Goal: Task Accomplishment & Management: Use online tool/utility

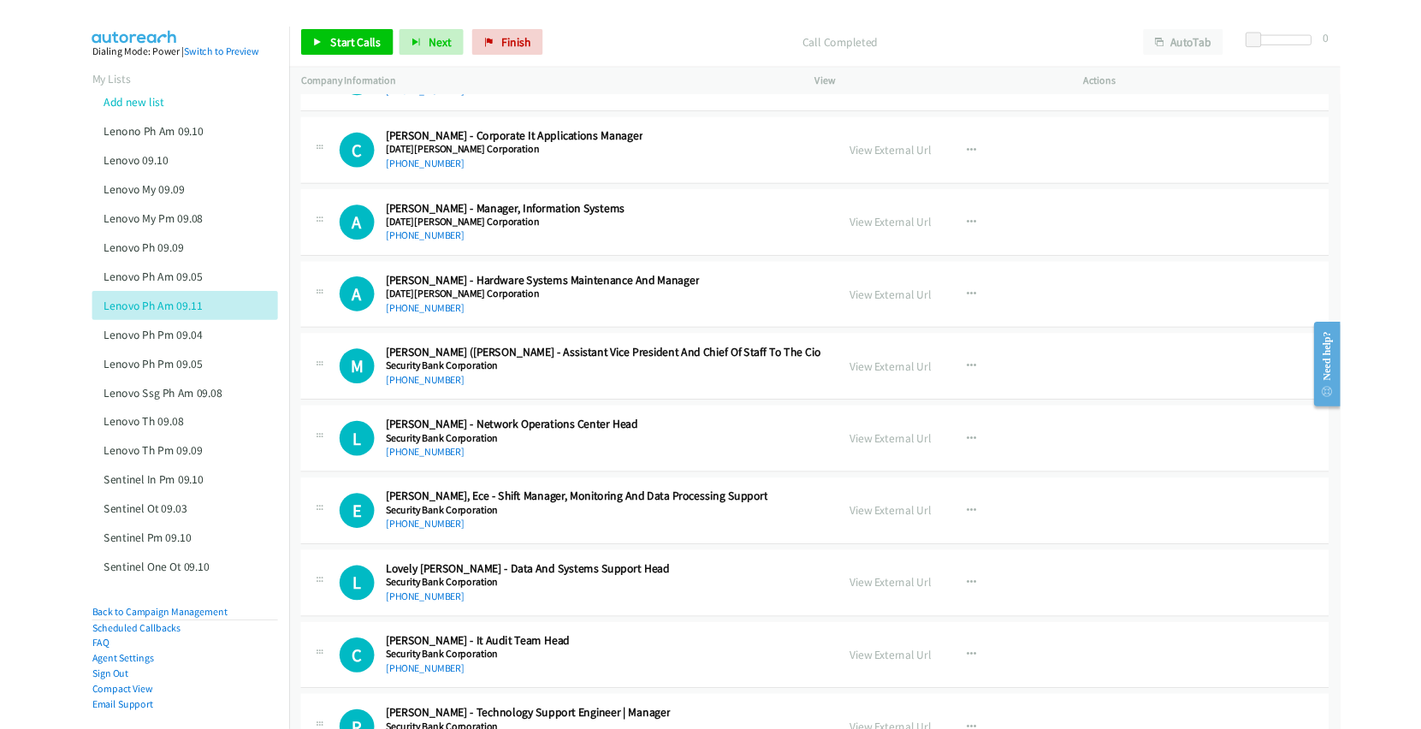
scroll to position [49284, 0]
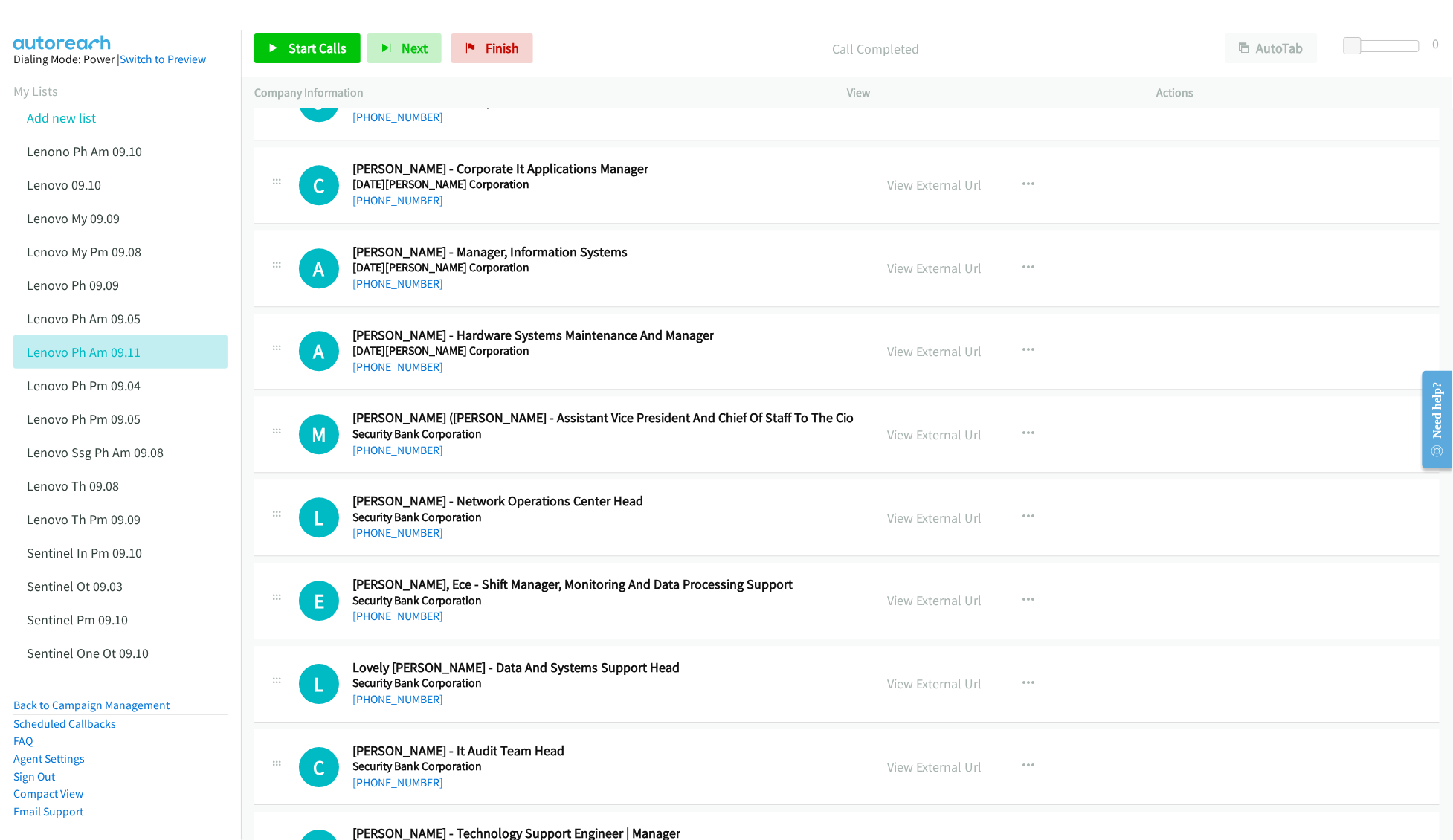
click at [681, 293] on div "A Callback Scheduled Alvin Ang - Manager, Information Systems San Miguel Corpor…" at bounding box center [580, 268] width 561 height 49
click at [904, 276] on link "View External Url" at bounding box center [934, 268] width 95 height 17
click at [78, 121] on link "Add new list" at bounding box center [62, 118] width 70 height 17
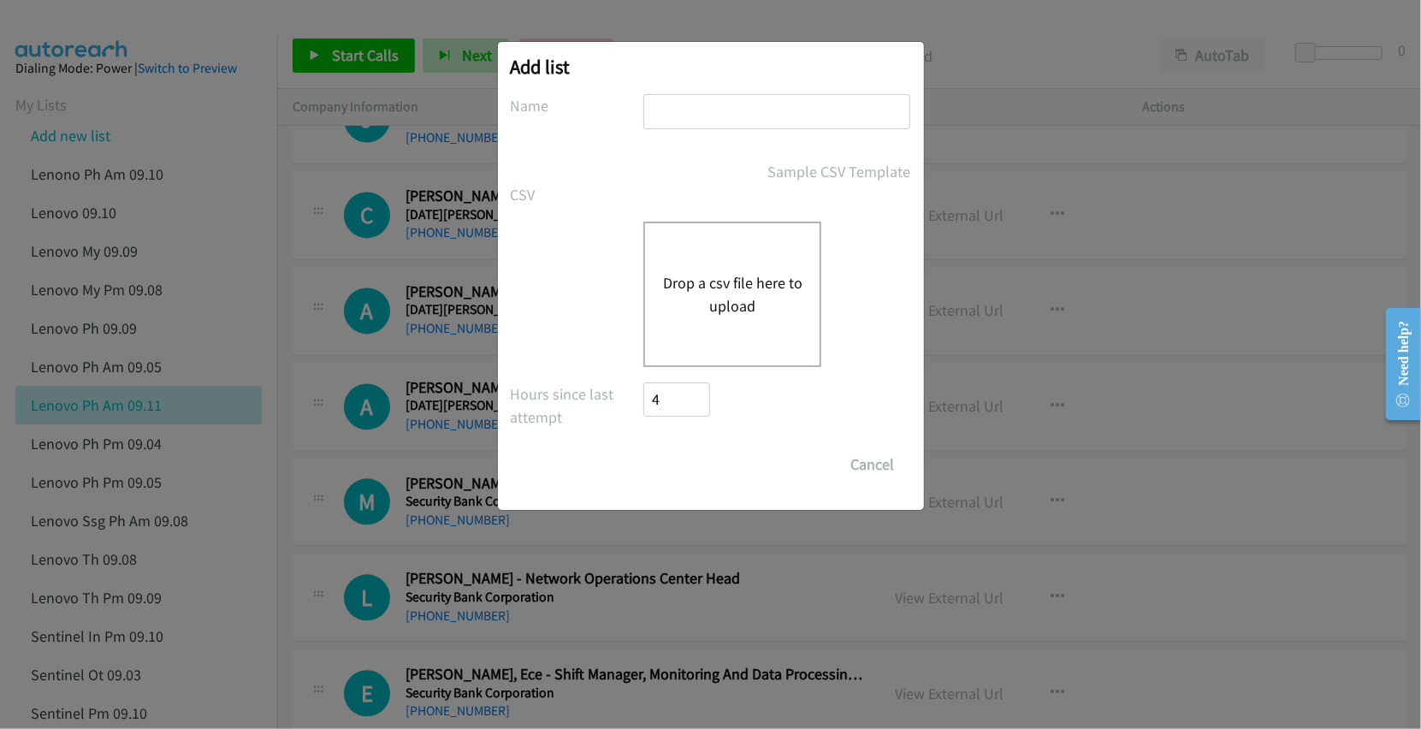
click at [1248, 719] on div "Add list No phone fields were returned for that Report or List View Please uplo…" at bounding box center [710, 372] width 1421 height 714
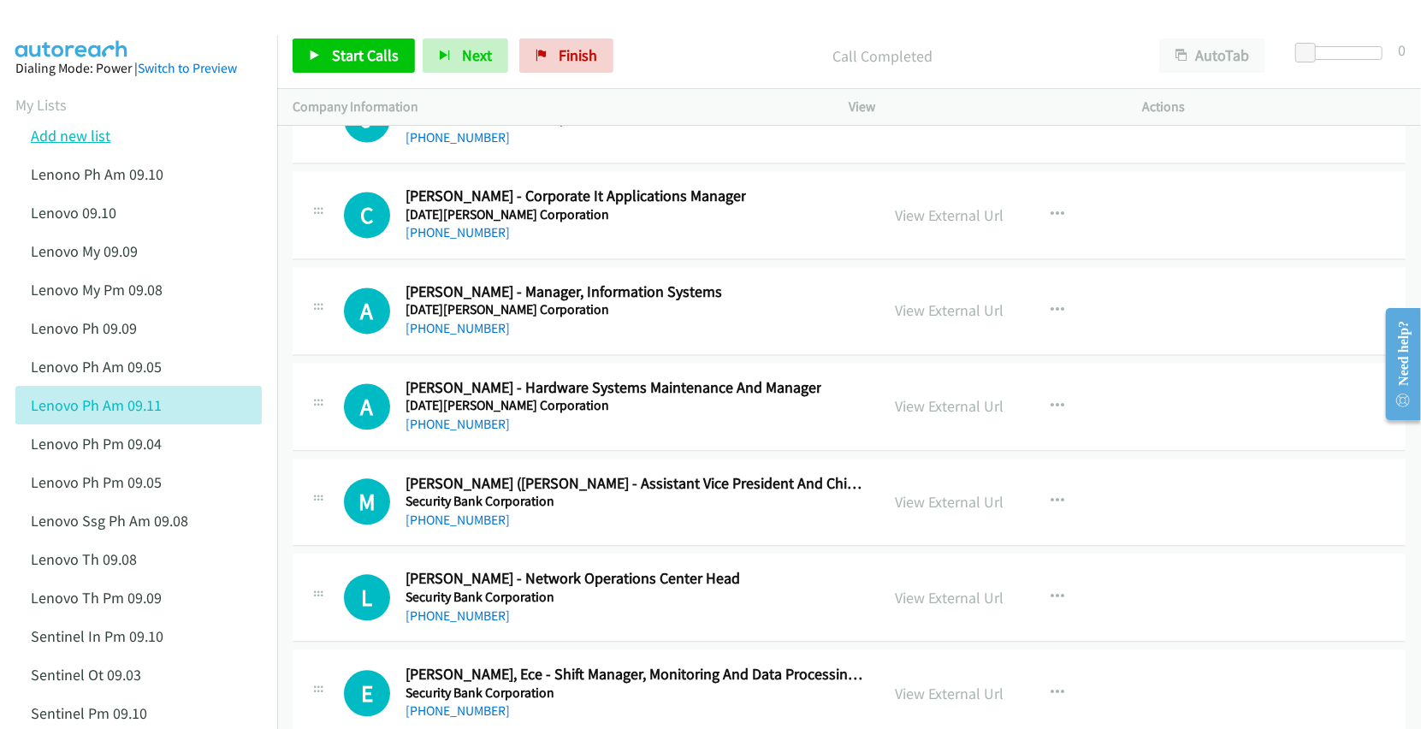
click at [62, 144] on link "Add new list" at bounding box center [71, 136] width 80 height 20
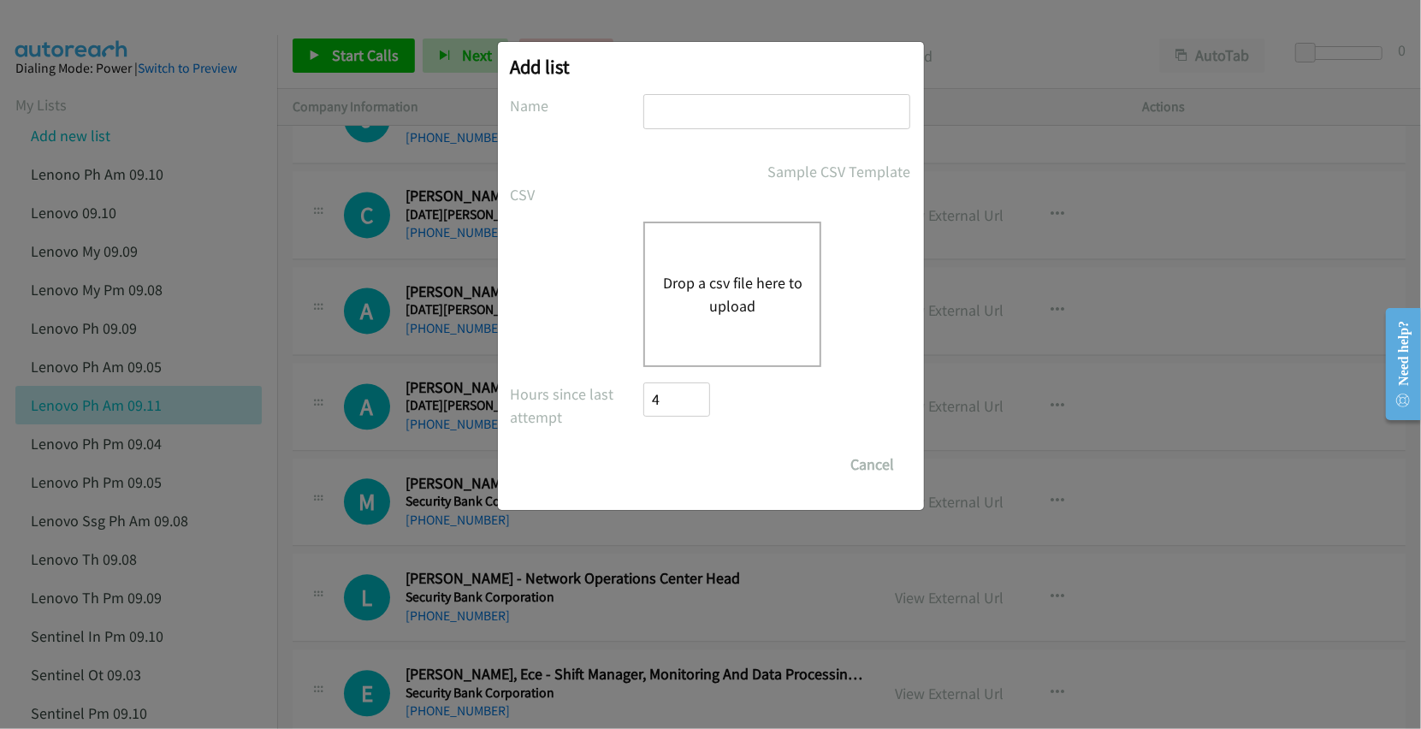
click at [707, 296] on button "Drop a csv file here to upload" at bounding box center [732, 294] width 140 height 46
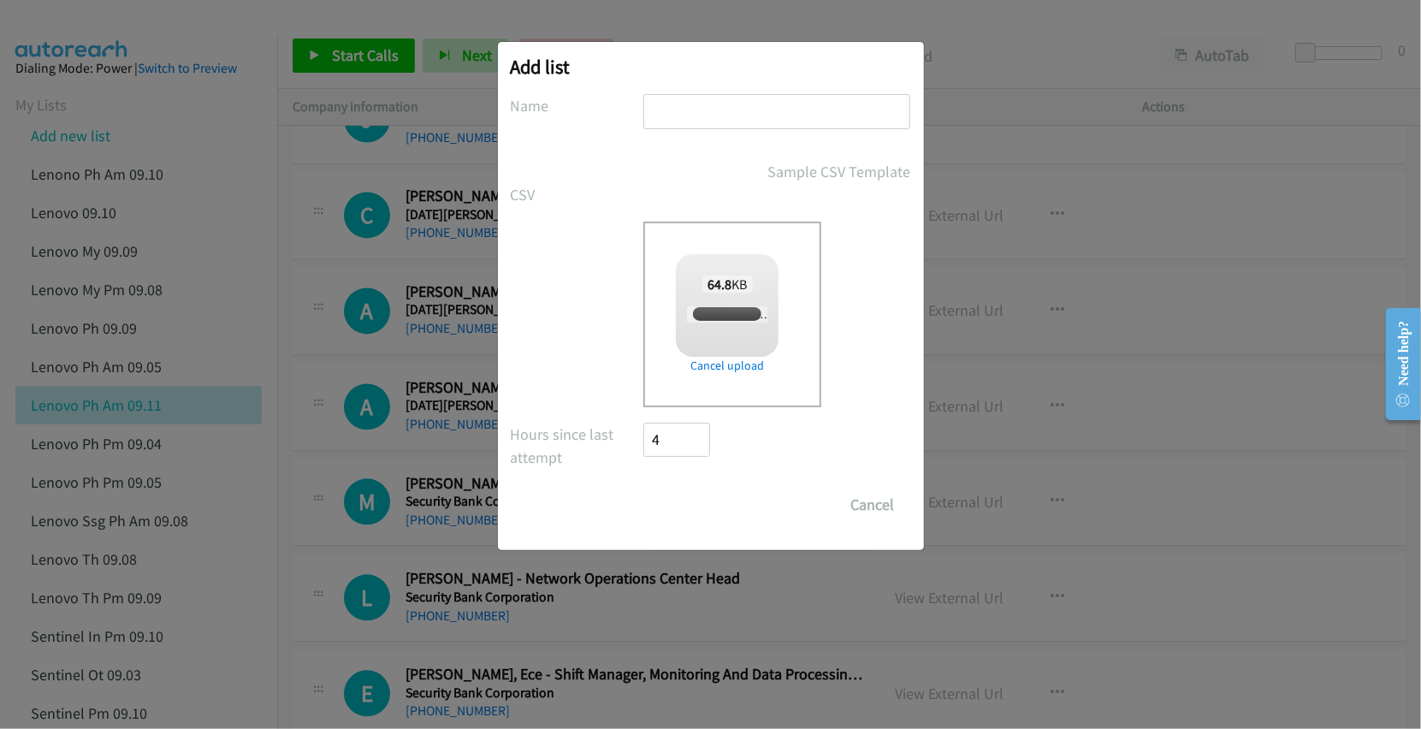
checkbox input "true"
click at [754, 115] on input "text" at bounding box center [776, 111] width 267 height 35
type input "SentinelOne IN PM 09.11"
click at [695, 505] on input "Save List" at bounding box center [689, 505] width 90 height 34
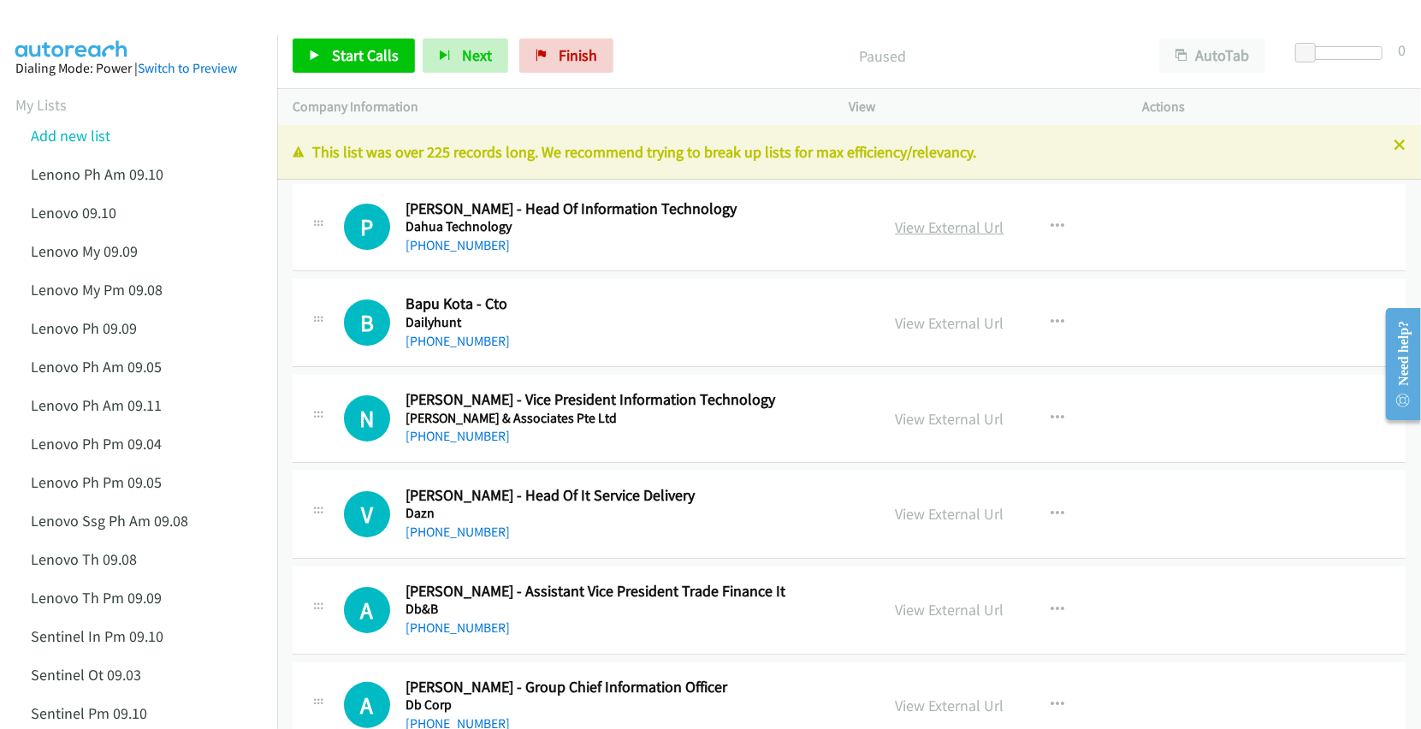
click at [931, 222] on link "View External Url" at bounding box center [950, 227] width 109 height 20
click at [943, 327] on link "View External Url" at bounding box center [950, 323] width 109 height 20
click at [905, 421] on link "View External Url" at bounding box center [950, 419] width 109 height 20
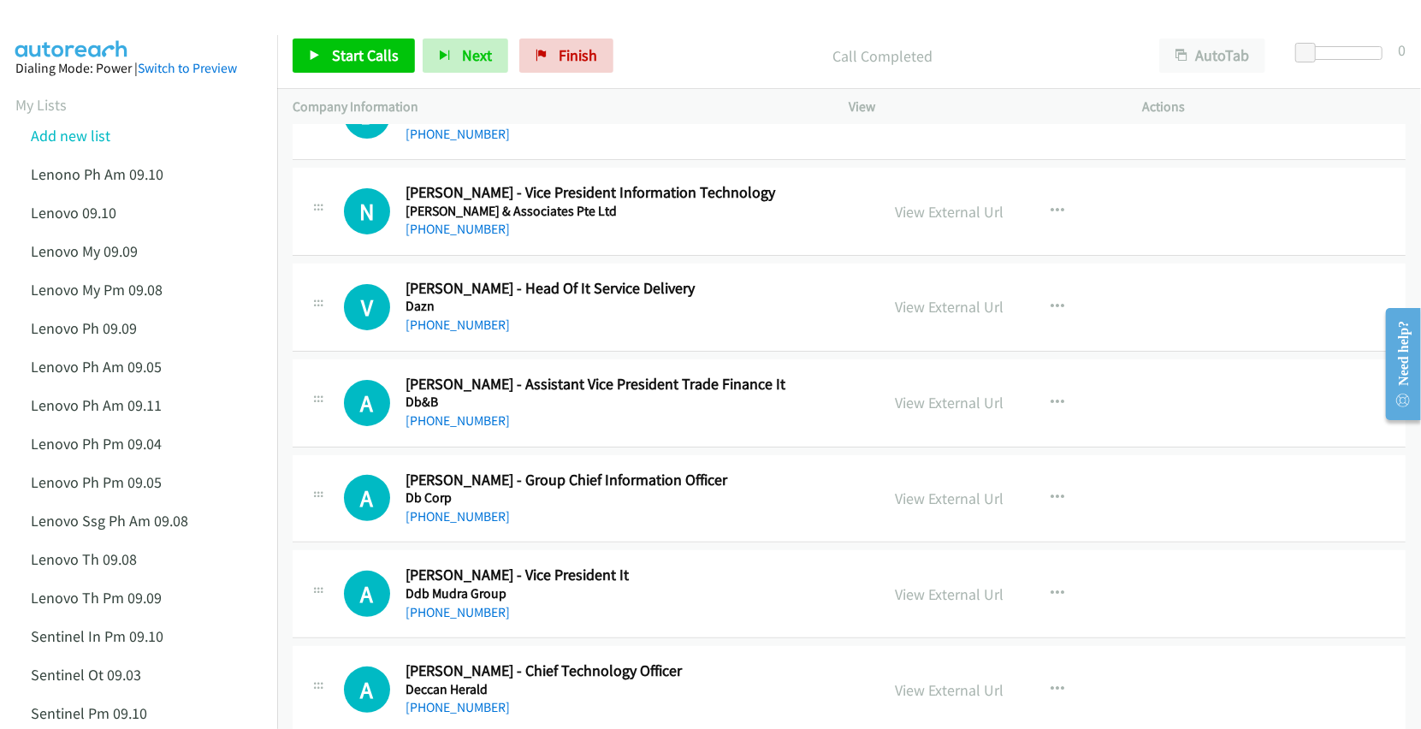
scroll to position [228, 0]
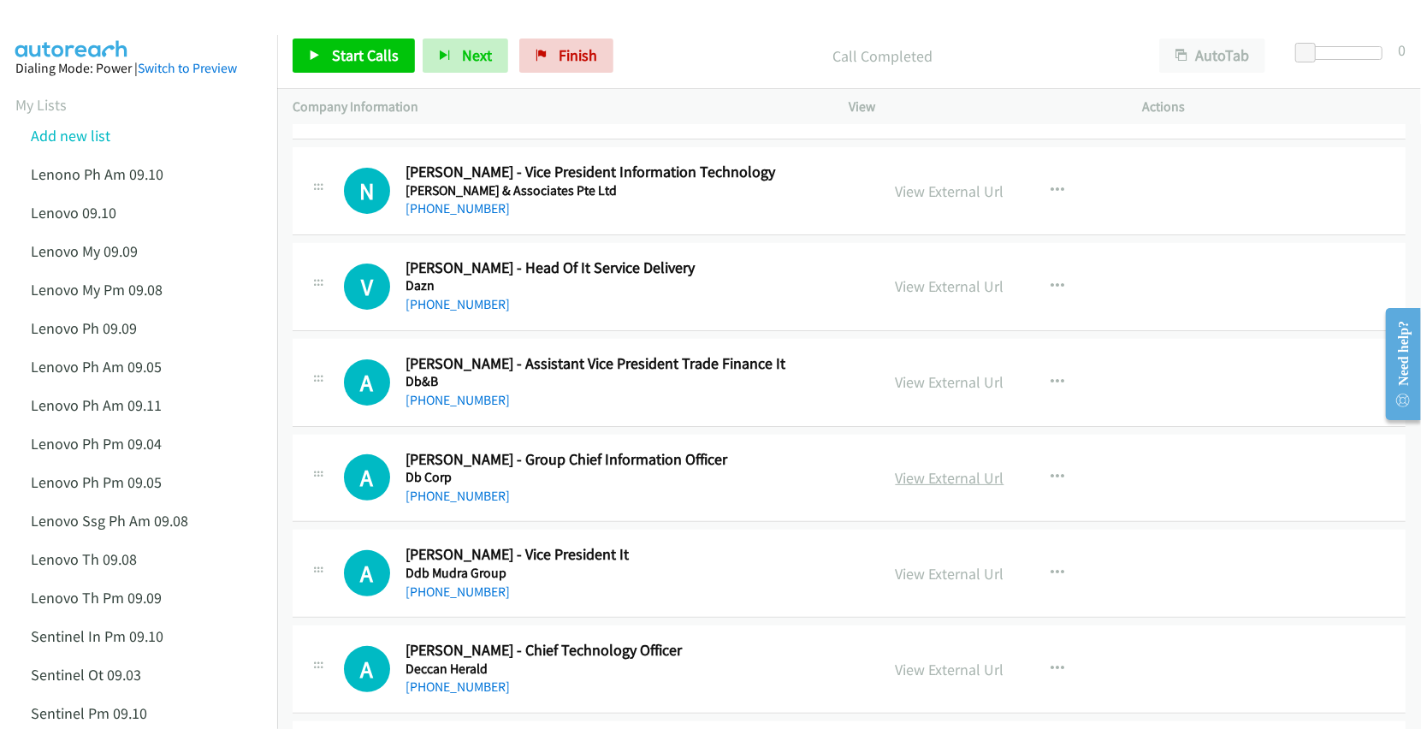
click at [915, 477] on link "View External Url" at bounding box center [950, 478] width 109 height 20
click at [917, 573] on link "View External Url" at bounding box center [950, 574] width 109 height 20
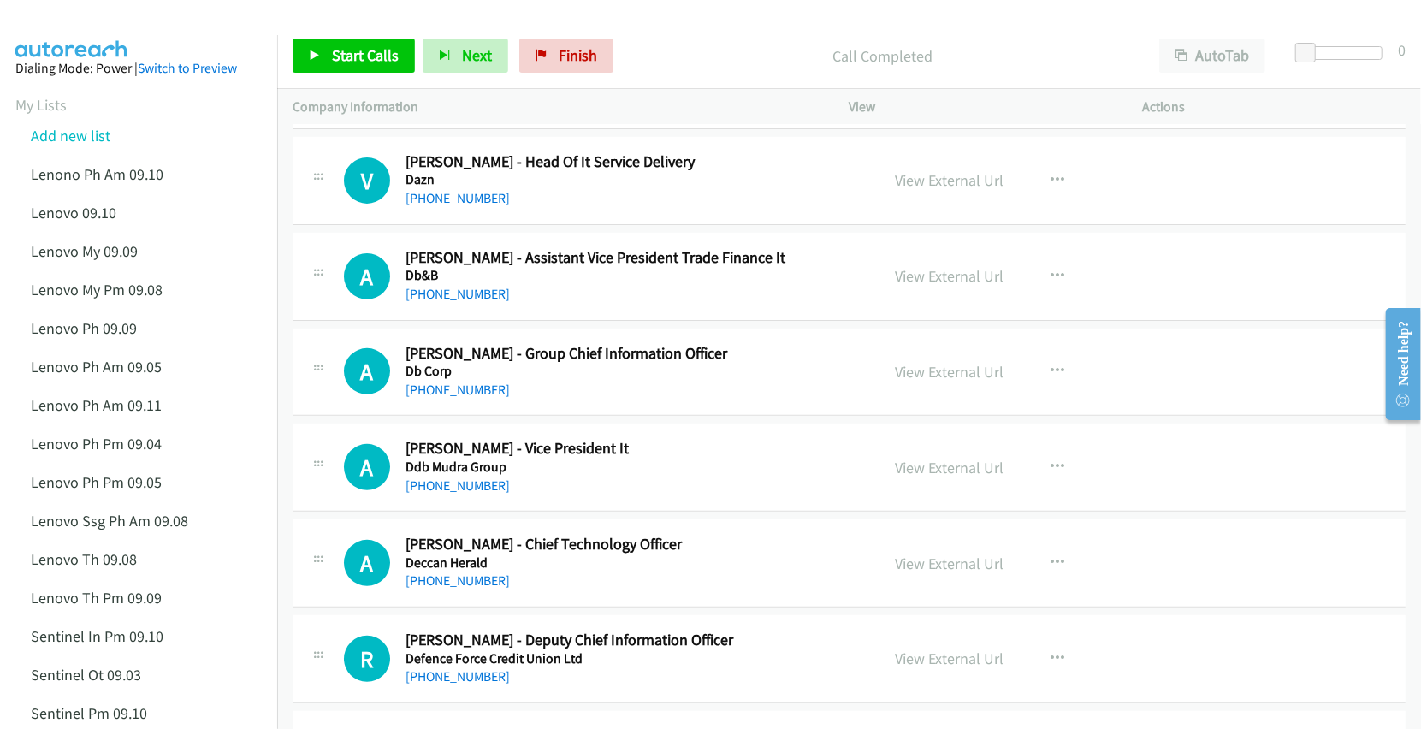
scroll to position [342, 0]
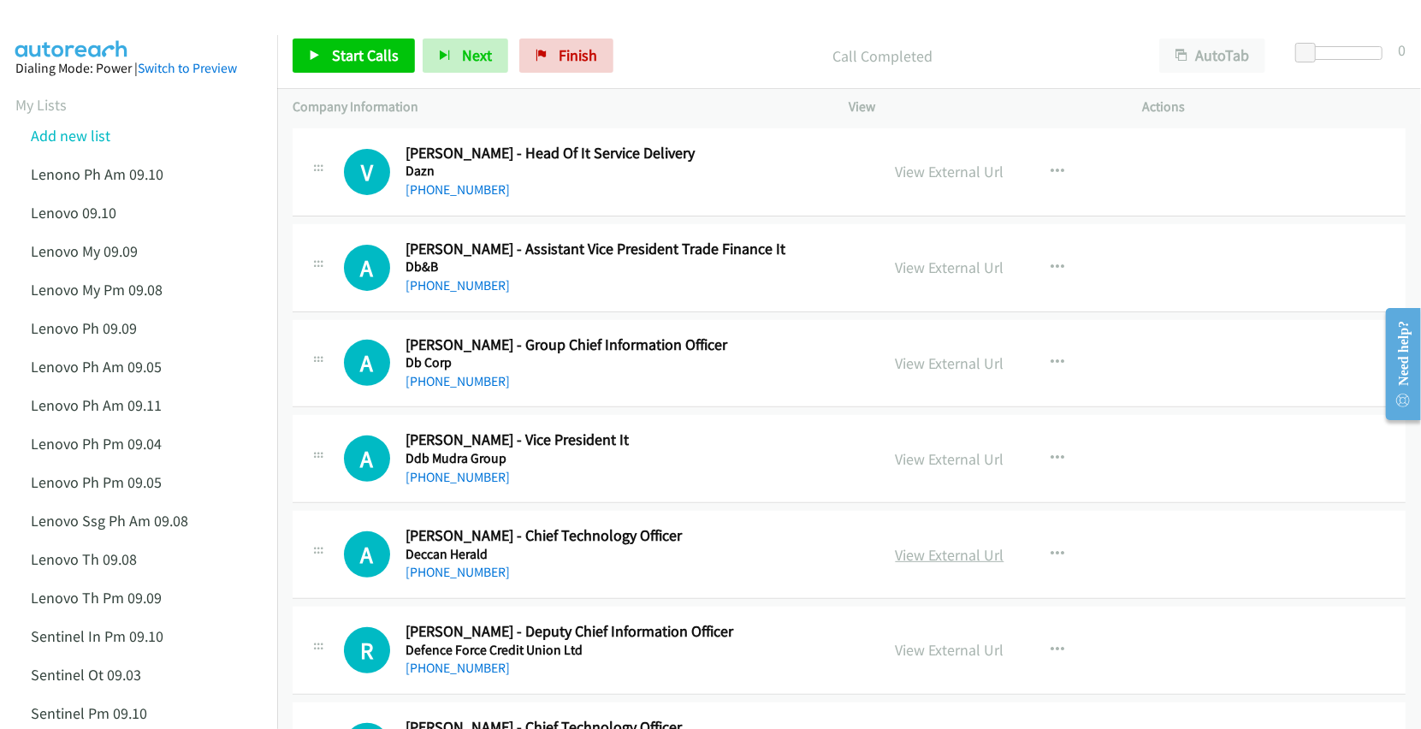
click at [912, 559] on link "View External Url" at bounding box center [950, 555] width 109 height 20
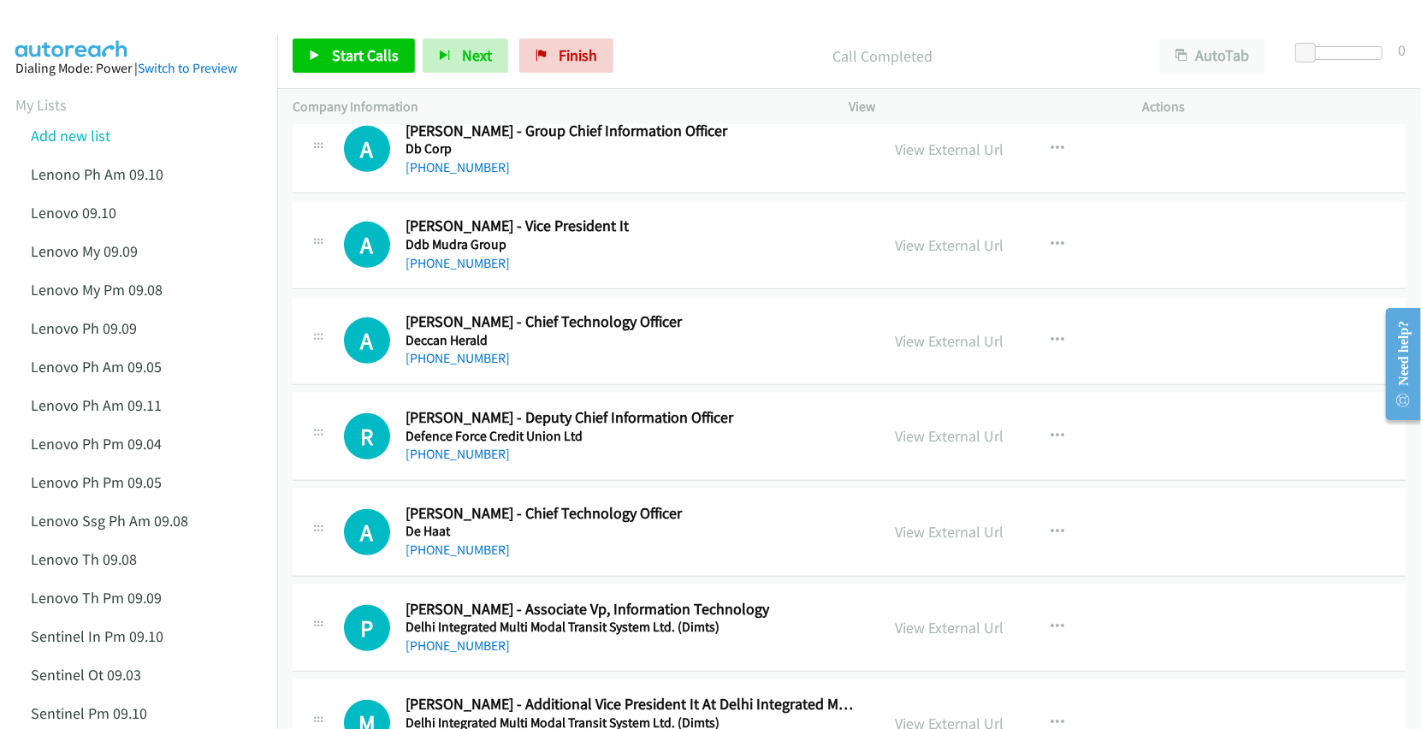
scroll to position [570, 0]
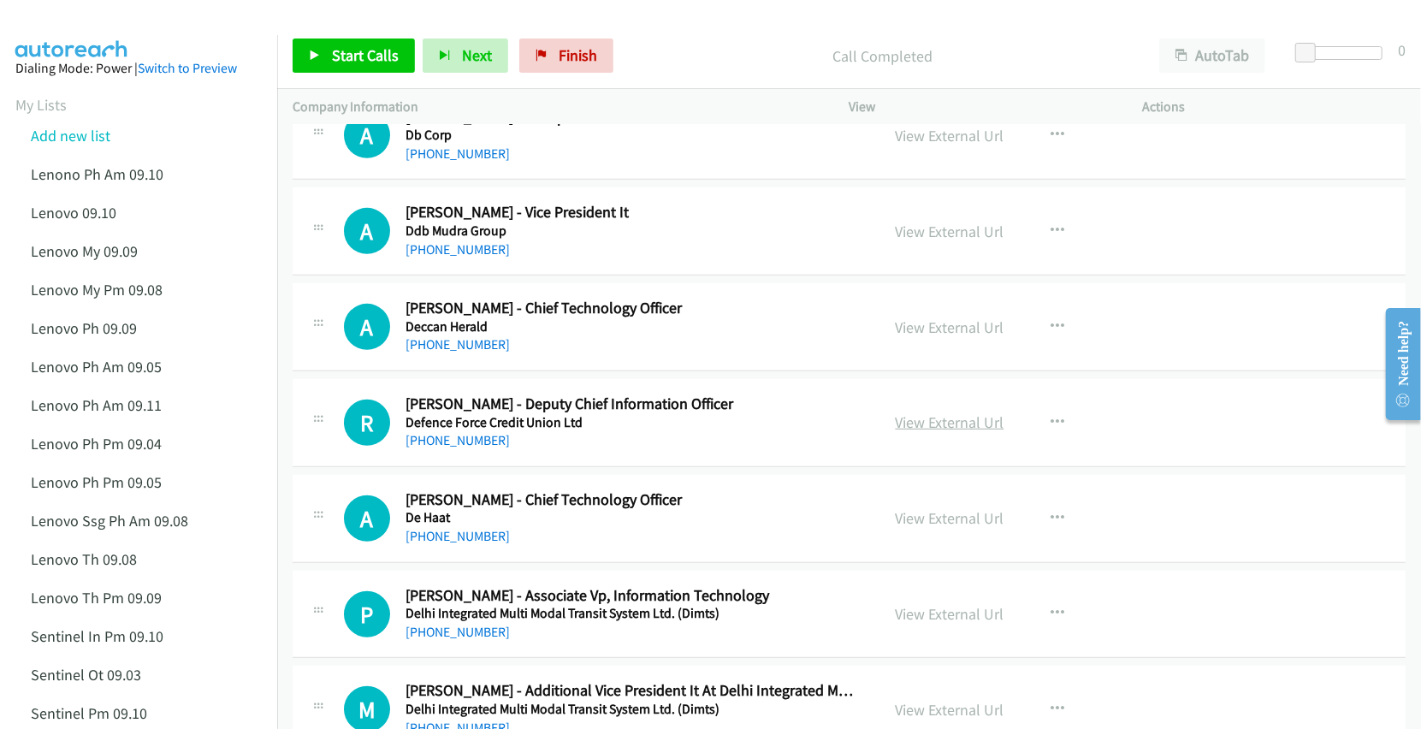
click at [922, 426] on link "View External Url" at bounding box center [950, 422] width 109 height 20
click at [932, 519] on link "View External Url" at bounding box center [950, 518] width 109 height 20
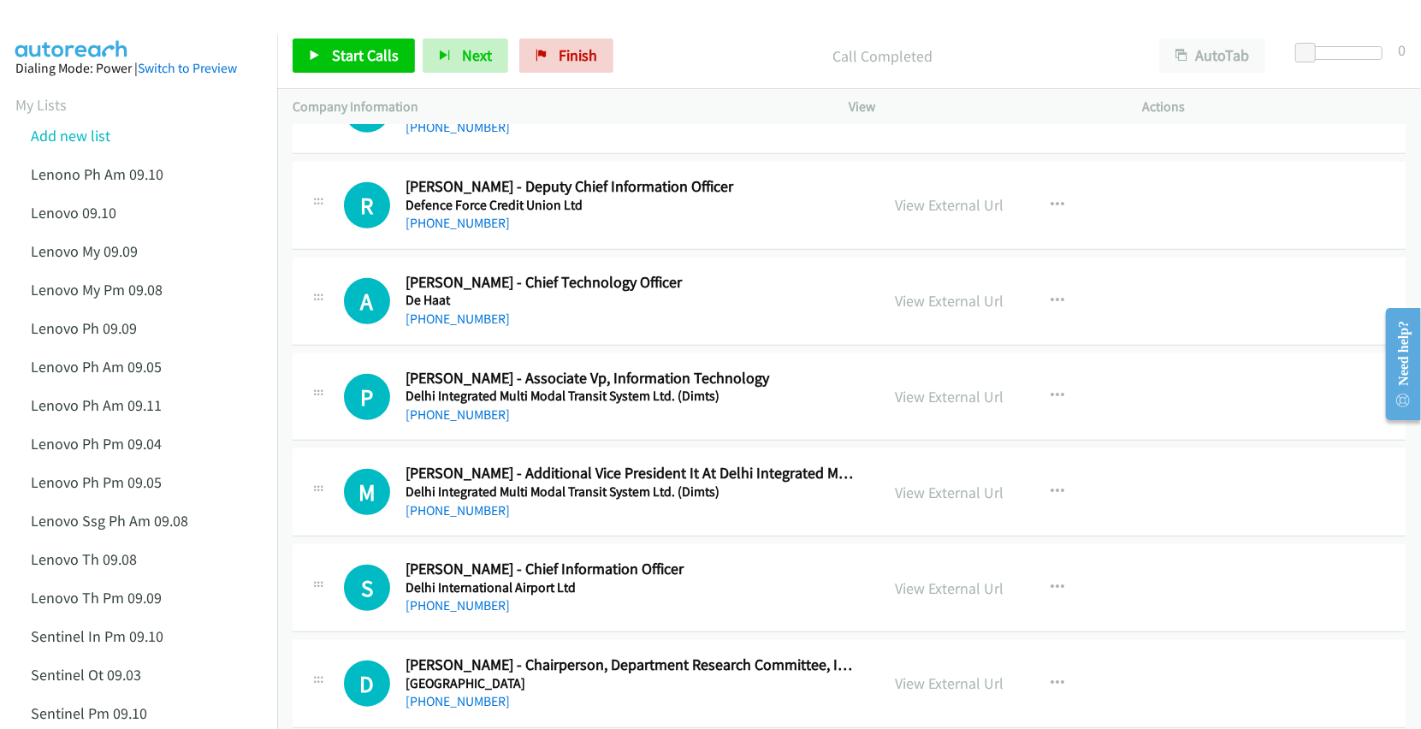
scroll to position [798, 0]
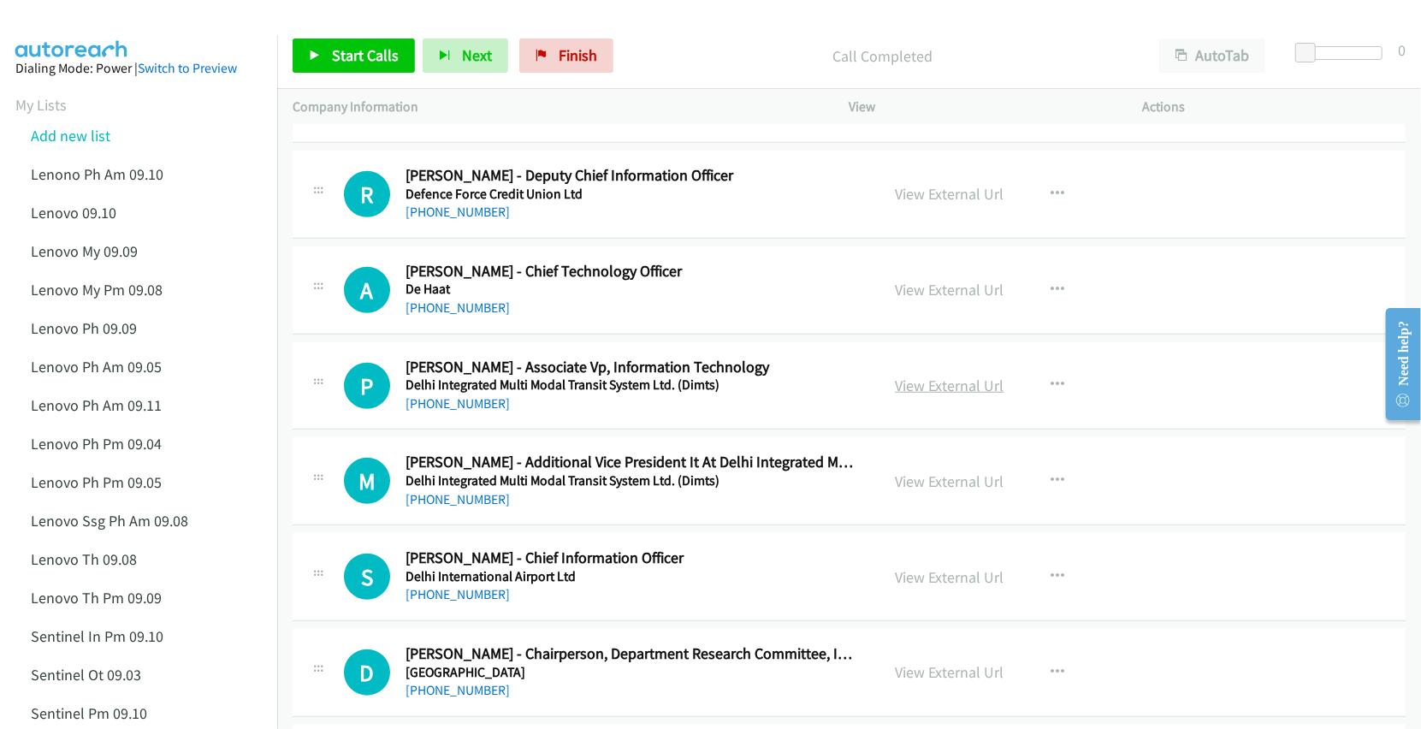
click at [972, 394] on link "View External Url" at bounding box center [950, 386] width 109 height 20
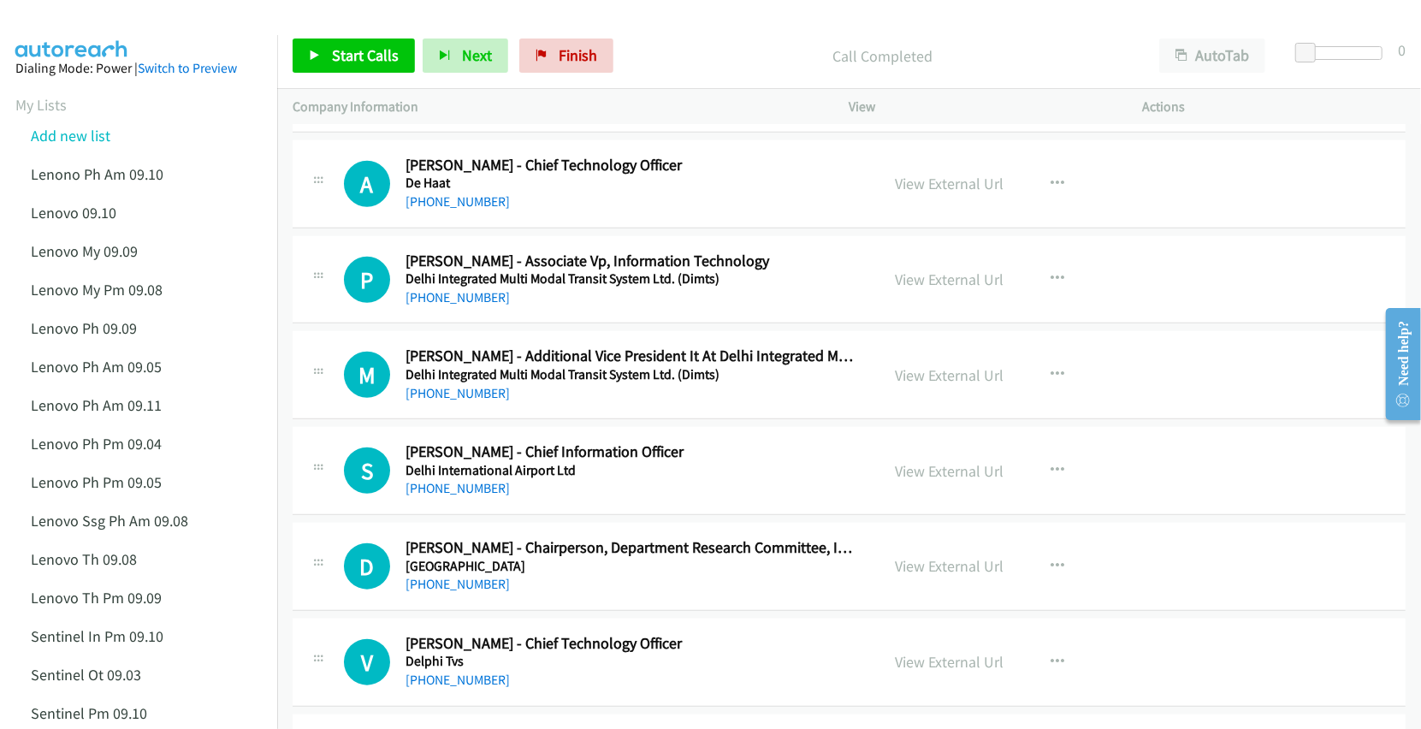
scroll to position [912, 0]
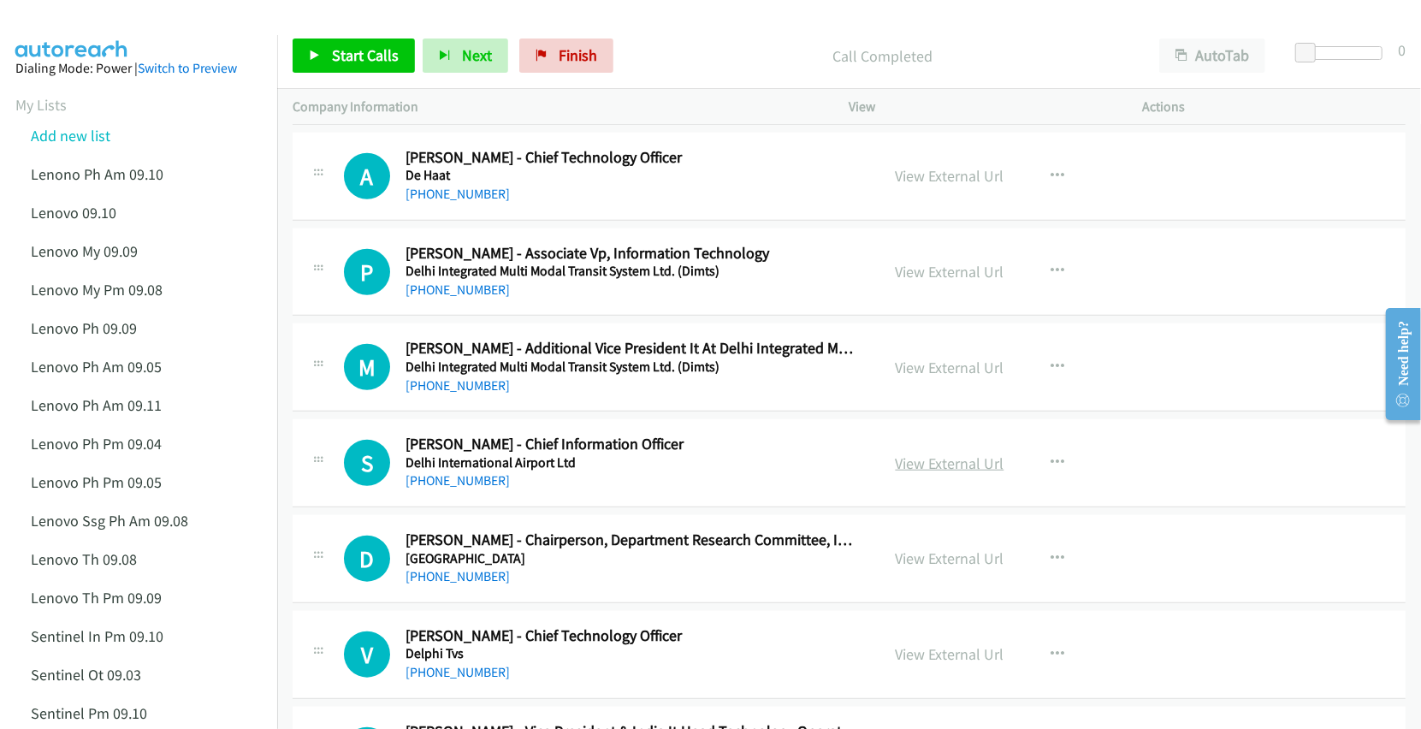
click at [912, 463] on link "View External Url" at bounding box center [950, 463] width 109 height 20
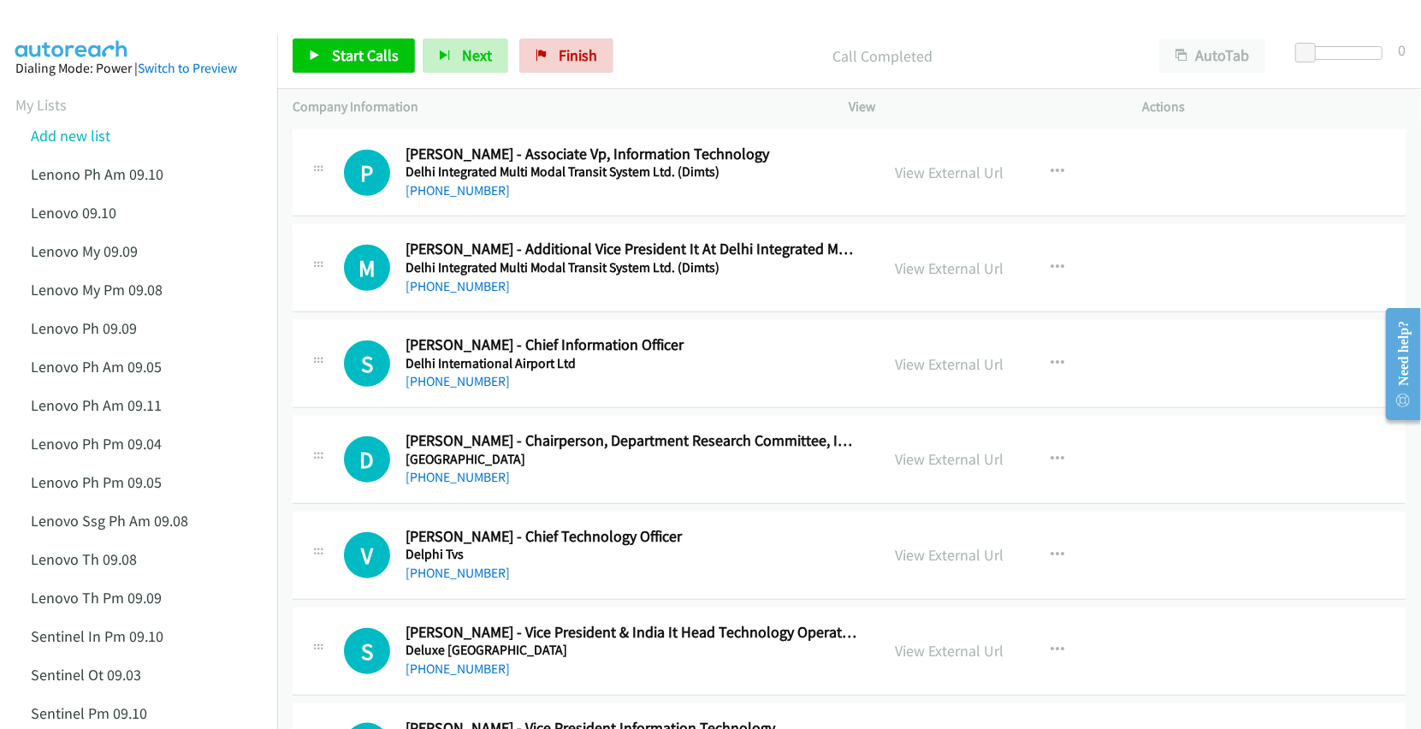
scroll to position [1027, 0]
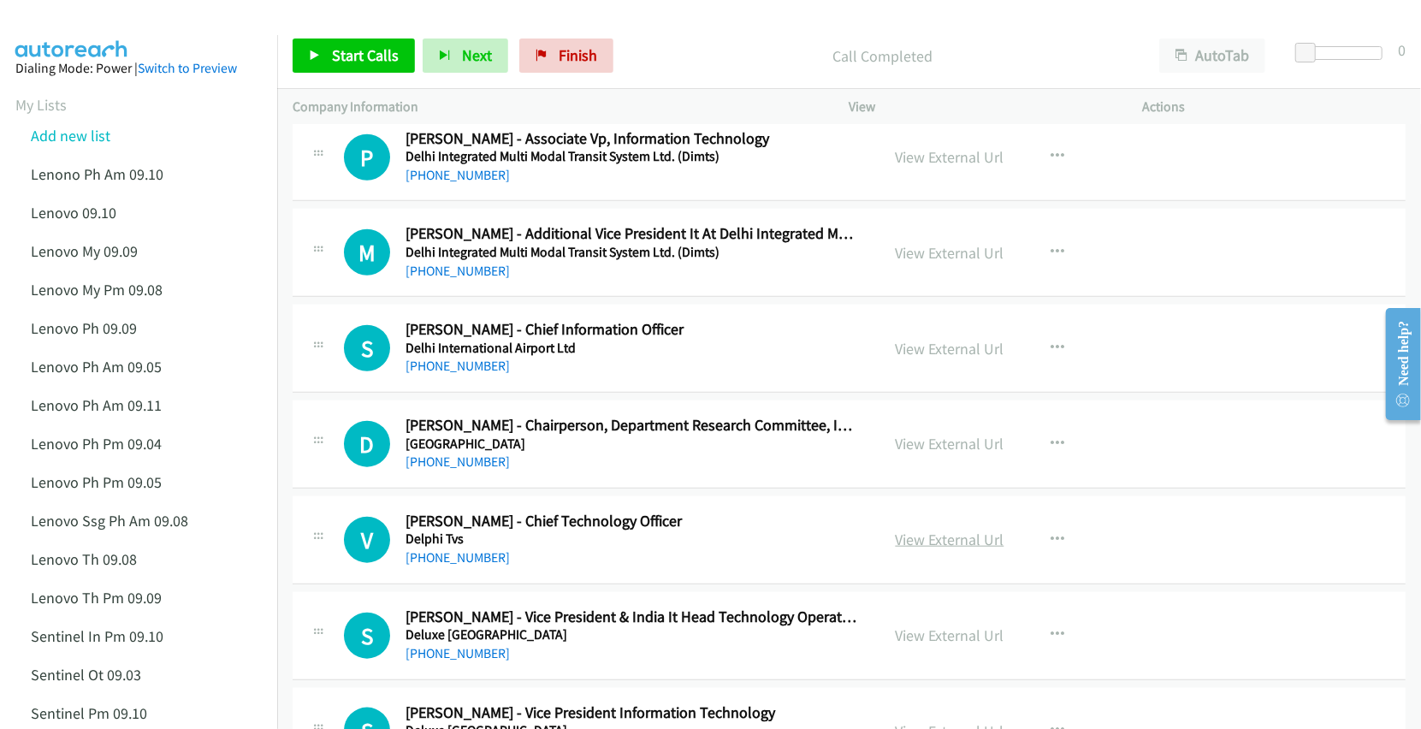
click at [922, 542] on link "View External Url" at bounding box center [950, 540] width 109 height 20
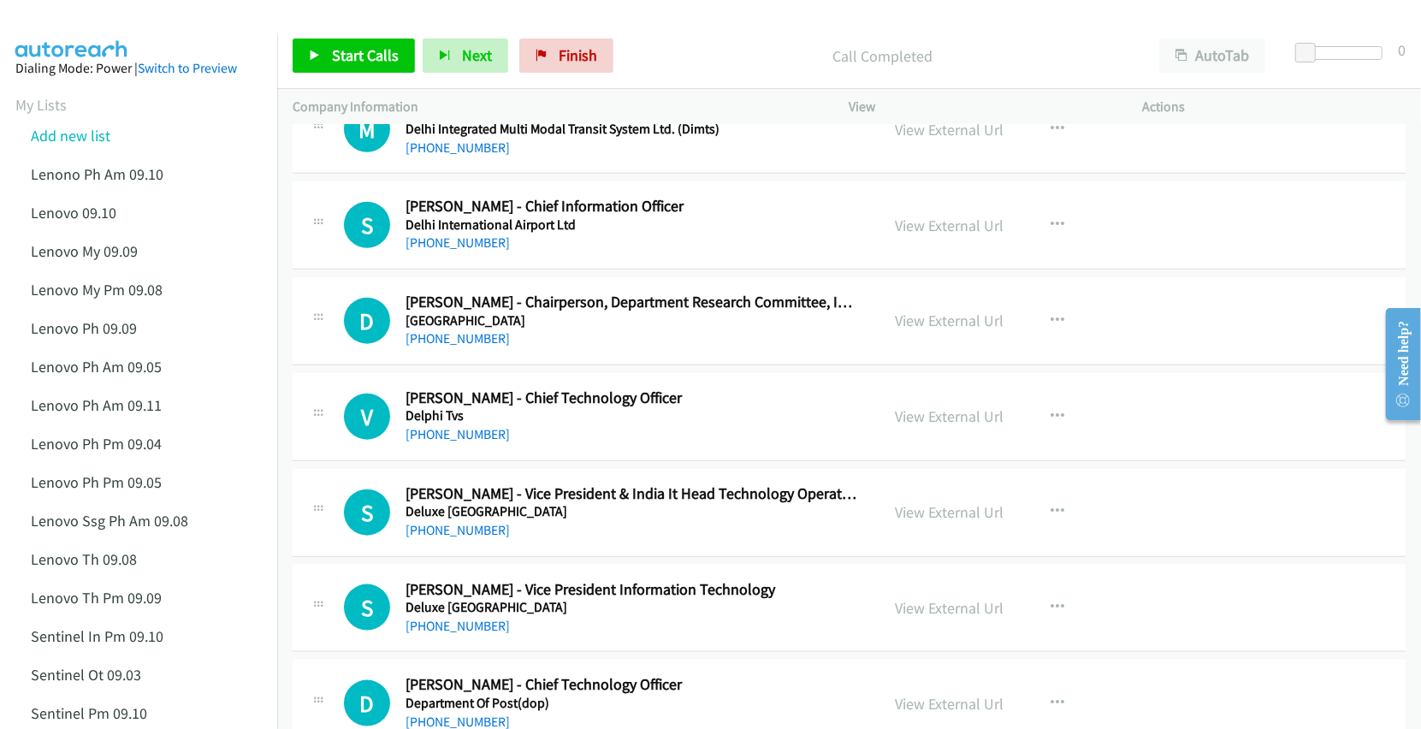
scroll to position [1254, 0]
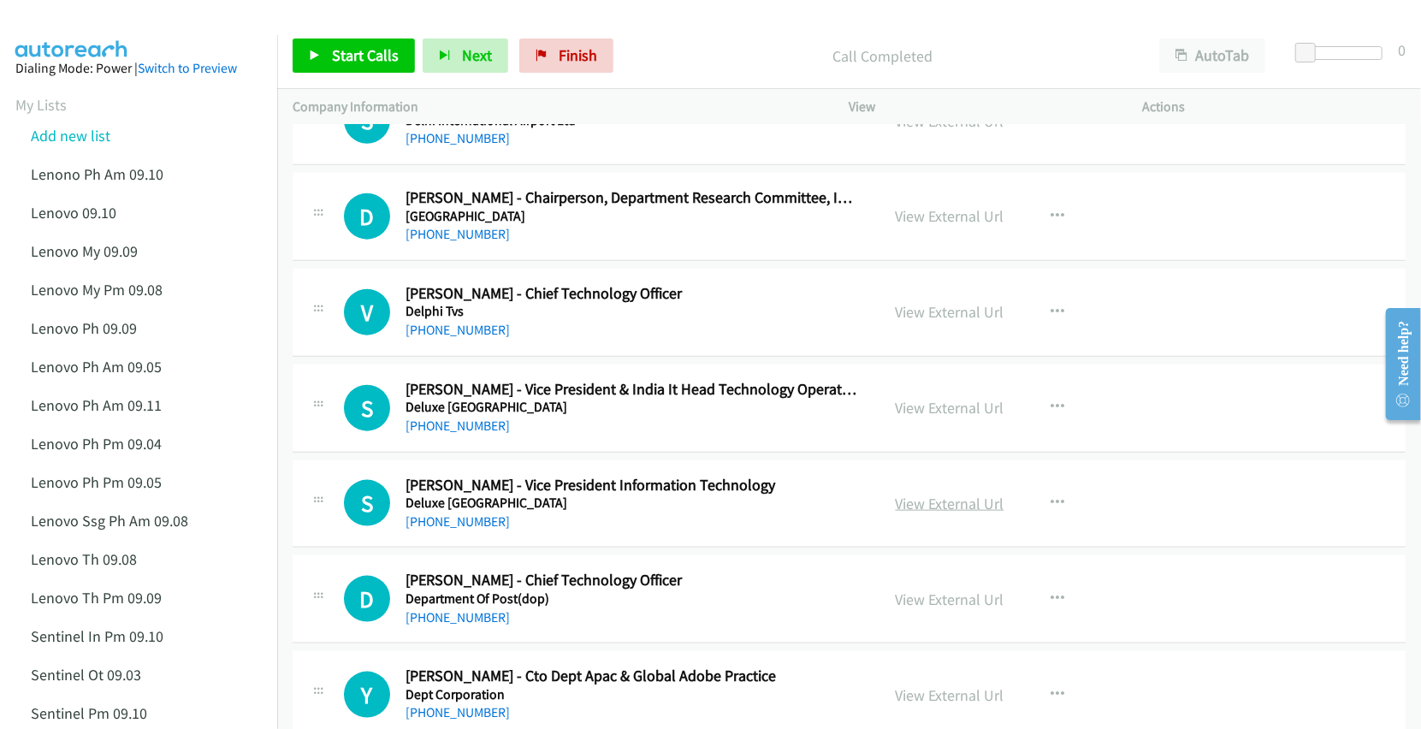
click at [901, 503] on link "View External Url" at bounding box center [950, 504] width 109 height 20
click at [921, 600] on link "View External Url" at bounding box center [950, 600] width 109 height 20
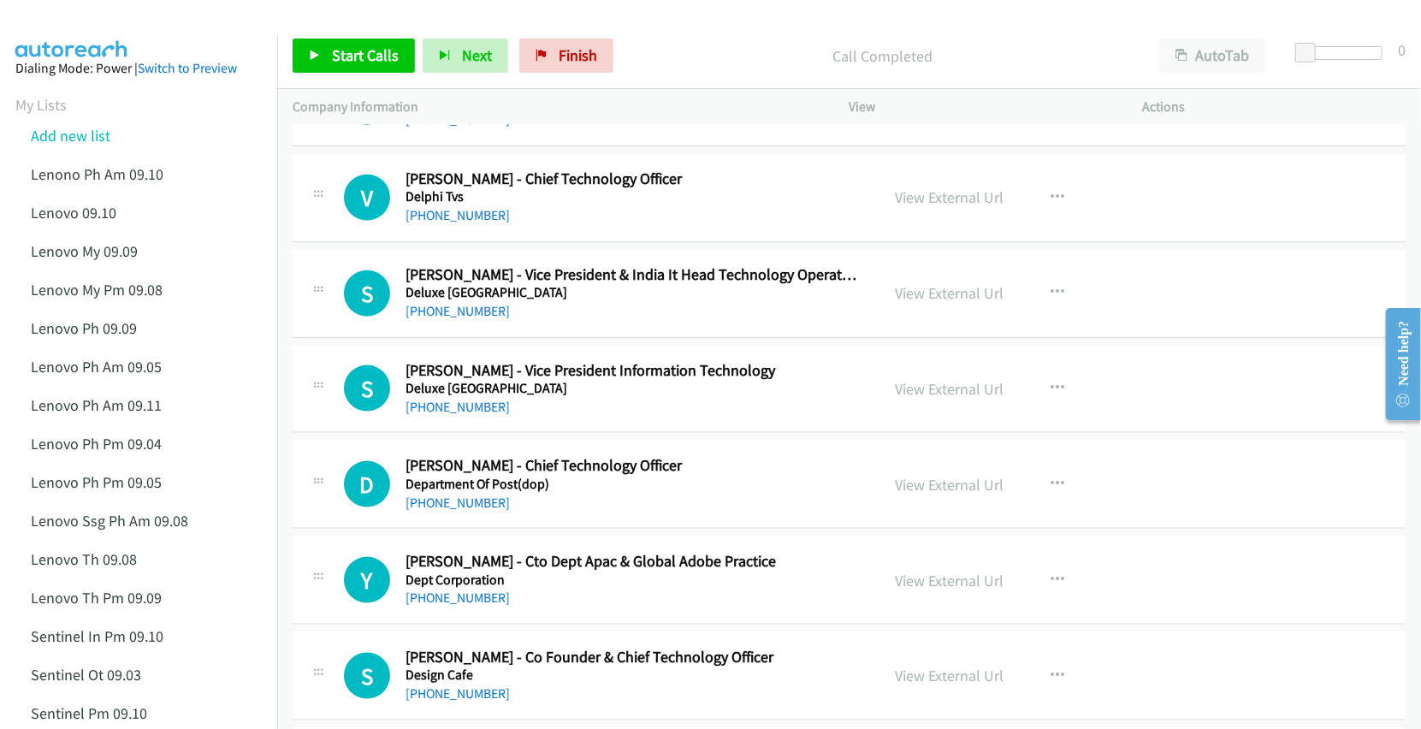
scroll to position [1483, 0]
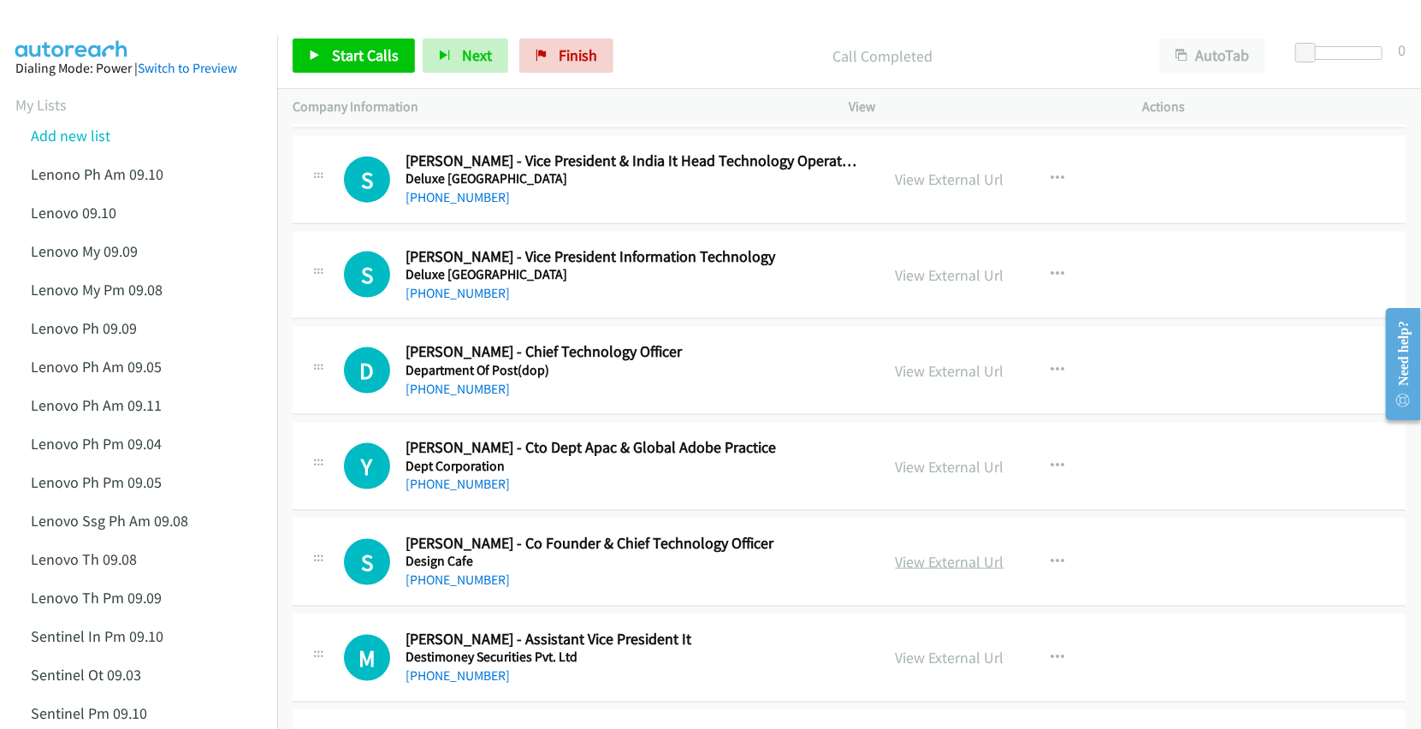
click at [957, 569] on link "View External Url" at bounding box center [950, 562] width 109 height 20
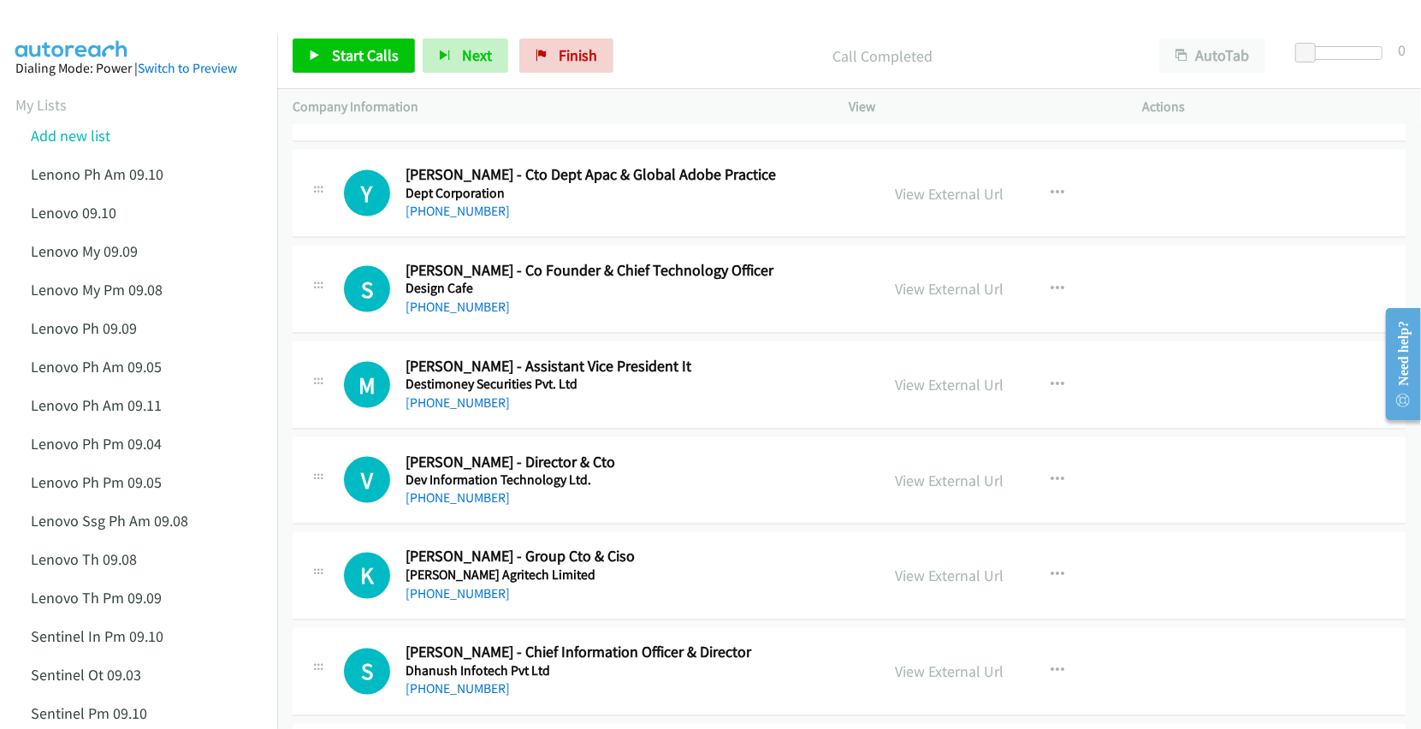
scroll to position [1825, 0]
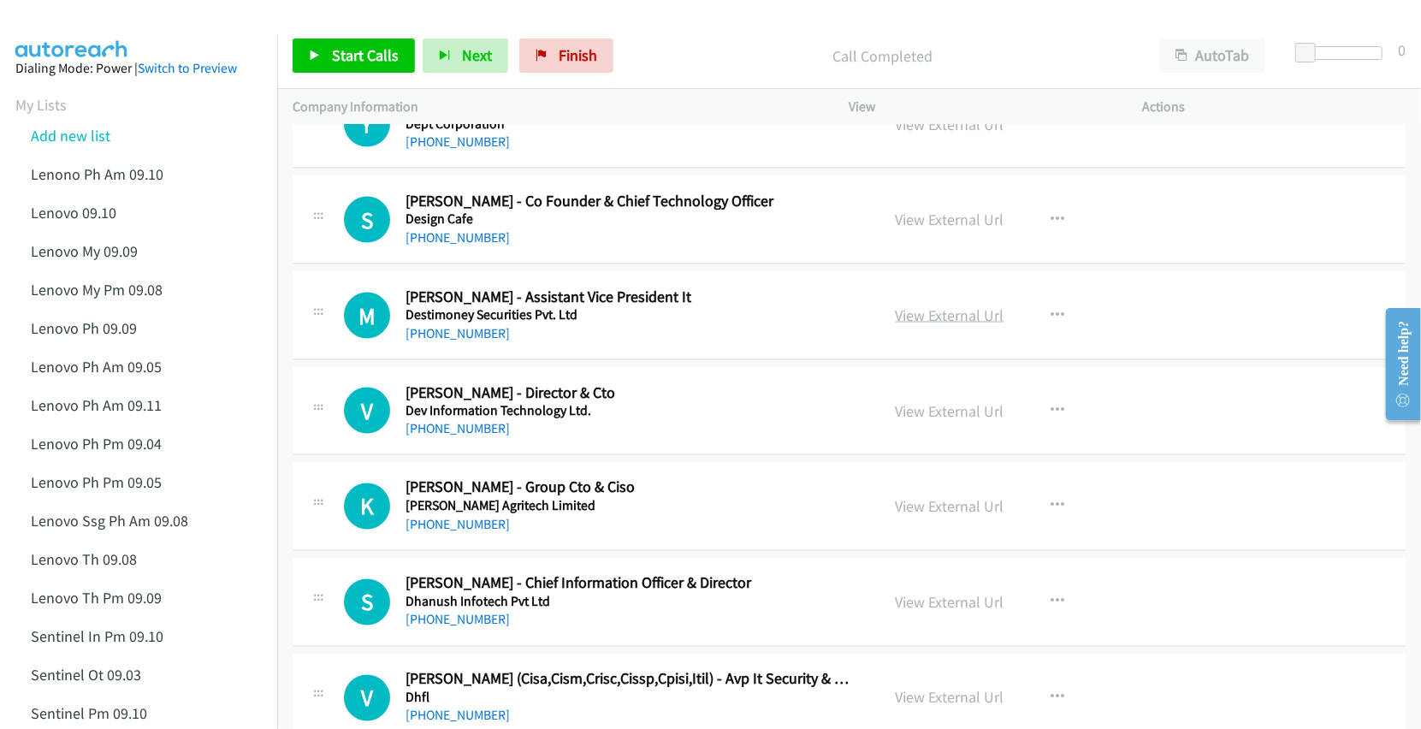
click at [950, 318] on link "View External Url" at bounding box center [950, 315] width 109 height 20
click at [922, 418] on link "View External Url" at bounding box center [950, 411] width 109 height 20
click at [926, 517] on link "View External Url" at bounding box center [950, 507] width 109 height 20
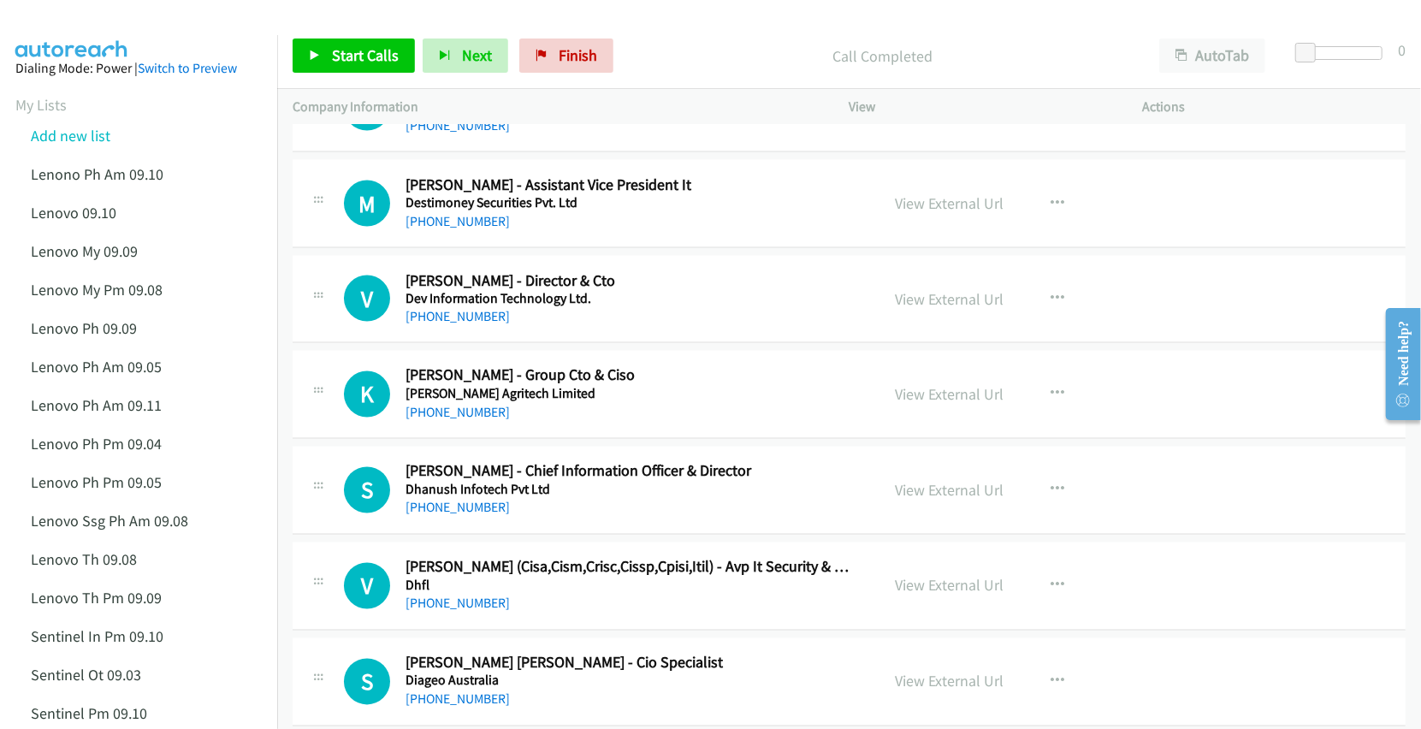
scroll to position [1939, 0]
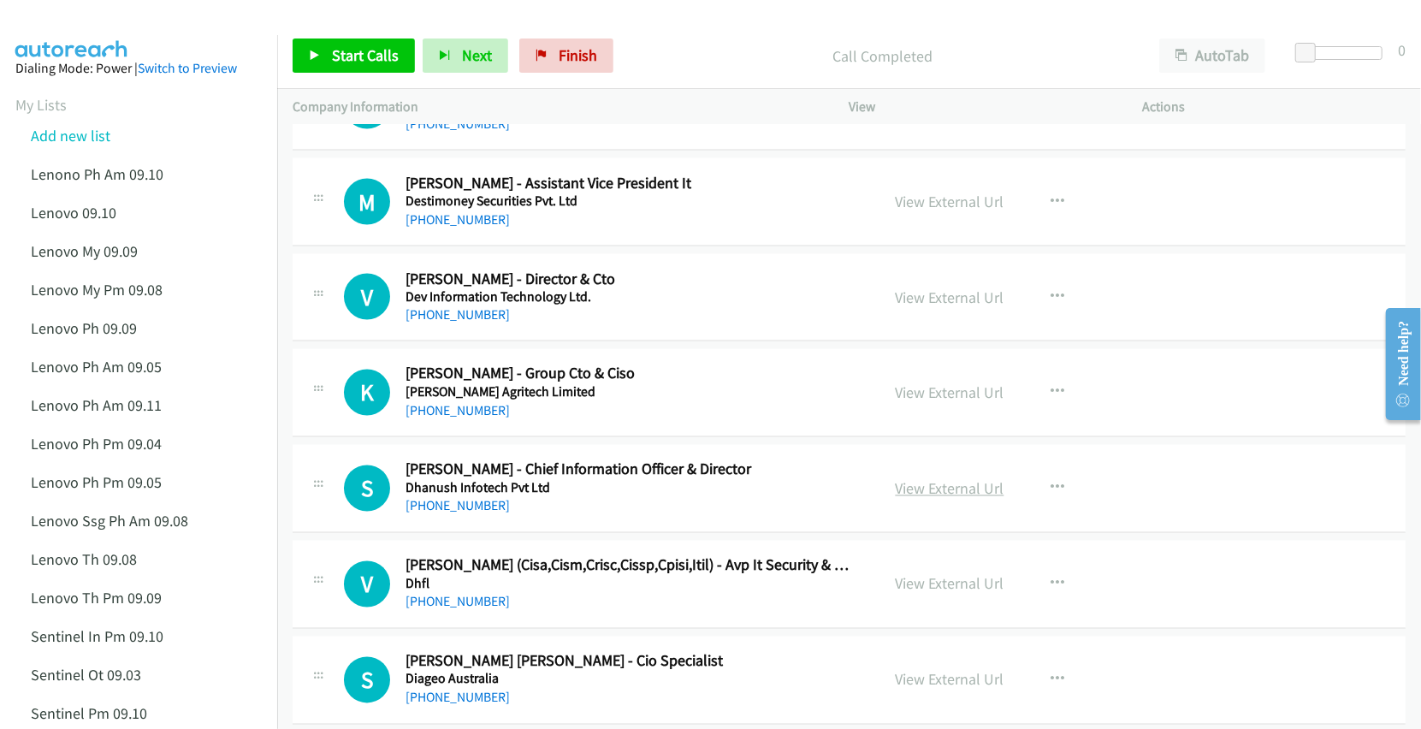
click at [916, 490] on link "View External Url" at bounding box center [950, 489] width 109 height 20
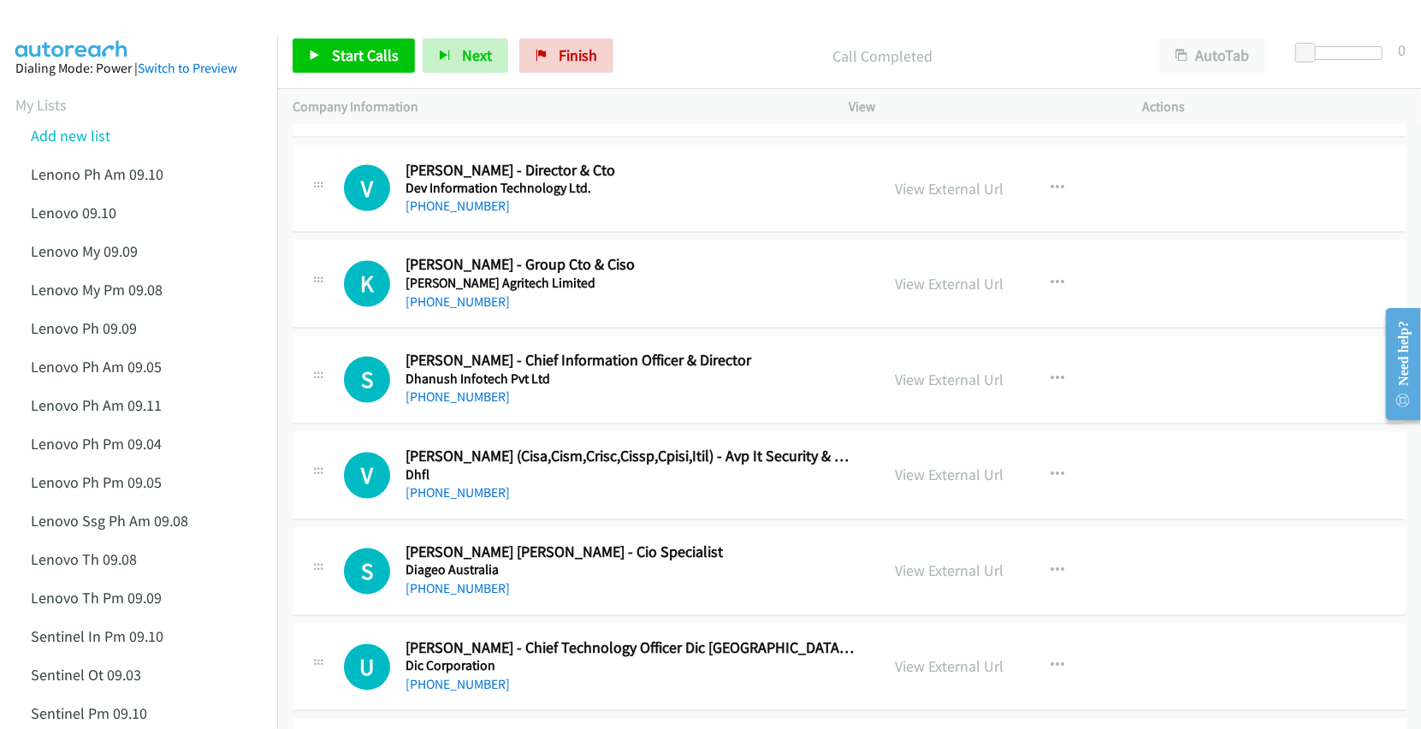
scroll to position [2054, 0]
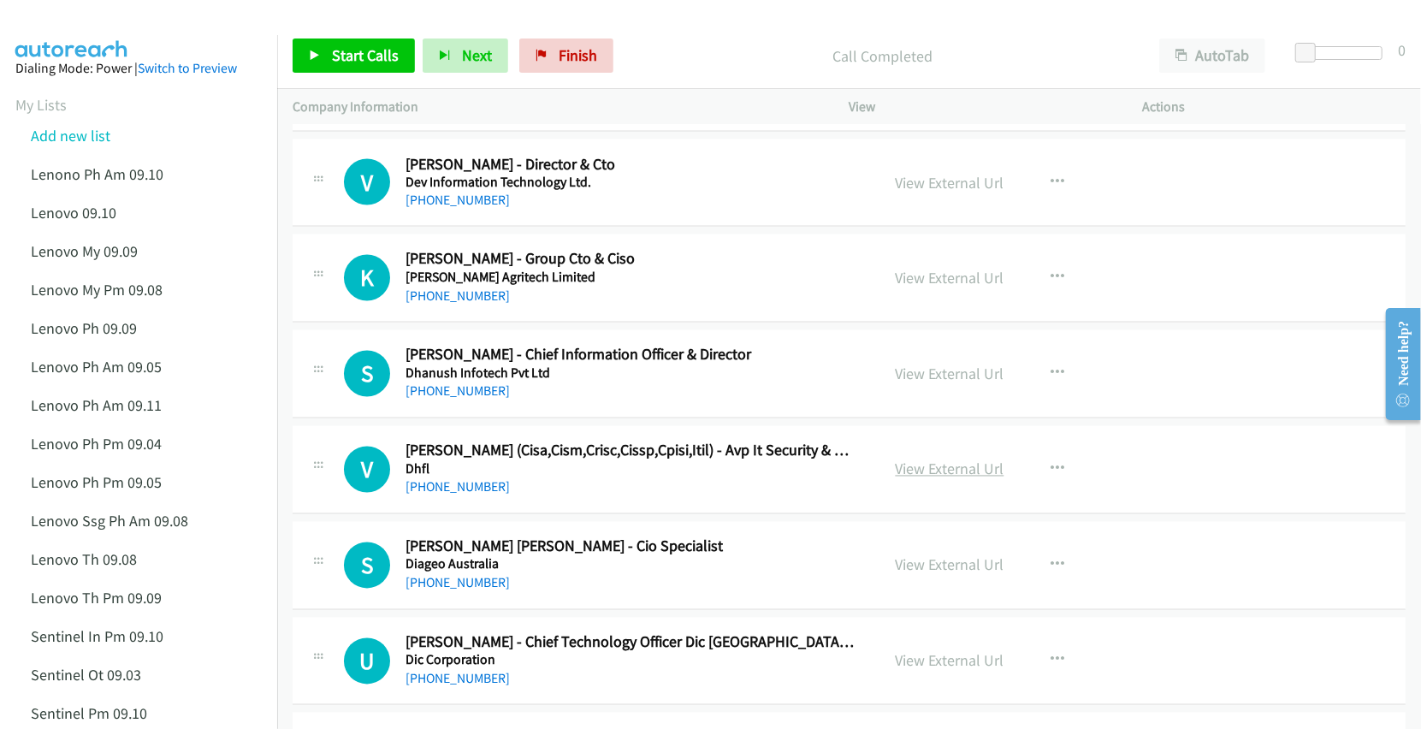
click at [898, 469] on link "View External Url" at bounding box center [950, 469] width 109 height 20
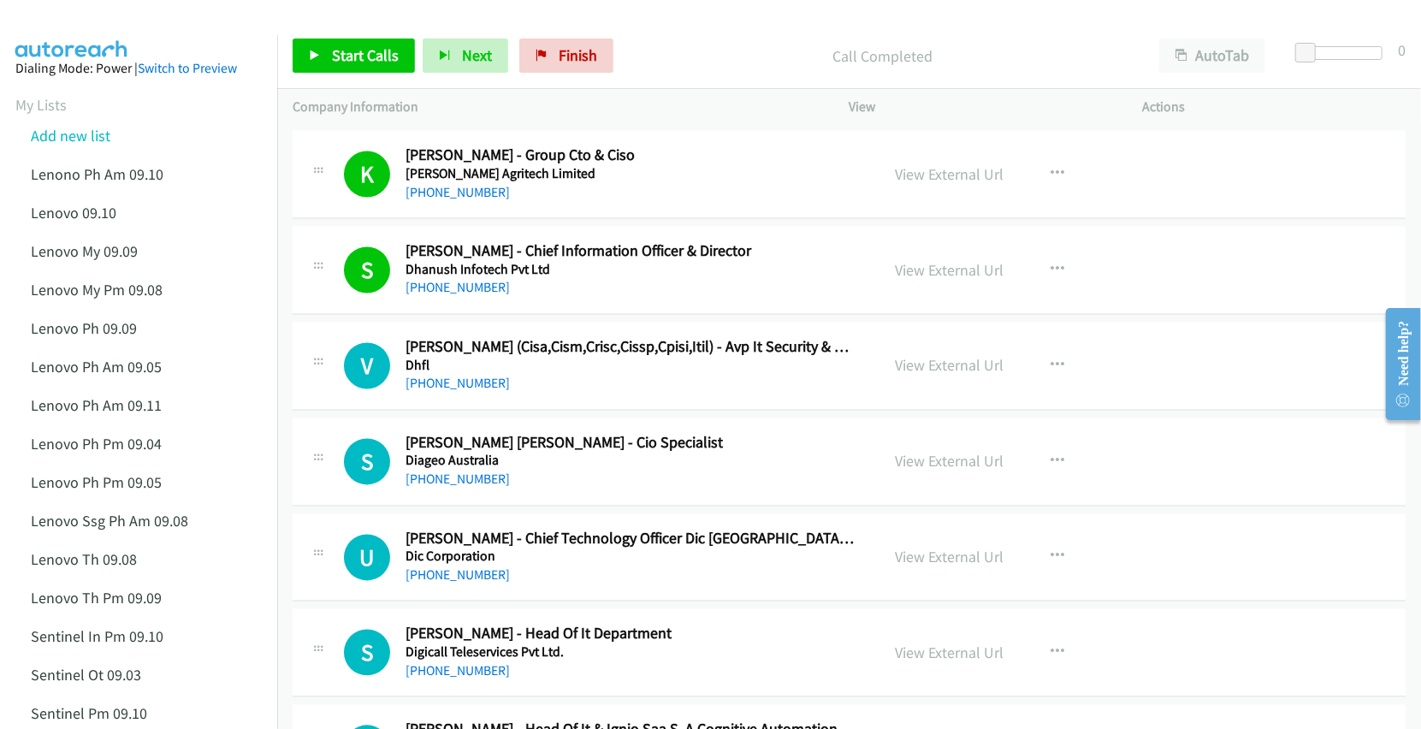
scroll to position [2167, 0]
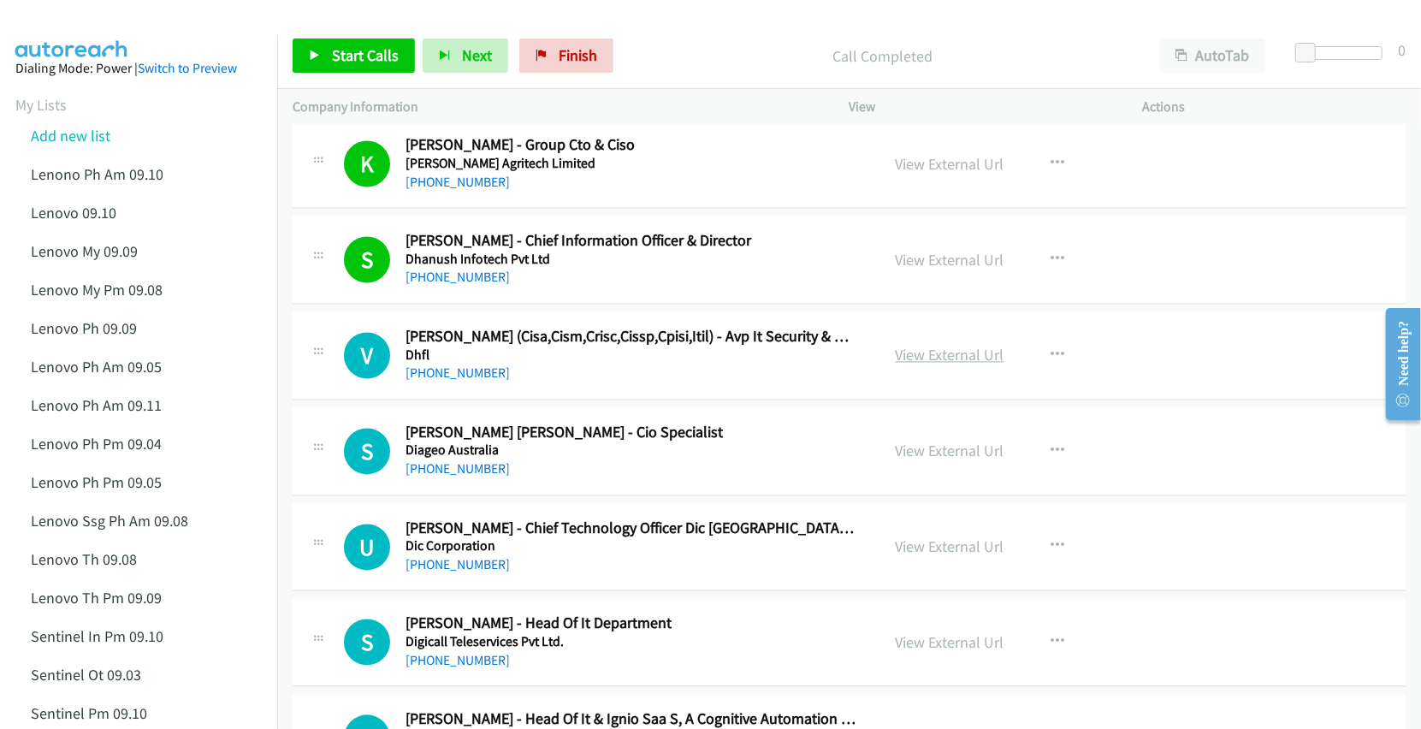
click at [936, 359] on link "View External Url" at bounding box center [950, 356] width 109 height 20
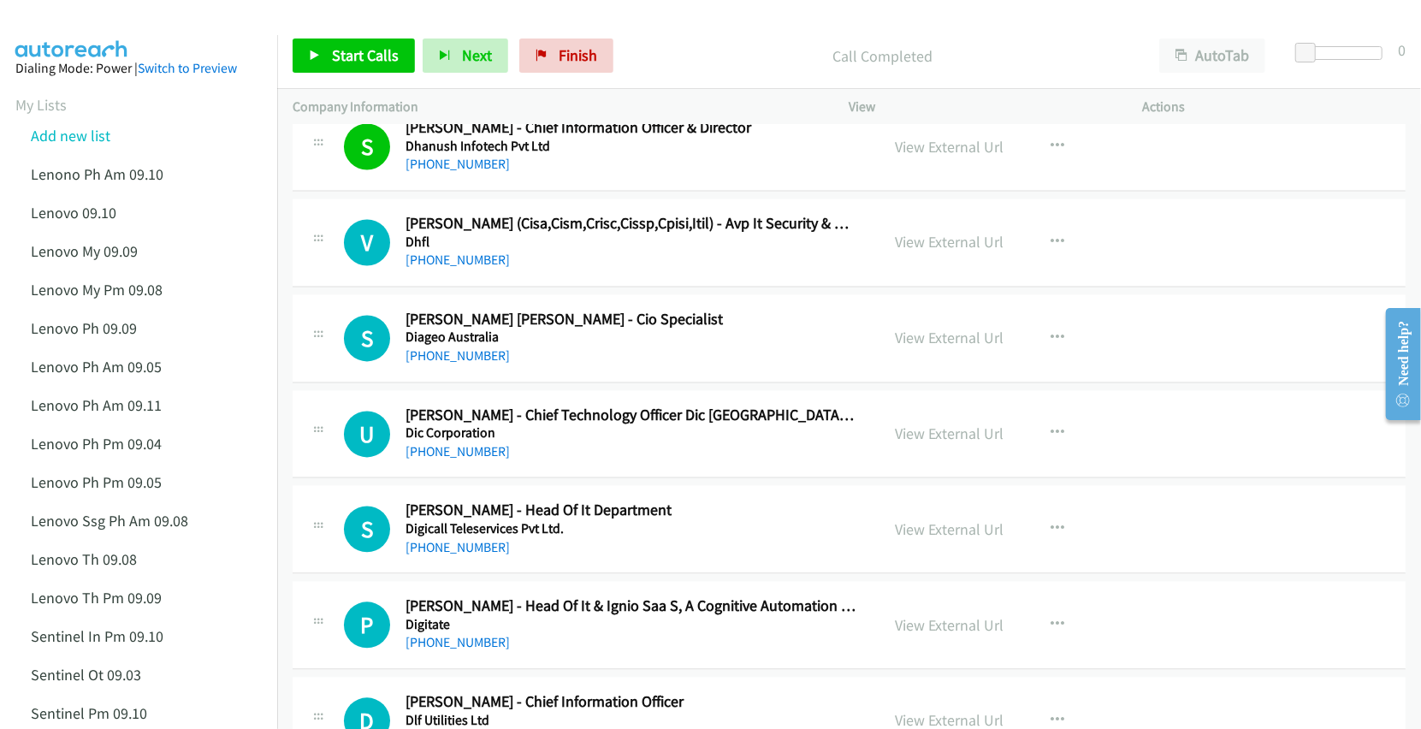
scroll to position [2396, 0]
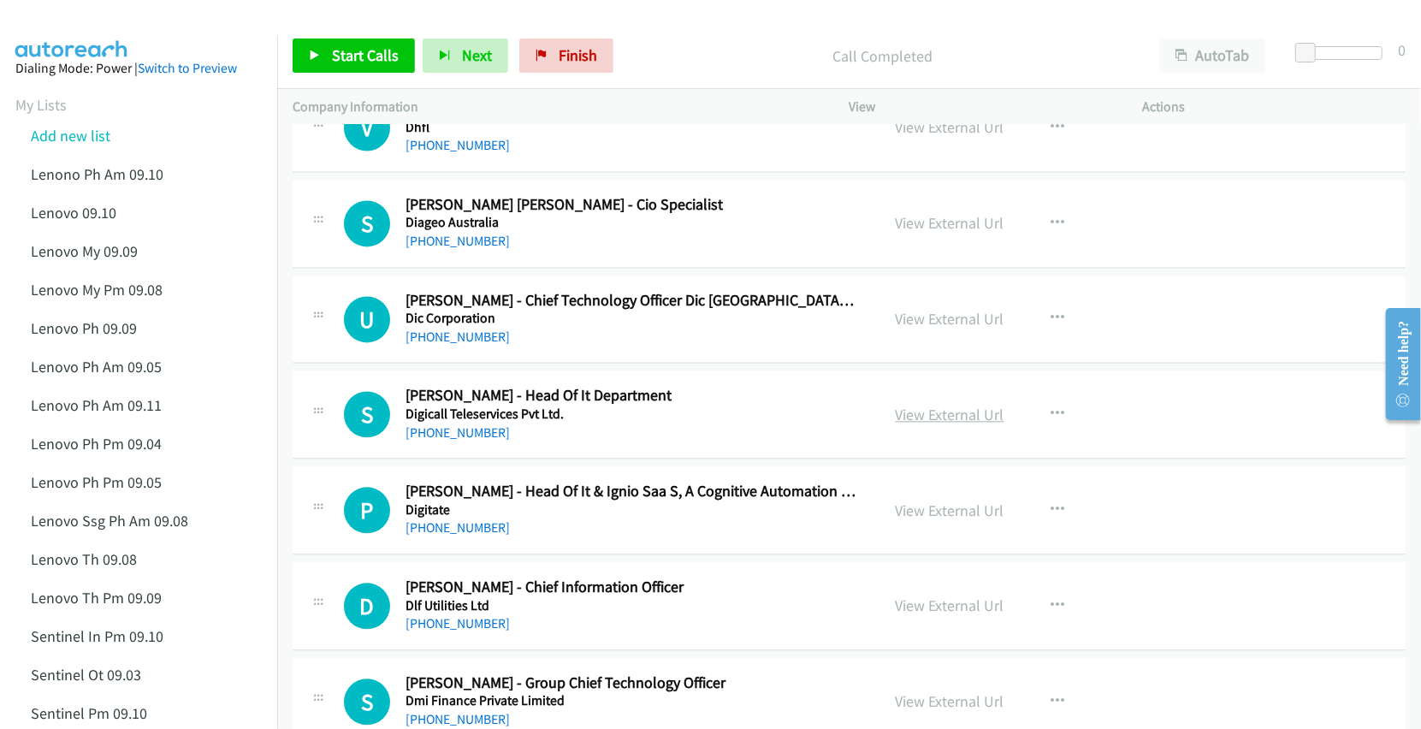
click at [942, 419] on link "View External Url" at bounding box center [950, 415] width 109 height 20
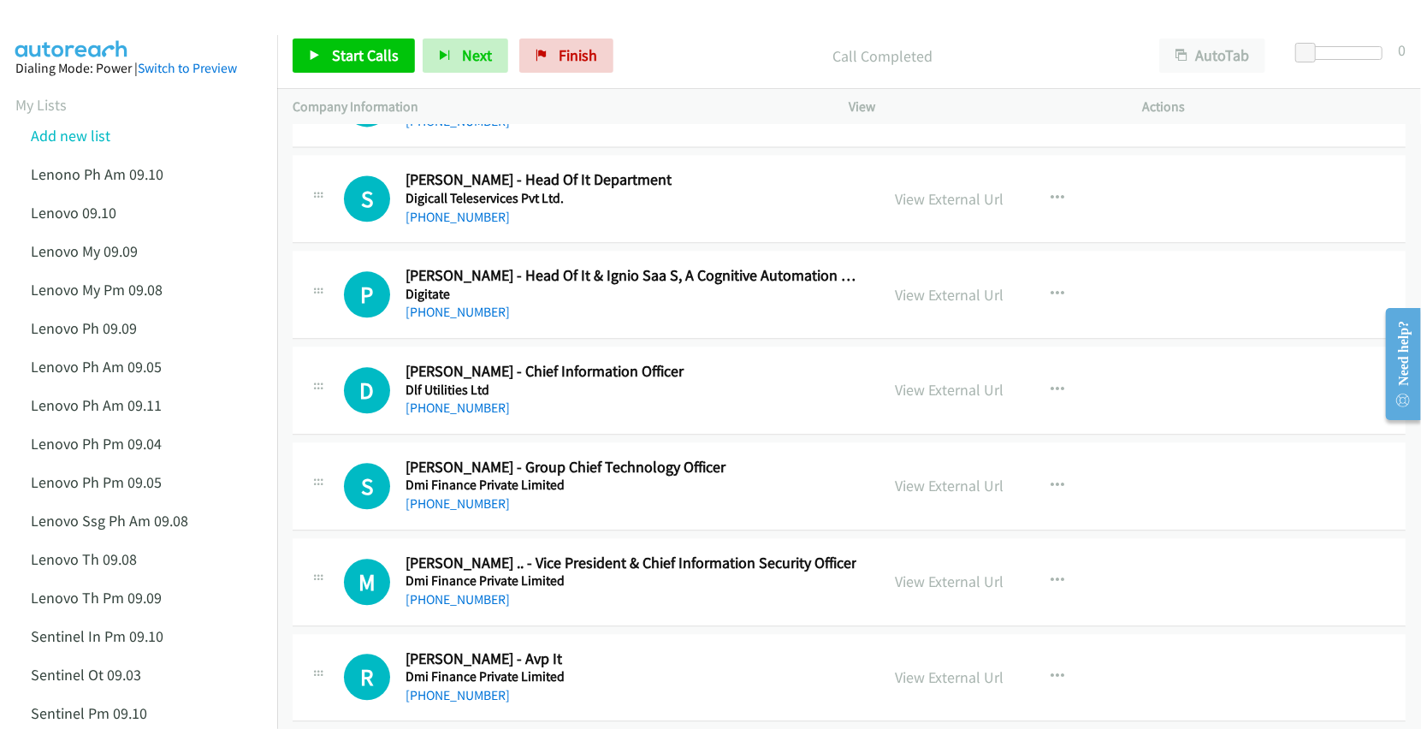
scroll to position [2623, 0]
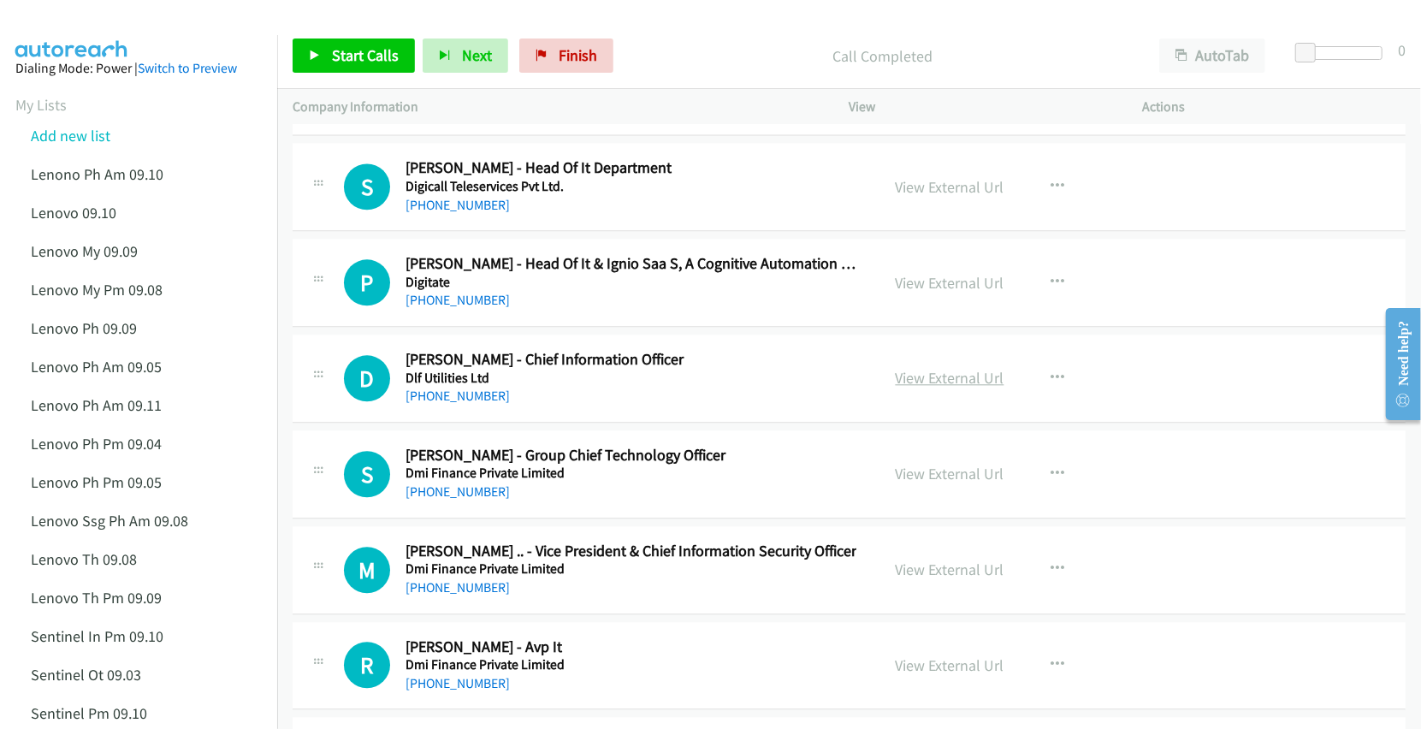
click at [907, 382] on link "View External Url" at bounding box center [950, 378] width 109 height 20
click at [902, 479] on link "View External Url" at bounding box center [950, 474] width 109 height 20
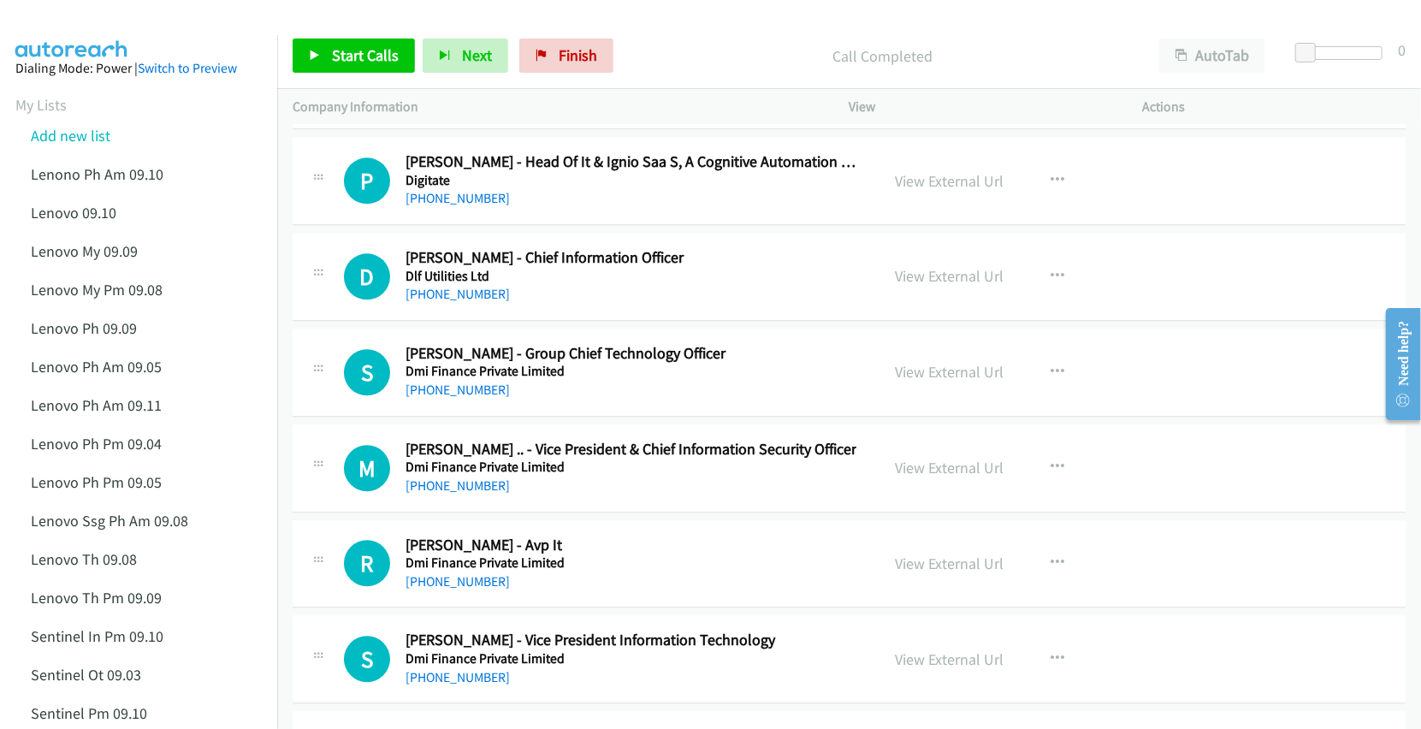
scroll to position [2738, 0]
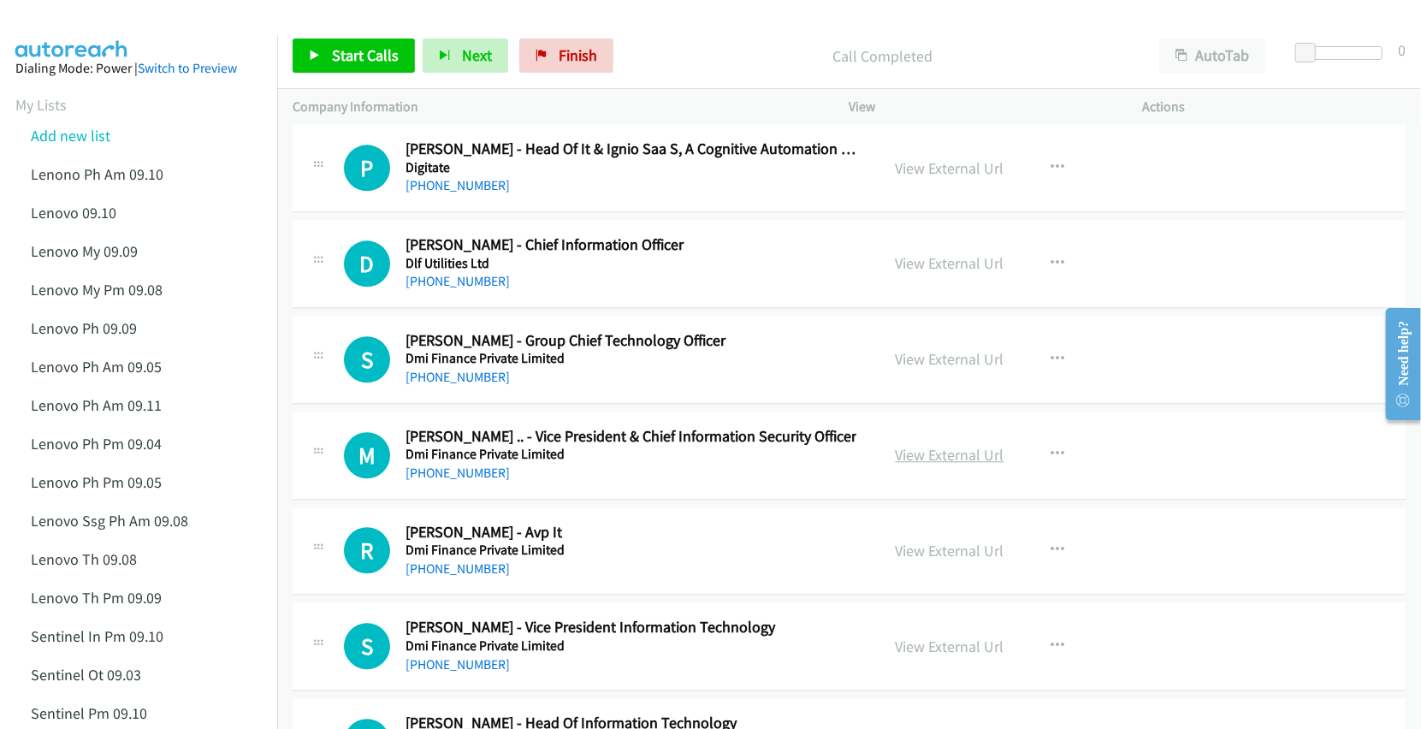
click at [921, 460] on link "View External Url" at bounding box center [950, 455] width 109 height 20
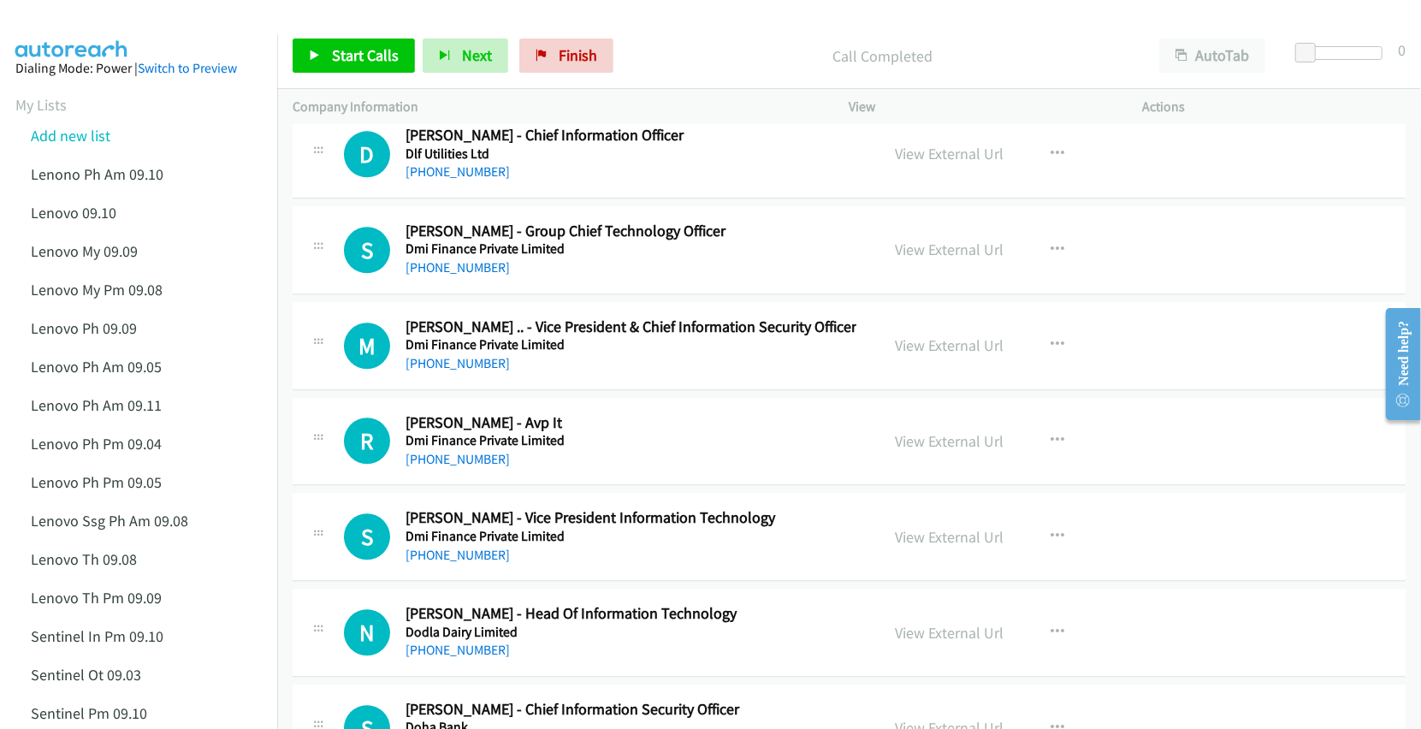
scroll to position [2852, 0]
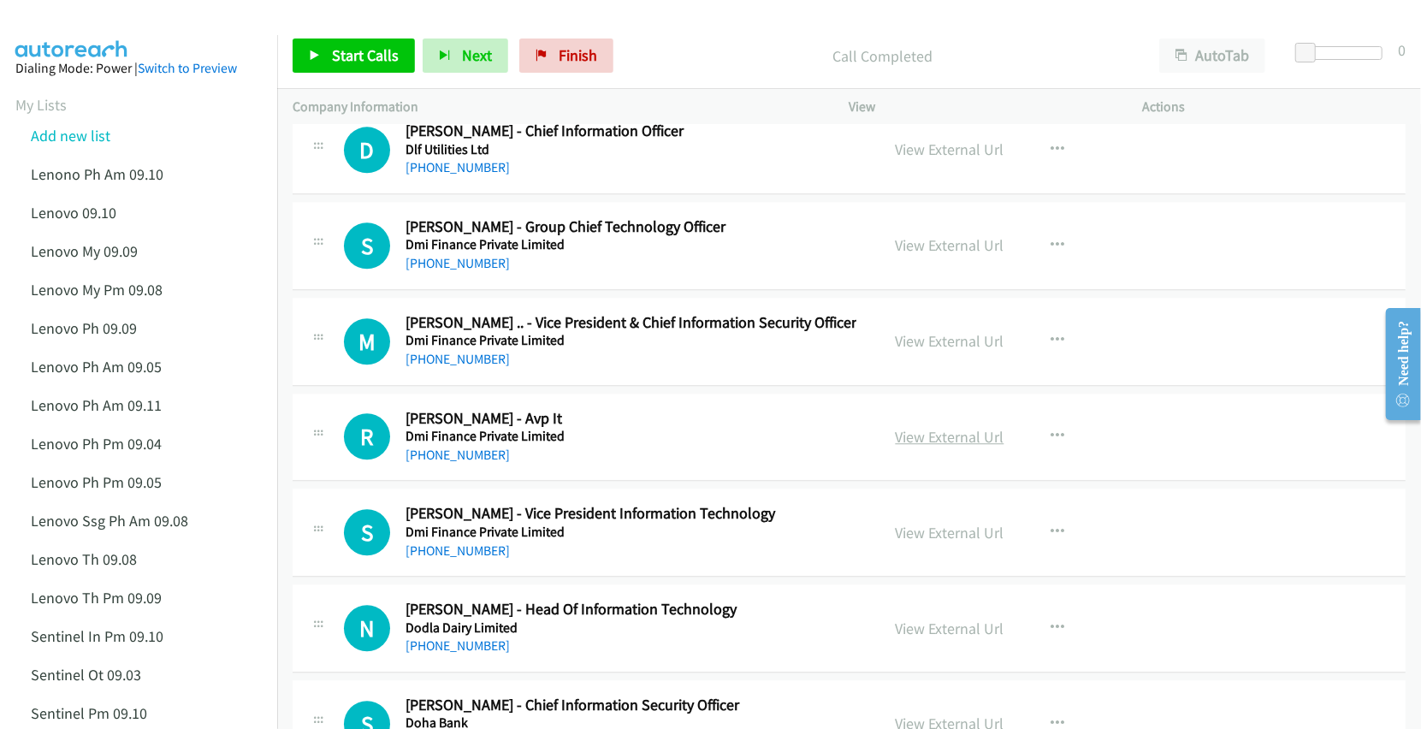
click at [910, 447] on link "View External Url" at bounding box center [950, 437] width 109 height 20
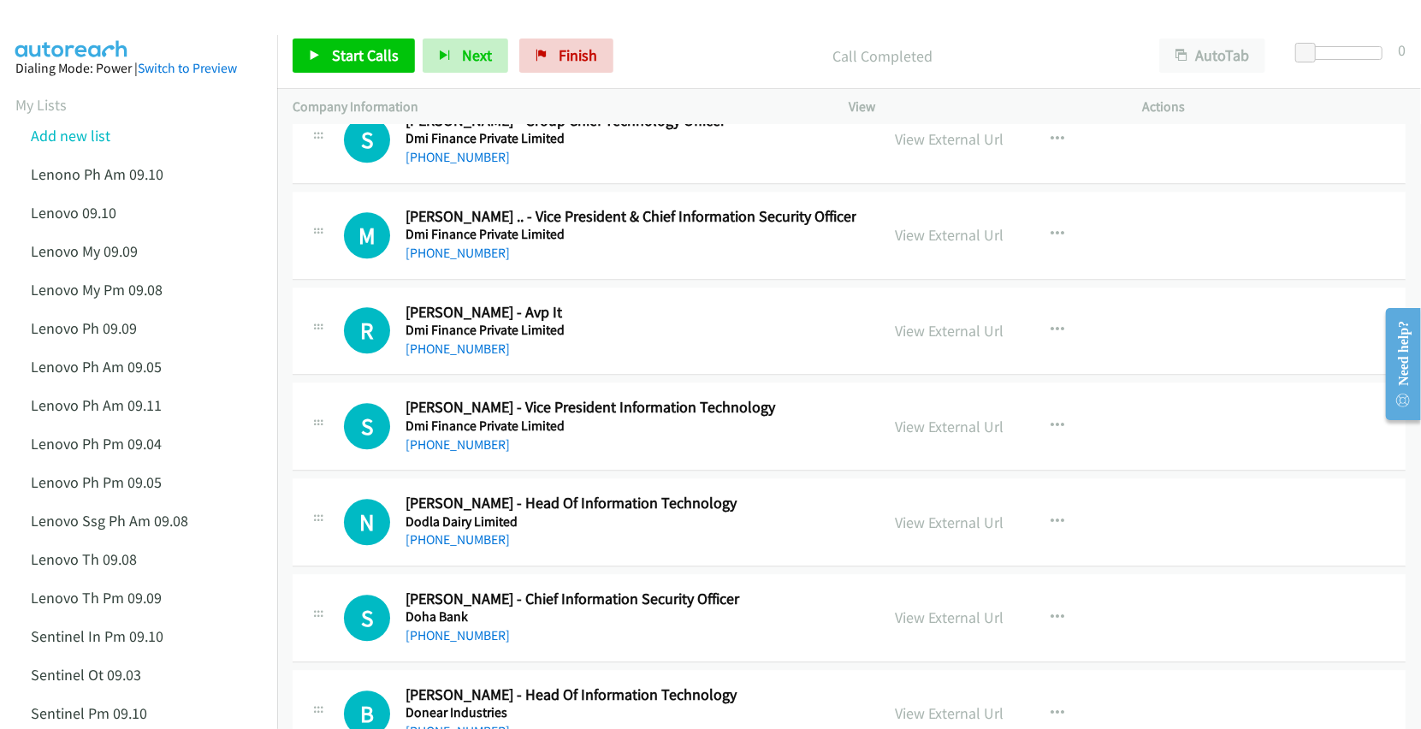
scroll to position [2966, 0]
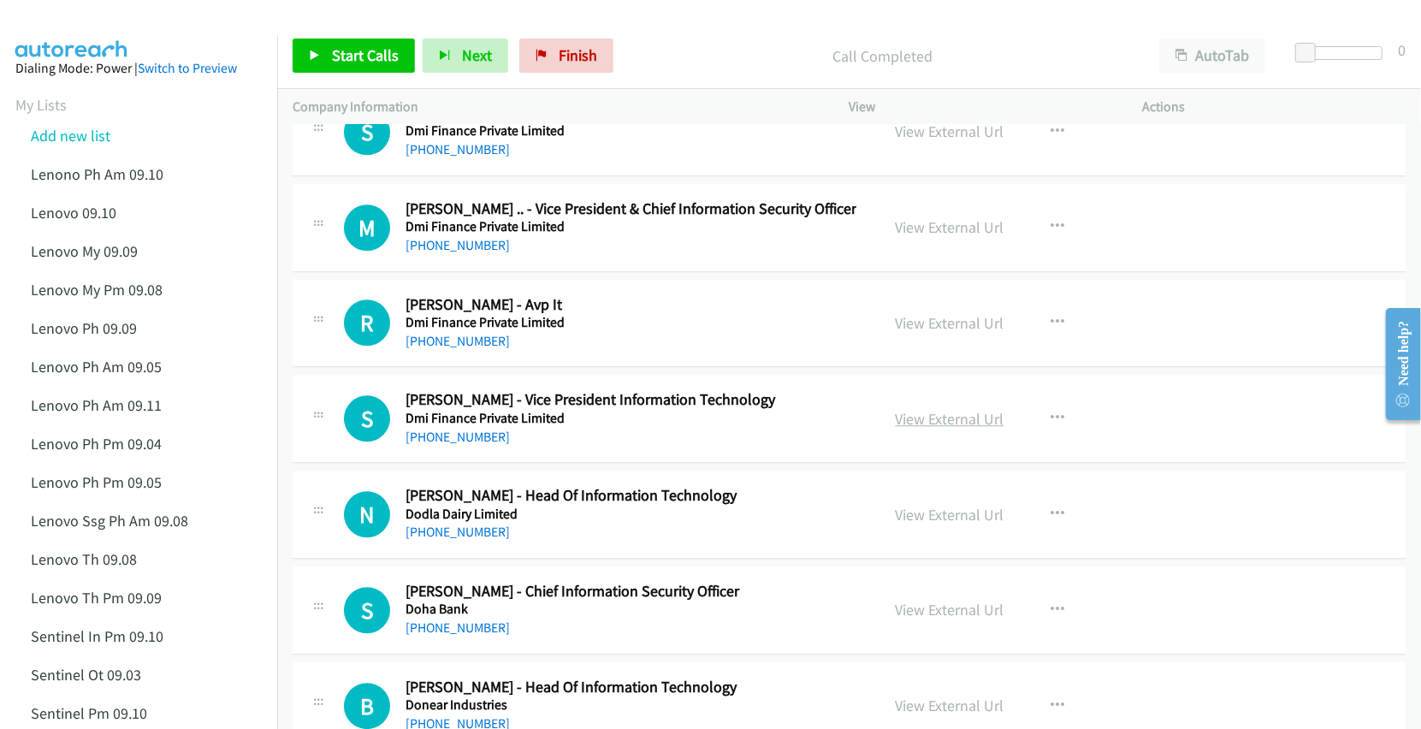
click at [914, 429] on link "View External Url" at bounding box center [950, 419] width 109 height 20
click at [898, 518] on link "View External Url" at bounding box center [950, 515] width 109 height 20
click at [910, 617] on link "View External Url" at bounding box center [950, 610] width 109 height 20
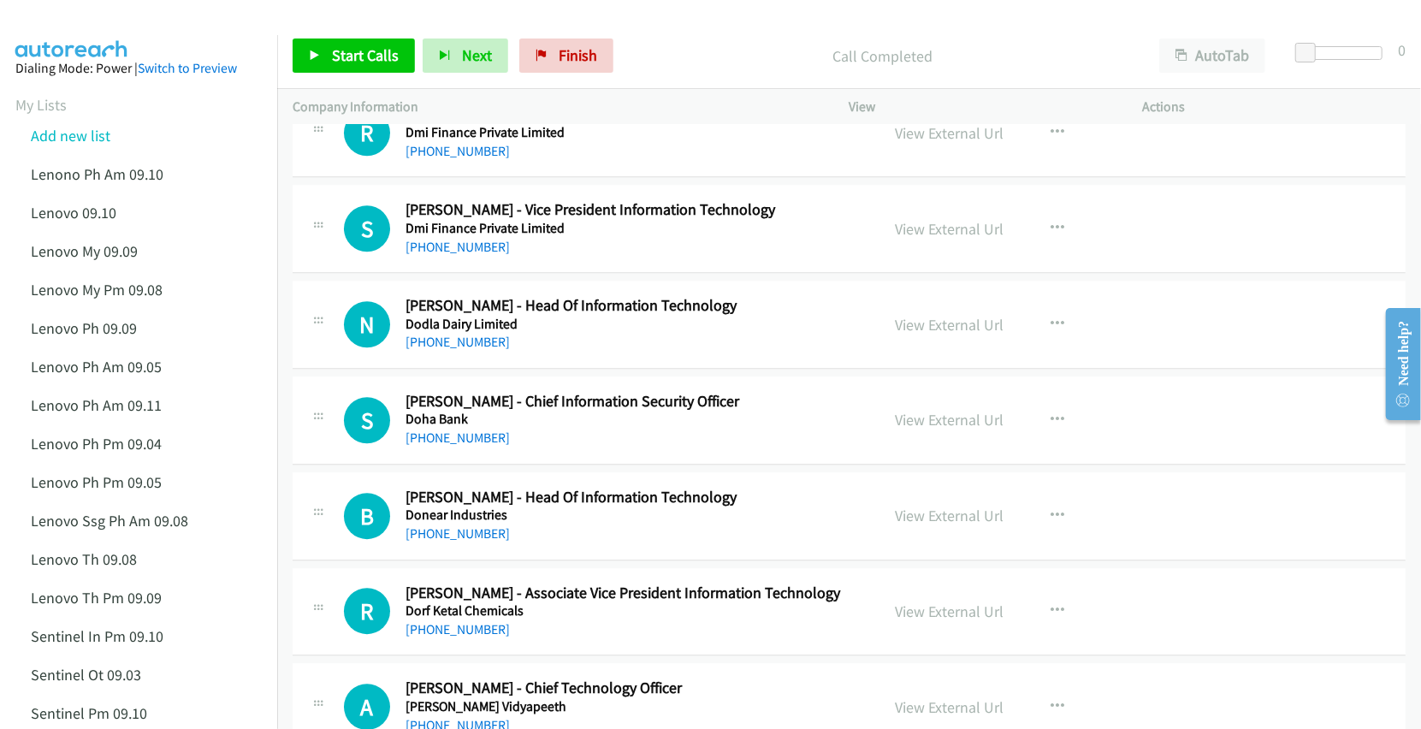
scroll to position [3194, 0]
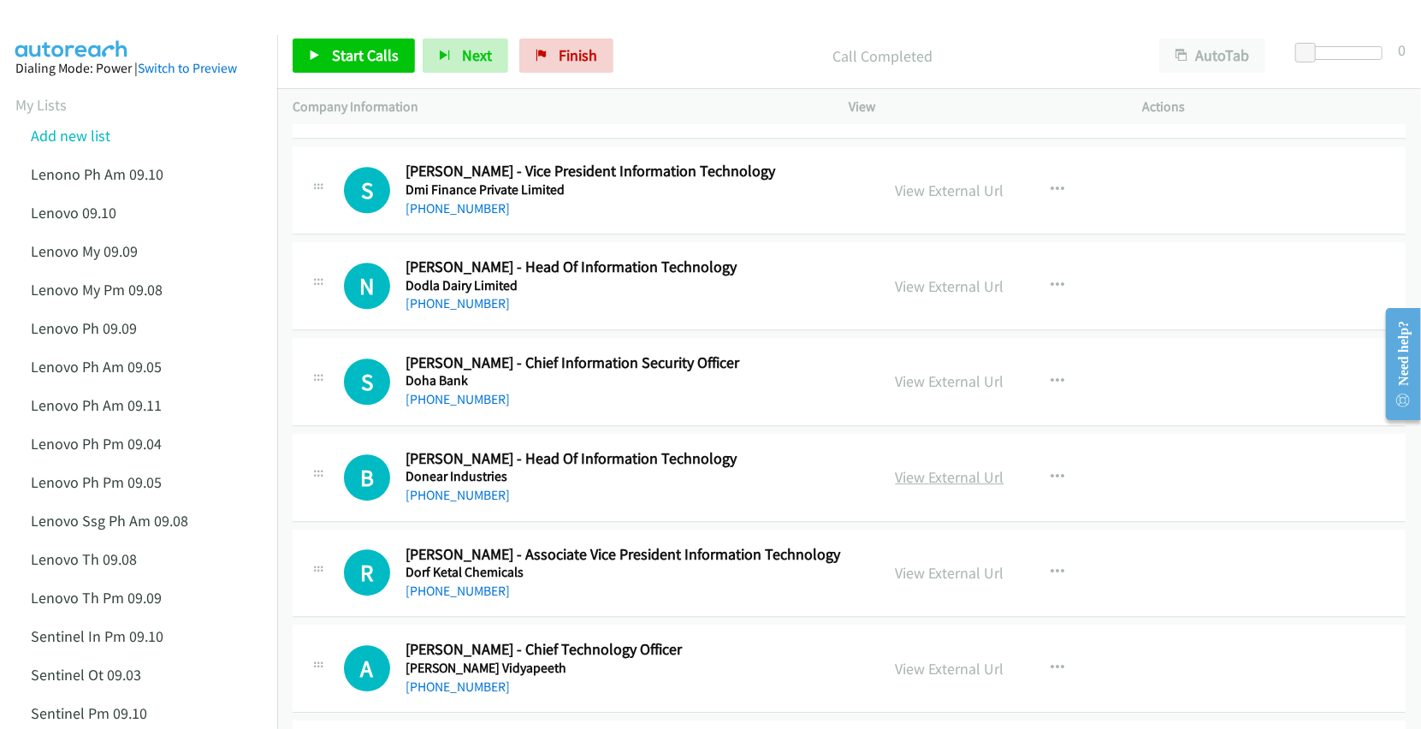
click at [931, 487] on link "View External Url" at bounding box center [950, 477] width 109 height 20
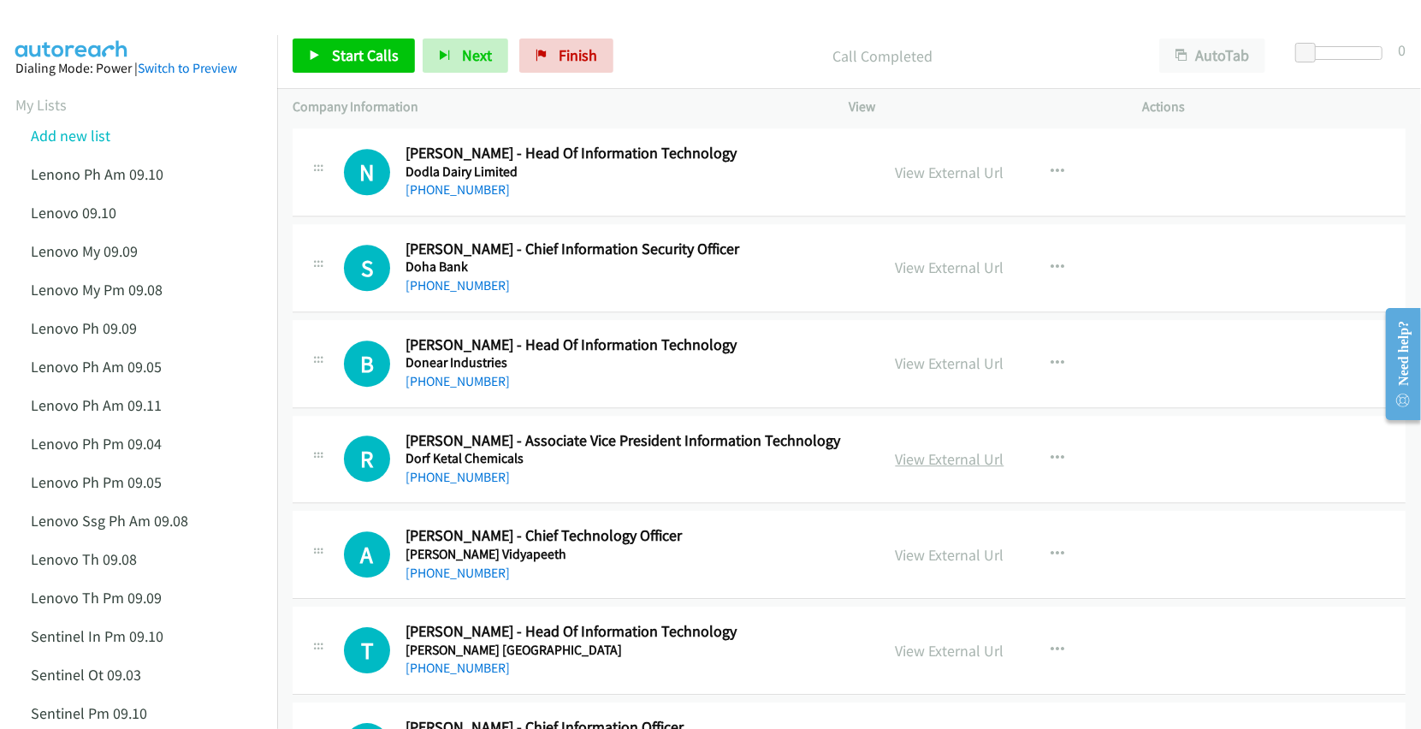
click at [945, 469] on link "View External Url" at bounding box center [950, 459] width 109 height 20
click at [919, 560] on link "View External Url" at bounding box center [950, 555] width 109 height 20
click at [908, 654] on link "View External Url" at bounding box center [950, 651] width 109 height 20
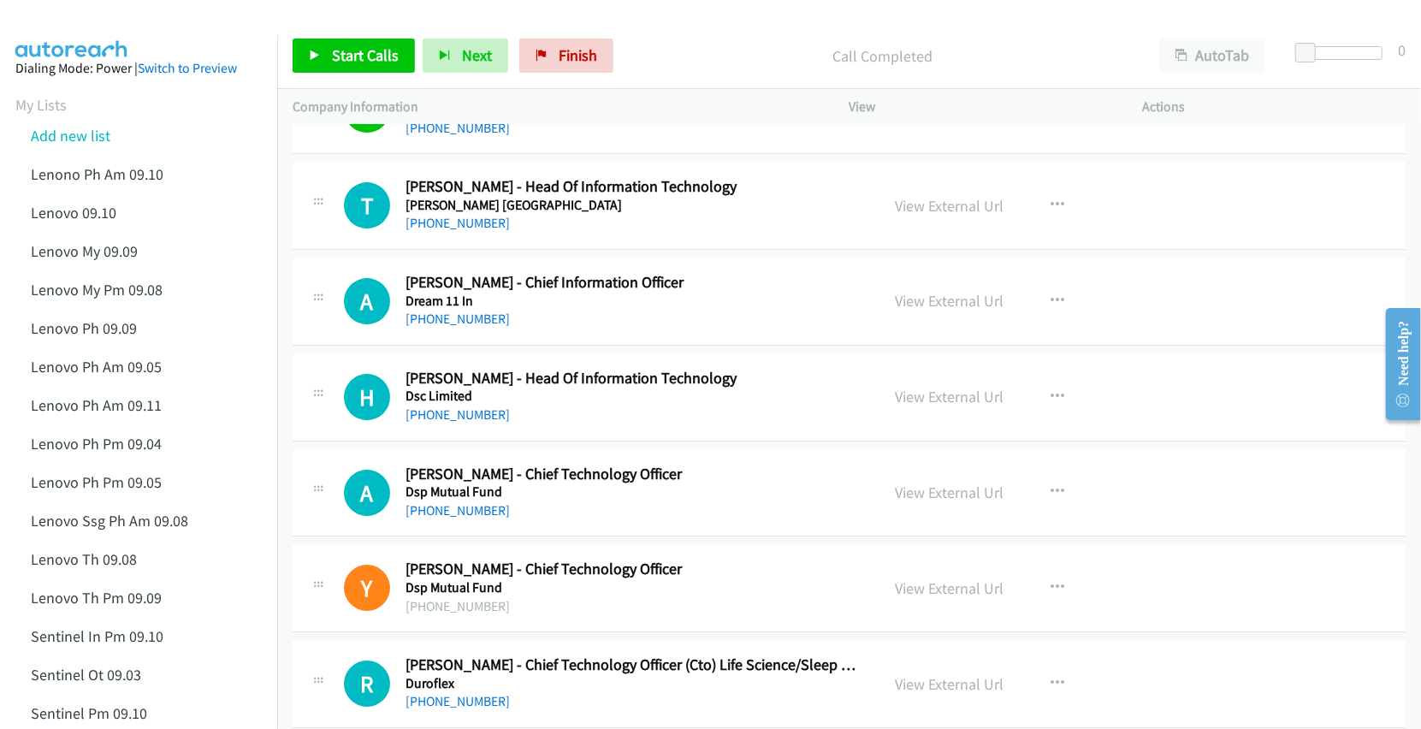
scroll to position [3765, 0]
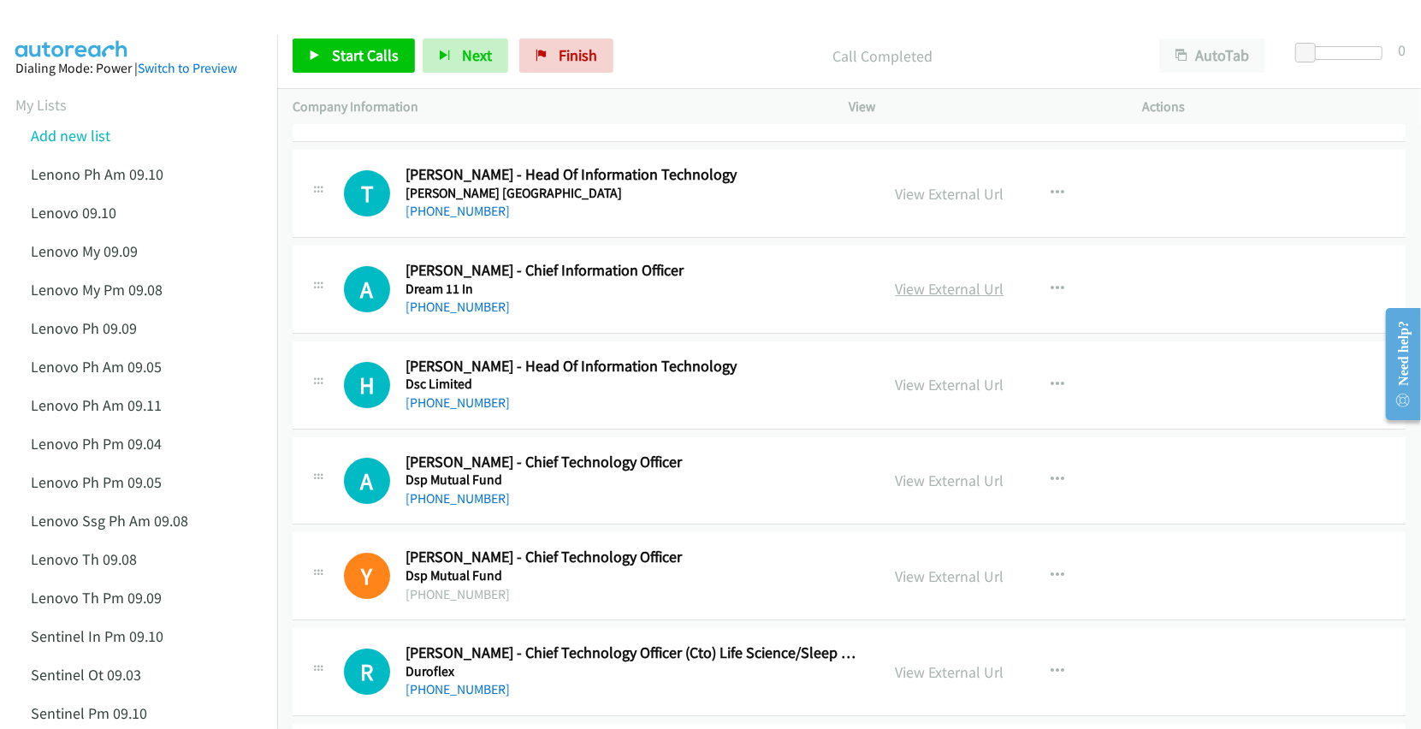
click at [910, 299] on link "View External Url" at bounding box center [950, 289] width 109 height 20
click at [916, 394] on link "View External Url" at bounding box center [950, 385] width 109 height 20
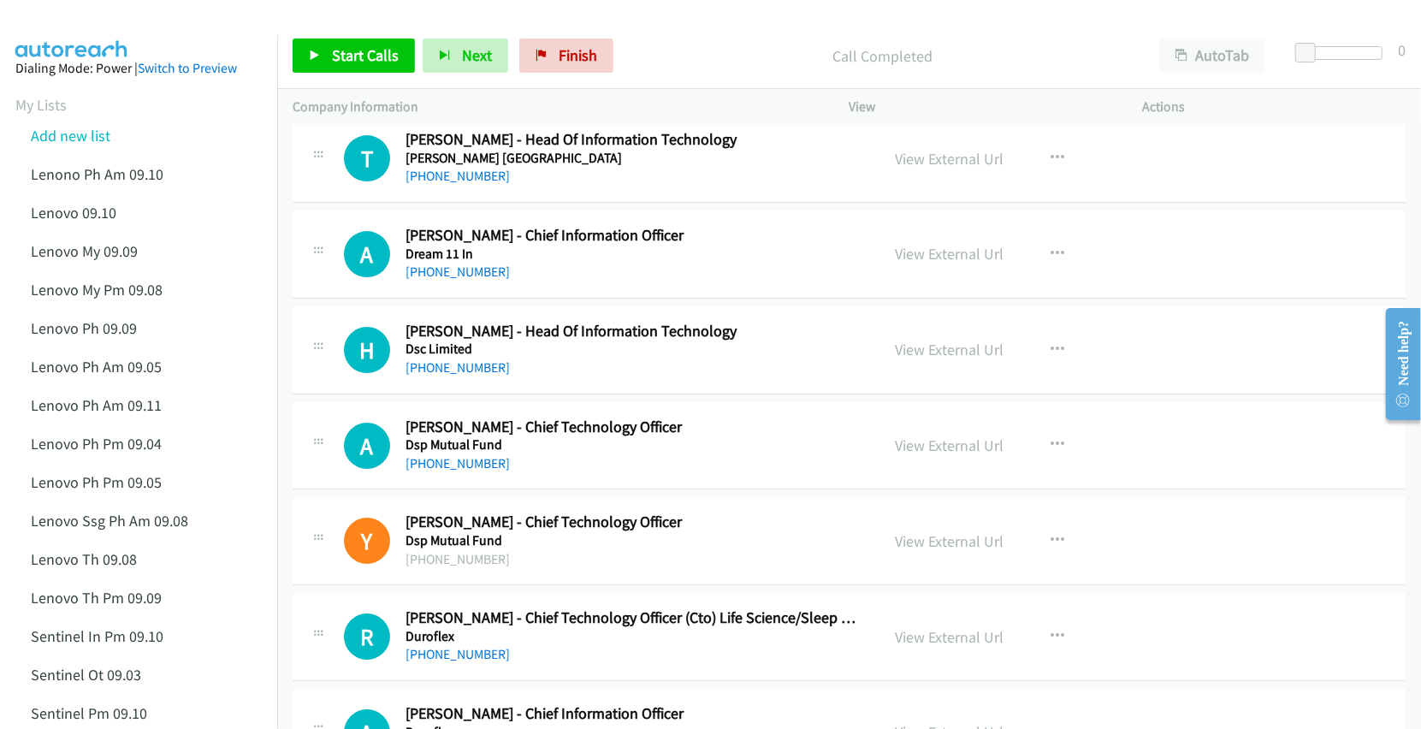
scroll to position [3879, 0]
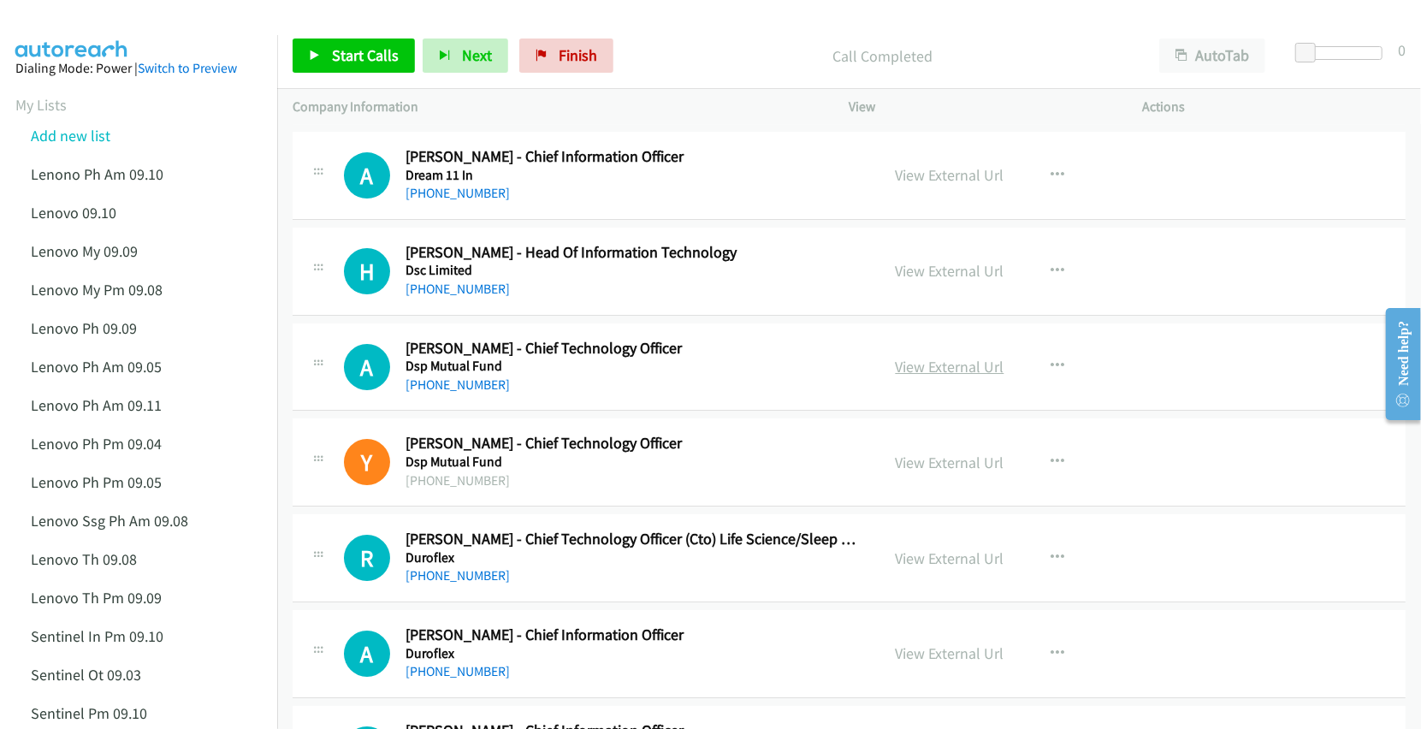
click at [921, 376] on link "View External Url" at bounding box center [950, 367] width 109 height 20
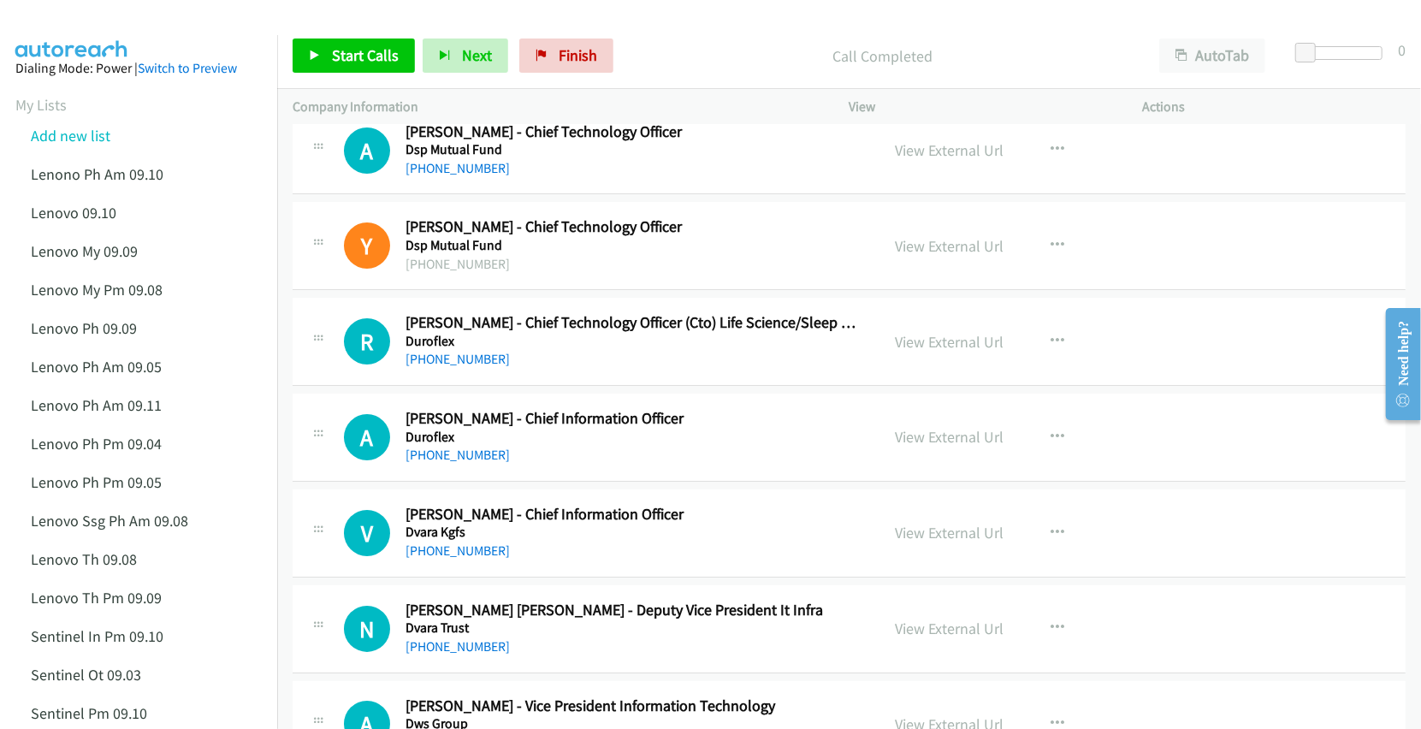
scroll to position [4107, 0]
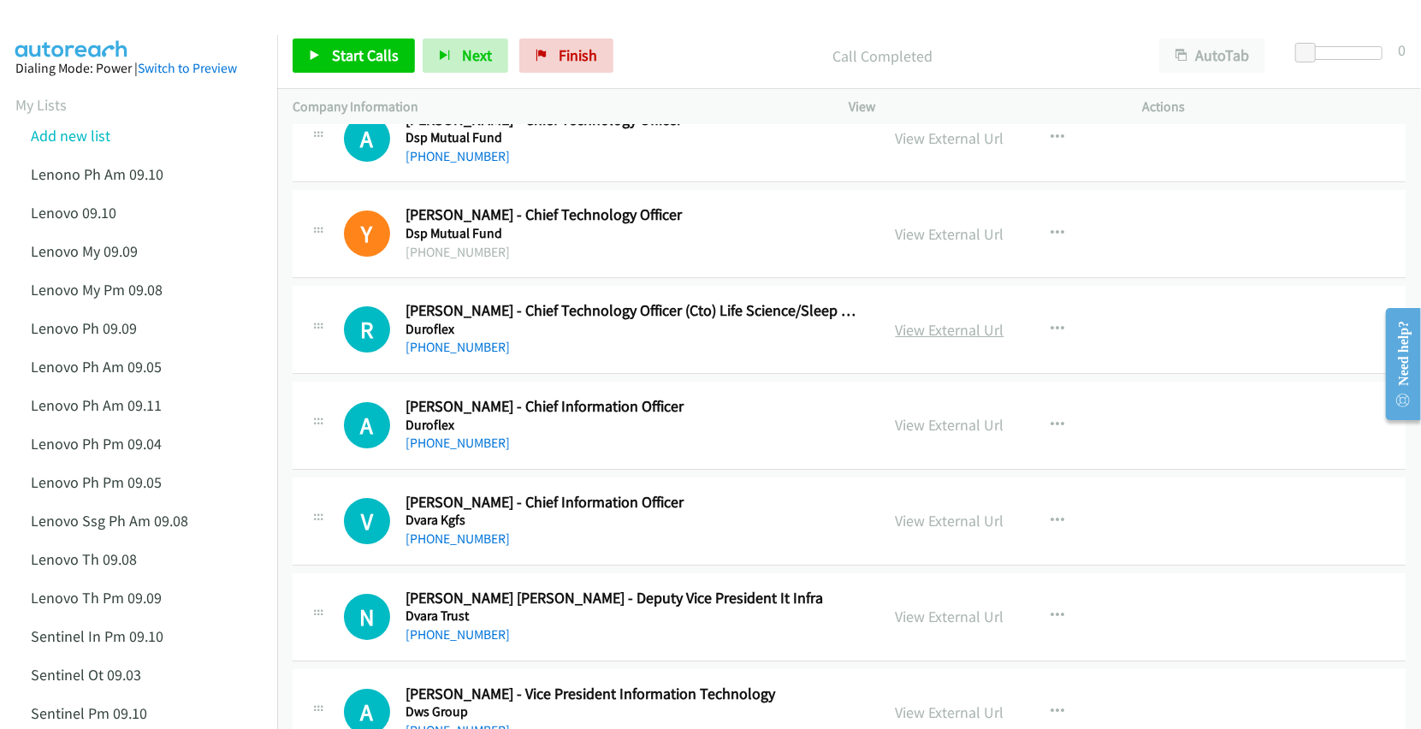
click at [943, 340] on link "View External Url" at bounding box center [950, 330] width 109 height 20
click at [924, 435] on link "View External Url" at bounding box center [950, 425] width 109 height 20
click at [912, 529] on link "View External Url" at bounding box center [950, 521] width 109 height 20
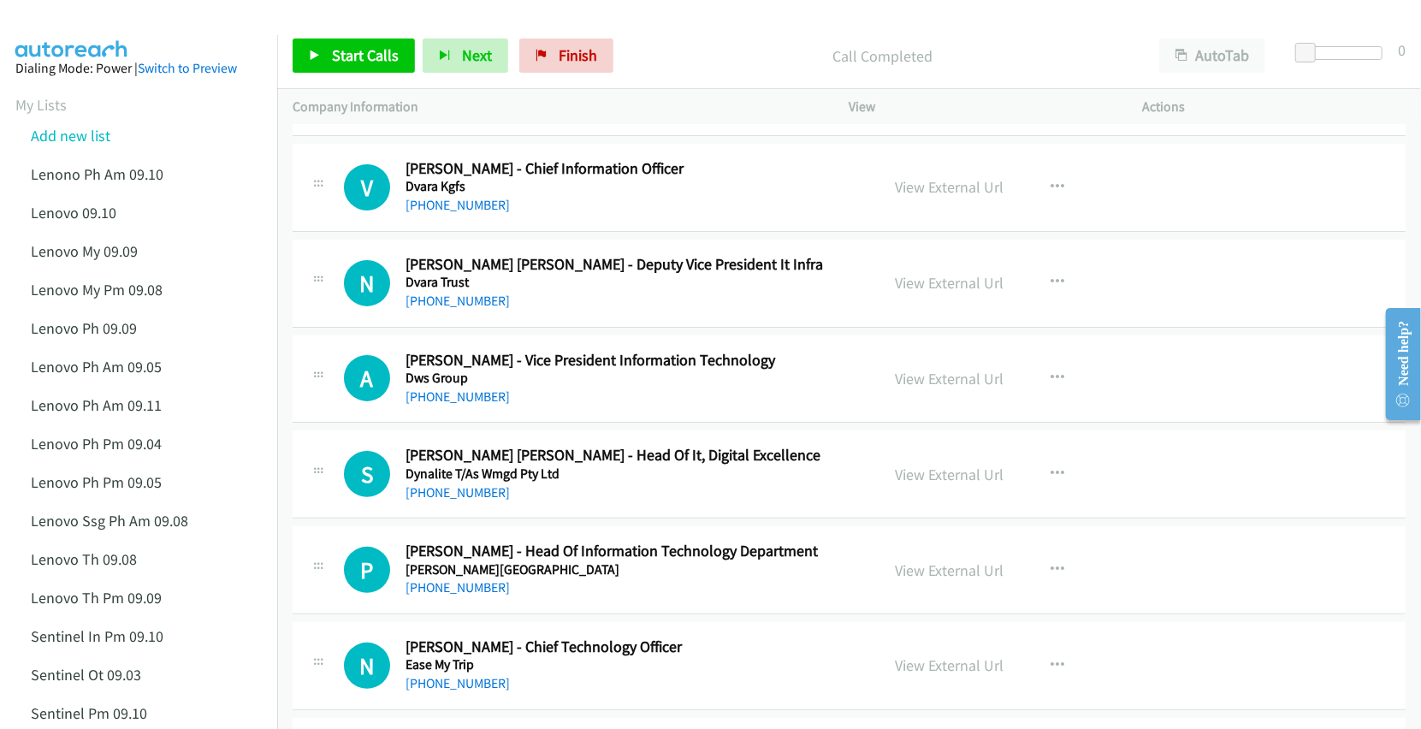
scroll to position [4449, 0]
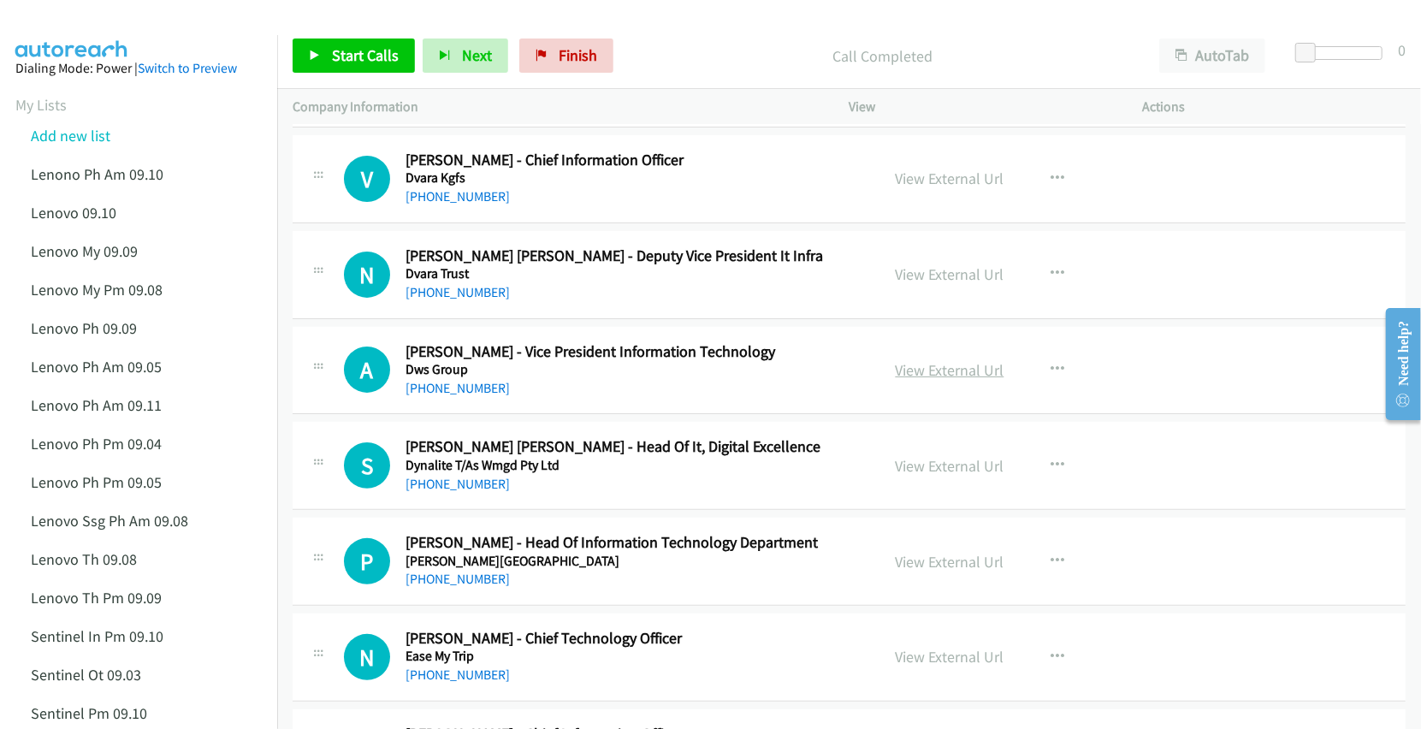
click at [931, 380] on link "View External Url" at bounding box center [950, 370] width 109 height 20
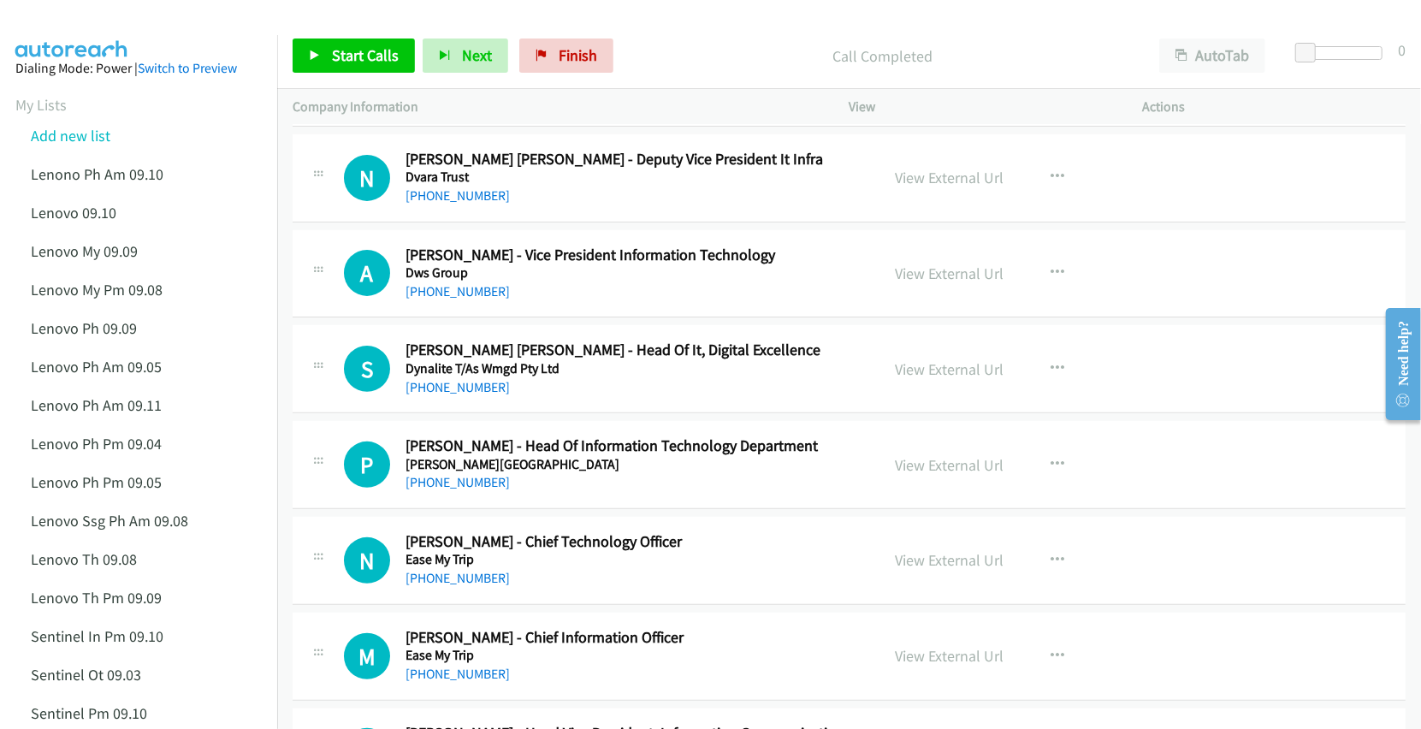
scroll to position [4563, 0]
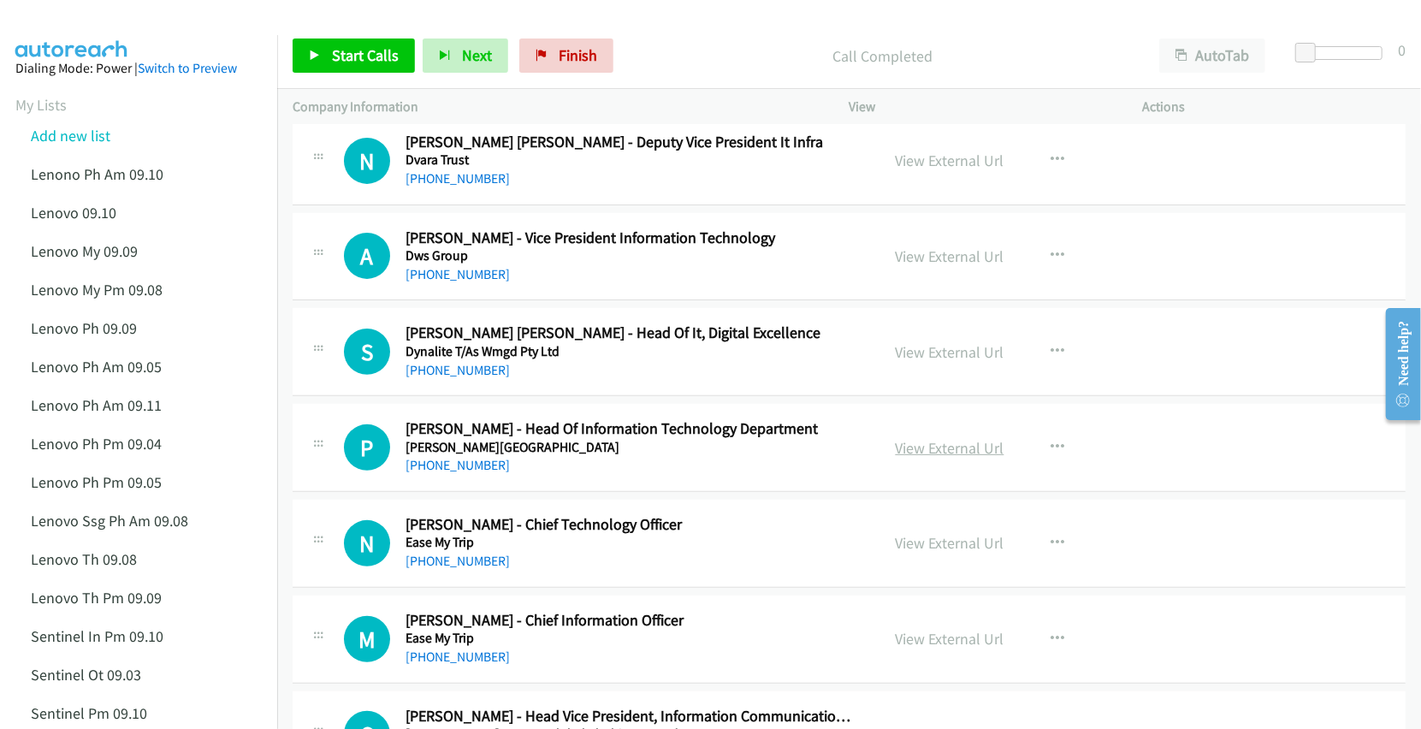
click at [942, 457] on link "View External Url" at bounding box center [950, 448] width 109 height 20
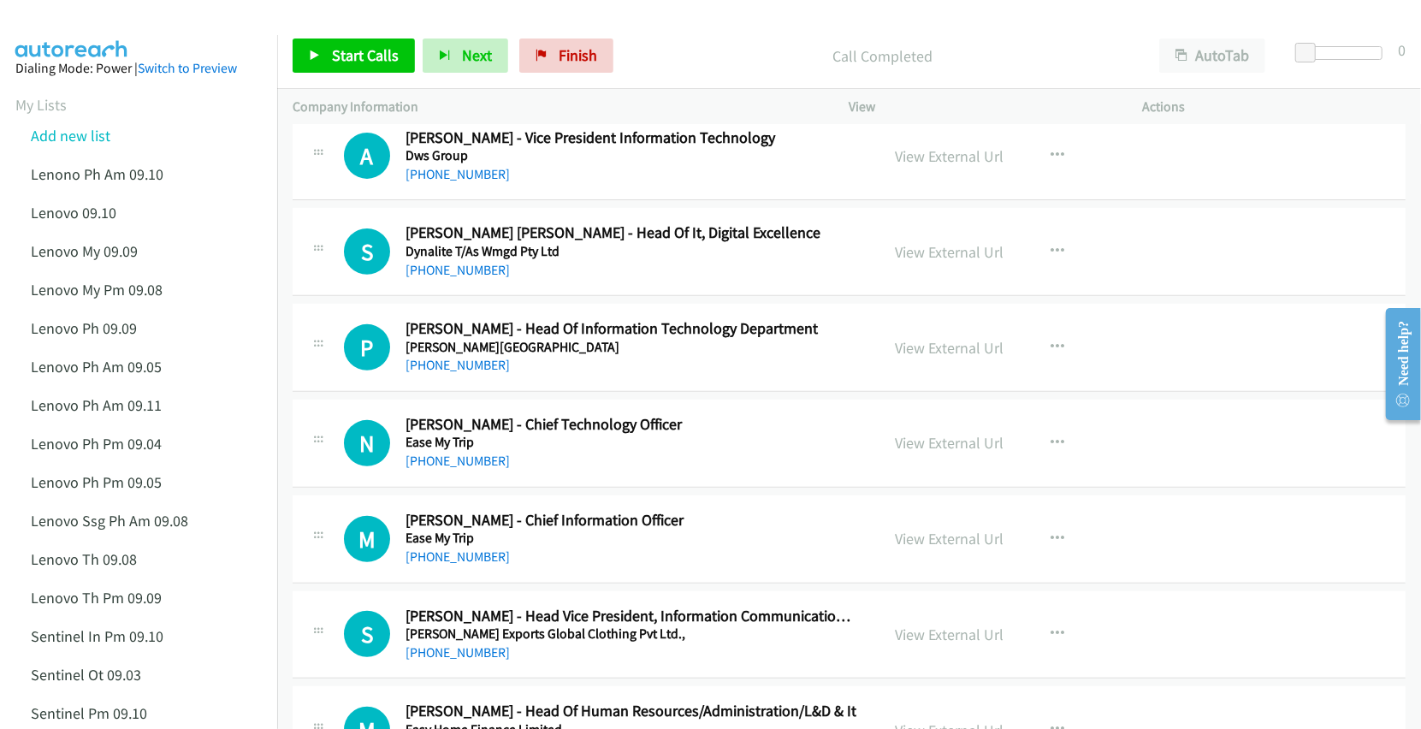
scroll to position [4677, 0]
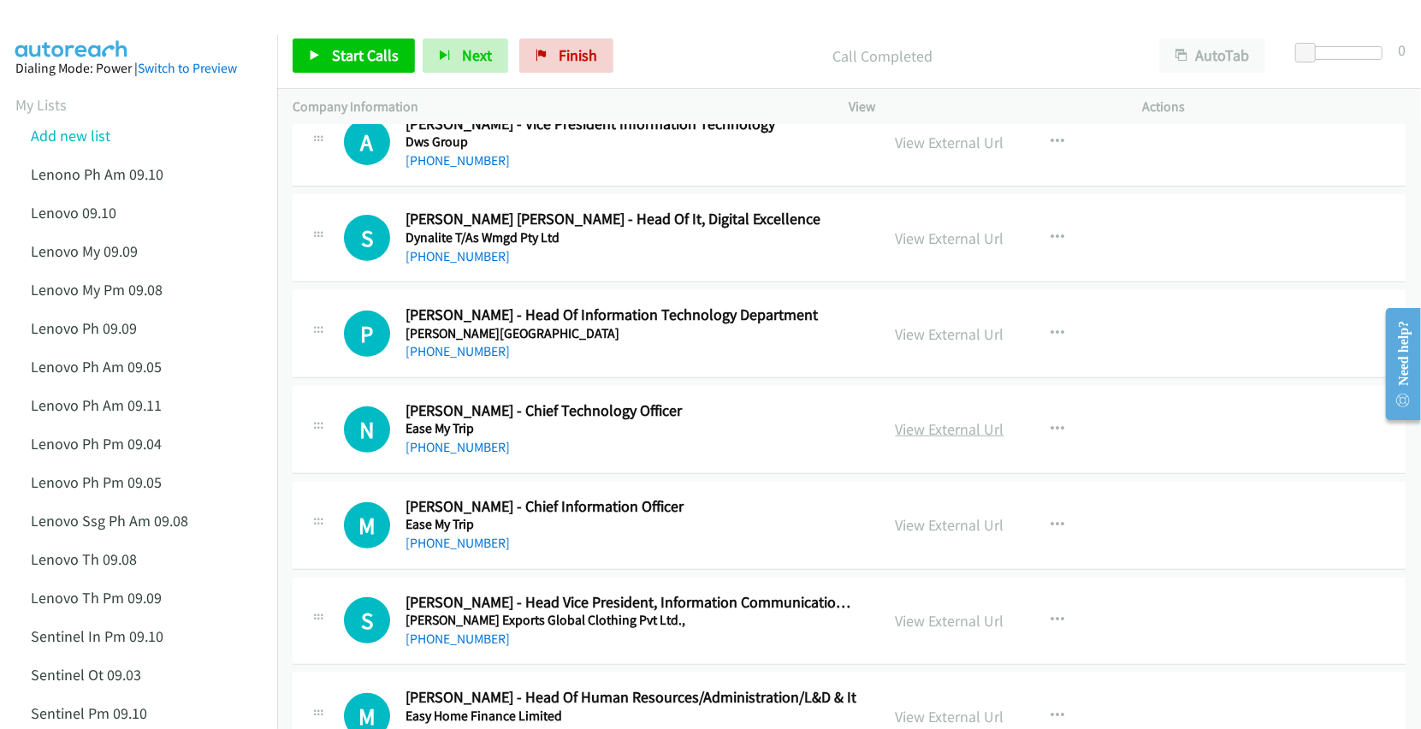
click at [909, 439] on link "View External Url" at bounding box center [950, 429] width 109 height 20
click at [922, 529] on link "View External Url" at bounding box center [950, 525] width 109 height 20
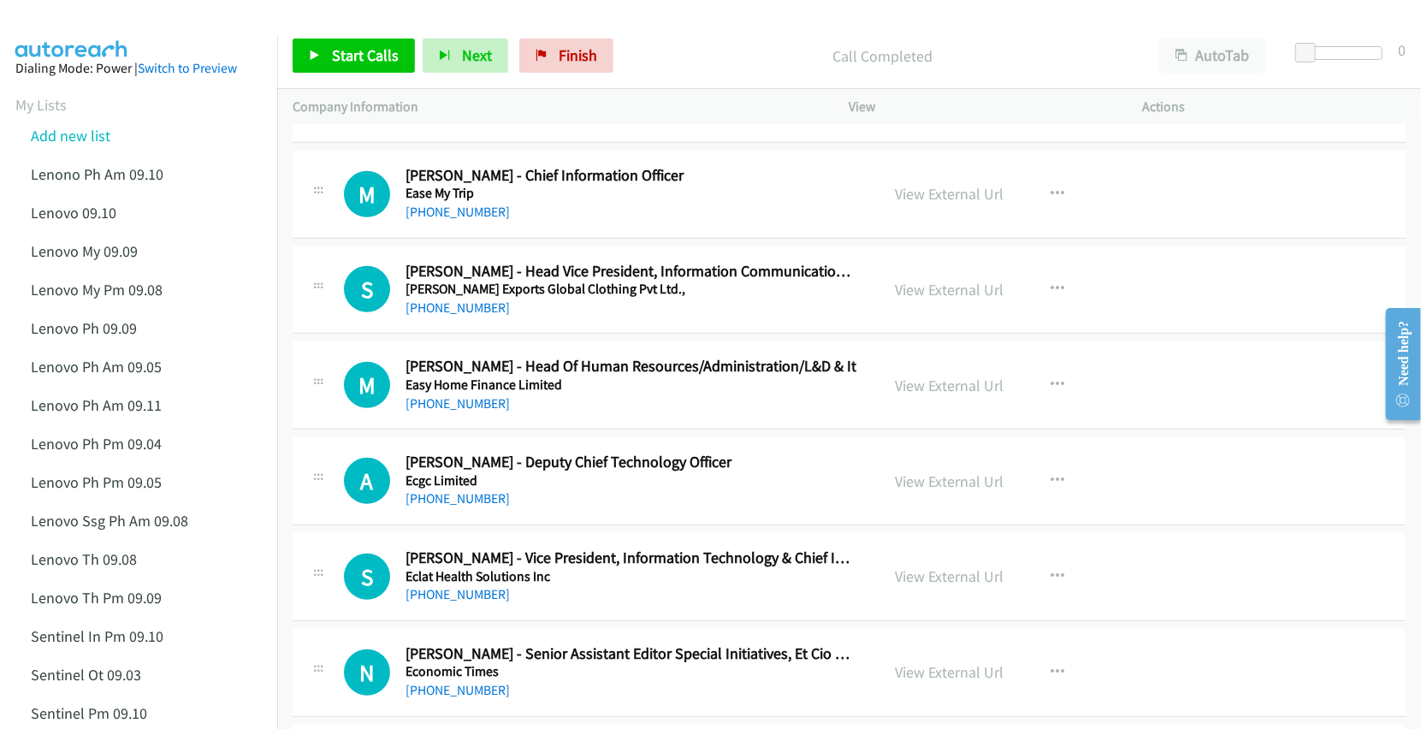
scroll to position [5019, 0]
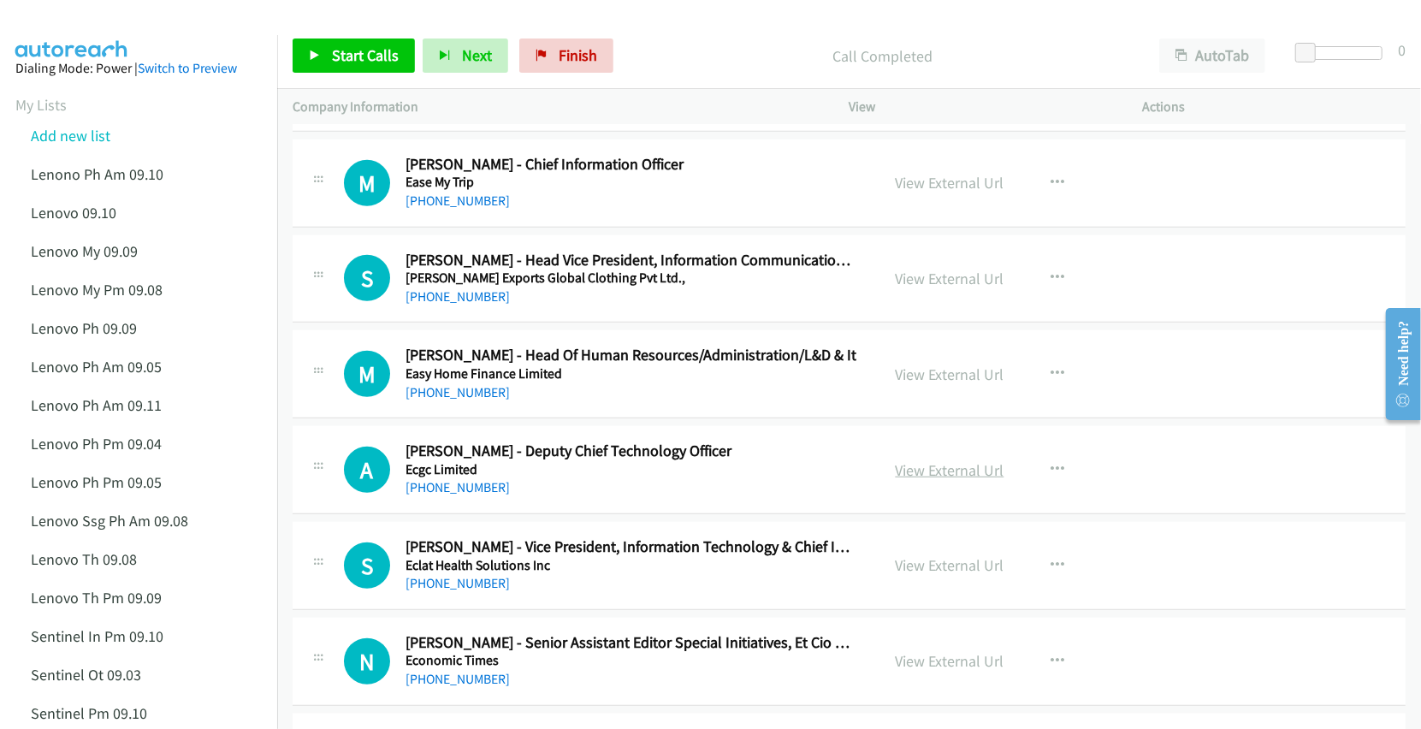
click at [928, 480] on link "View External Url" at bounding box center [950, 470] width 109 height 20
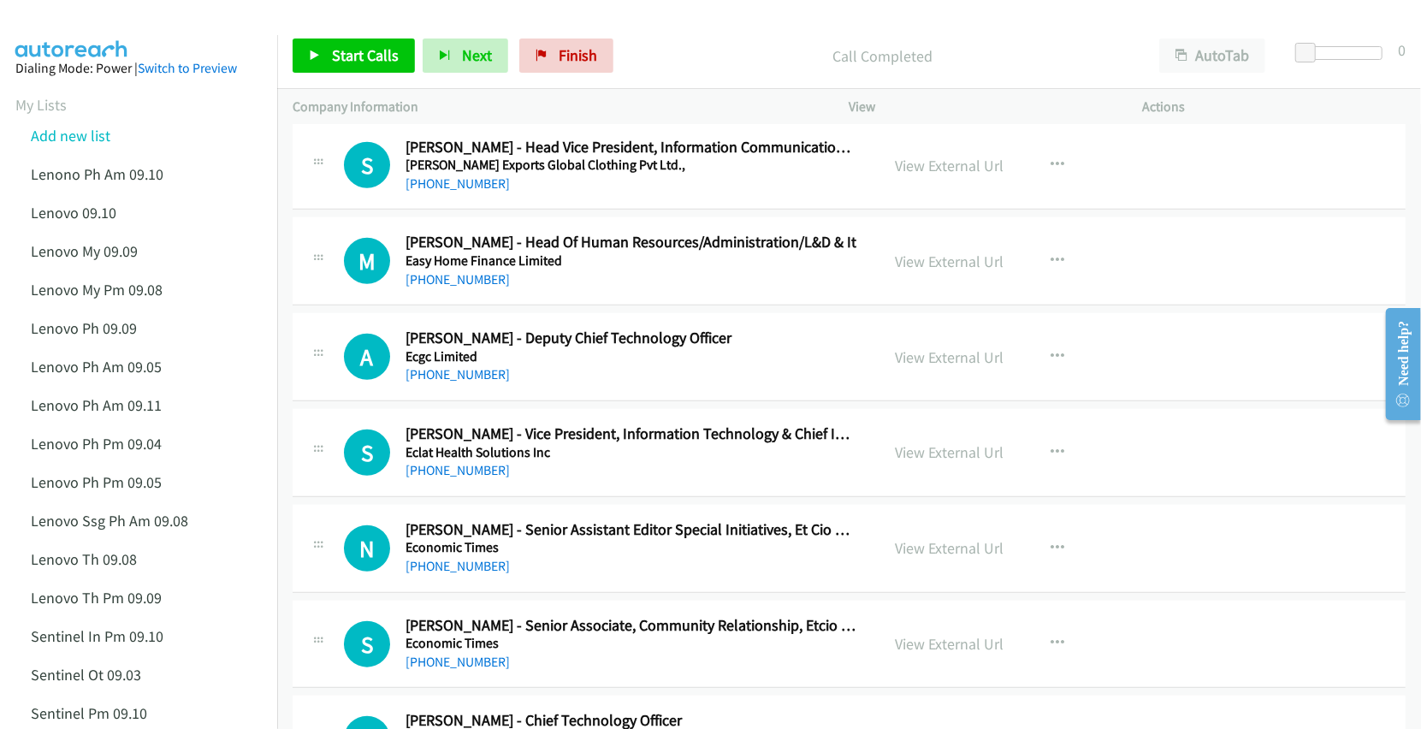
scroll to position [5134, 0]
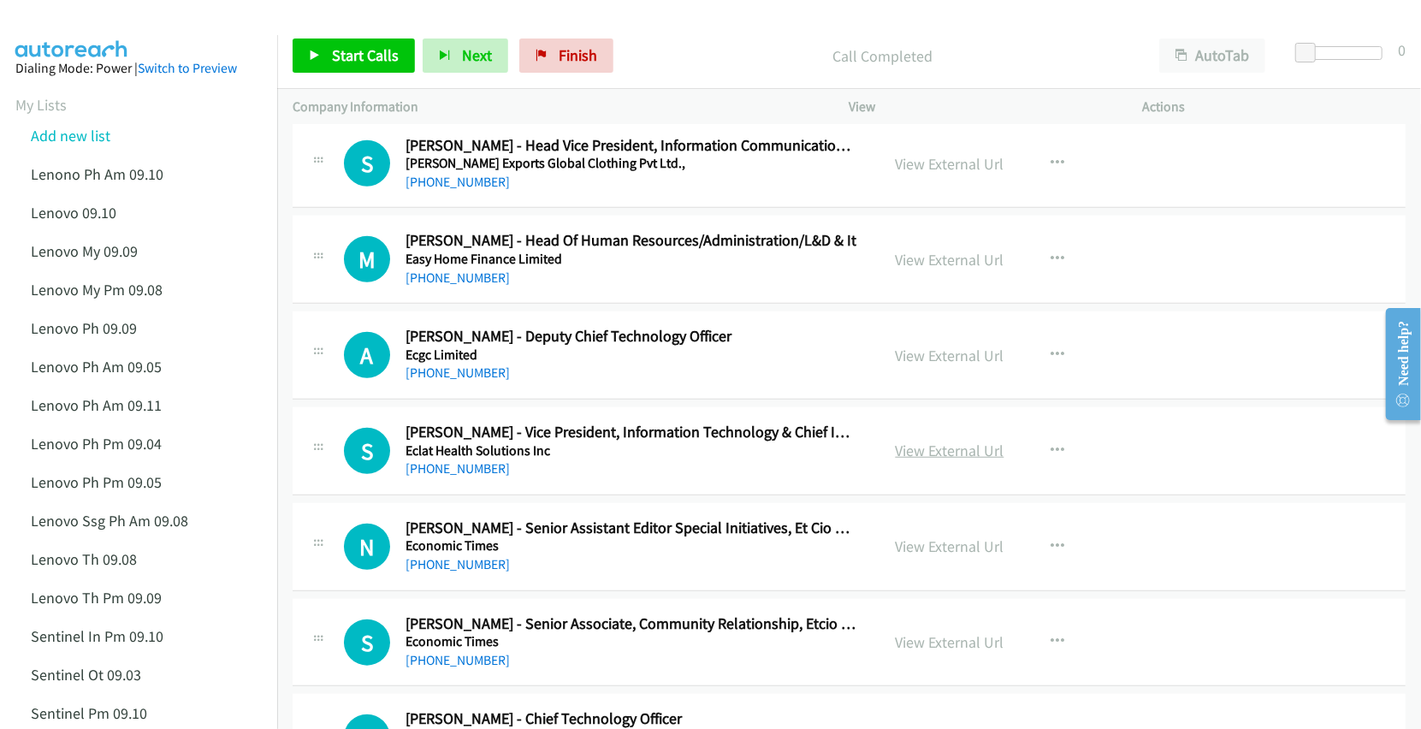
click at [912, 460] on link "View External Url" at bounding box center [950, 451] width 109 height 20
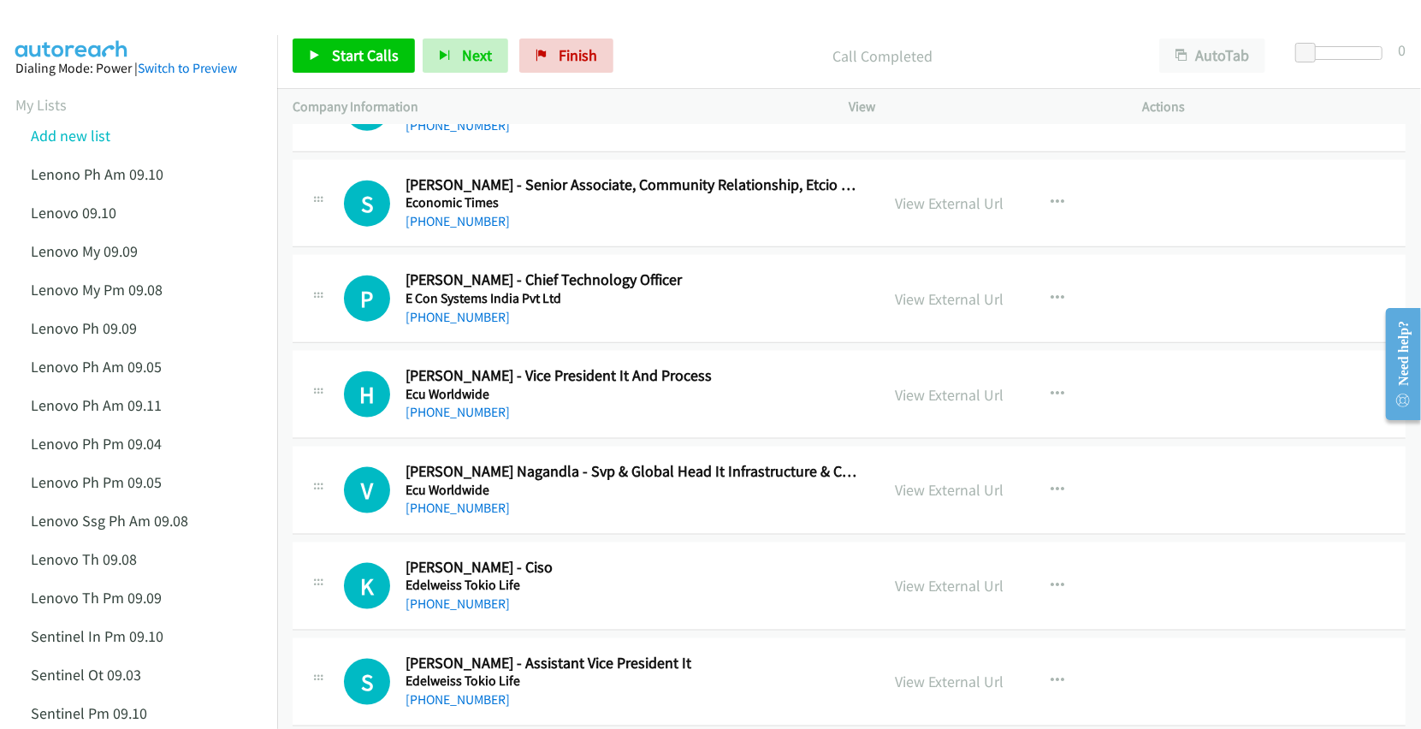
scroll to position [5590, 0]
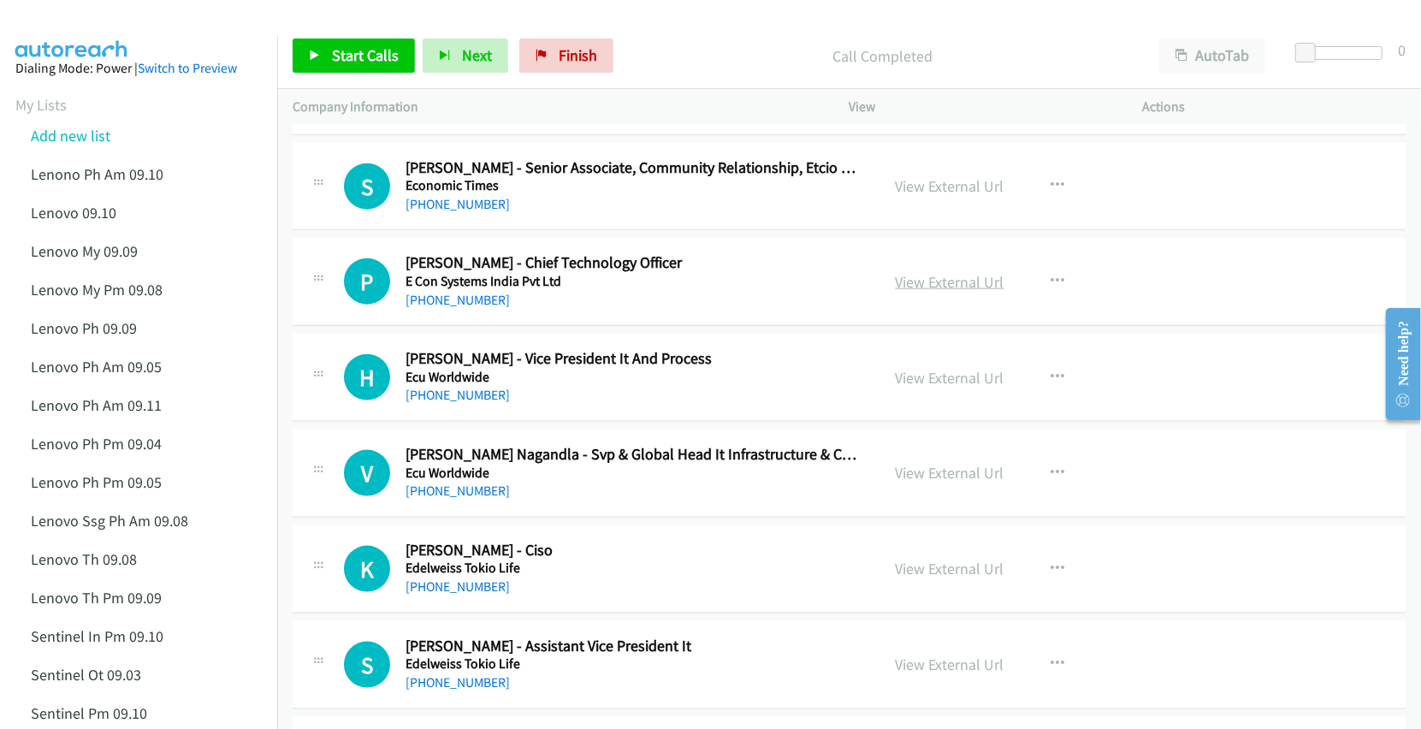
click at [905, 292] on link "View External Url" at bounding box center [950, 282] width 109 height 20
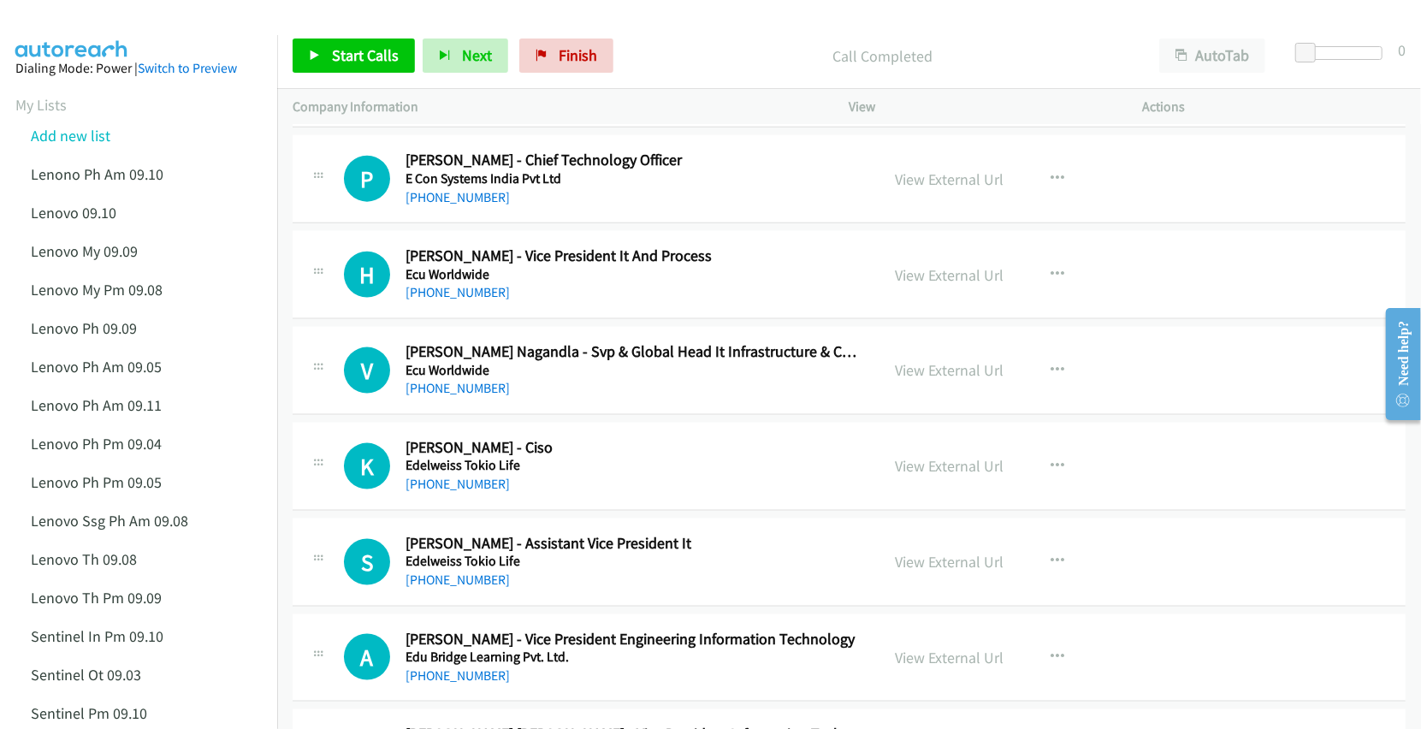
scroll to position [5704, 0]
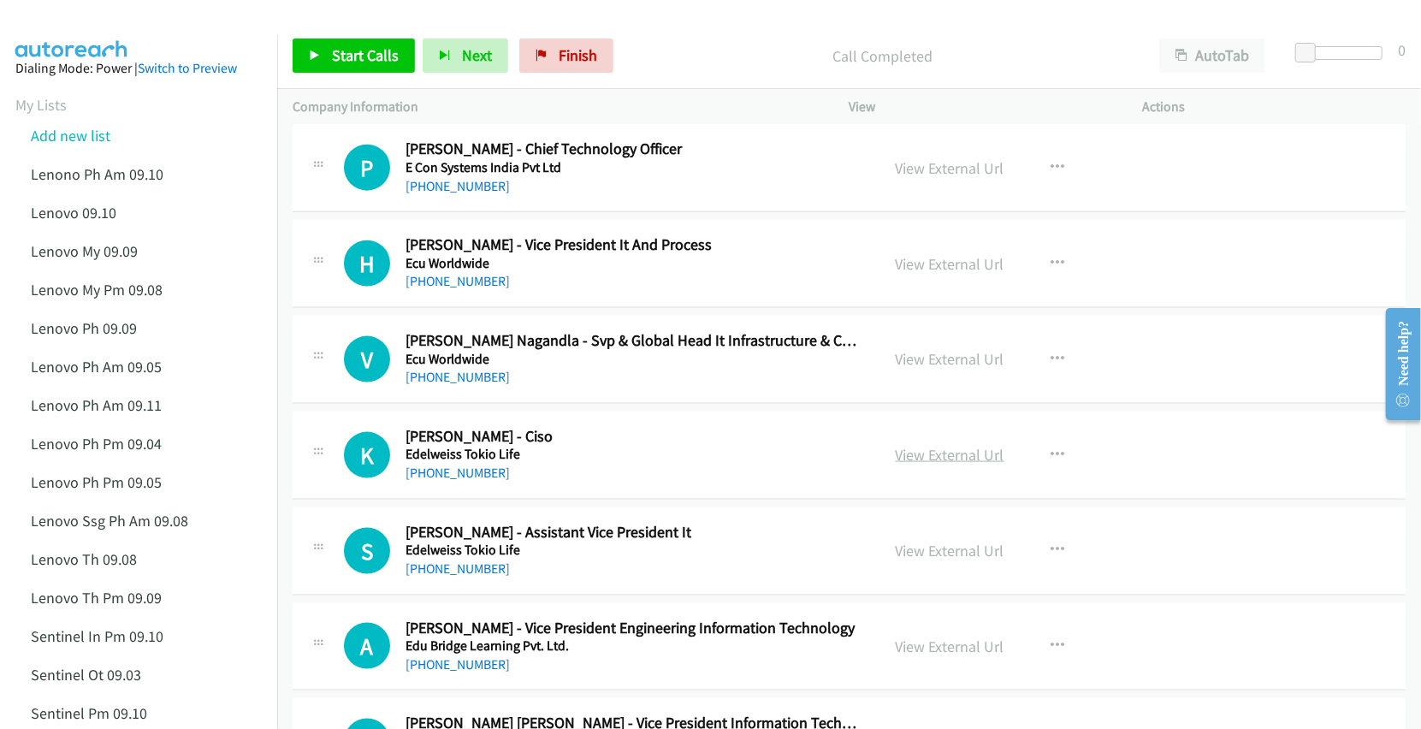
click at [924, 465] on link "View External Url" at bounding box center [950, 455] width 109 height 20
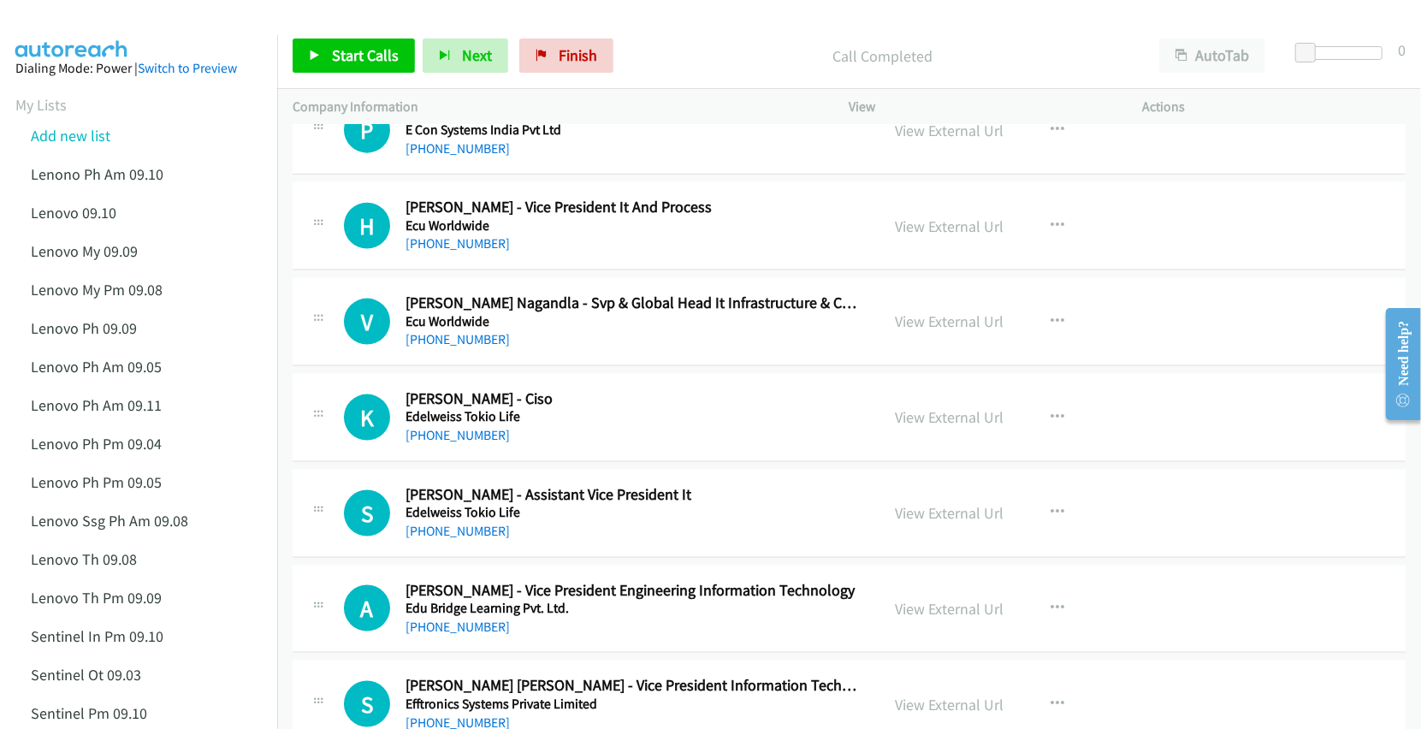
scroll to position [5818, 0]
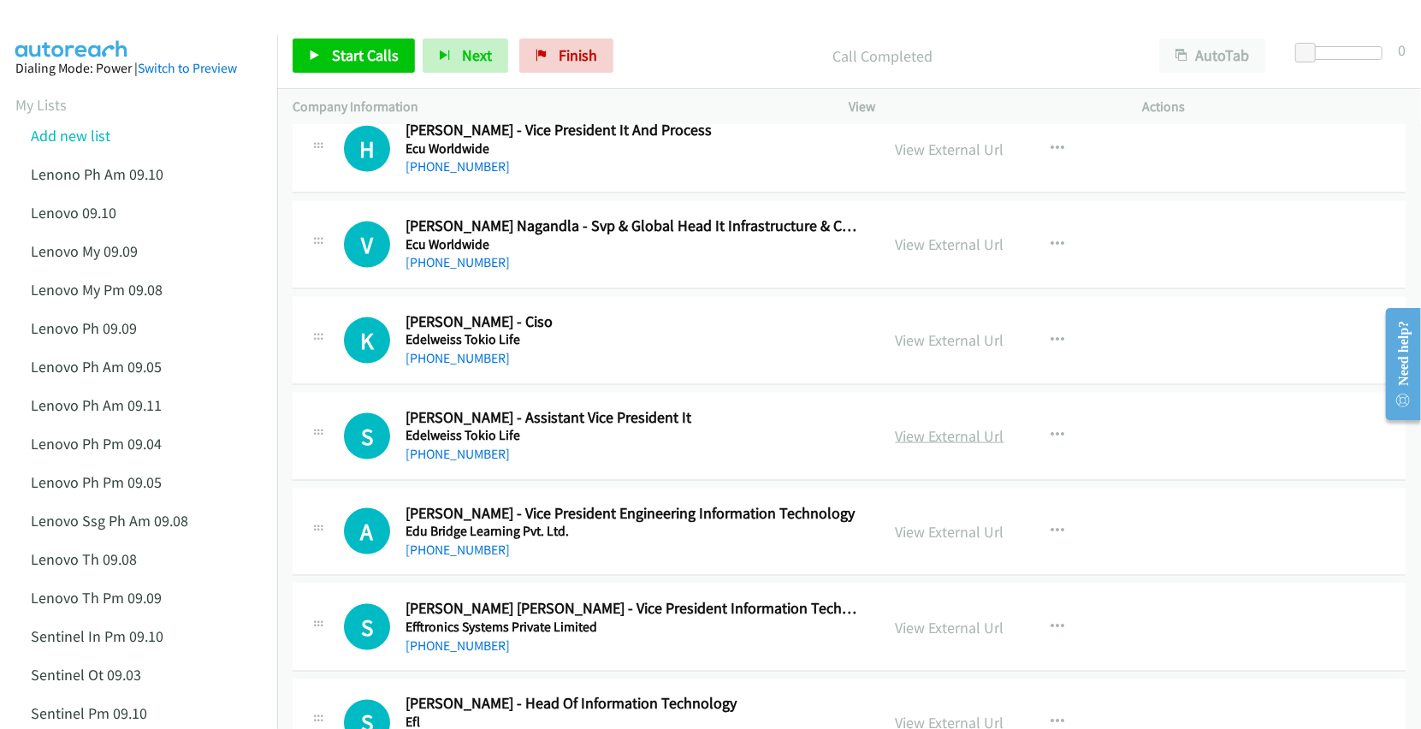
click at [935, 446] on link "View External Url" at bounding box center [950, 436] width 109 height 20
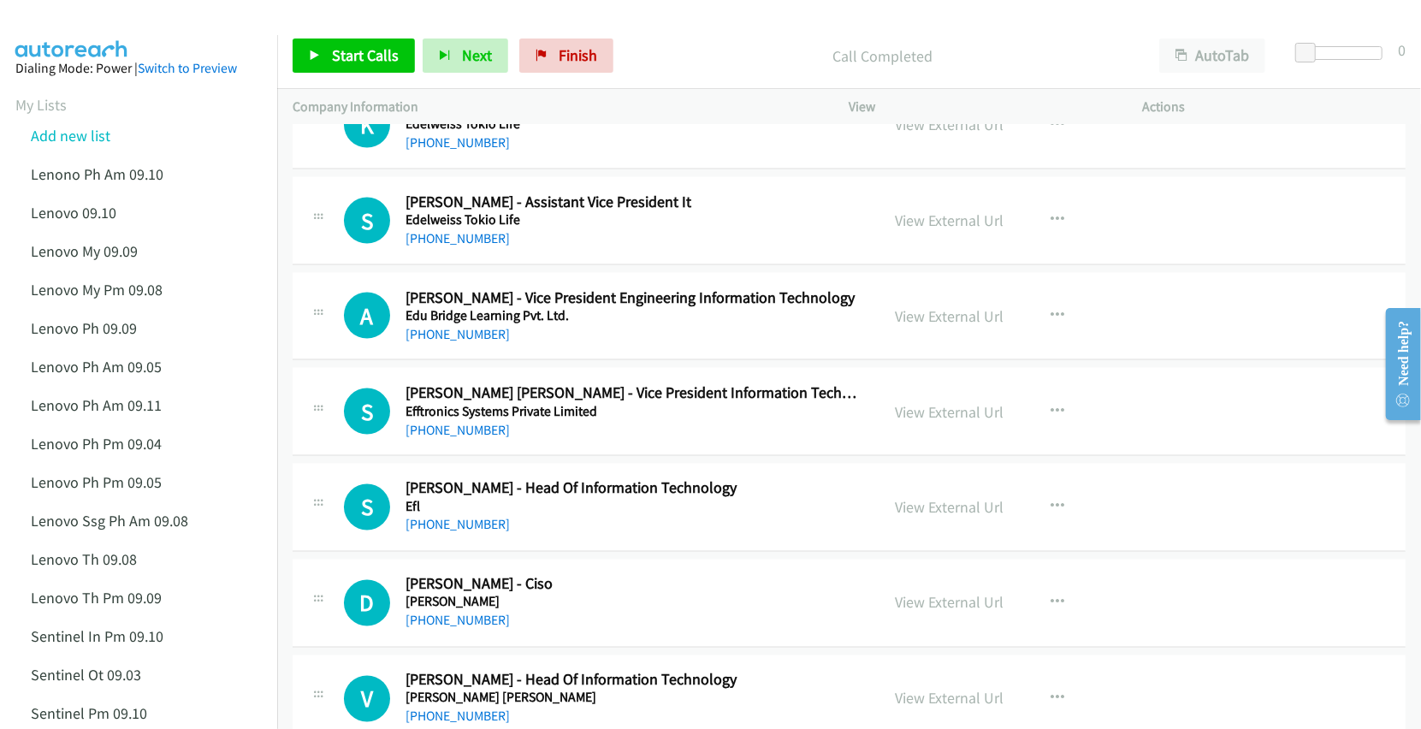
scroll to position [6046, 0]
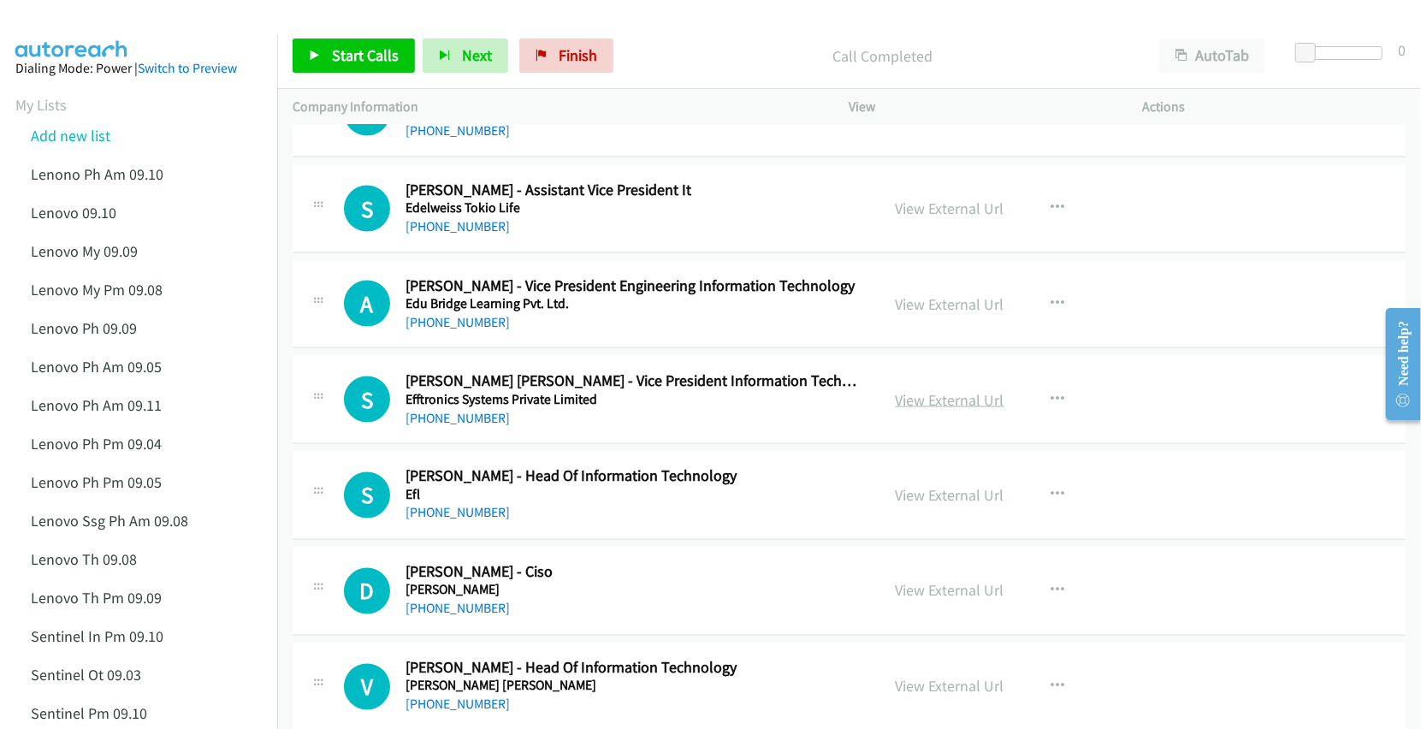
click at [932, 410] on link "View External Url" at bounding box center [950, 400] width 109 height 20
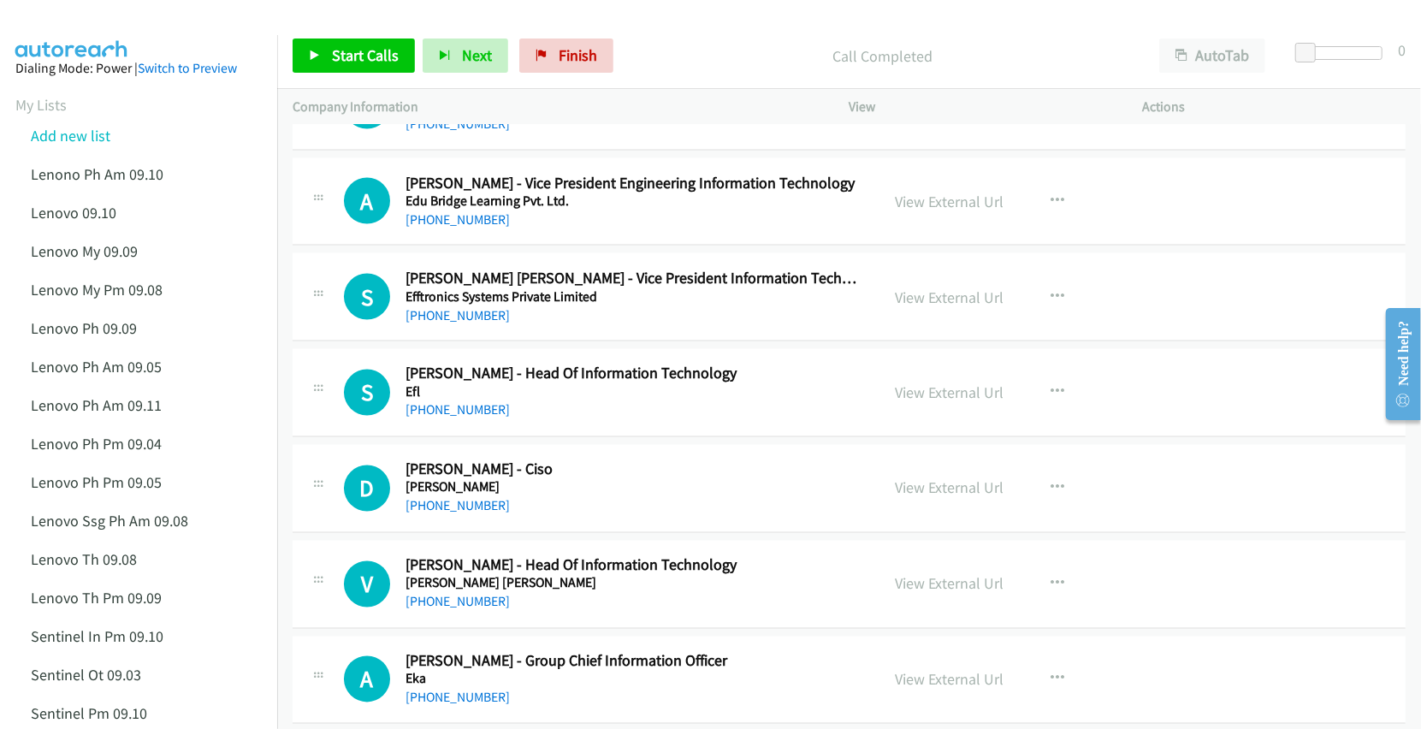
scroll to position [6161, 0]
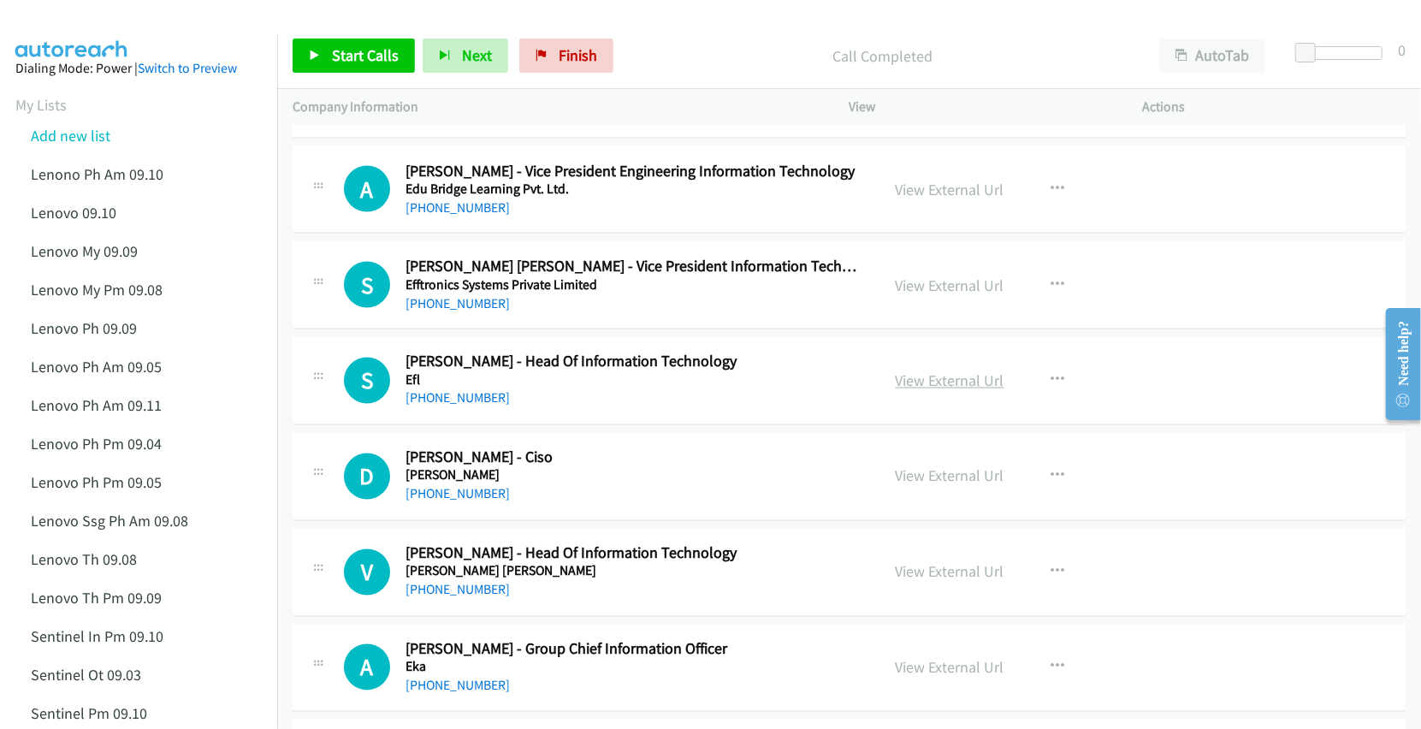
click at [929, 391] on link "View External Url" at bounding box center [950, 381] width 109 height 20
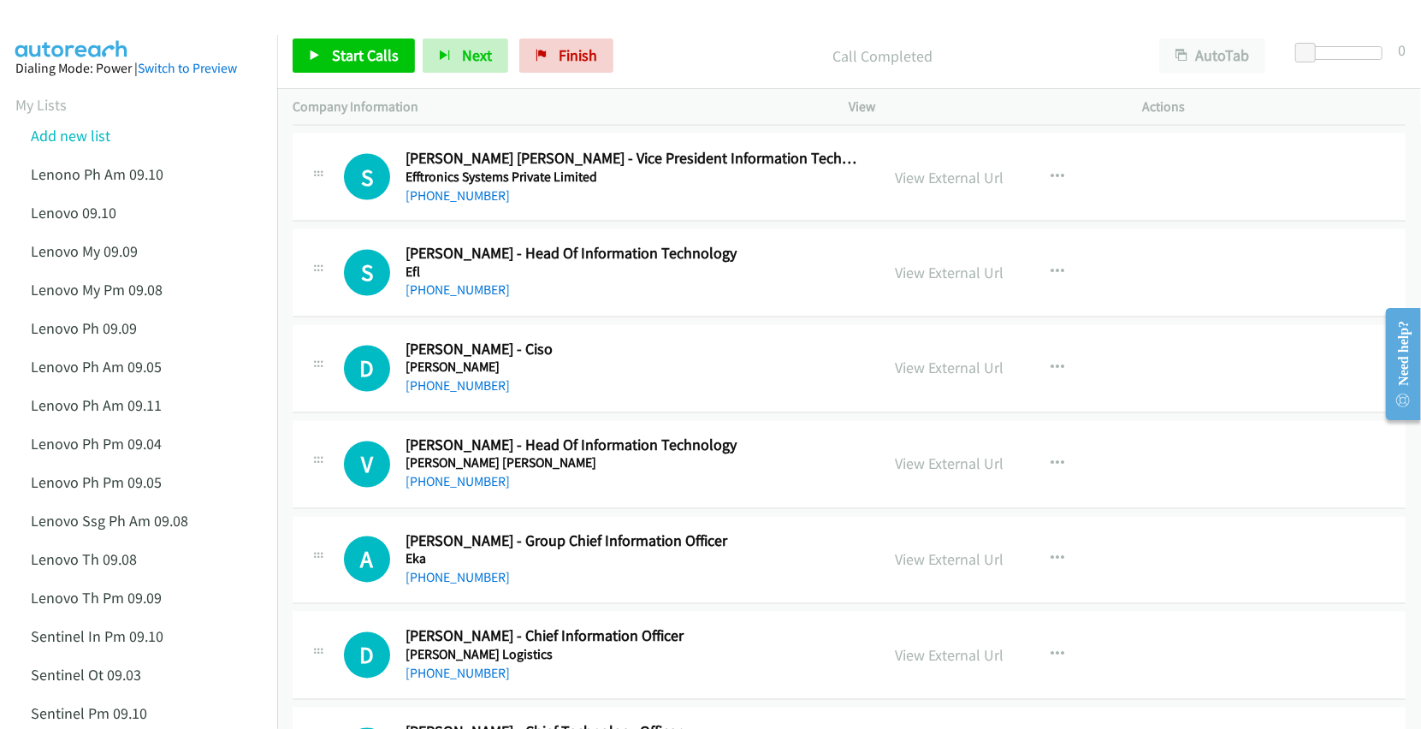
scroll to position [6274, 0]
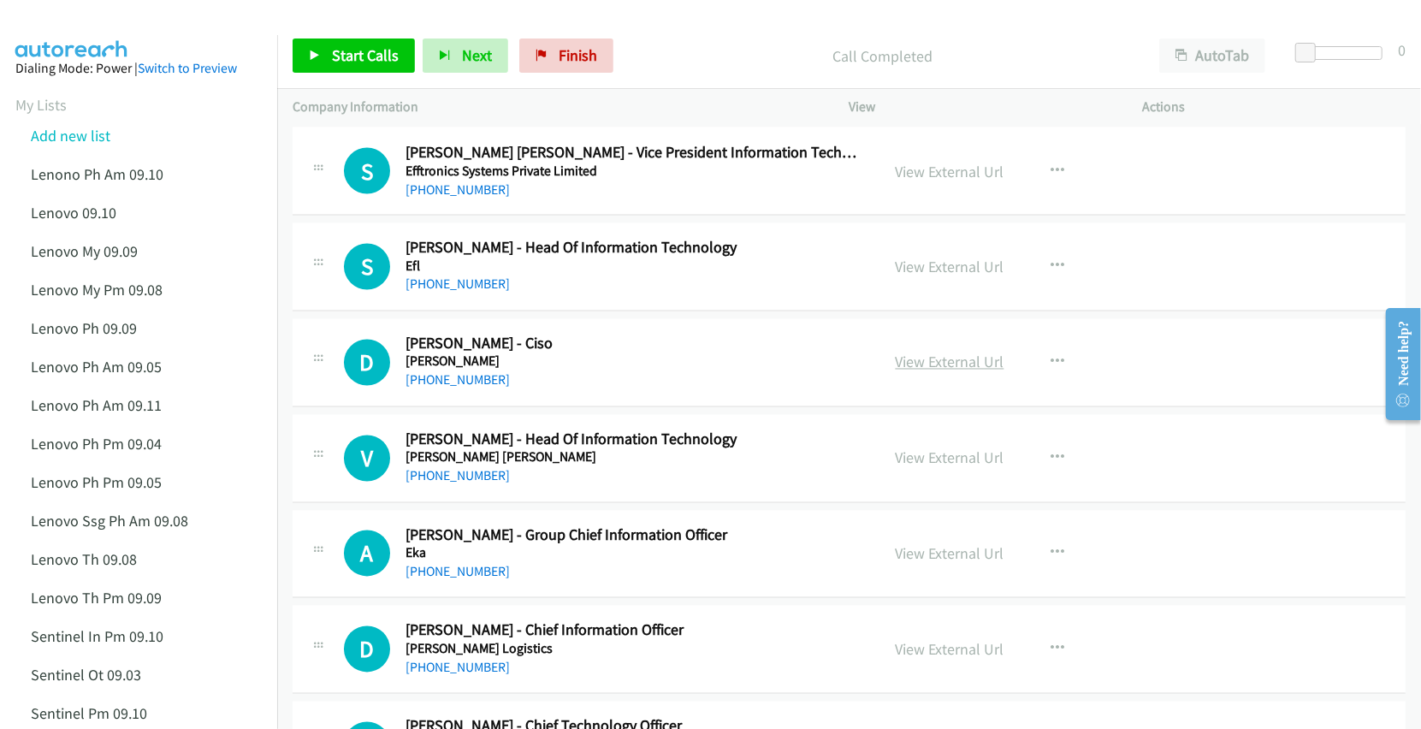
click at [924, 372] on link "View External Url" at bounding box center [950, 363] width 109 height 20
click at [918, 468] on link "View External Url" at bounding box center [950, 458] width 109 height 20
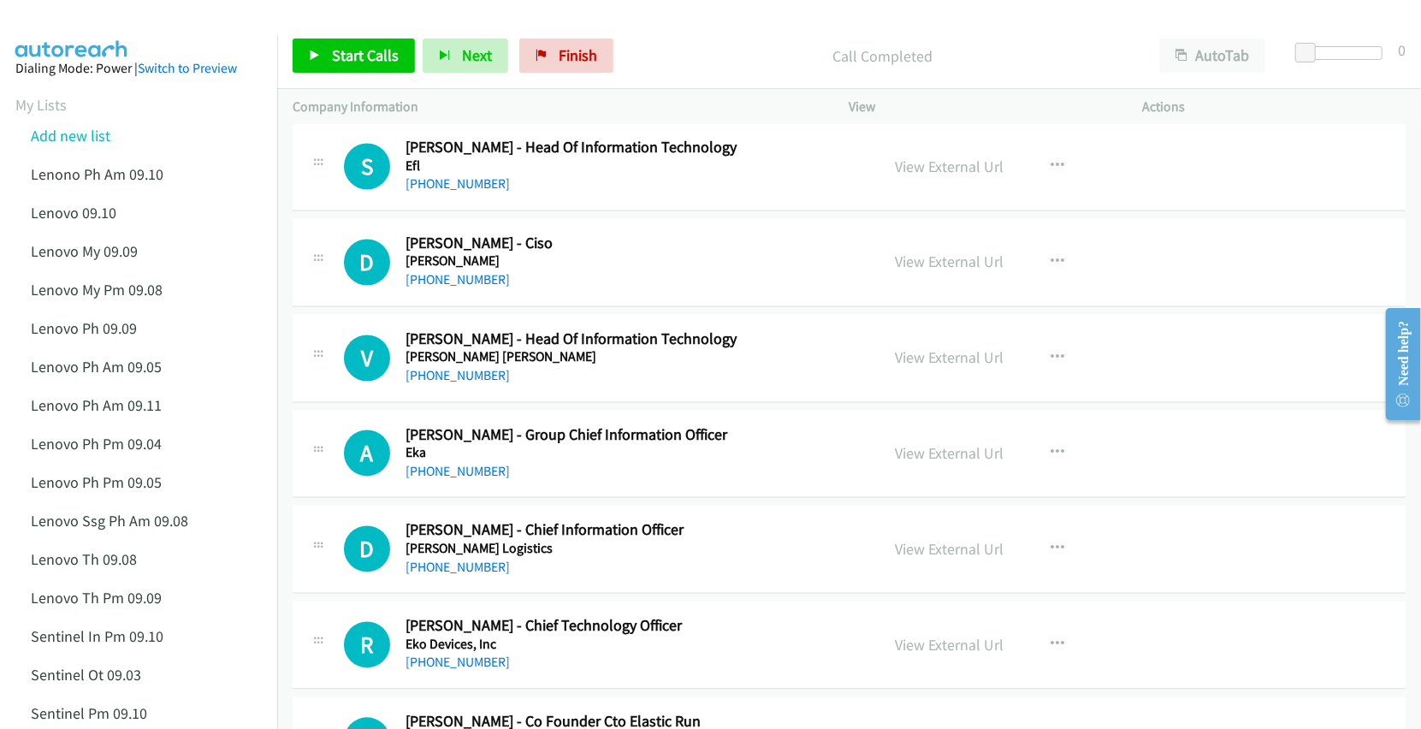
scroll to position [6388, 0]
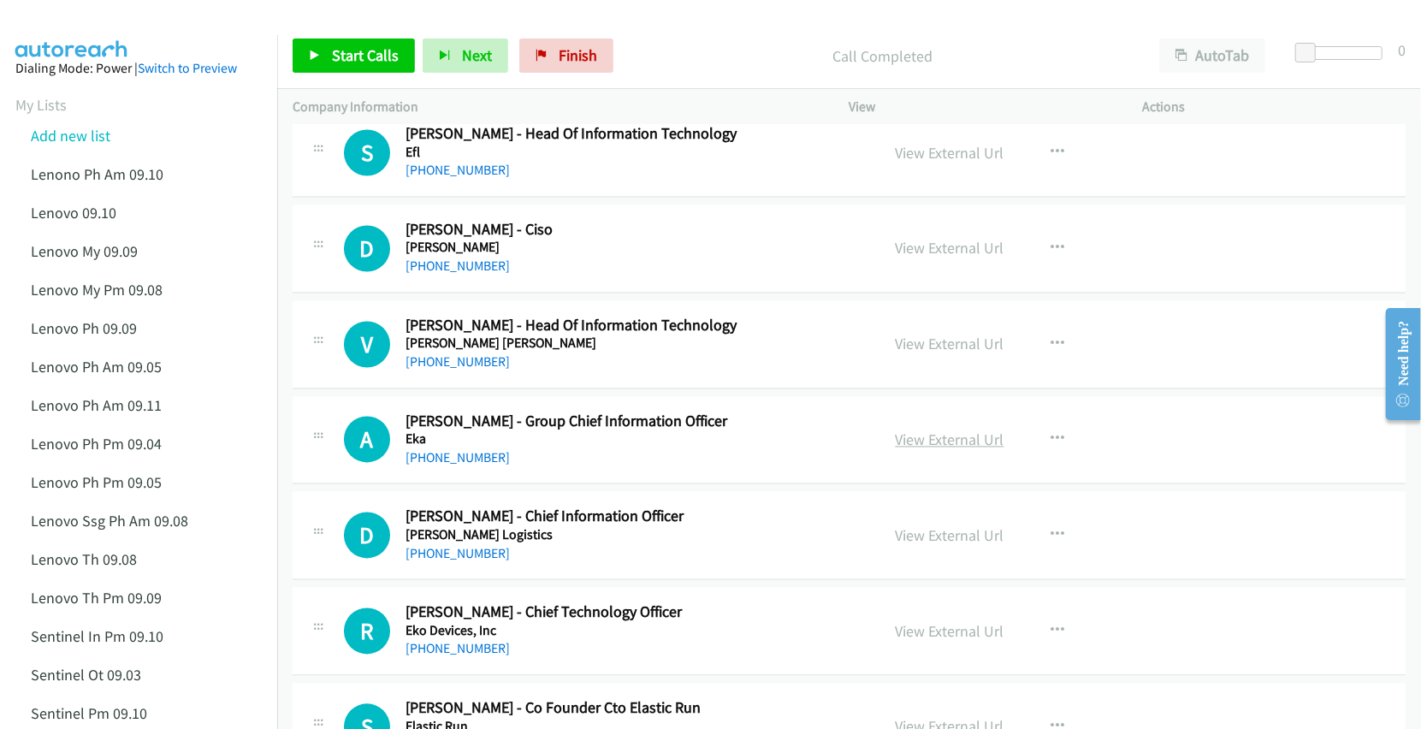
click at [934, 450] on link "View External Url" at bounding box center [950, 440] width 109 height 20
click at [934, 546] on link "View External Url" at bounding box center [950, 536] width 109 height 20
click at [915, 642] on link "View External Url" at bounding box center [950, 632] width 109 height 20
click at [719, 49] on p "Call Completed" at bounding box center [883, 55] width 492 height 23
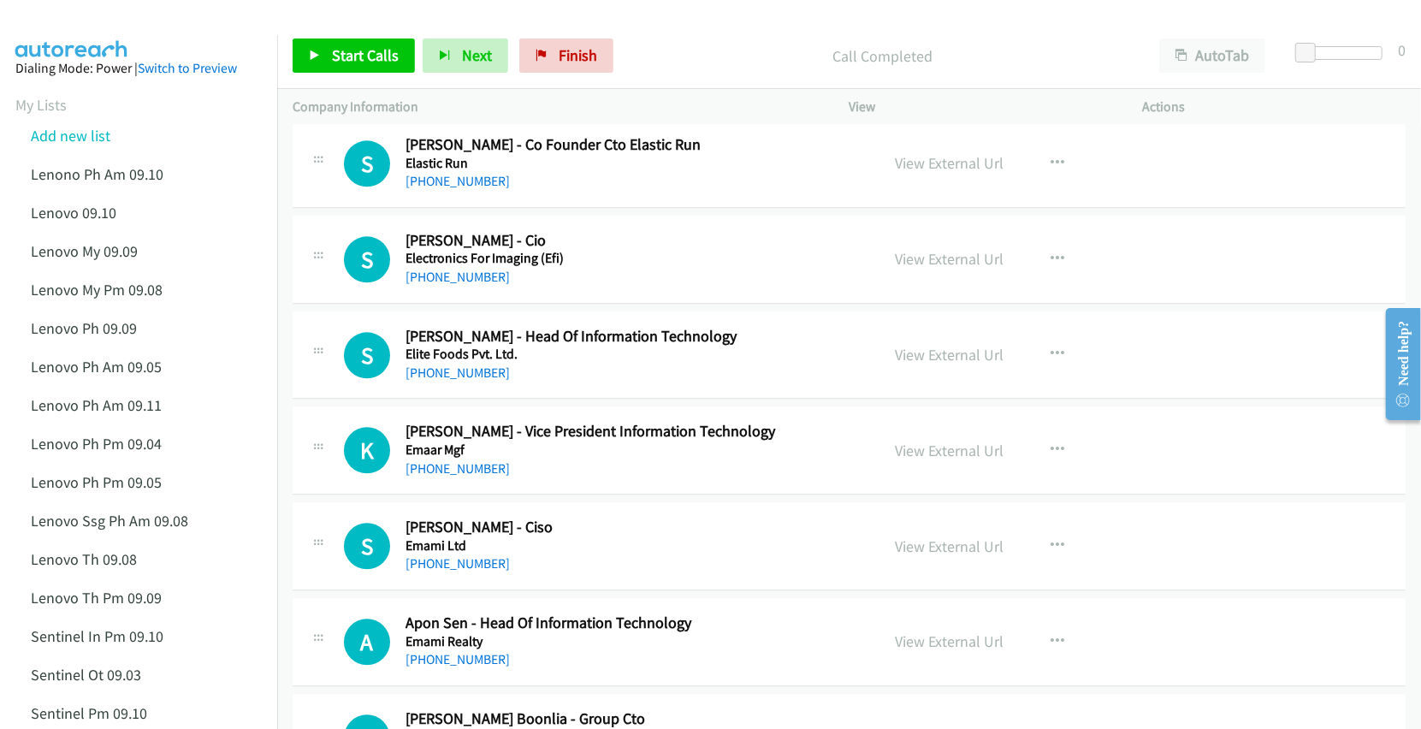
scroll to position [6959, 0]
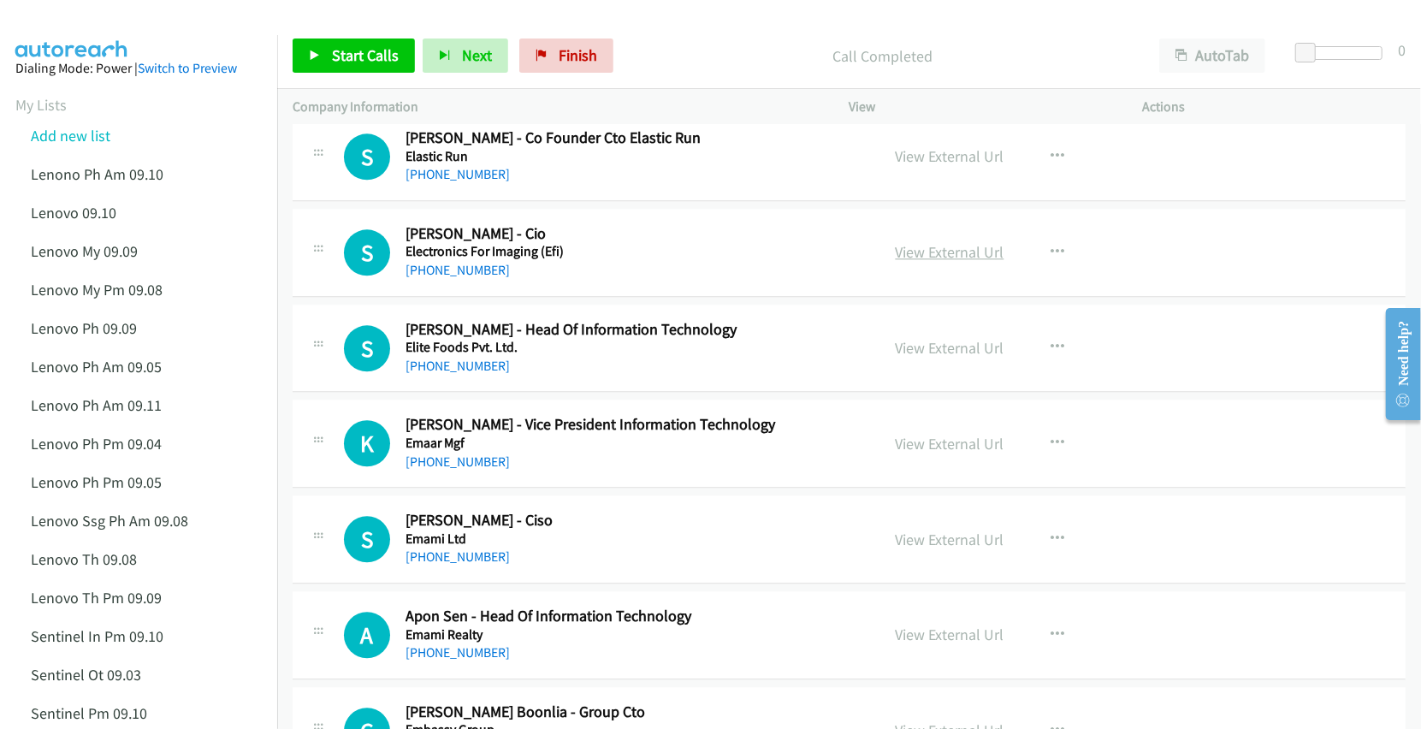
click at [938, 262] on link "View External Url" at bounding box center [950, 252] width 109 height 20
click at [925, 358] on link "View External Url" at bounding box center [950, 348] width 109 height 20
click at [922, 453] on link "View External Url" at bounding box center [950, 444] width 109 height 20
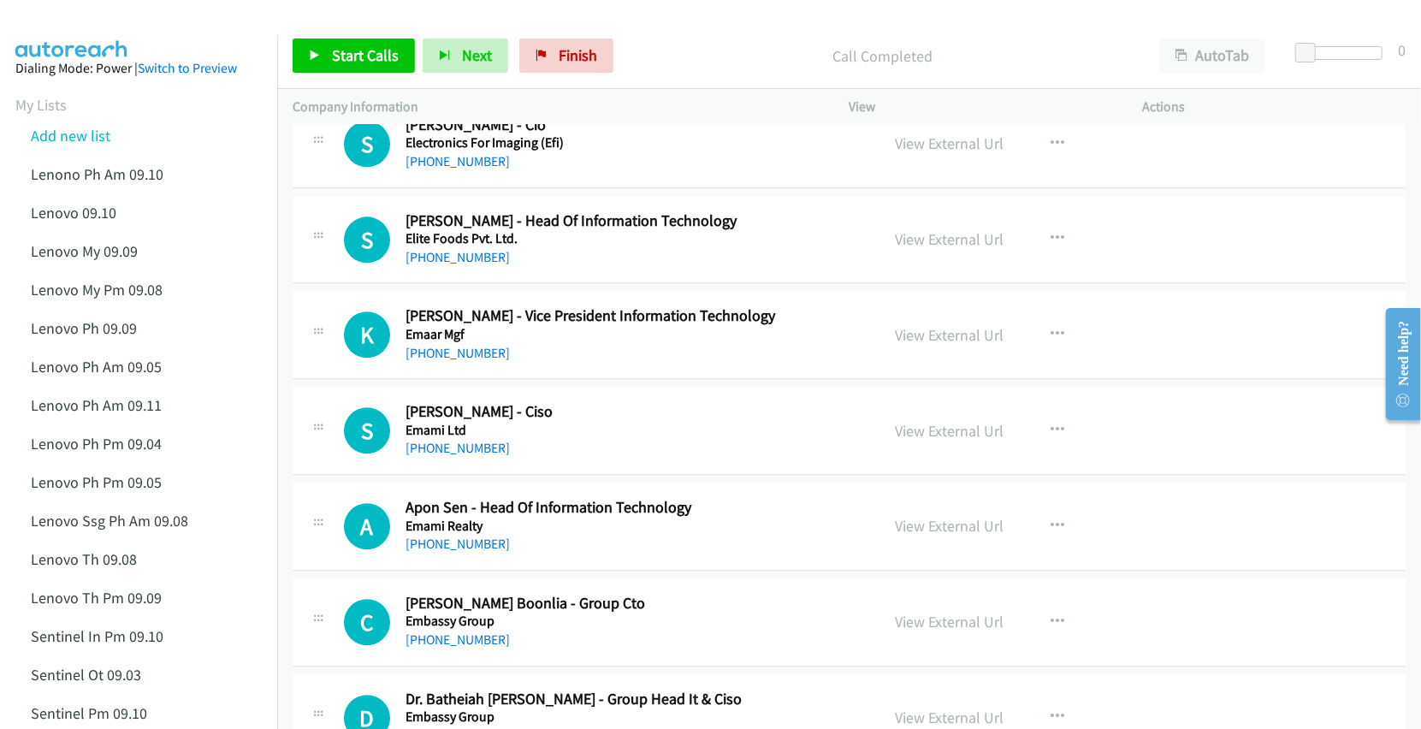
scroll to position [7073, 0]
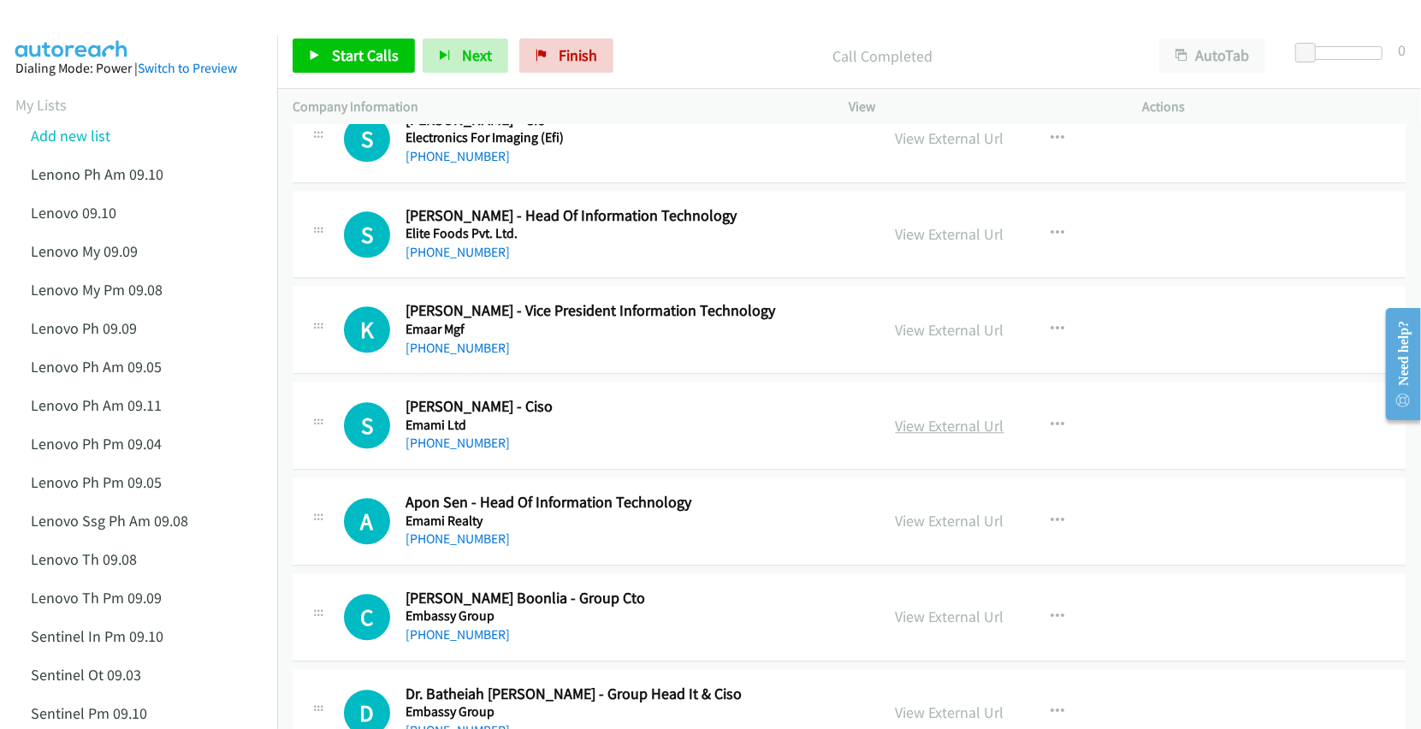
click at [907, 436] on link "View External Url" at bounding box center [950, 426] width 109 height 20
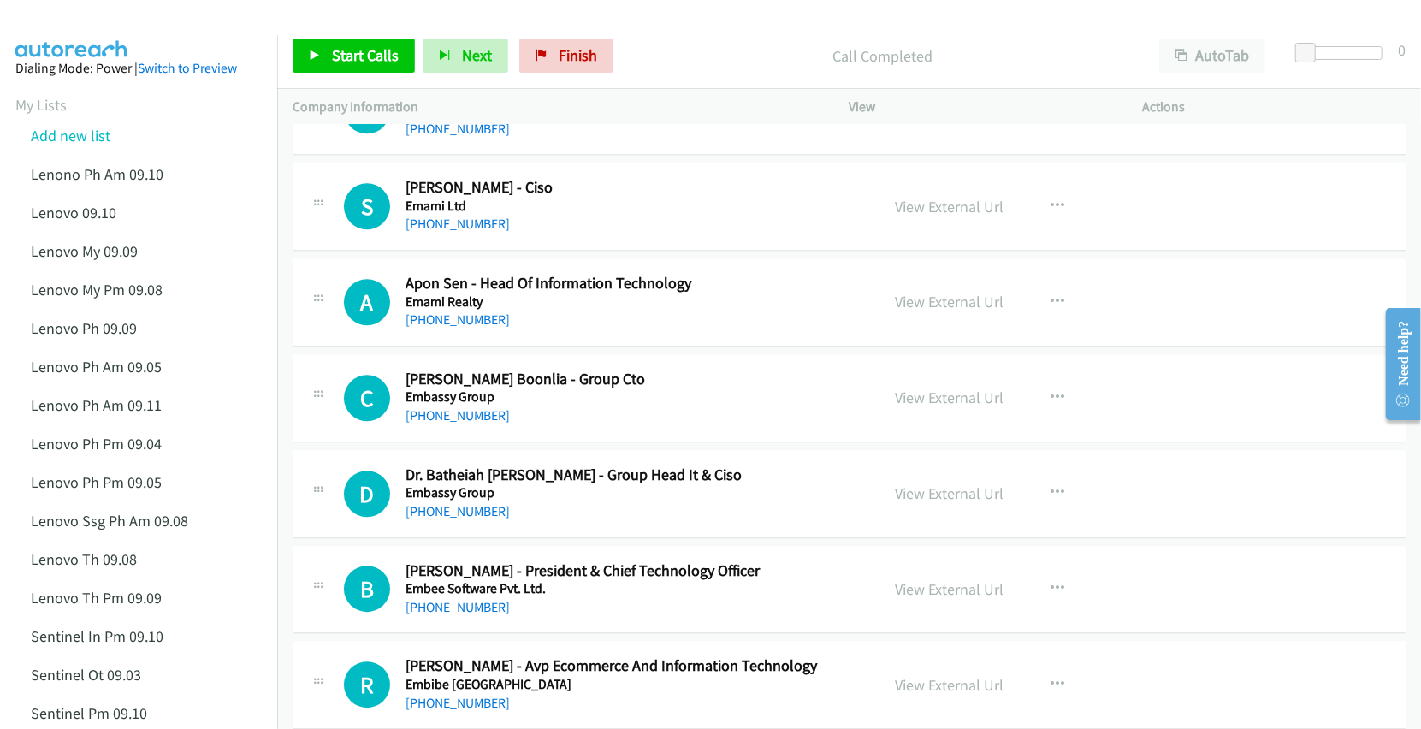
scroll to position [7301, 0]
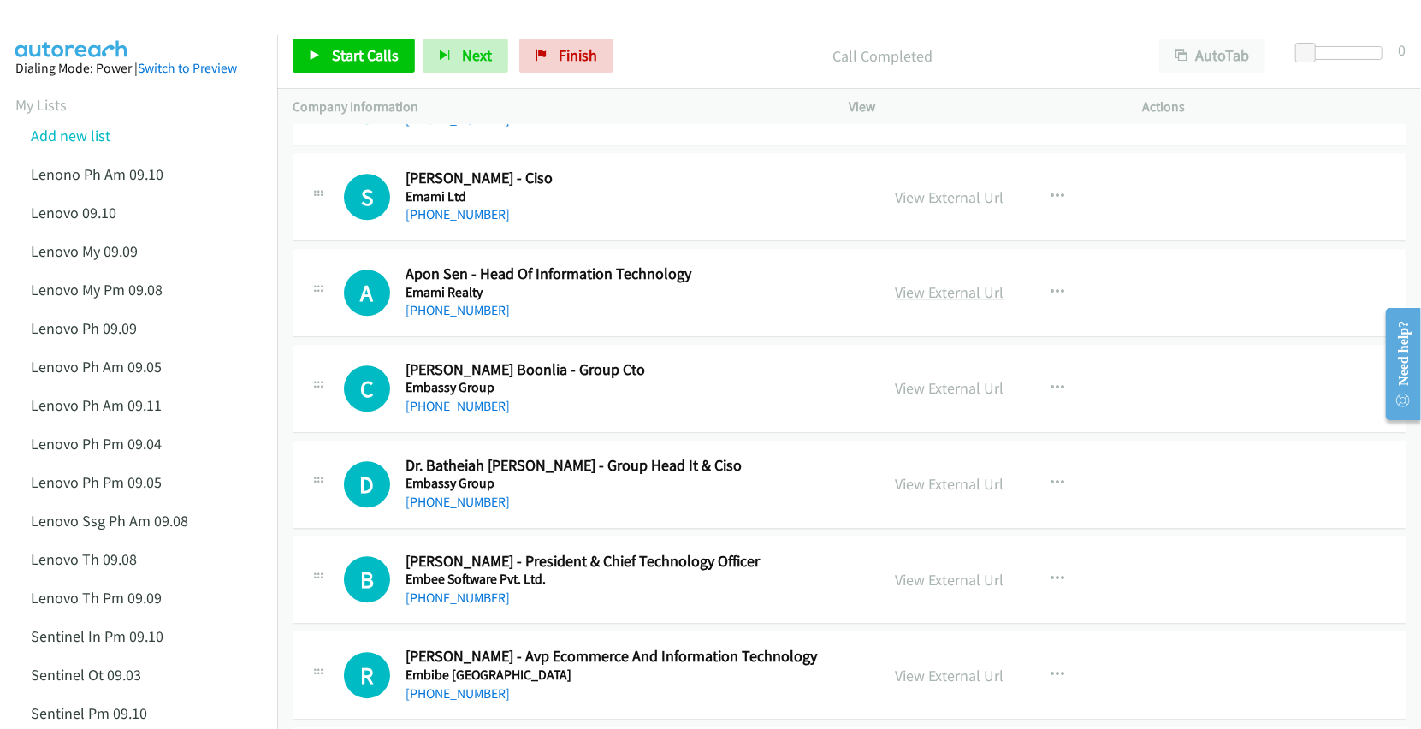
click at [918, 302] on link "View External Url" at bounding box center [950, 292] width 109 height 20
click at [935, 398] on link "View External Url" at bounding box center [950, 388] width 109 height 20
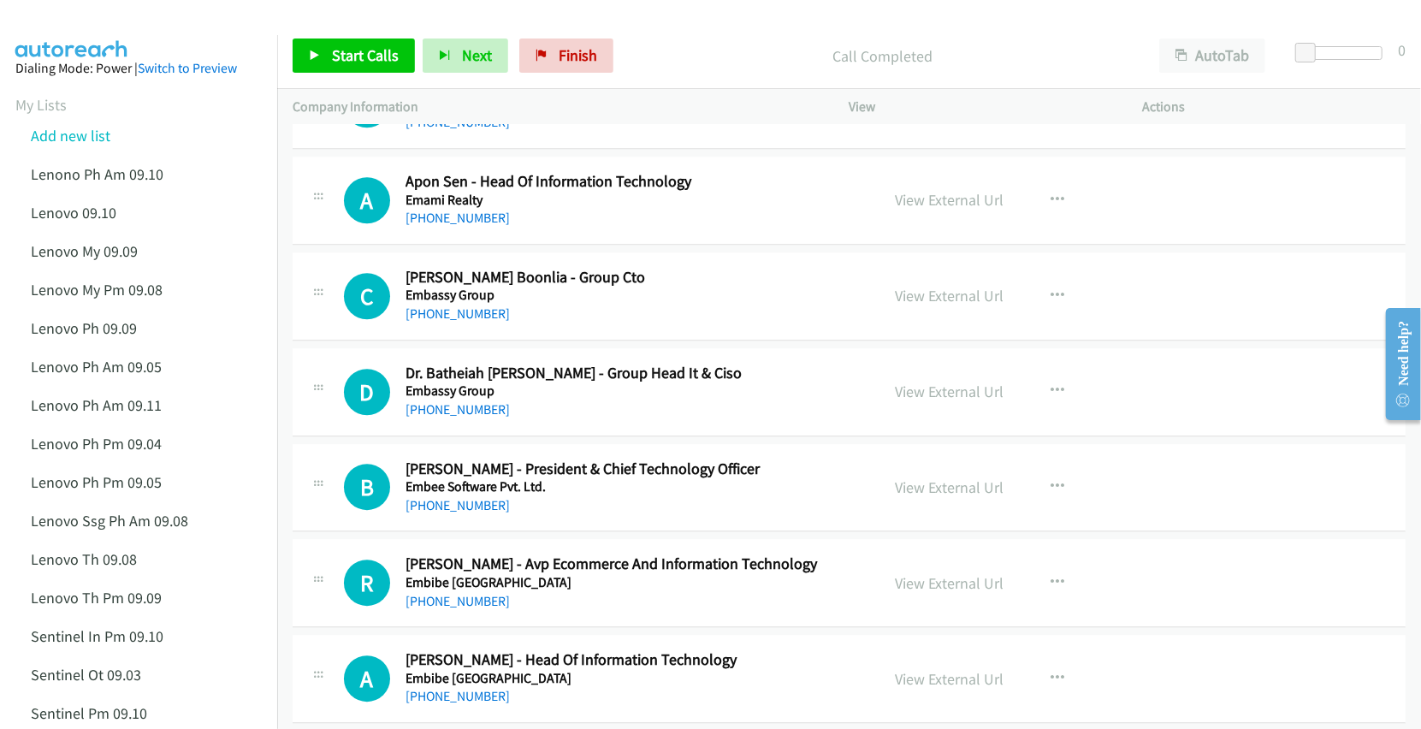
scroll to position [7415, 0]
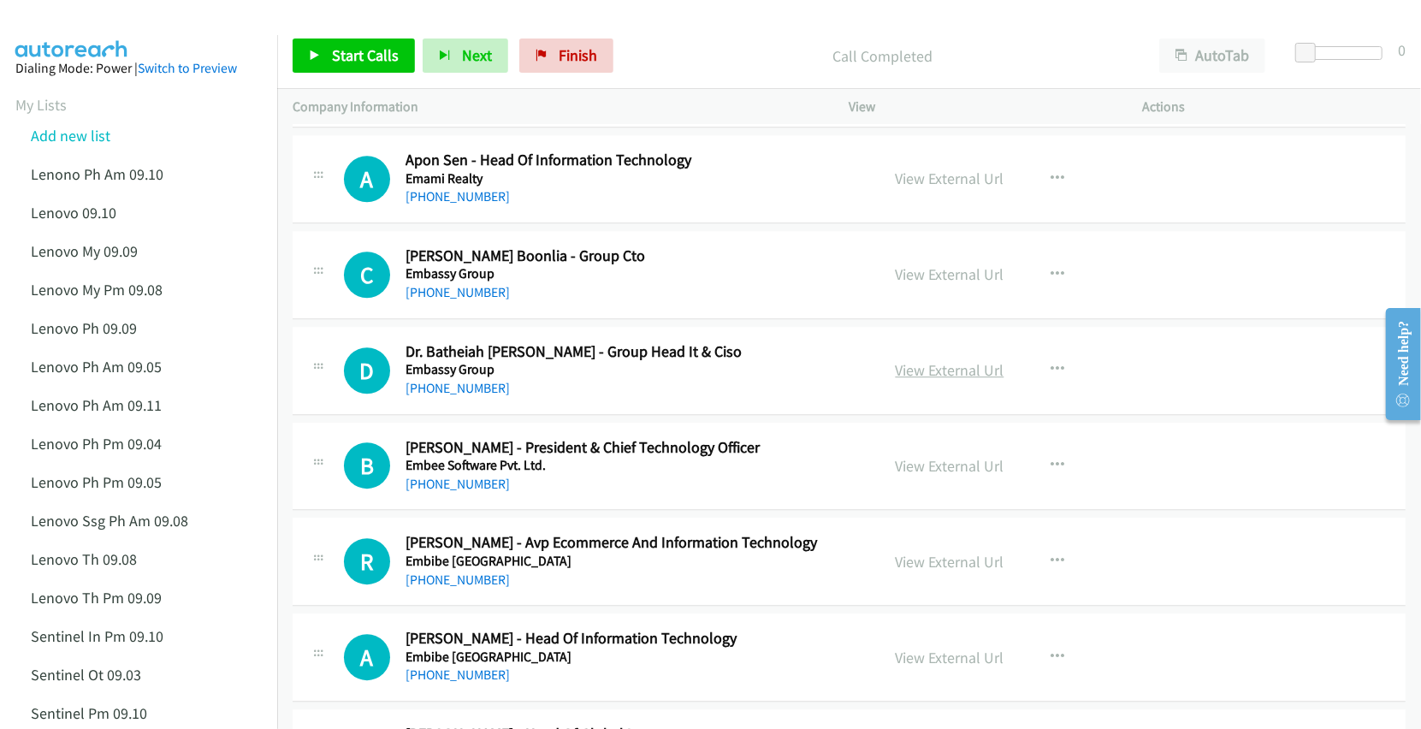
click at [931, 380] on link "View External Url" at bounding box center [950, 370] width 109 height 20
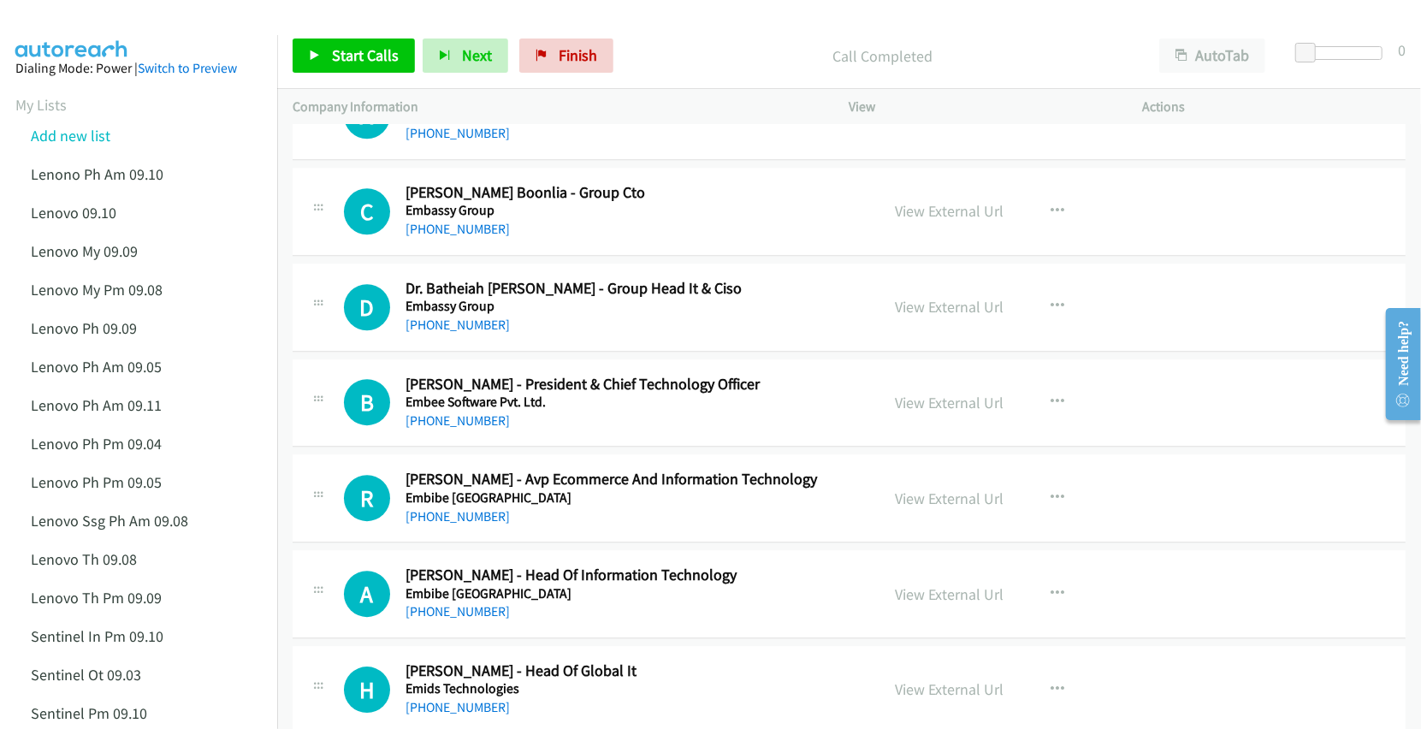
scroll to position [7530, 0]
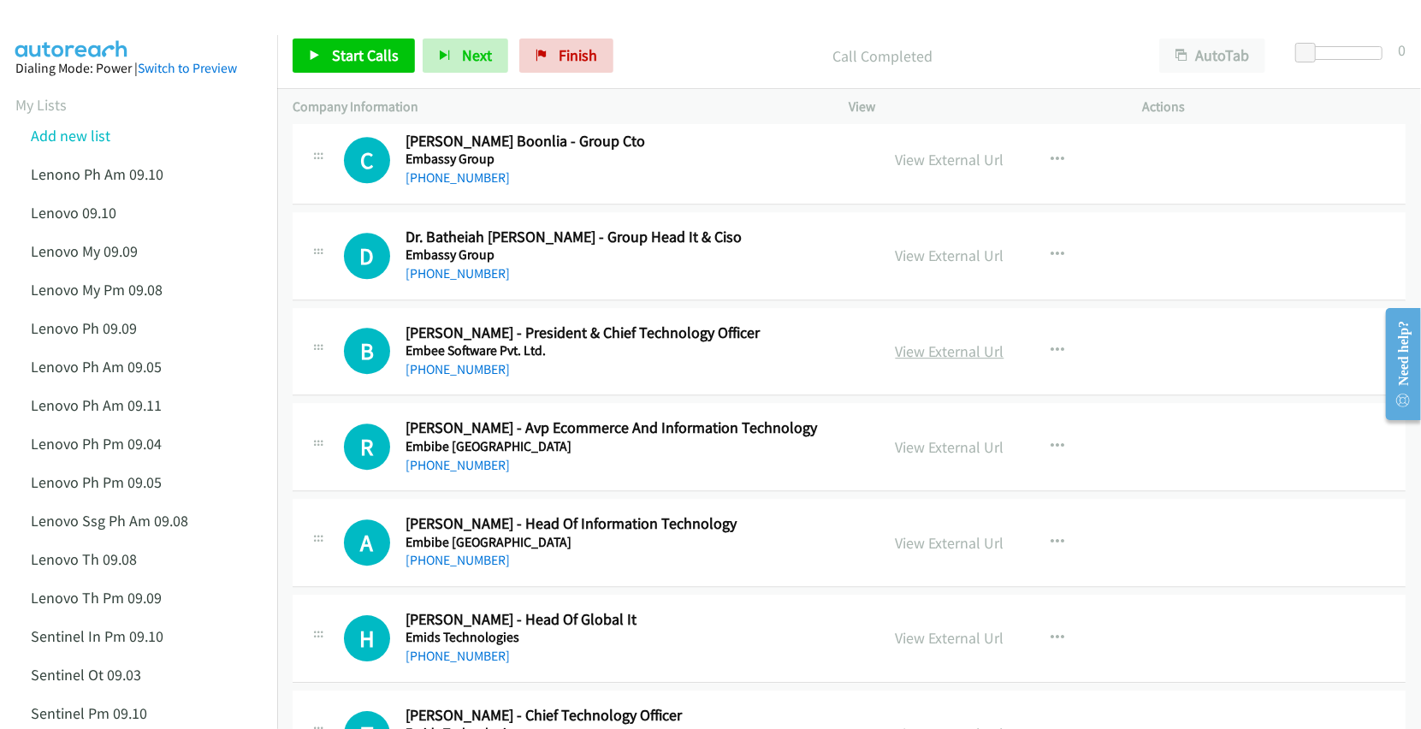
click at [952, 361] on link "View External Url" at bounding box center [950, 351] width 109 height 20
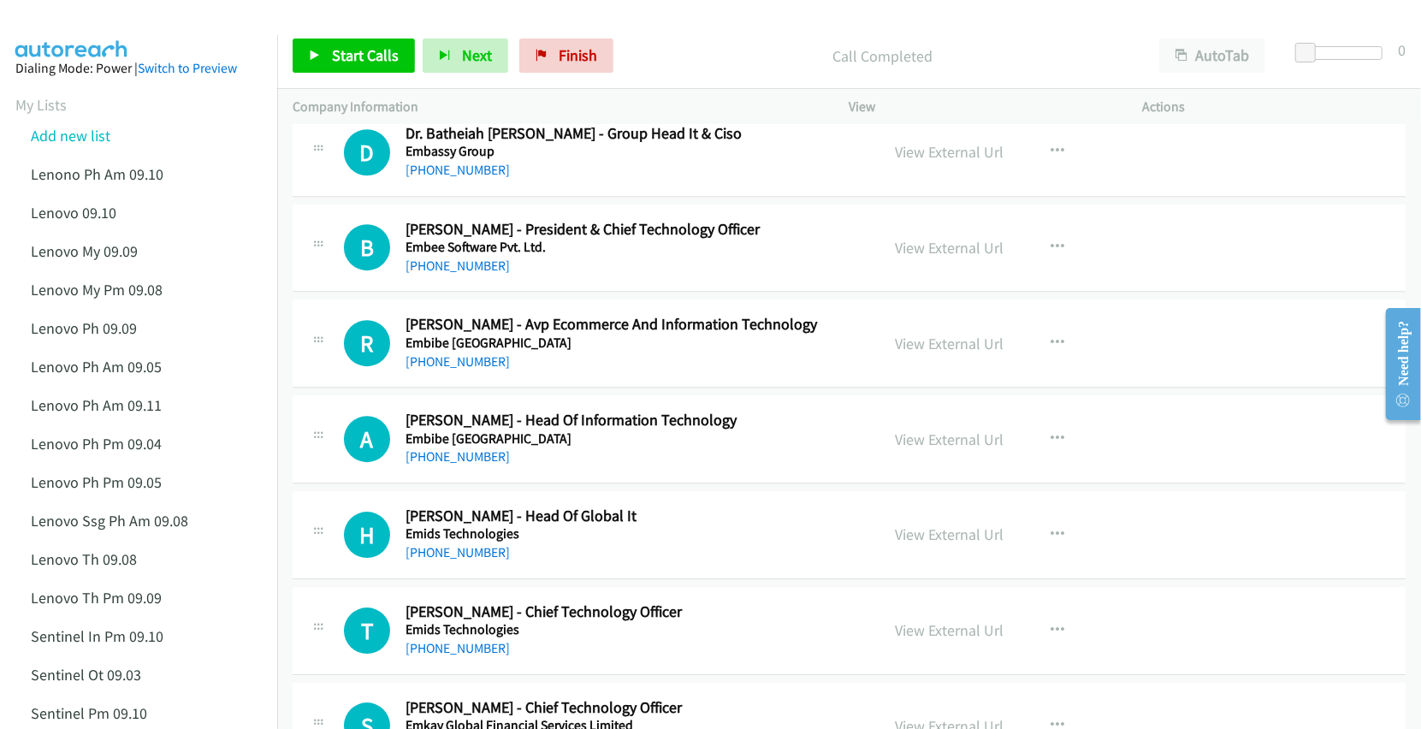
scroll to position [7643, 0]
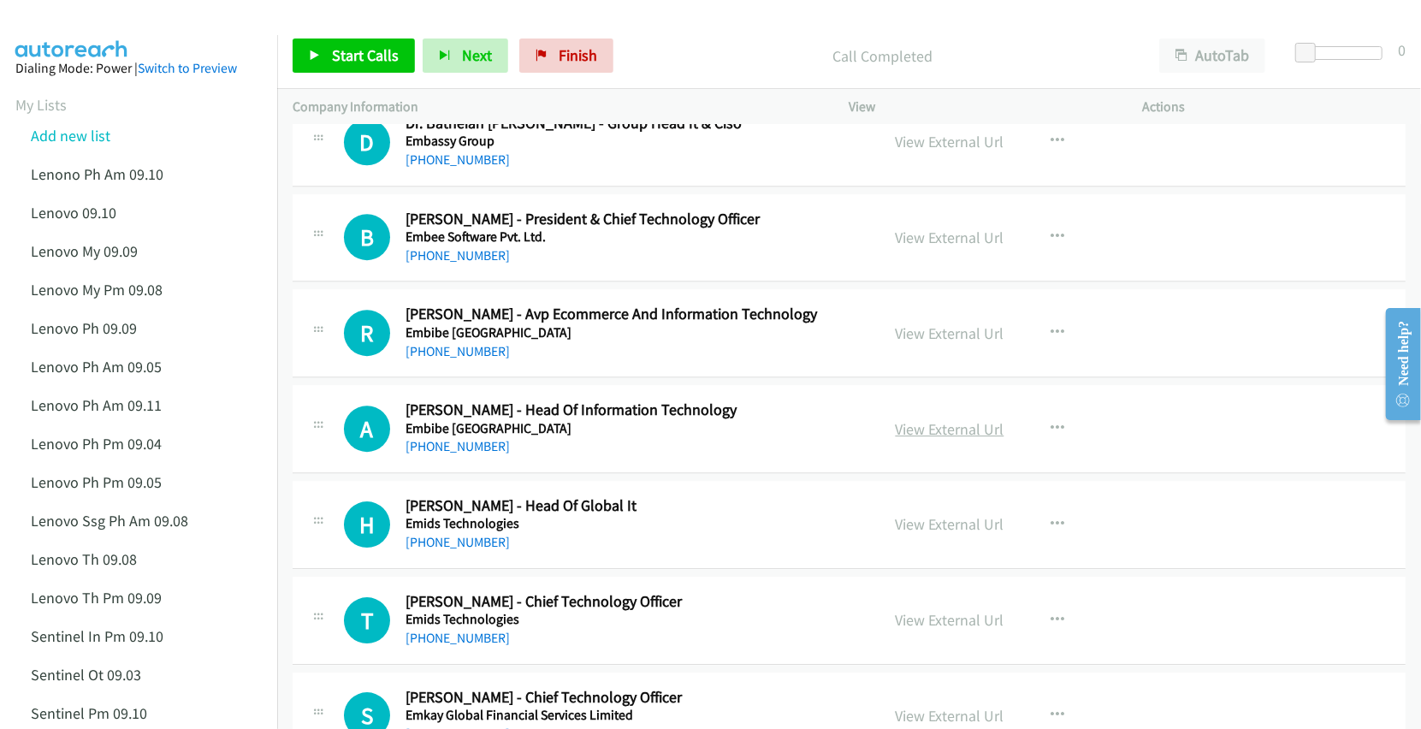
click at [916, 439] on link "View External Url" at bounding box center [950, 429] width 109 height 20
click at [935, 534] on link "View External Url" at bounding box center [950, 524] width 109 height 20
click at [936, 630] on link "View External Url" at bounding box center [950, 620] width 109 height 20
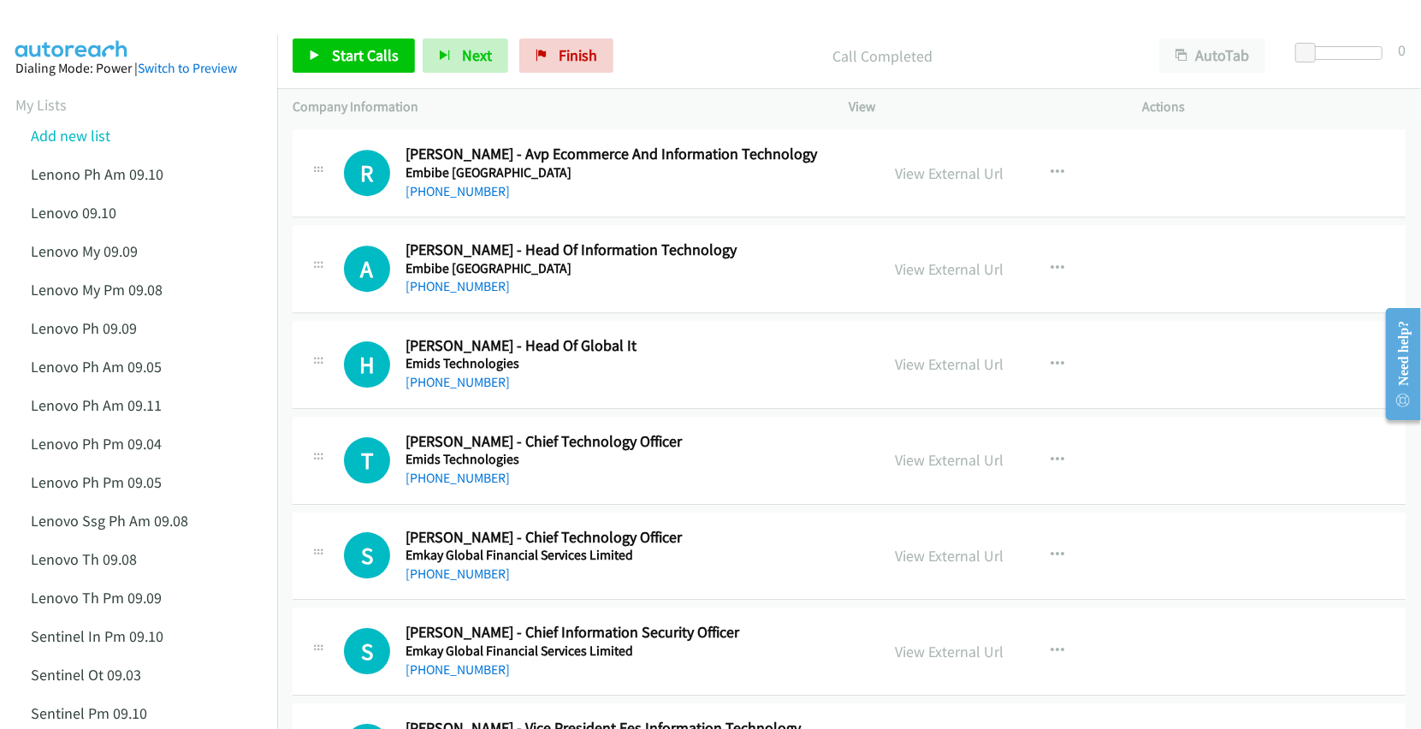
scroll to position [7872, 0]
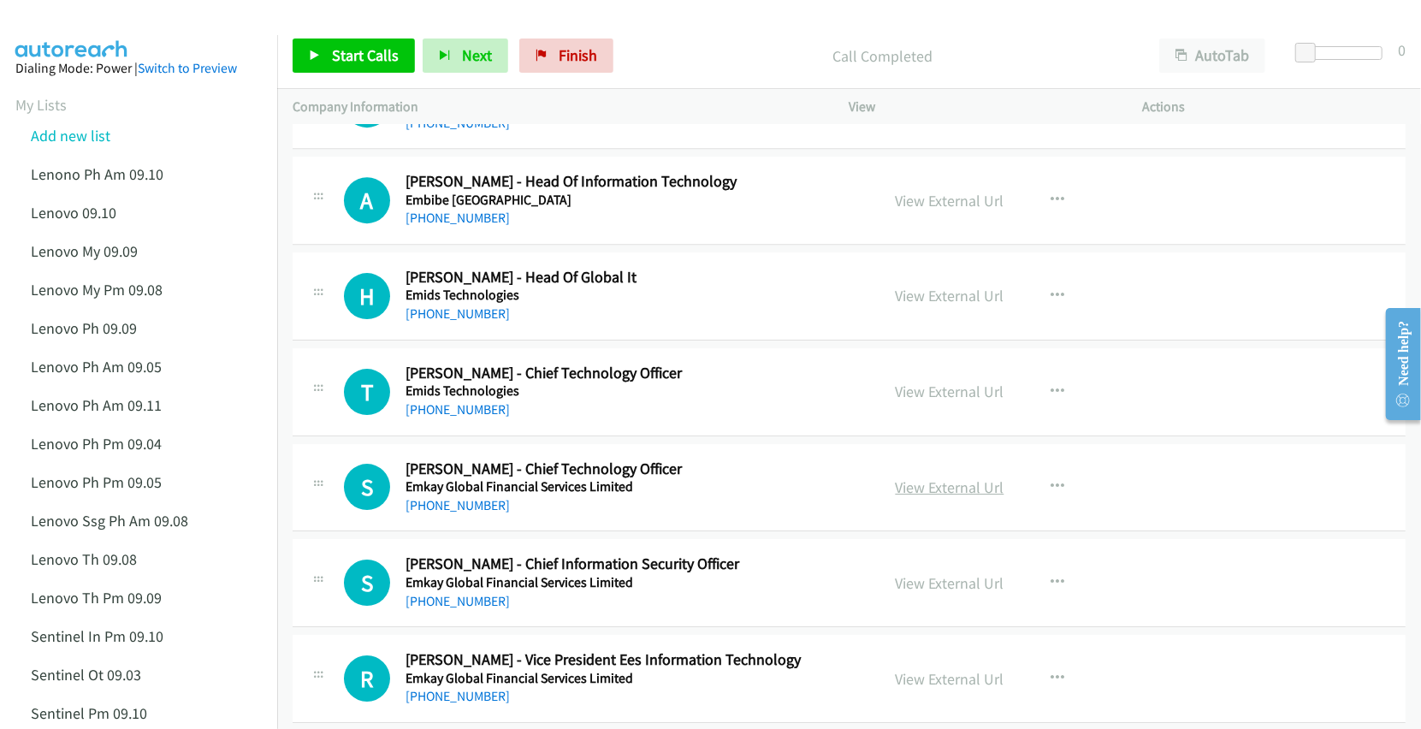
click at [956, 497] on link "View External Url" at bounding box center [950, 487] width 109 height 20
click at [936, 593] on link "View External Url" at bounding box center [950, 583] width 109 height 20
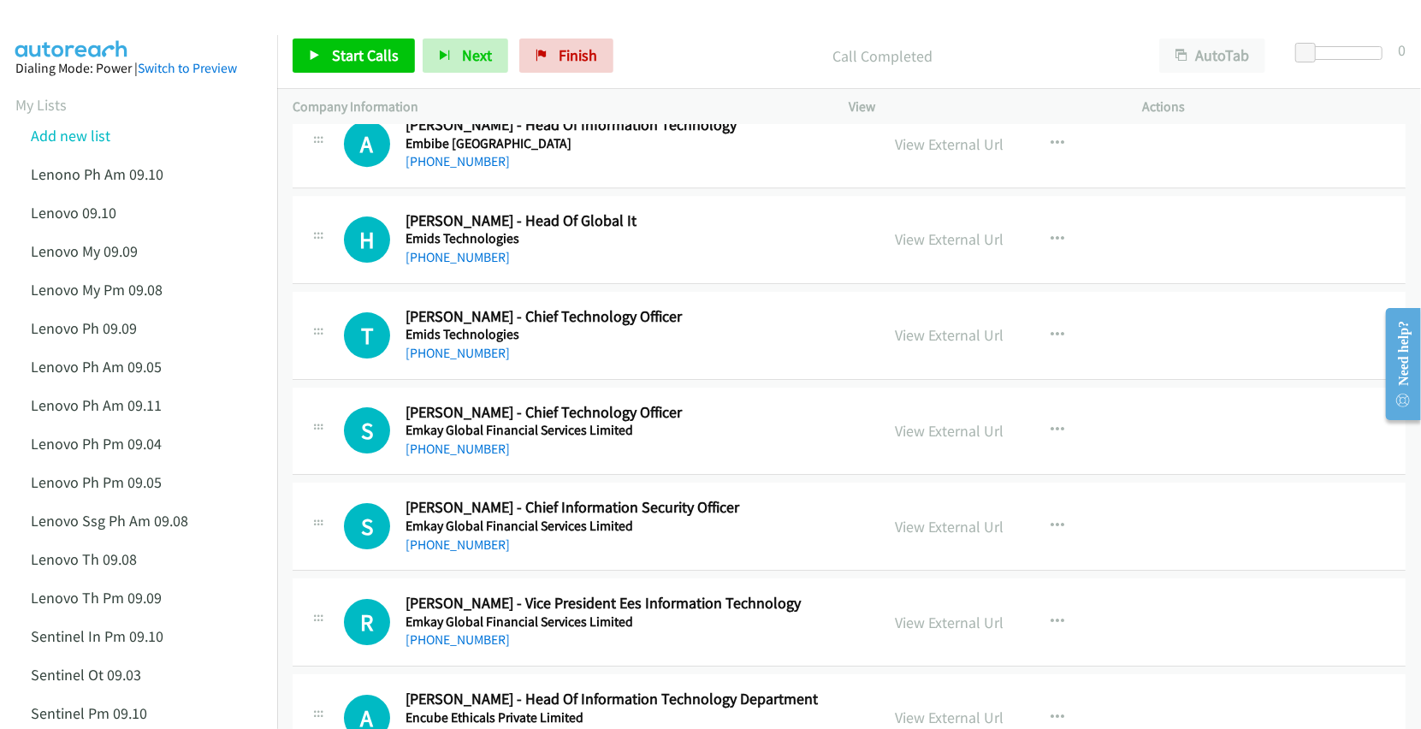
scroll to position [7986, 0]
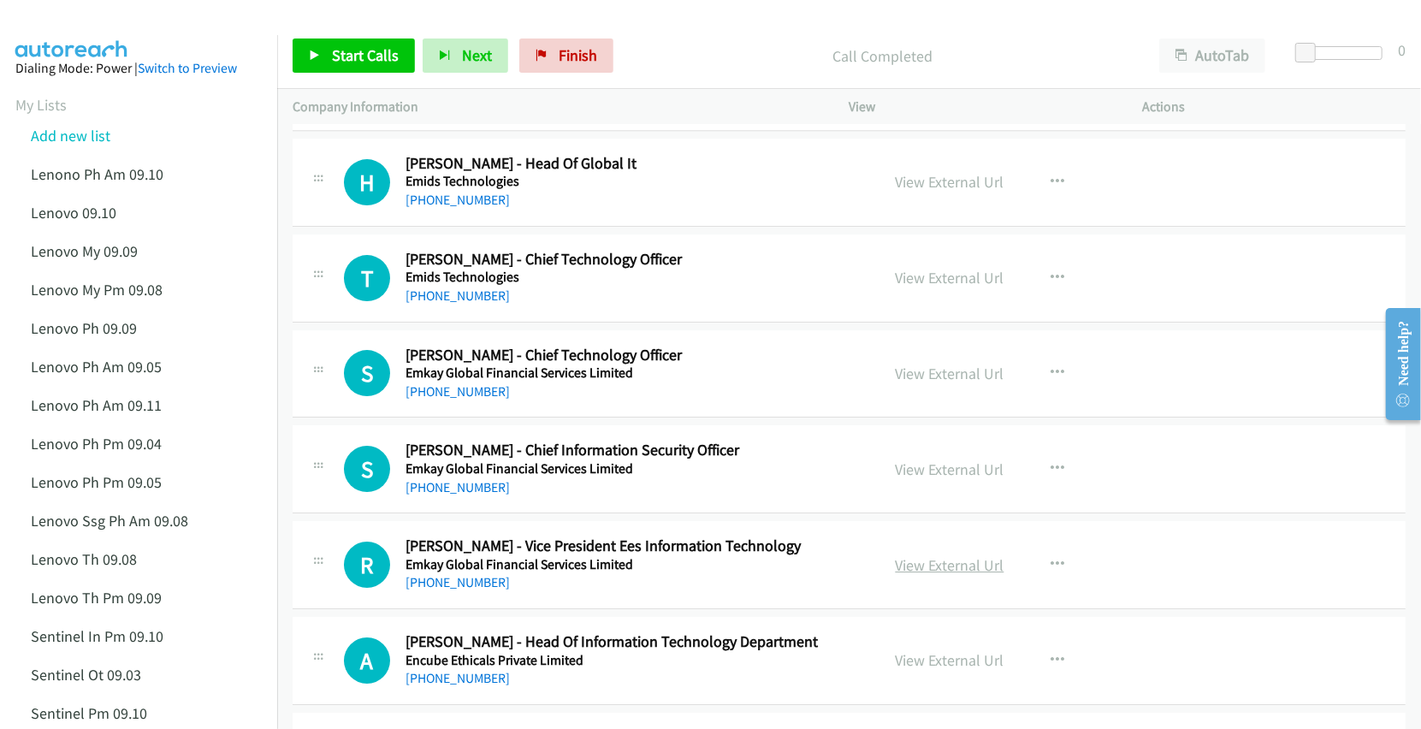
click at [925, 575] on link "View External Url" at bounding box center [950, 565] width 109 height 20
click at [910, 670] on link "View External Url" at bounding box center [950, 660] width 109 height 20
click at [744, 21] on div at bounding box center [703, 33] width 1406 height 66
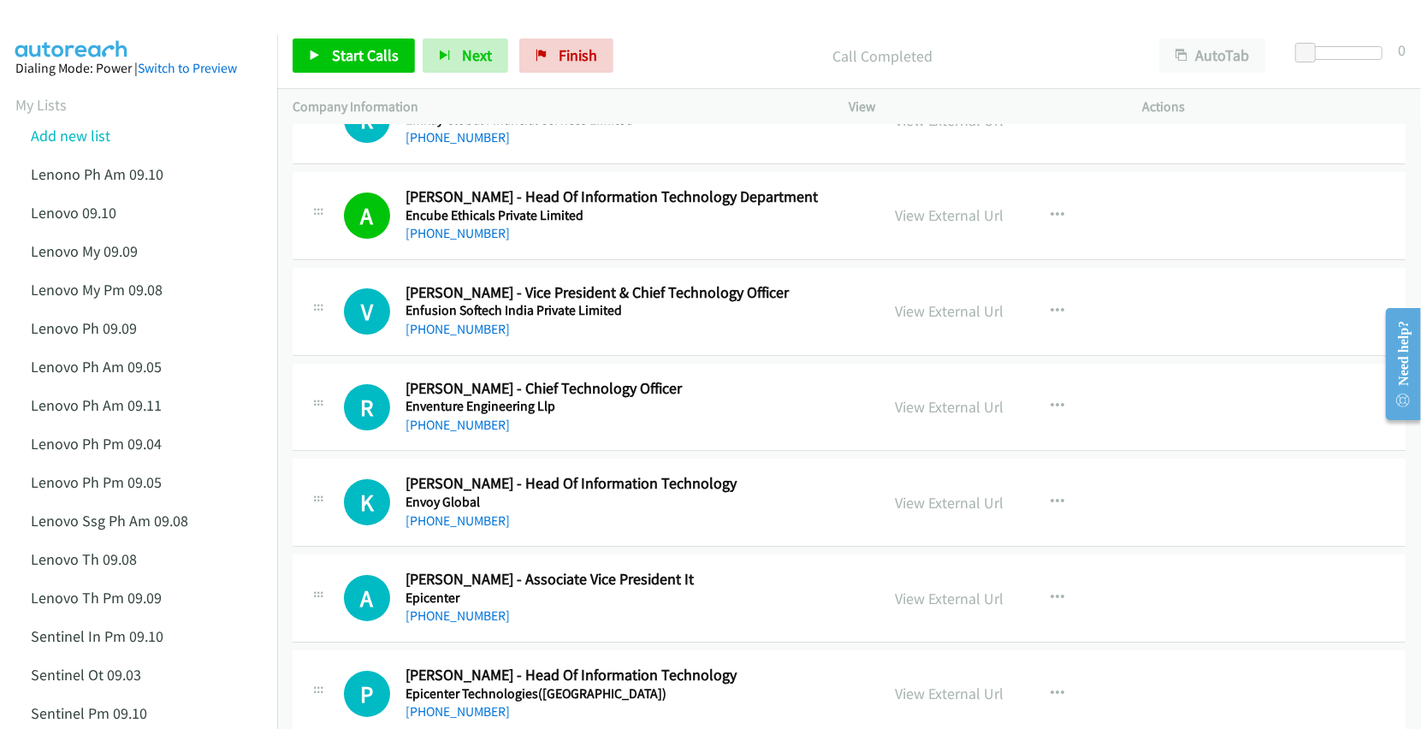
scroll to position [8442, 0]
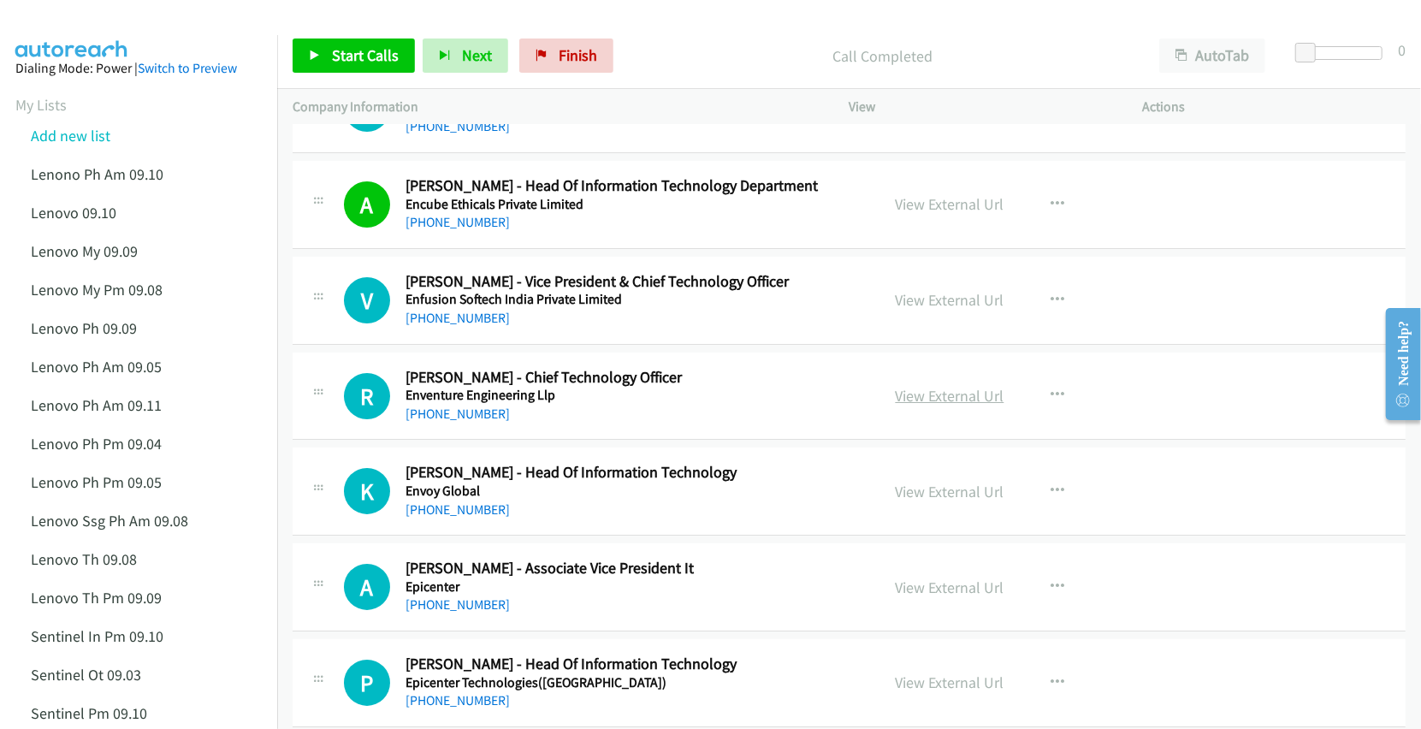
click at [948, 406] on link "View External Url" at bounding box center [950, 396] width 109 height 20
click at [922, 501] on link "View External Url" at bounding box center [950, 492] width 109 height 20
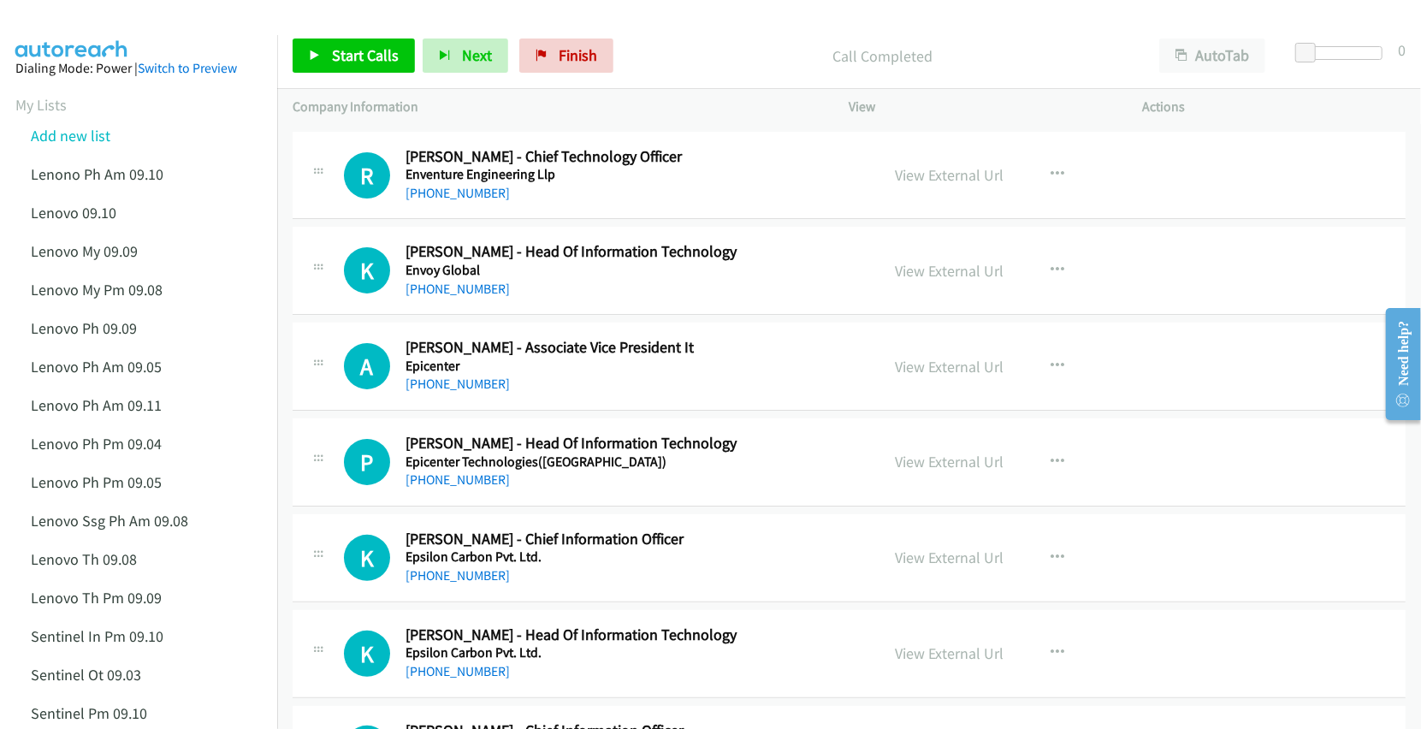
scroll to position [8670, 0]
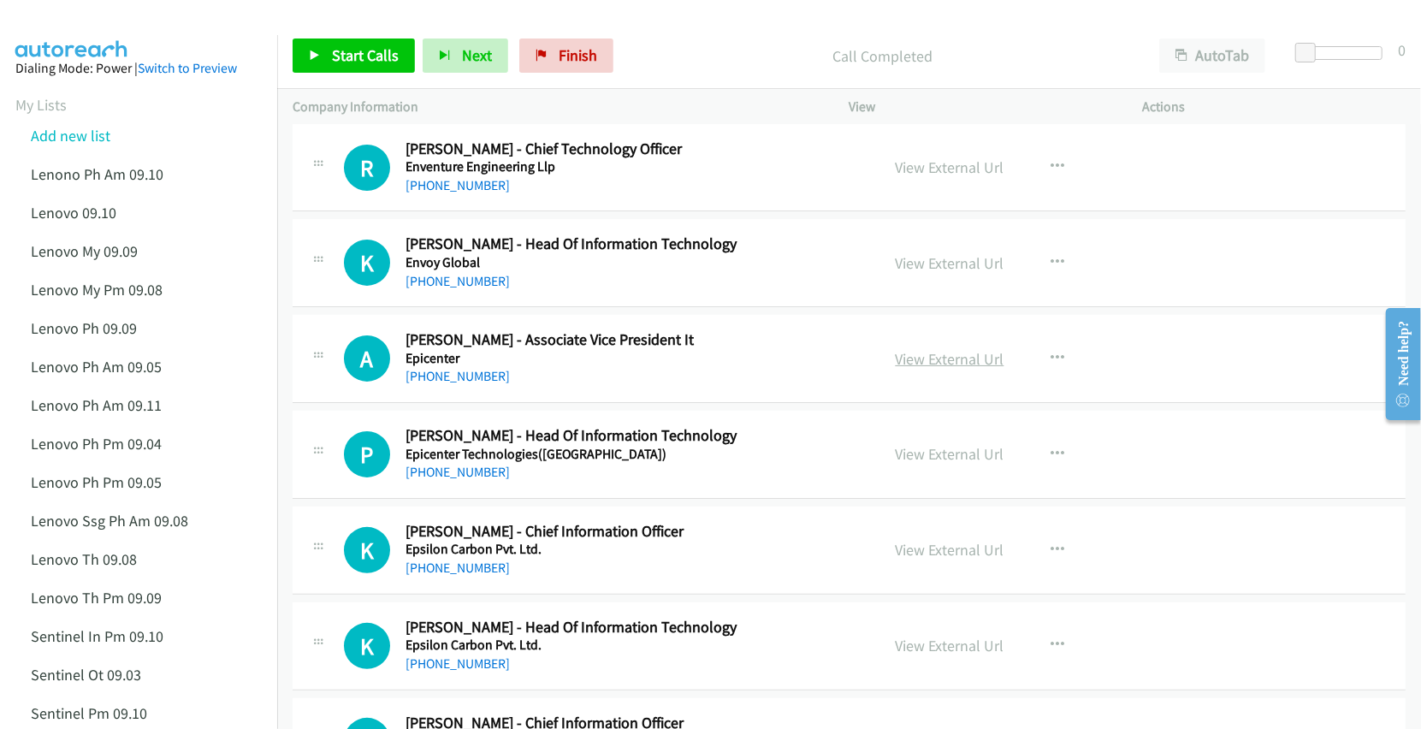
click at [933, 369] on link "View External Url" at bounding box center [950, 359] width 109 height 20
click at [936, 464] on link "View External Url" at bounding box center [950, 454] width 109 height 20
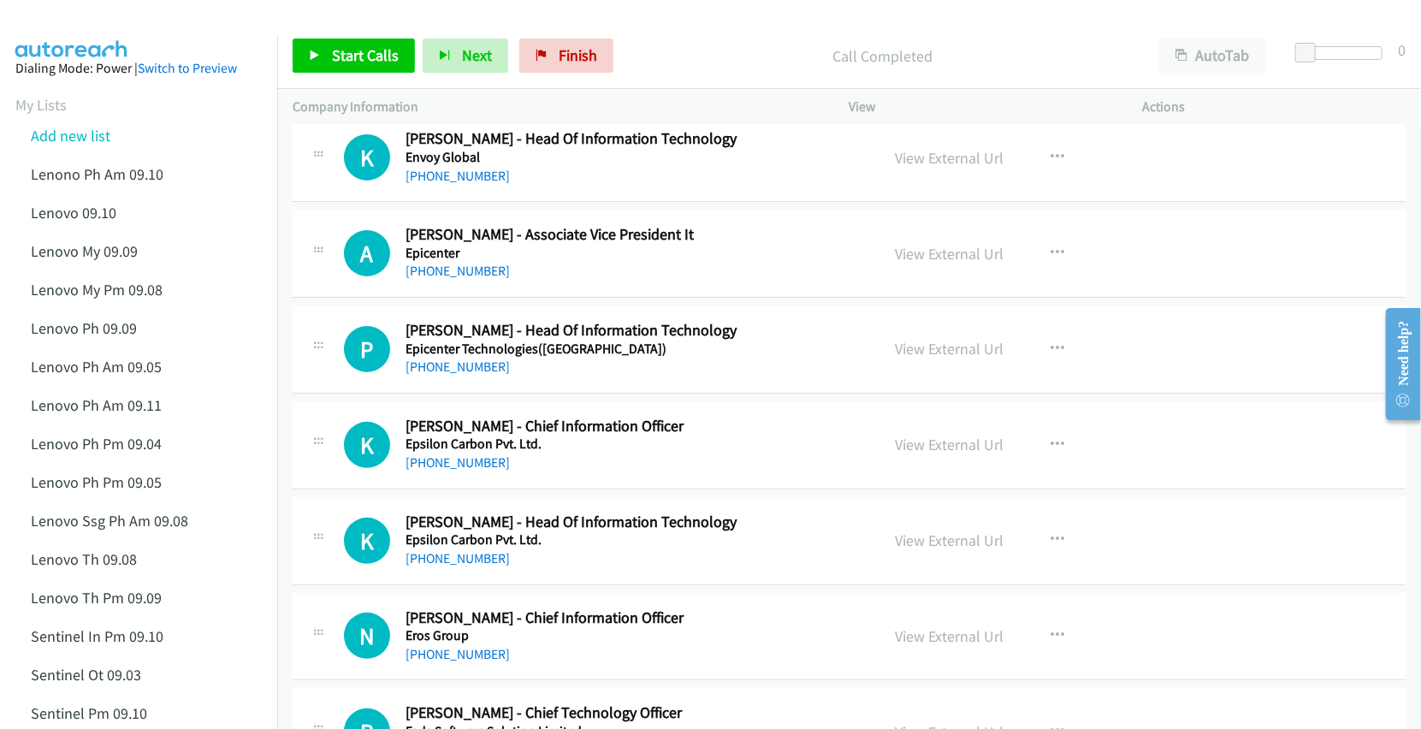
scroll to position [8784, 0]
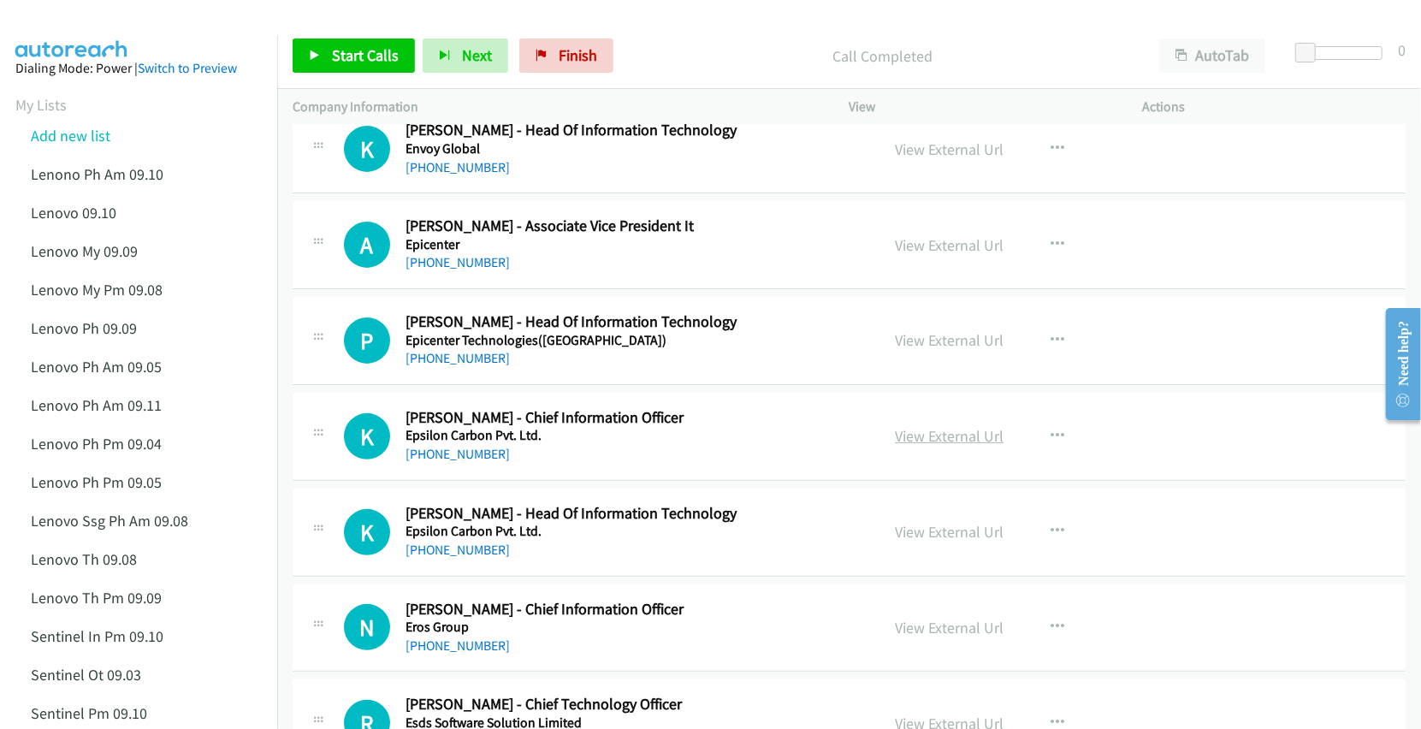
click at [912, 446] on link "View External Url" at bounding box center [950, 436] width 109 height 20
drag, startPoint x: 928, startPoint y: 556, endPoint x: 987, endPoint y: 634, distance: 97.7
click at [932, 542] on link "View External Url" at bounding box center [950, 532] width 109 height 20
click at [958, 637] on link "View External Url" at bounding box center [950, 628] width 109 height 20
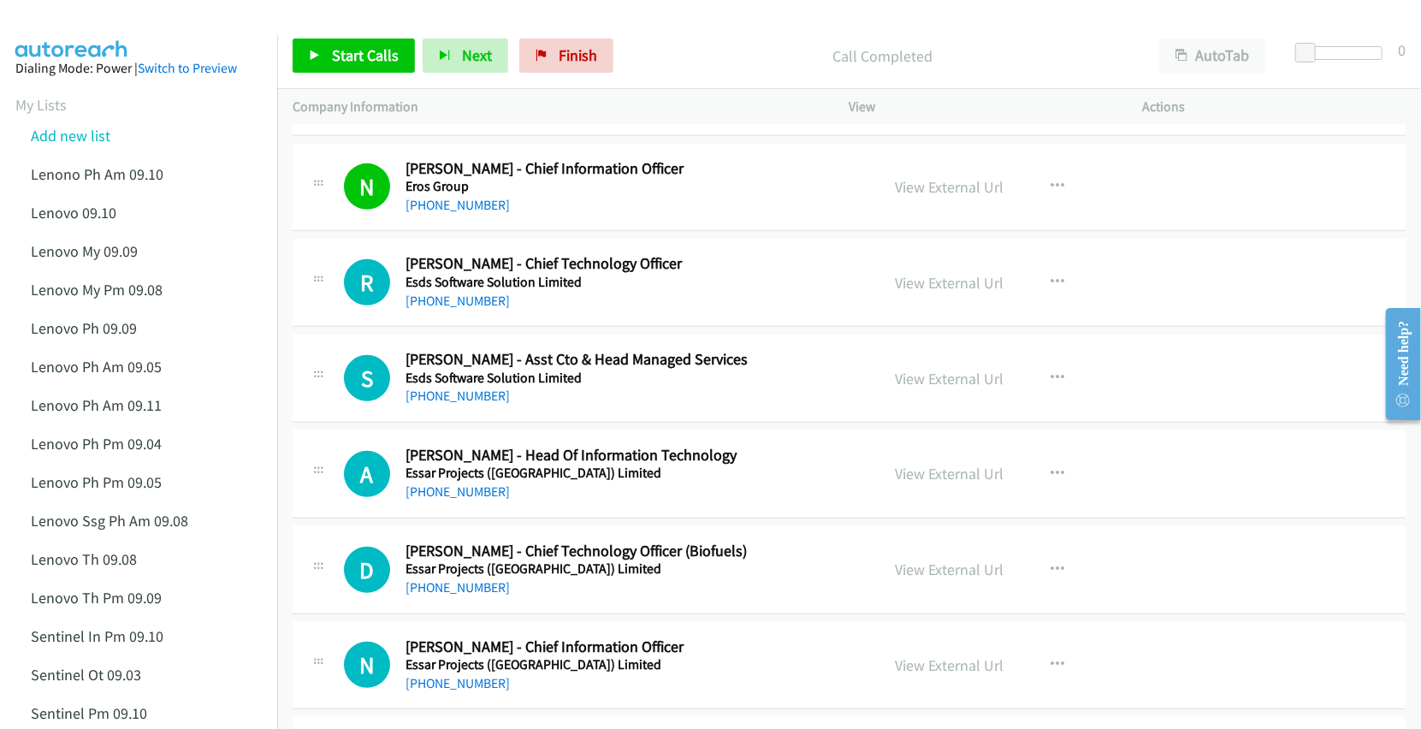
scroll to position [9241, 0]
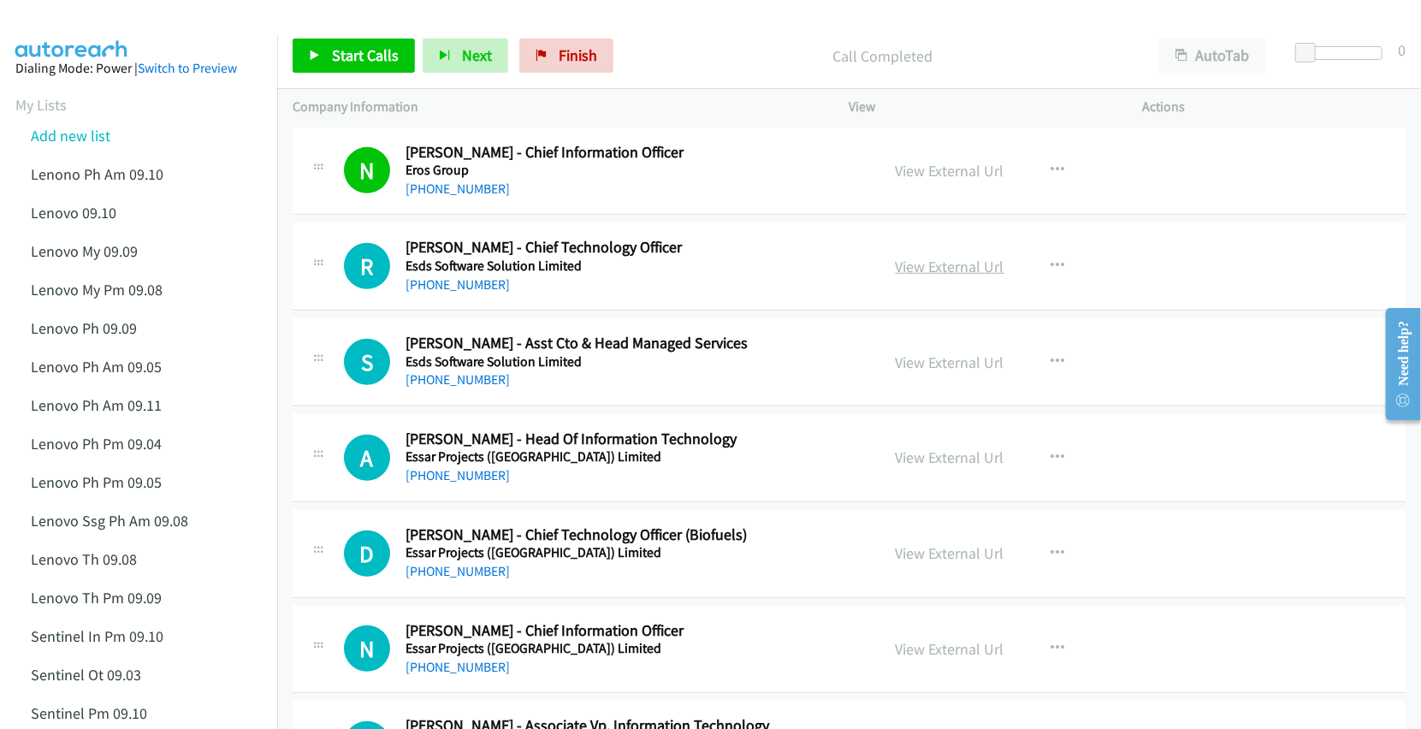
click at [931, 276] on link "View External Url" at bounding box center [950, 267] width 109 height 20
click at [915, 467] on link "View External Url" at bounding box center [950, 457] width 109 height 20
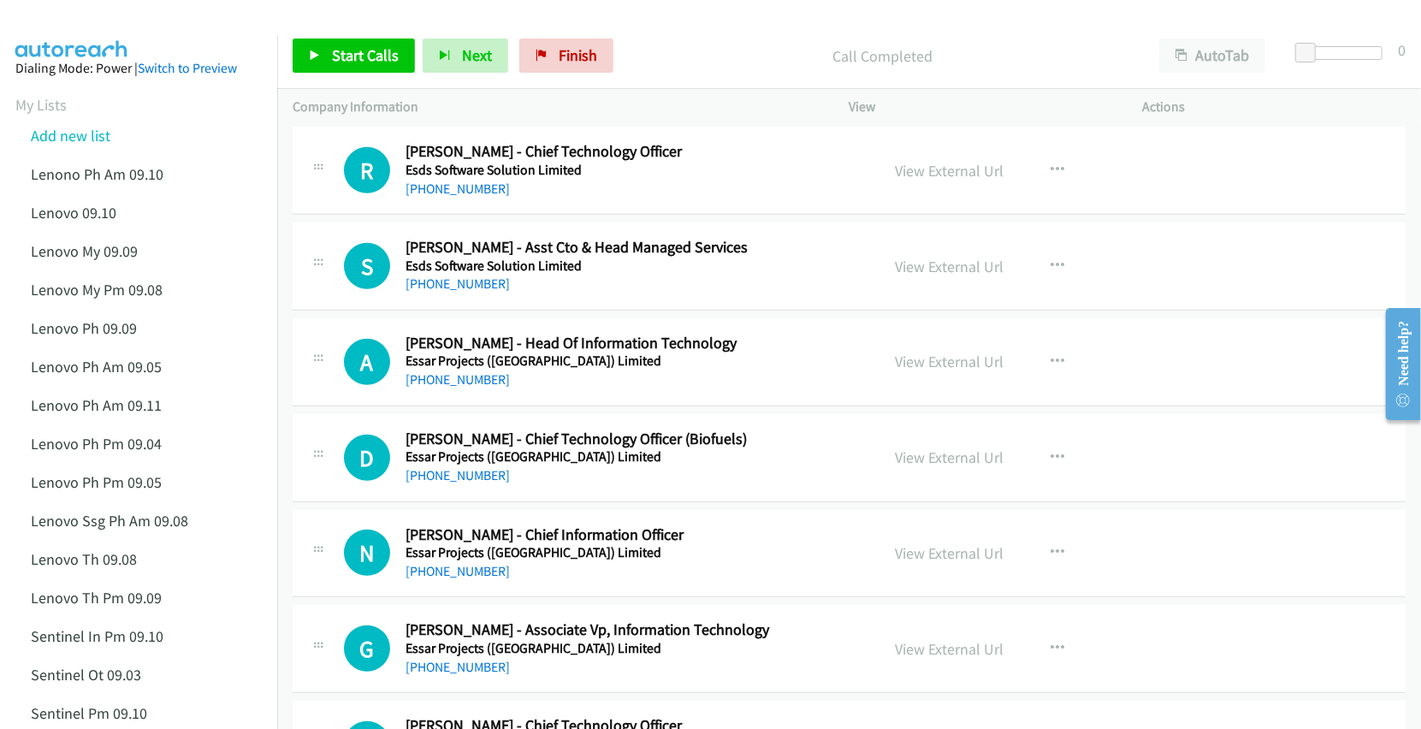
scroll to position [9355, 0]
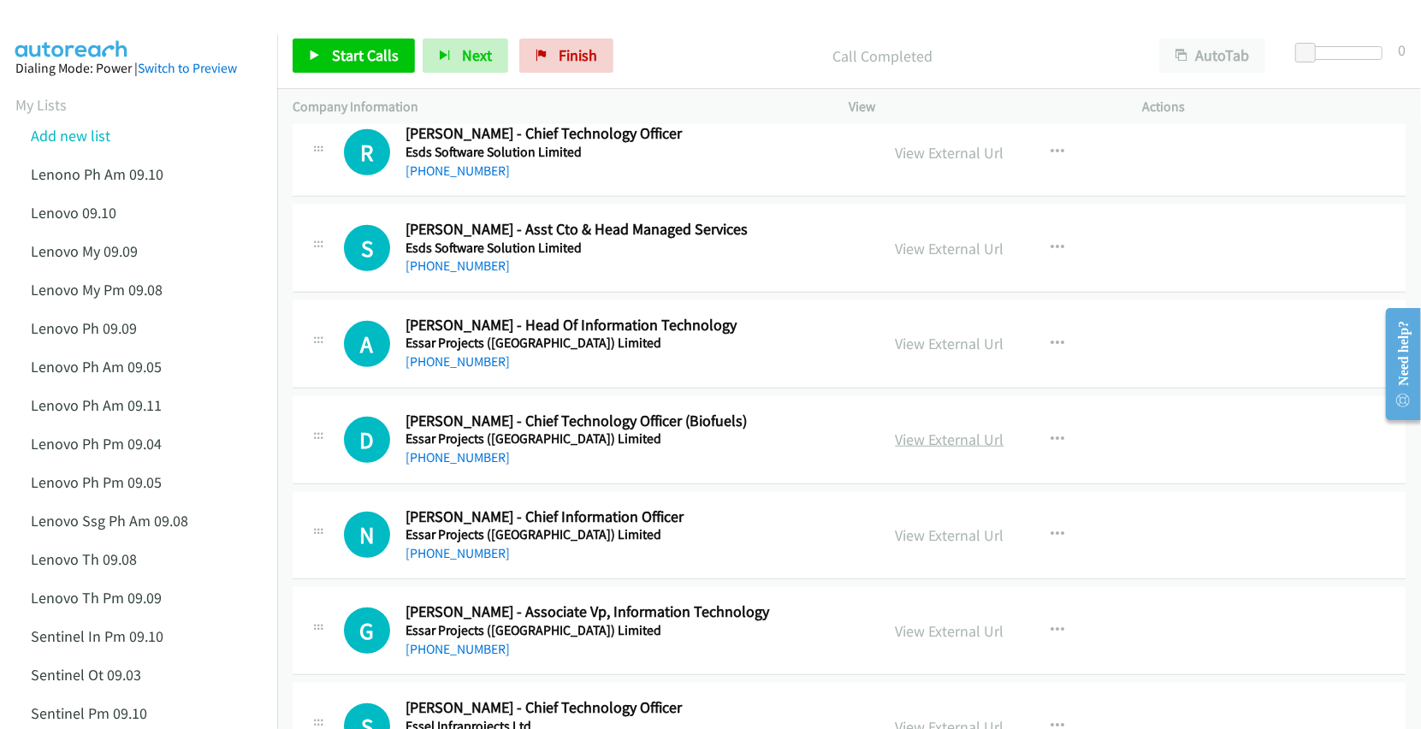
click at [910, 449] on link "View External Url" at bounding box center [950, 440] width 109 height 20
click at [916, 545] on link "View External Url" at bounding box center [950, 535] width 109 height 20
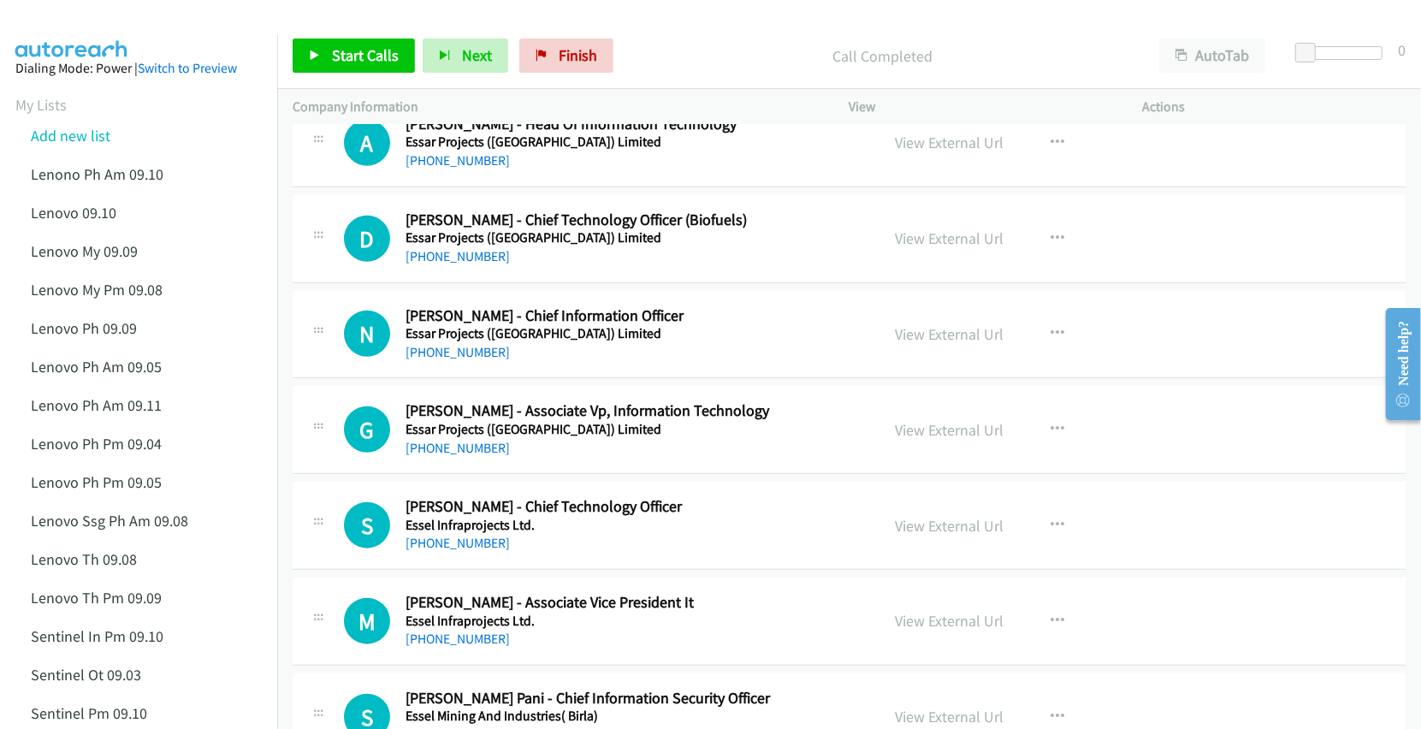
scroll to position [9583, 0]
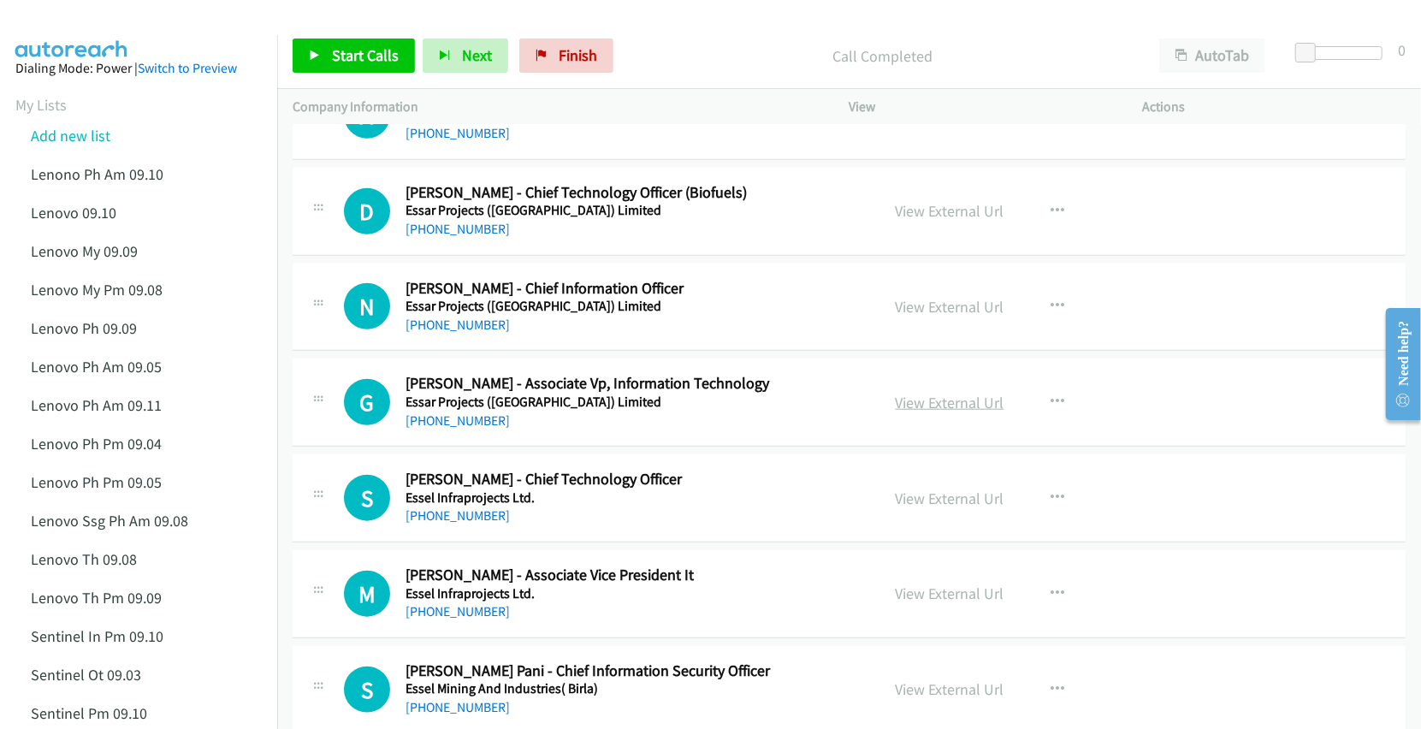
click at [921, 412] on link "View External Url" at bounding box center [950, 403] width 109 height 20
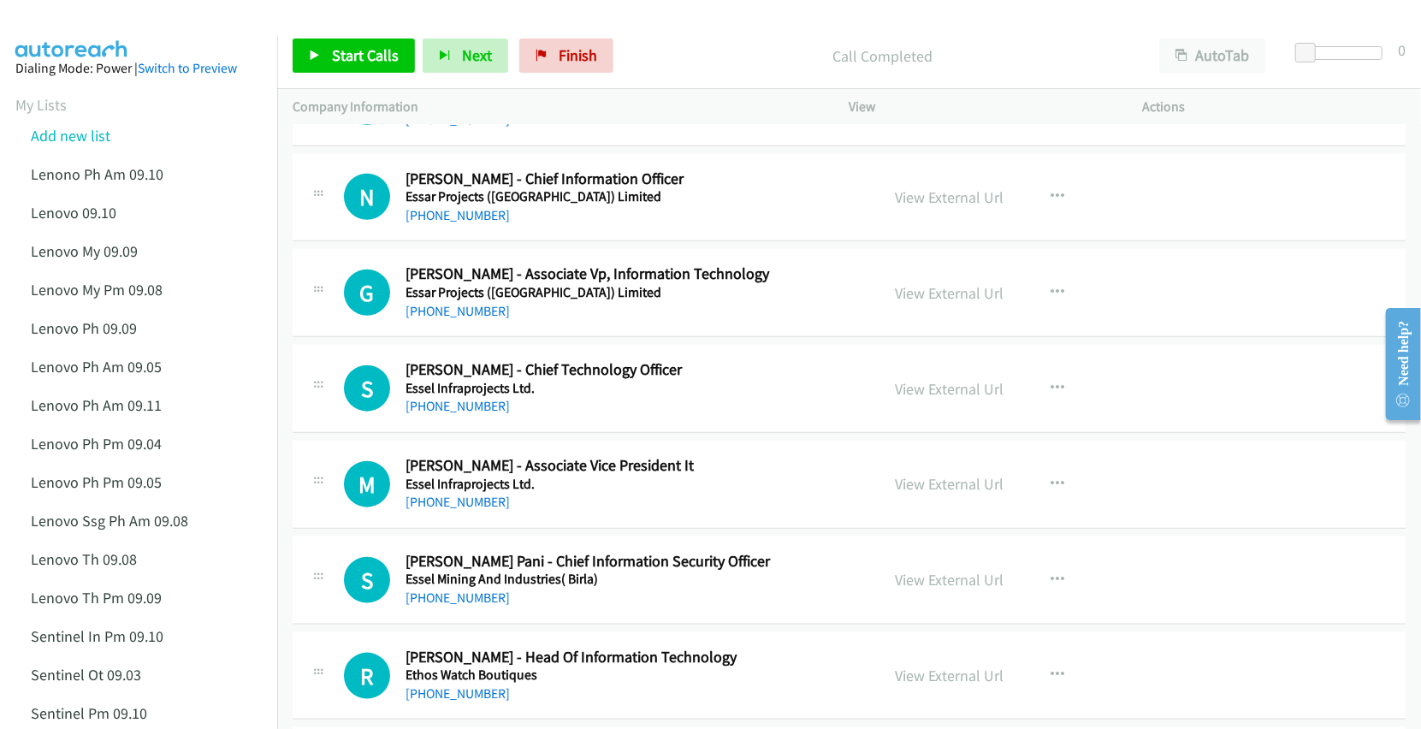
scroll to position [9697, 0]
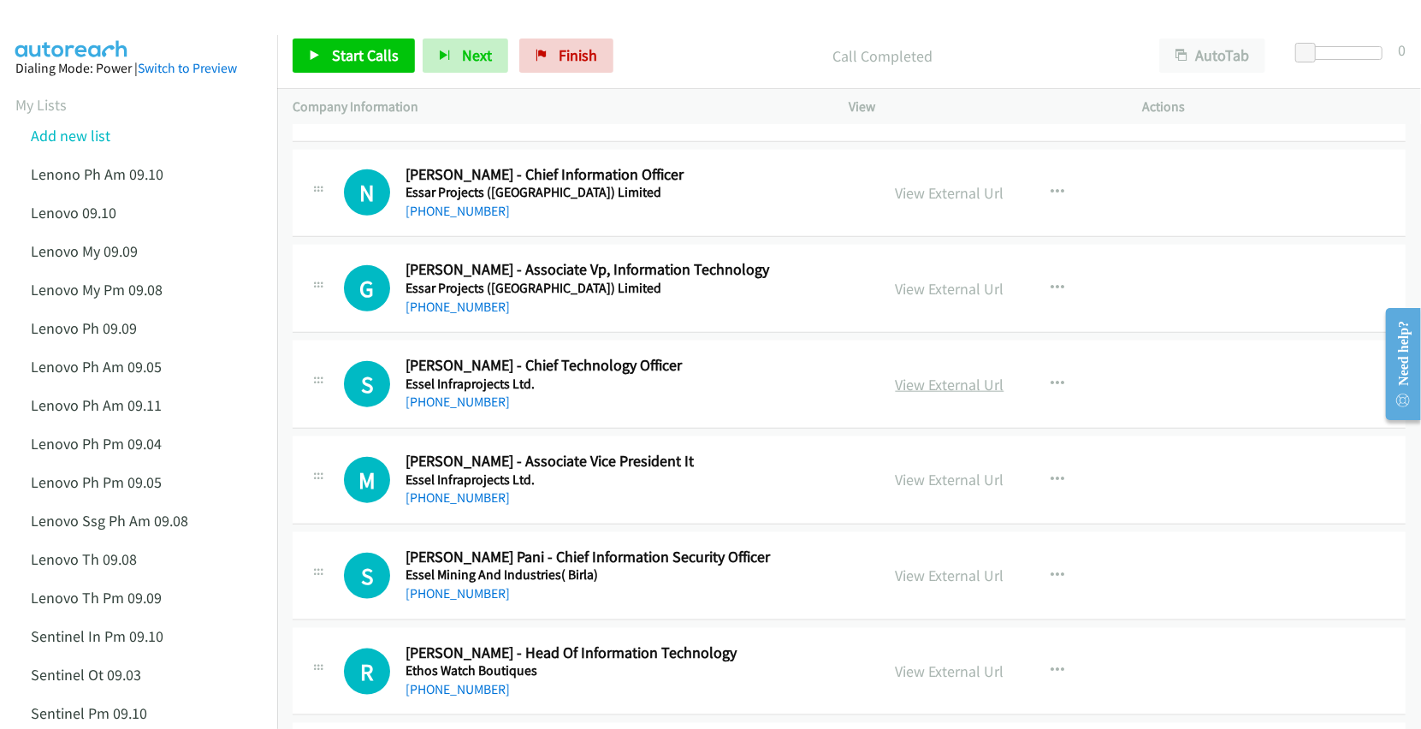
click at [953, 394] on link "View External Url" at bounding box center [950, 385] width 109 height 20
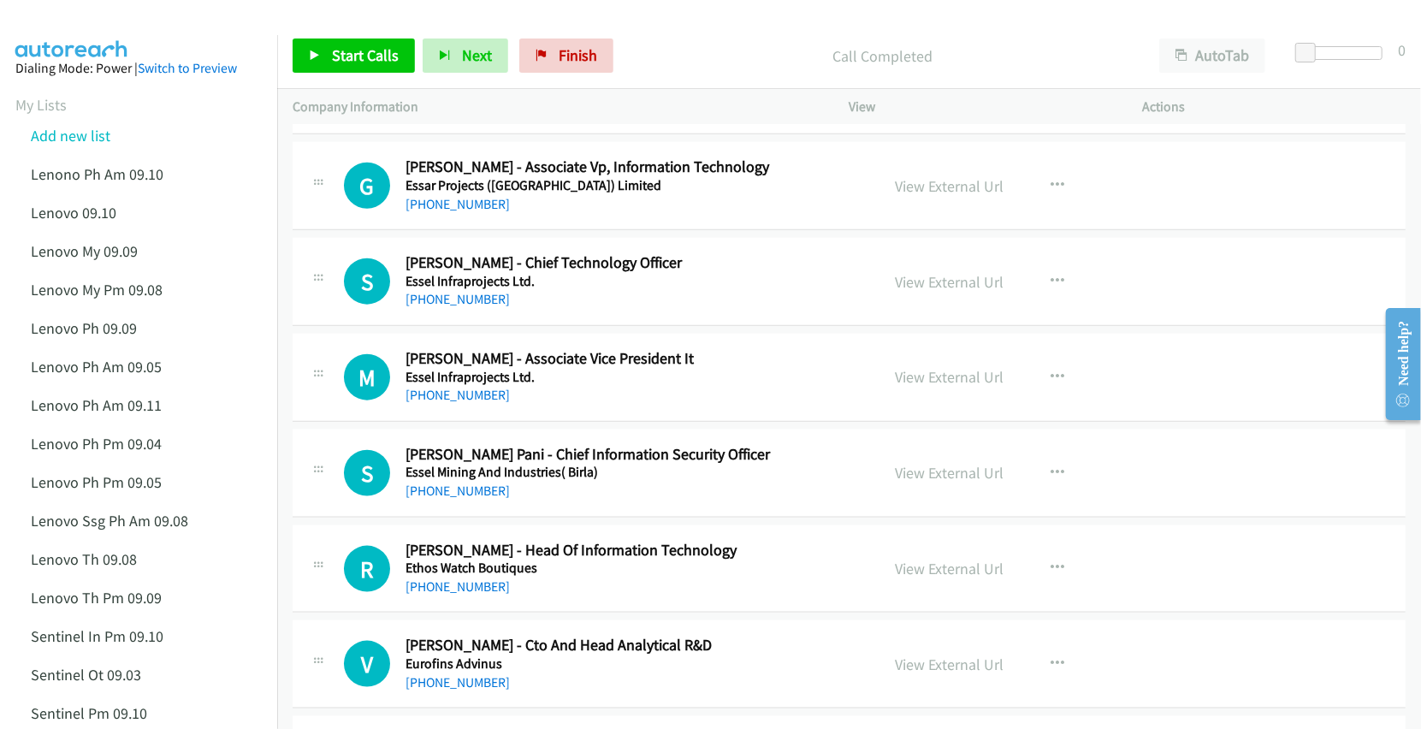
scroll to position [9811, 0]
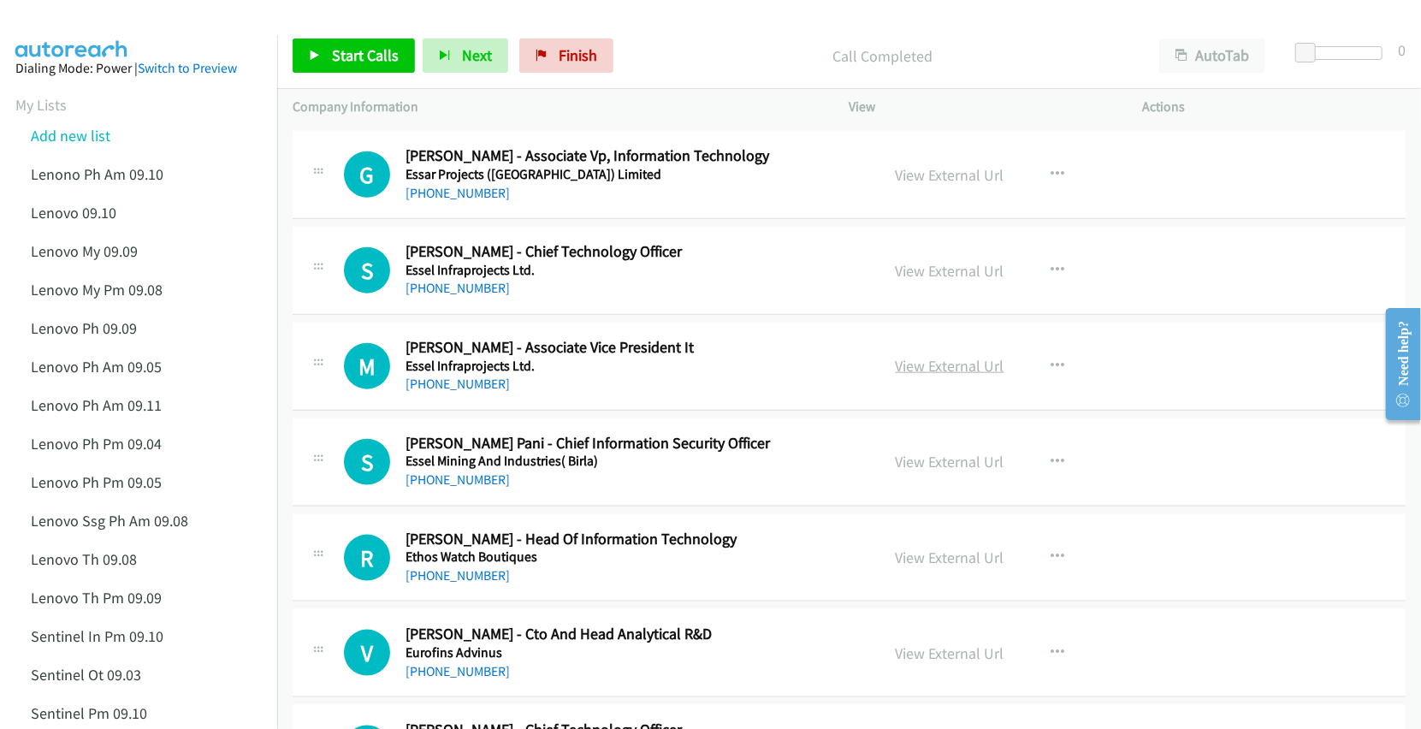
click at [950, 376] on link "View External Url" at bounding box center [950, 366] width 109 height 20
click at [907, 471] on link "View External Url" at bounding box center [950, 462] width 109 height 20
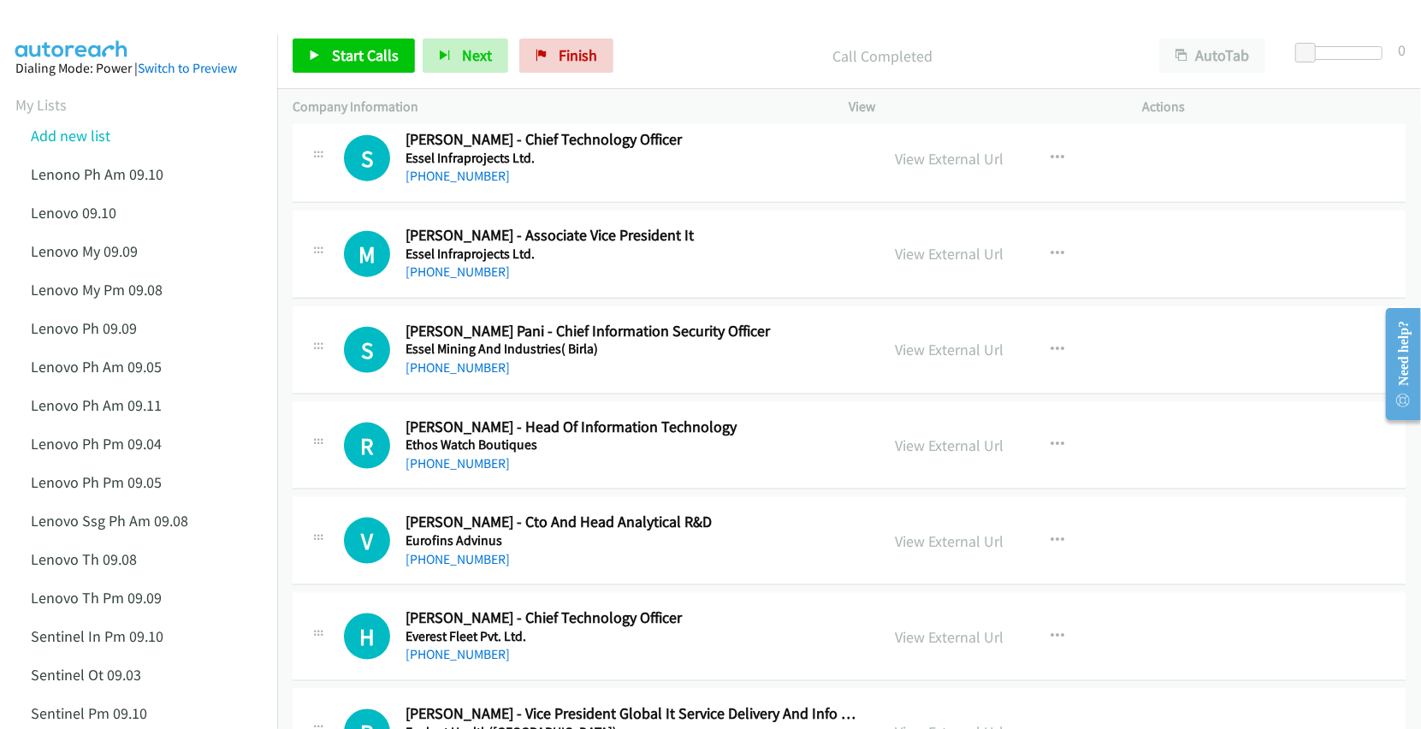
scroll to position [9925, 0]
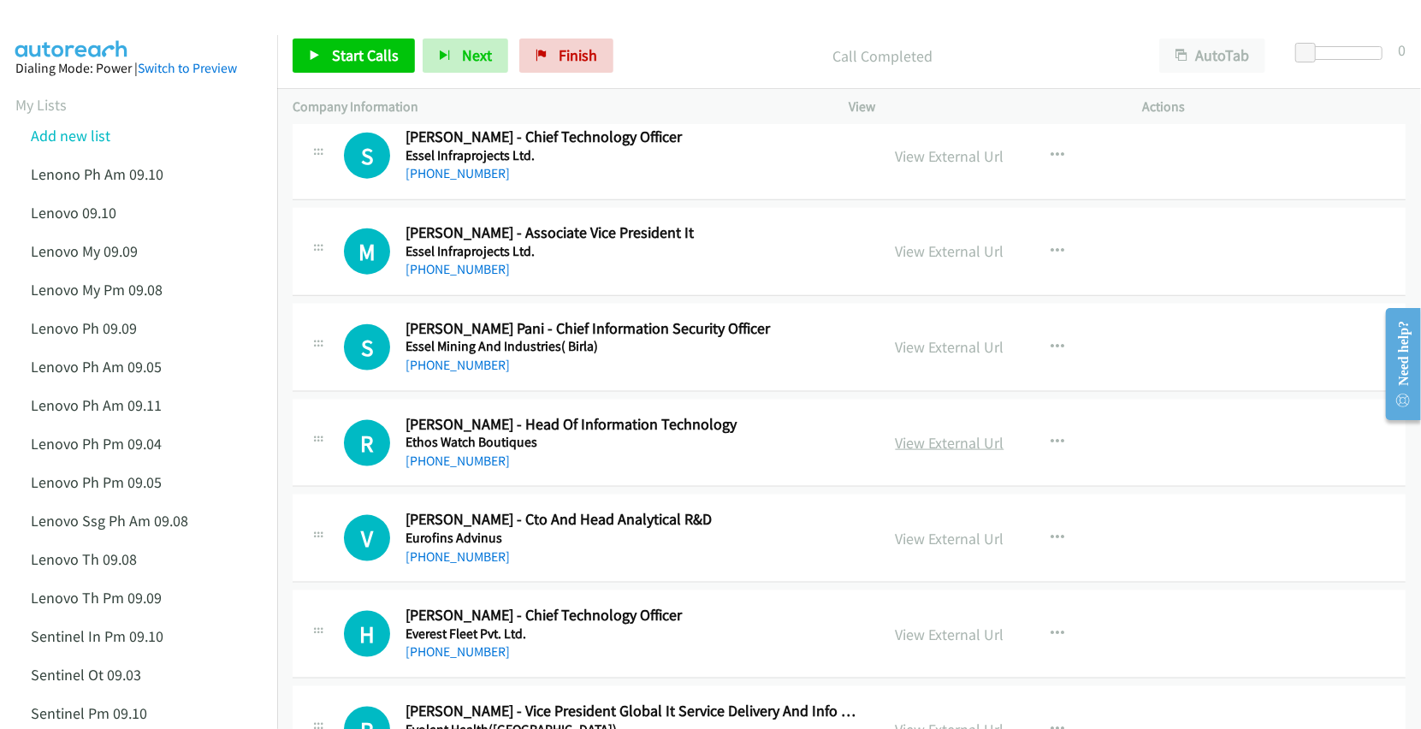
click at [904, 453] on link "View External Url" at bounding box center [950, 443] width 109 height 20
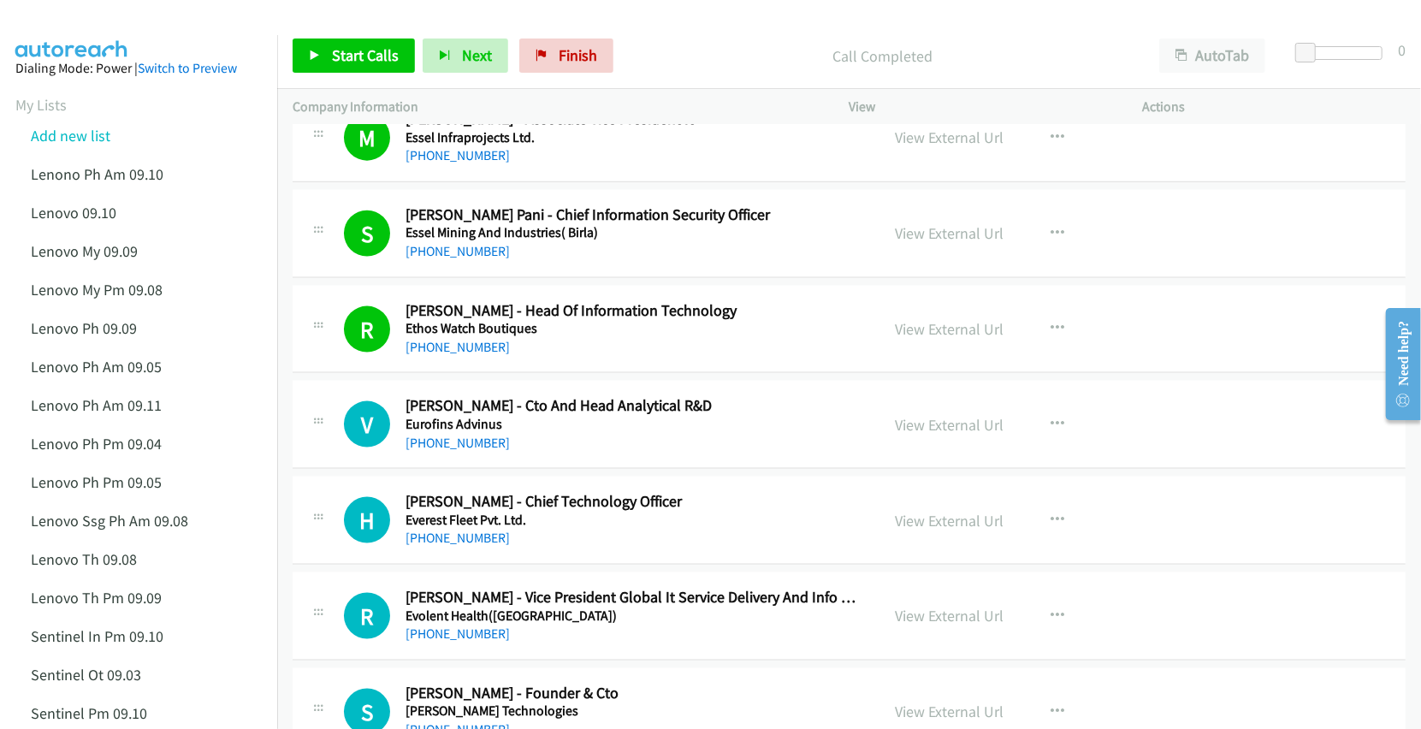
scroll to position [10153, 0]
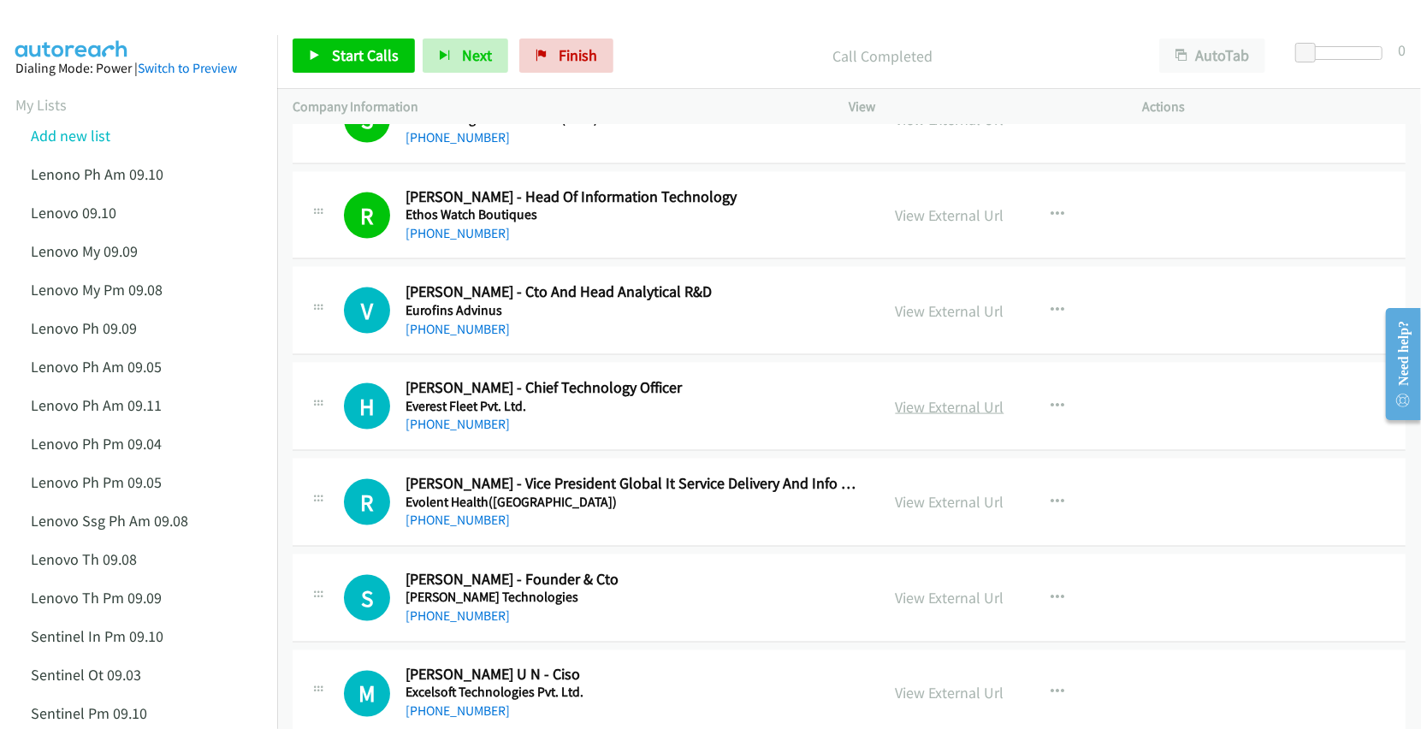
click at [931, 417] on link "View External Url" at bounding box center [950, 407] width 109 height 20
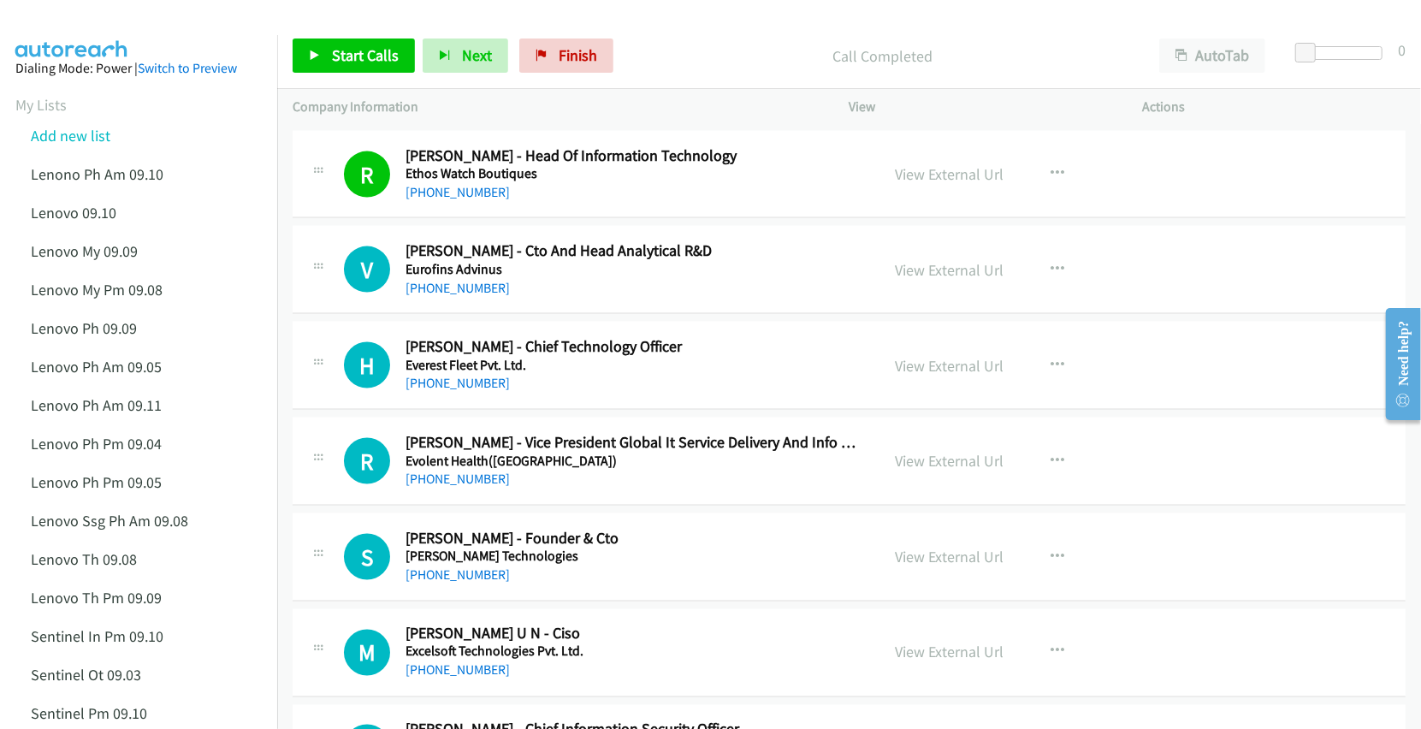
scroll to position [10268, 0]
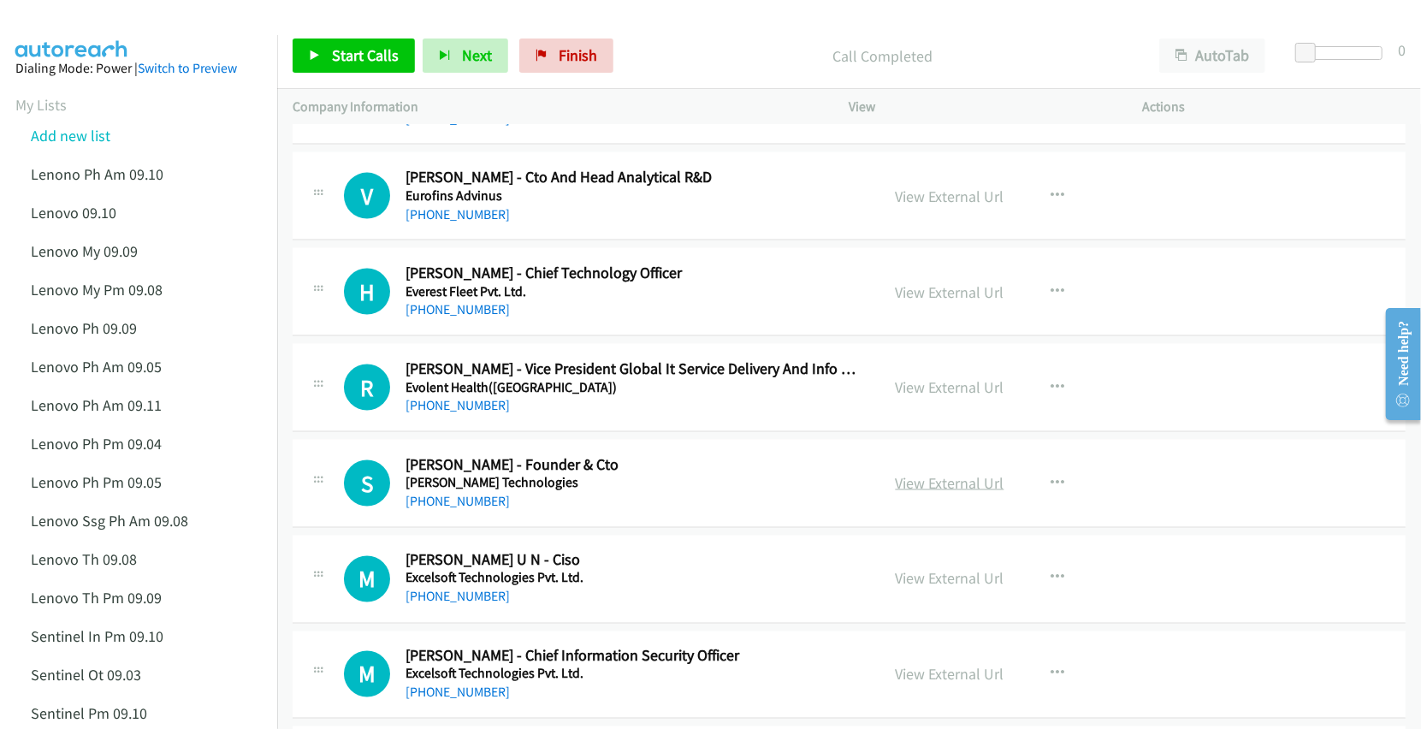
click at [924, 493] on link "View External Url" at bounding box center [950, 483] width 109 height 20
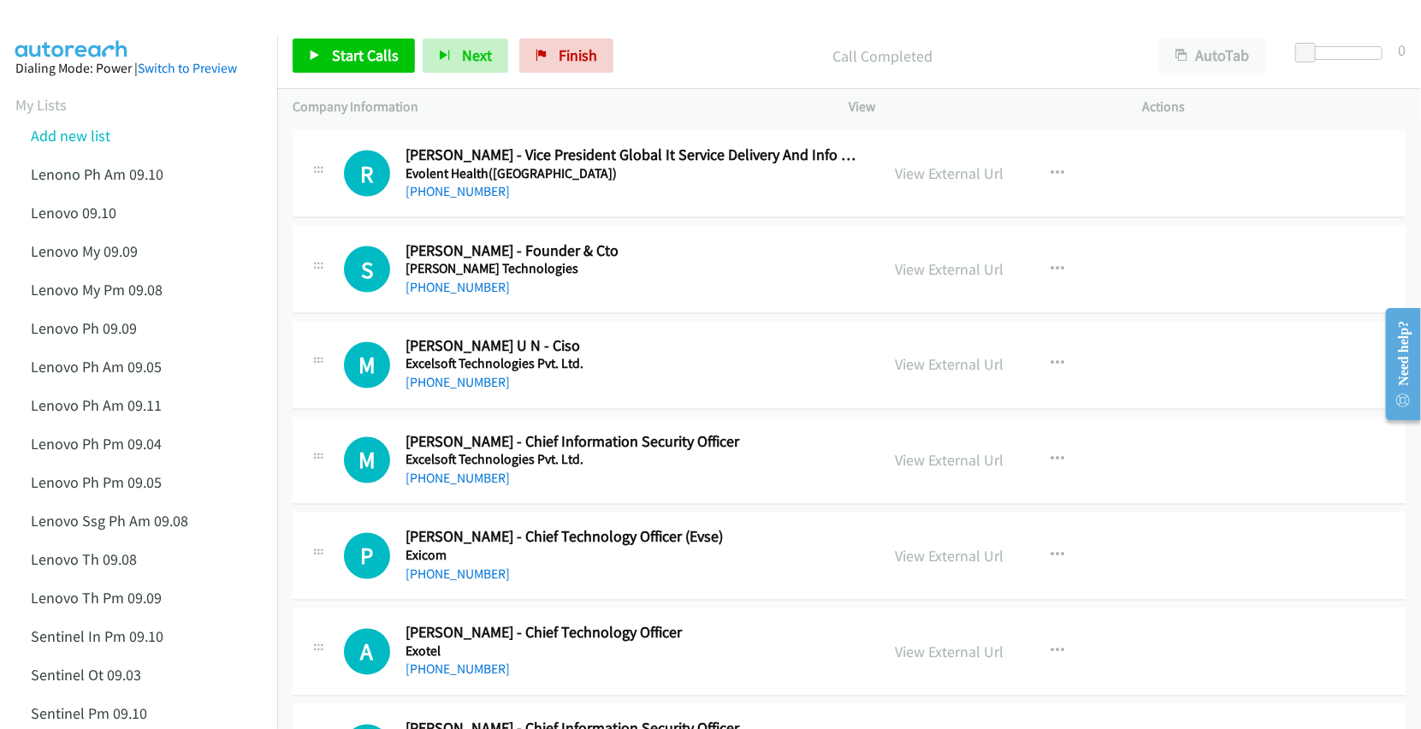
scroll to position [10495, 0]
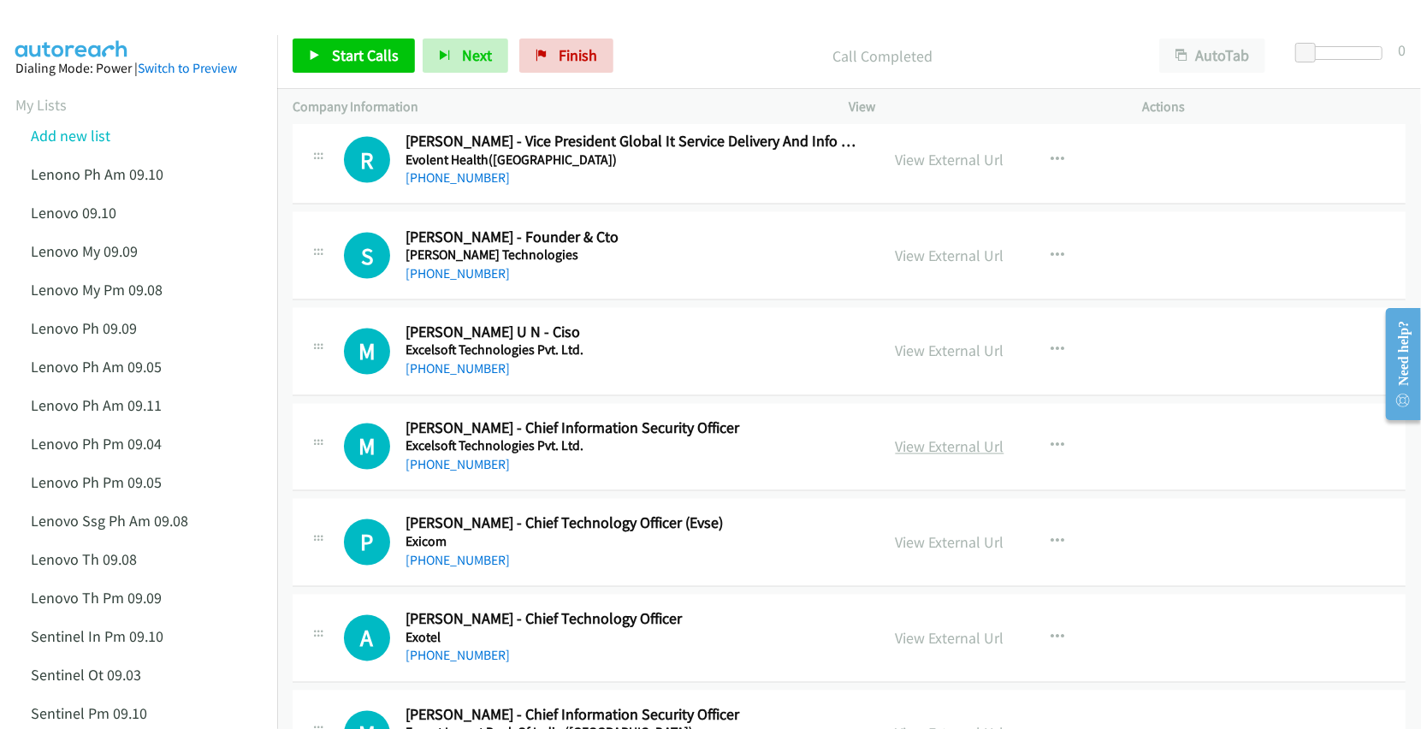
click at [931, 457] on link "View External Url" at bounding box center [950, 447] width 109 height 20
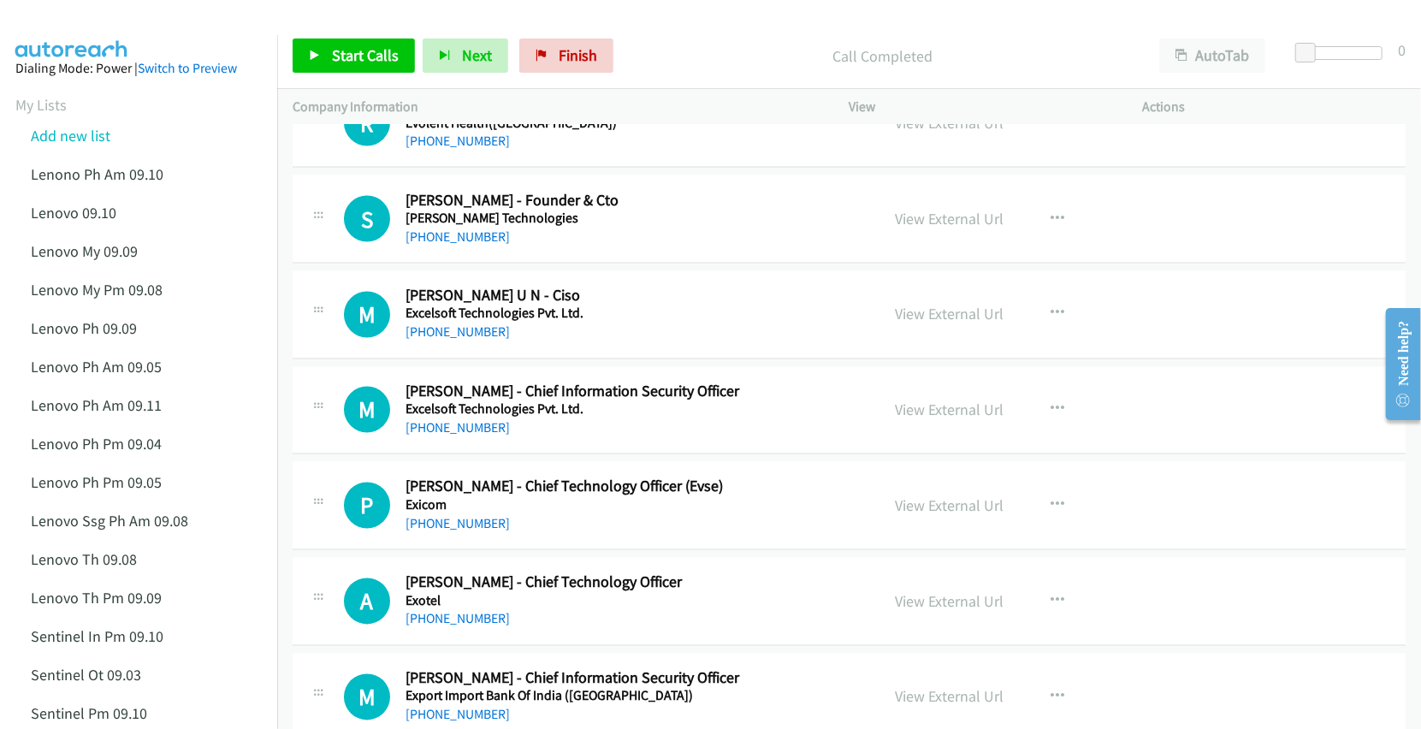
scroll to position [10610, 0]
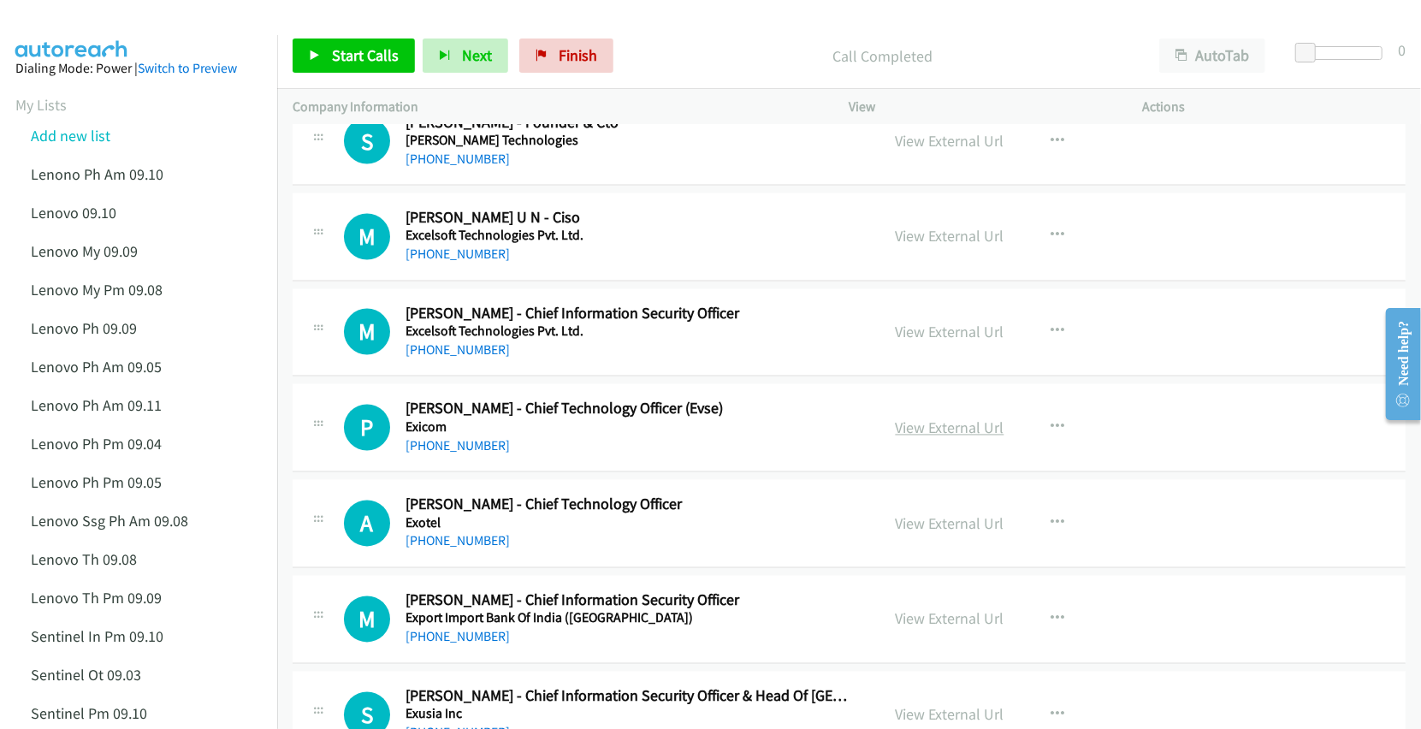
click at [946, 438] on link "View External Url" at bounding box center [950, 428] width 109 height 20
click at [943, 534] on link "View External Url" at bounding box center [950, 524] width 109 height 20
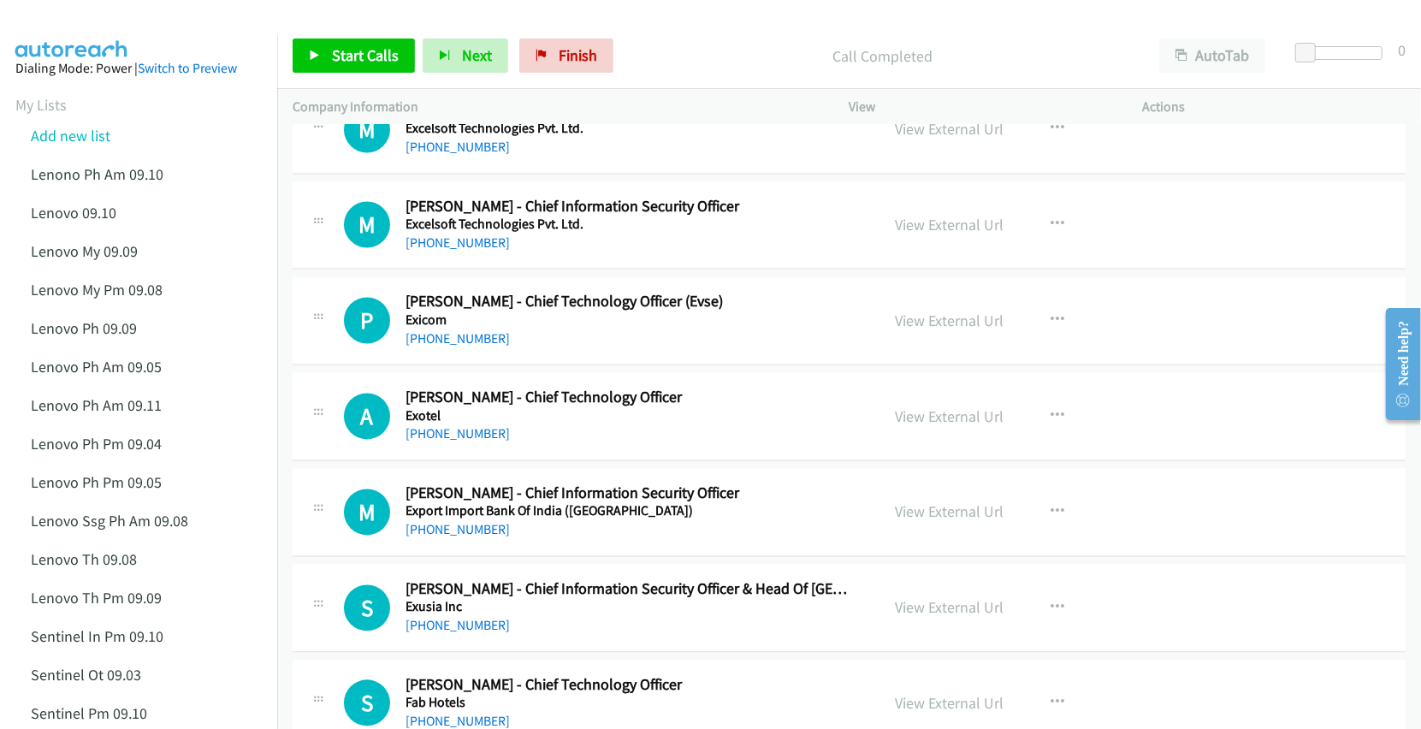
scroll to position [10724, 0]
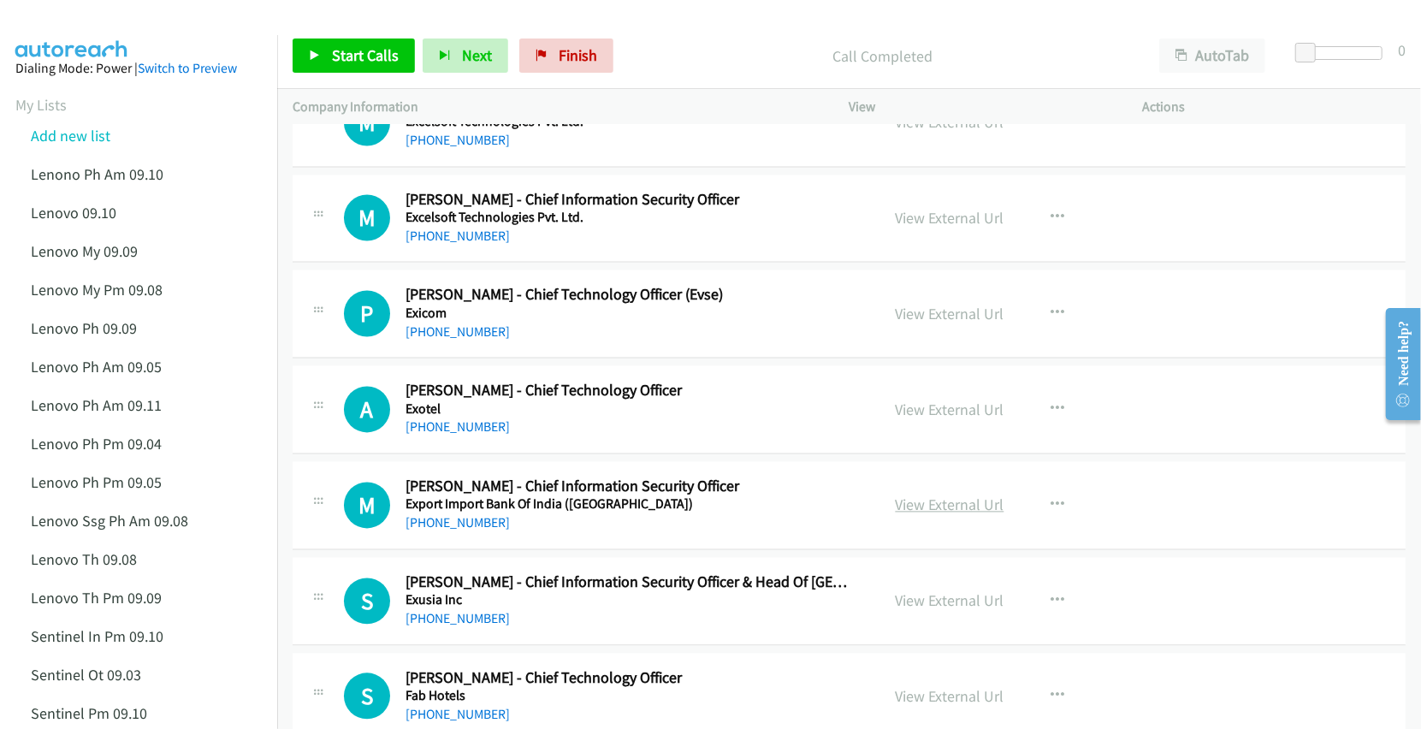
click at [922, 515] on link "View External Url" at bounding box center [950, 505] width 109 height 20
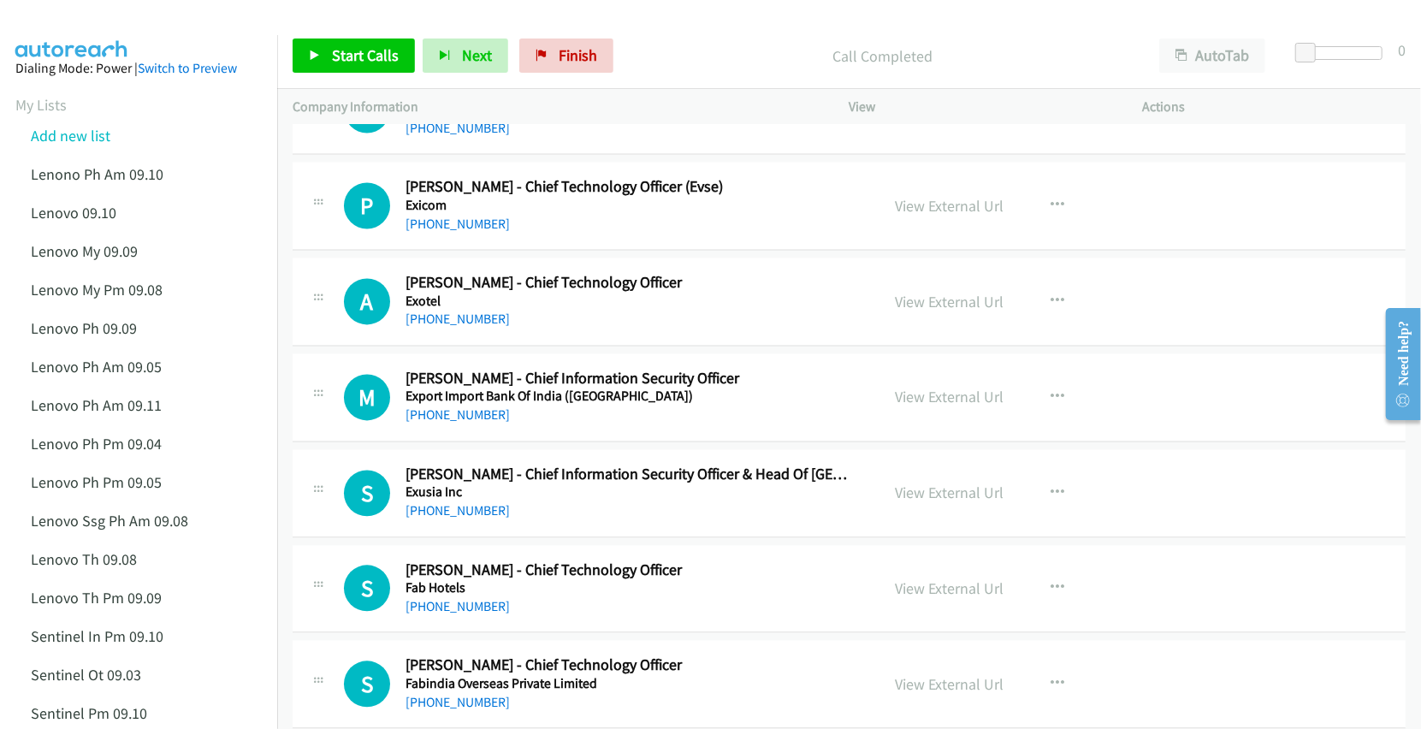
scroll to position [10837, 0]
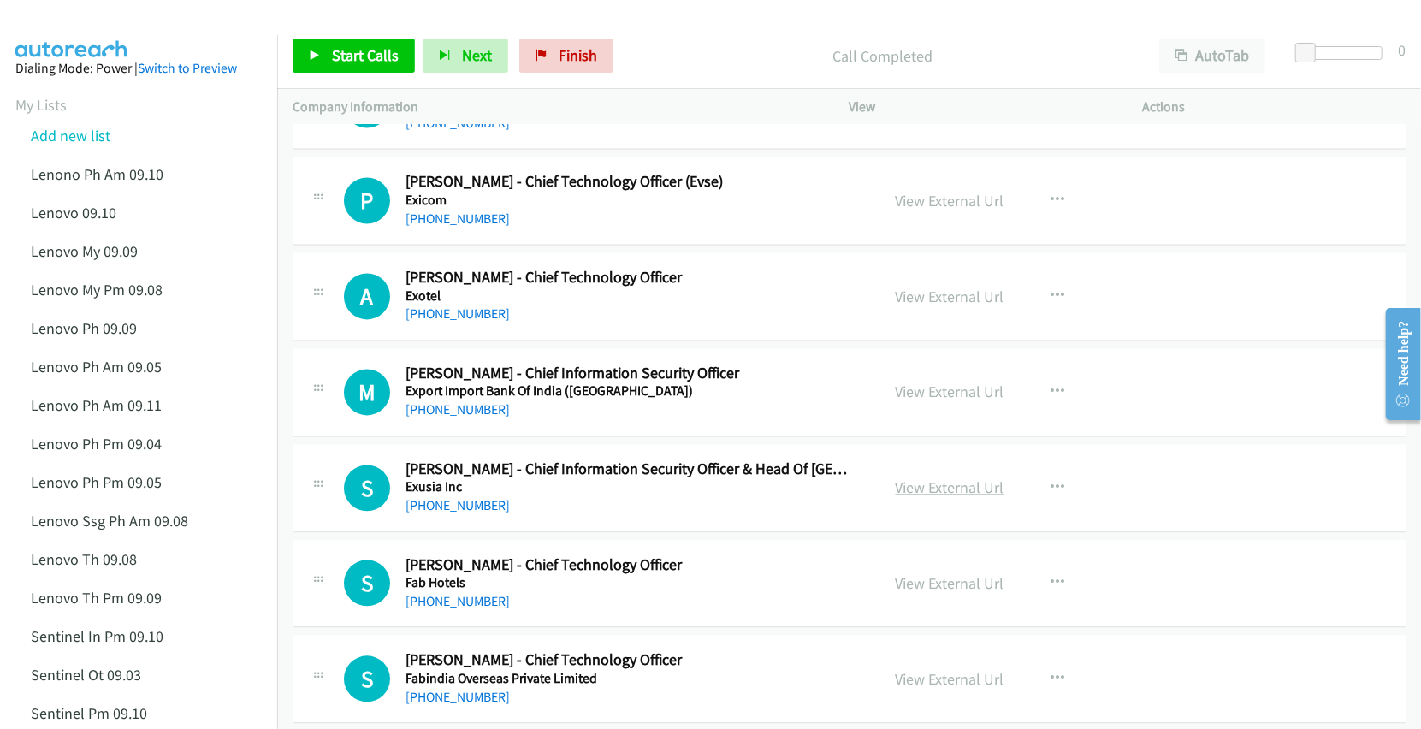
click at [931, 497] on link "View External Url" at bounding box center [950, 487] width 109 height 20
click at [939, 593] on link "View External Url" at bounding box center [950, 583] width 109 height 20
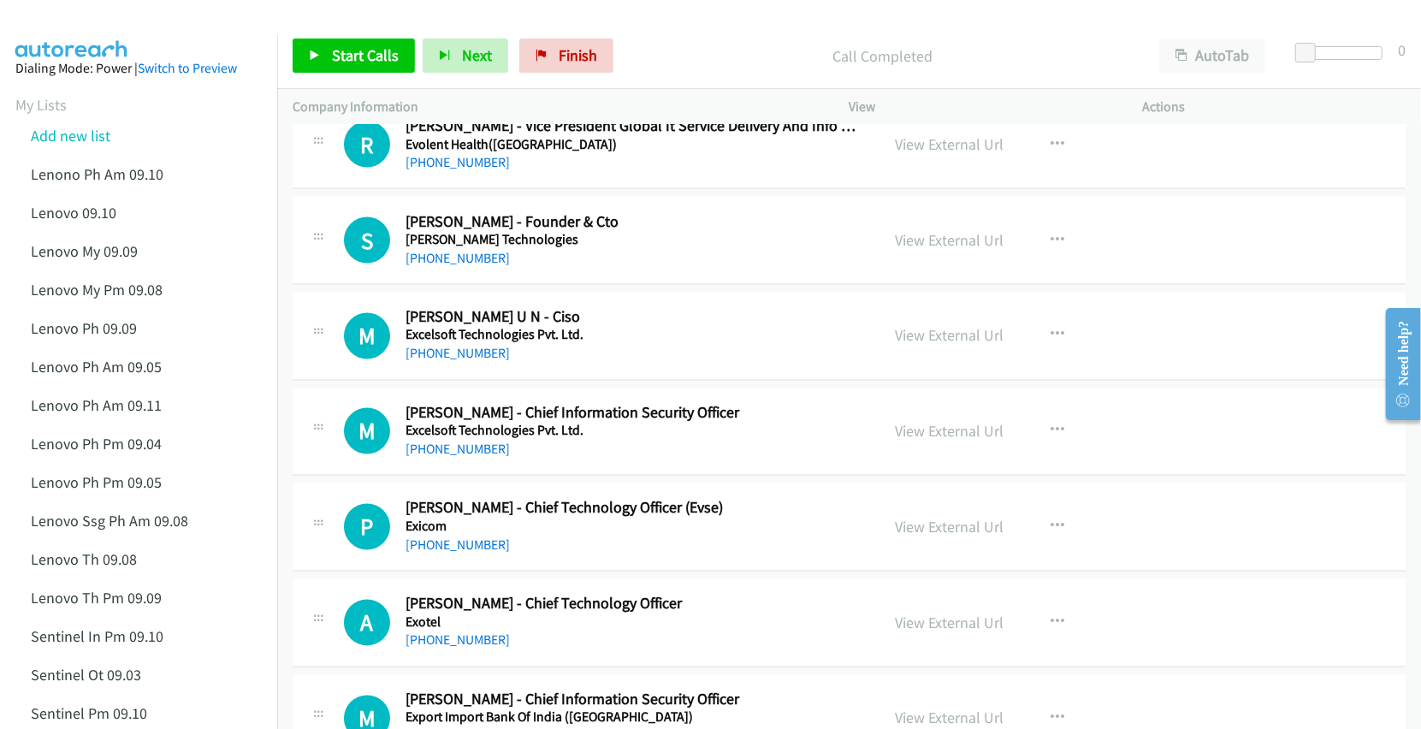
scroll to position [10495, 0]
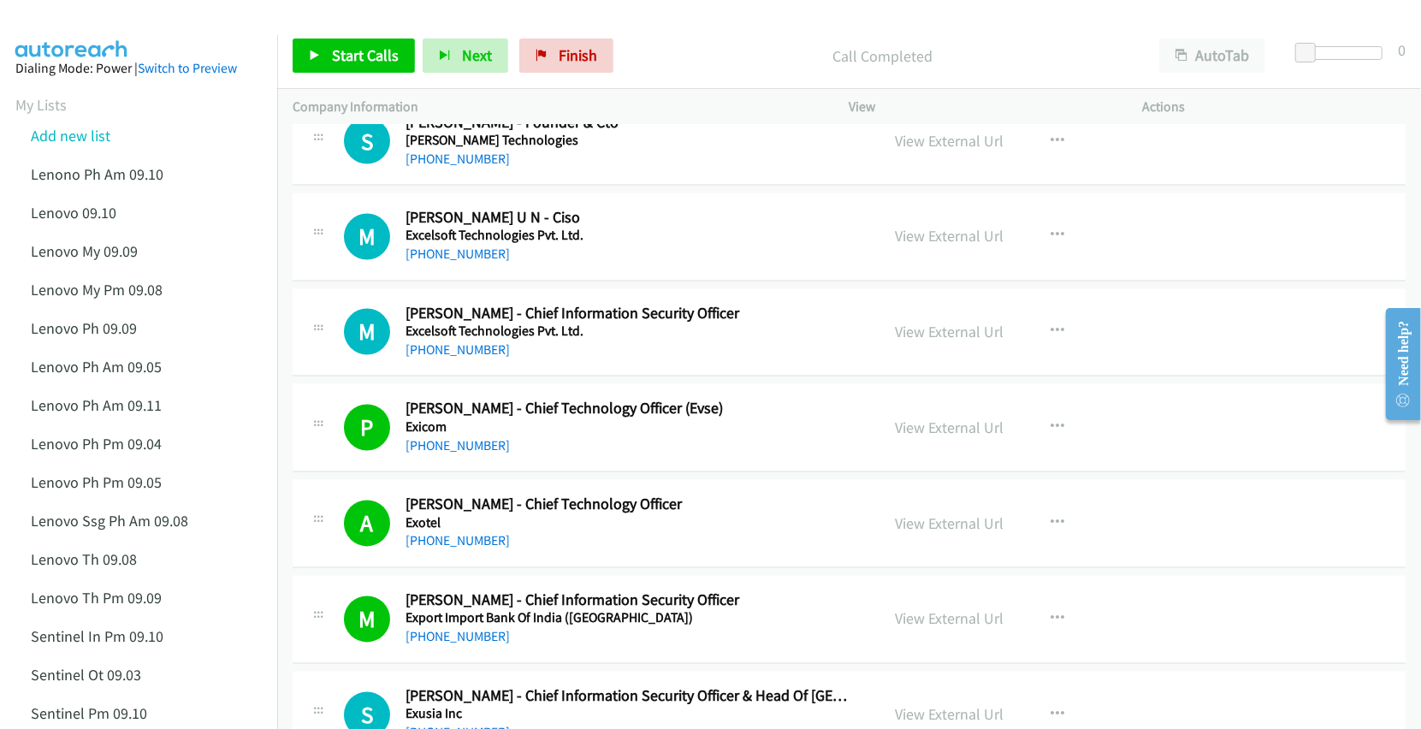
click at [1039, 53] on p "Call Completed" at bounding box center [883, 55] width 492 height 23
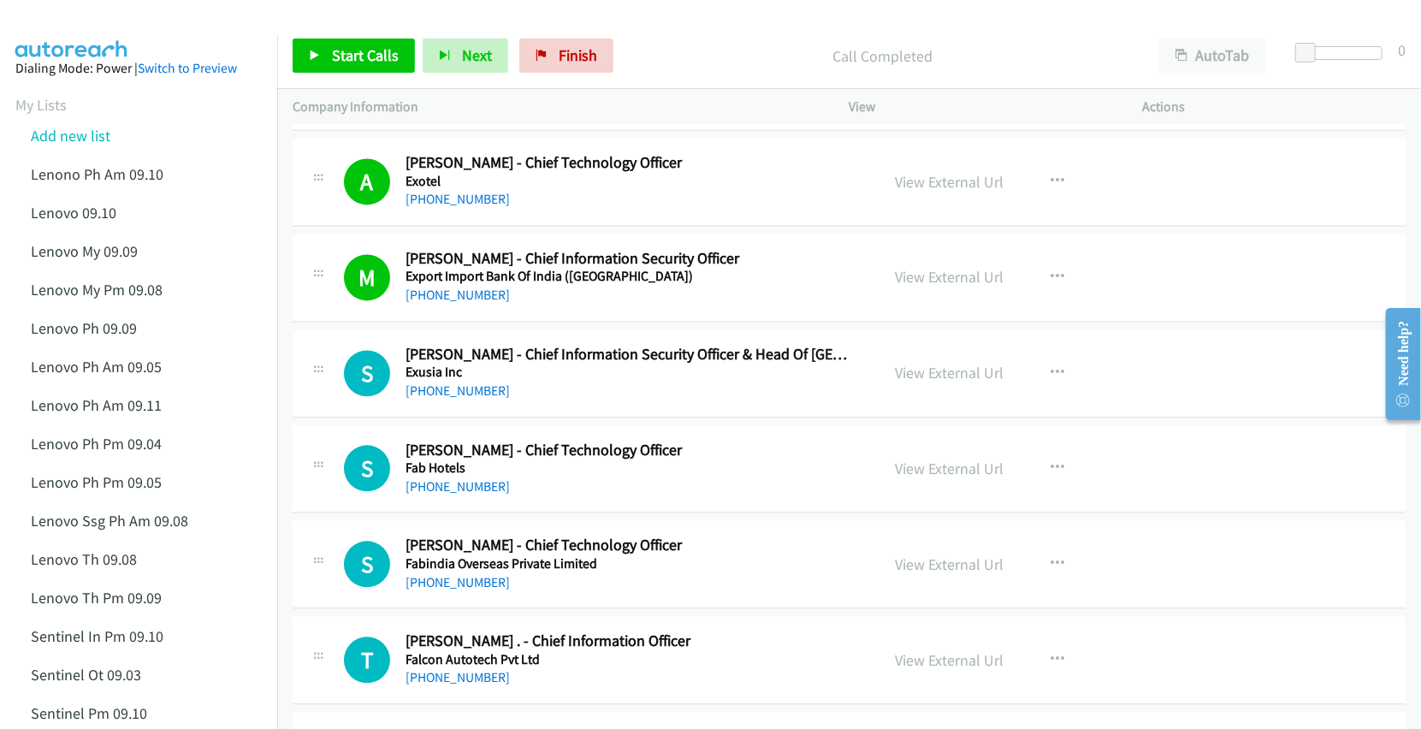
scroll to position [11066, 0]
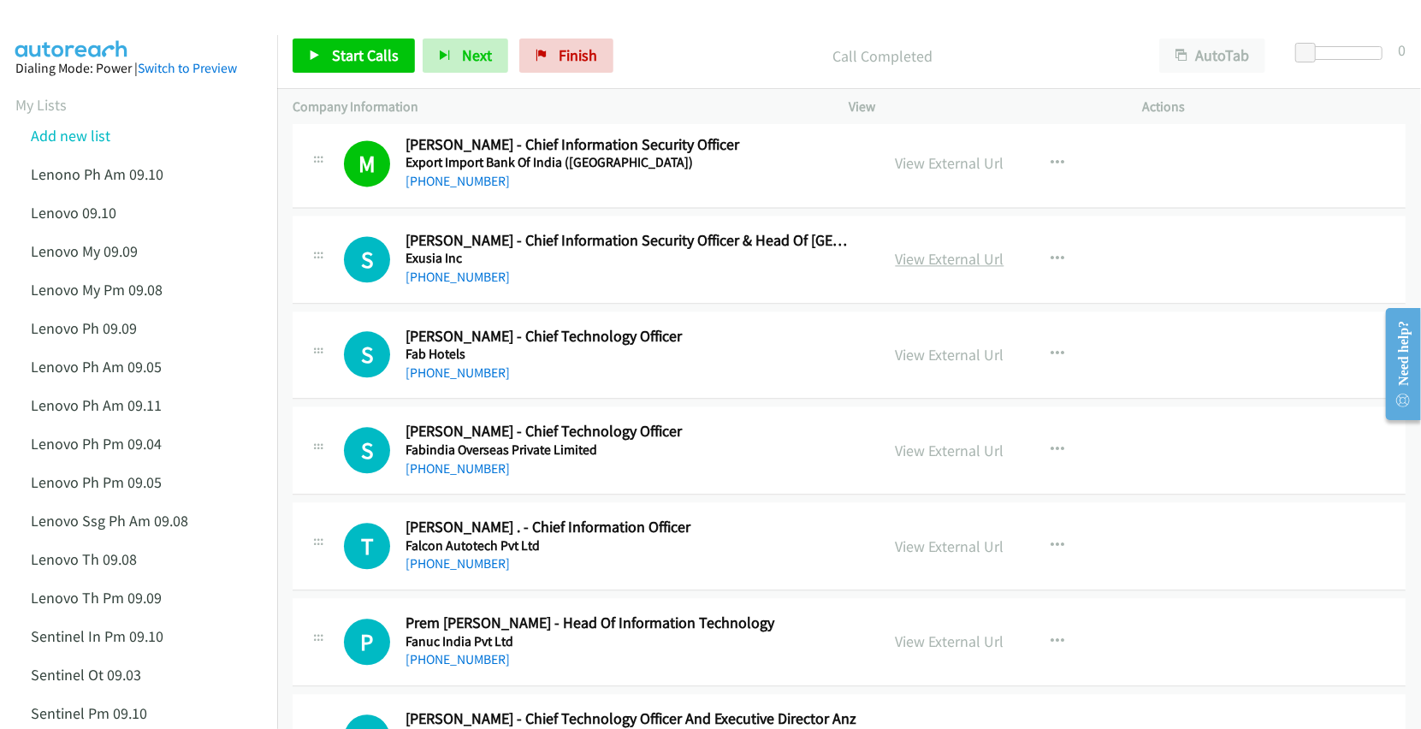
click at [926, 269] on link "View External Url" at bounding box center [950, 259] width 109 height 20
click at [939, 364] on link "View External Url" at bounding box center [950, 355] width 109 height 20
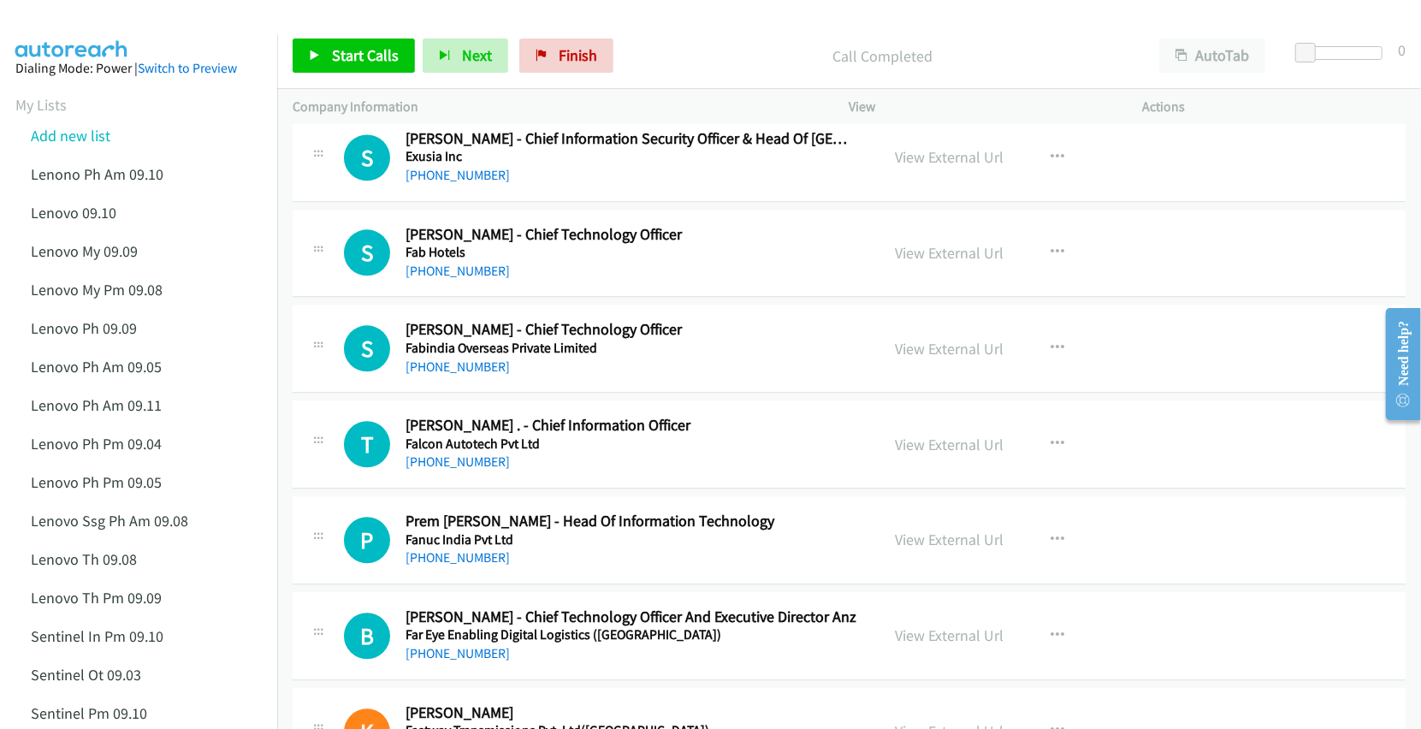
scroll to position [11180, 0]
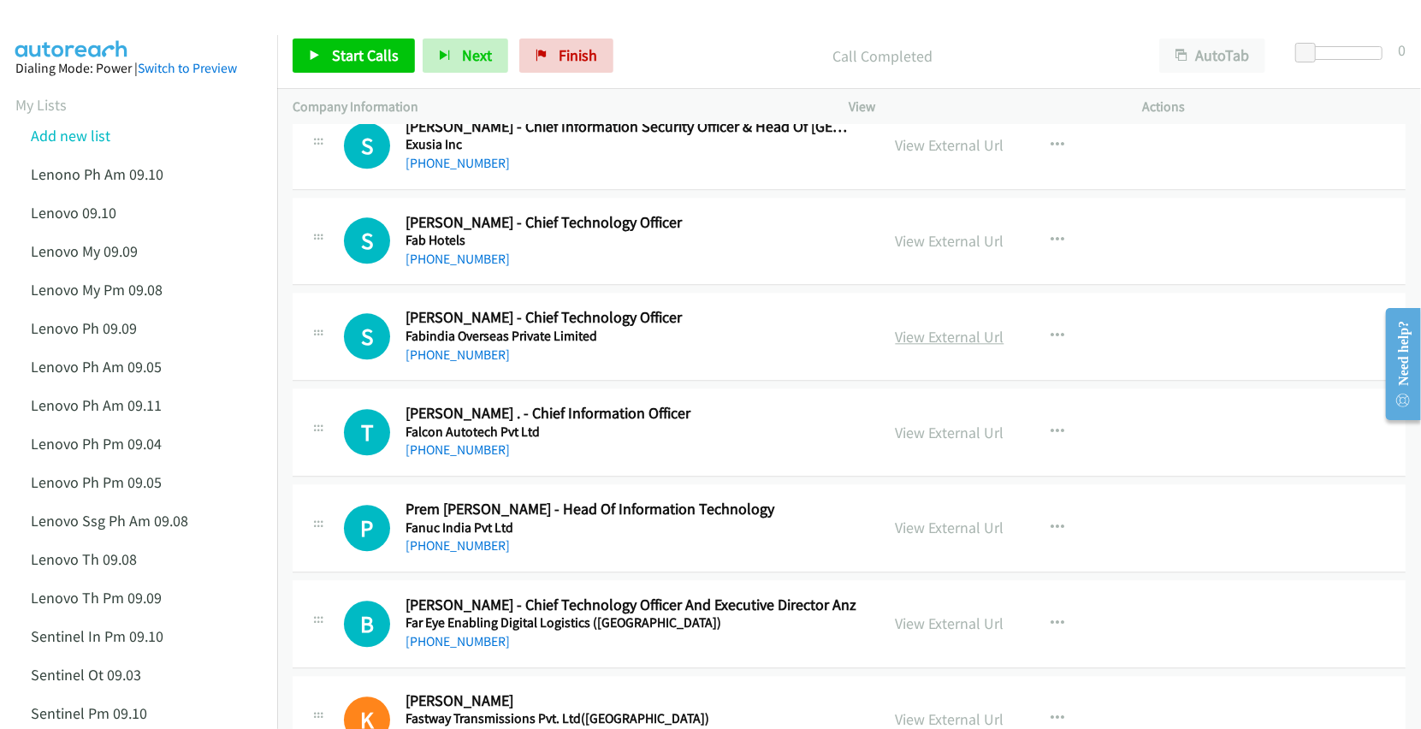
click at [951, 347] on link "View External Url" at bounding box center [950, 337] width 109 height 20
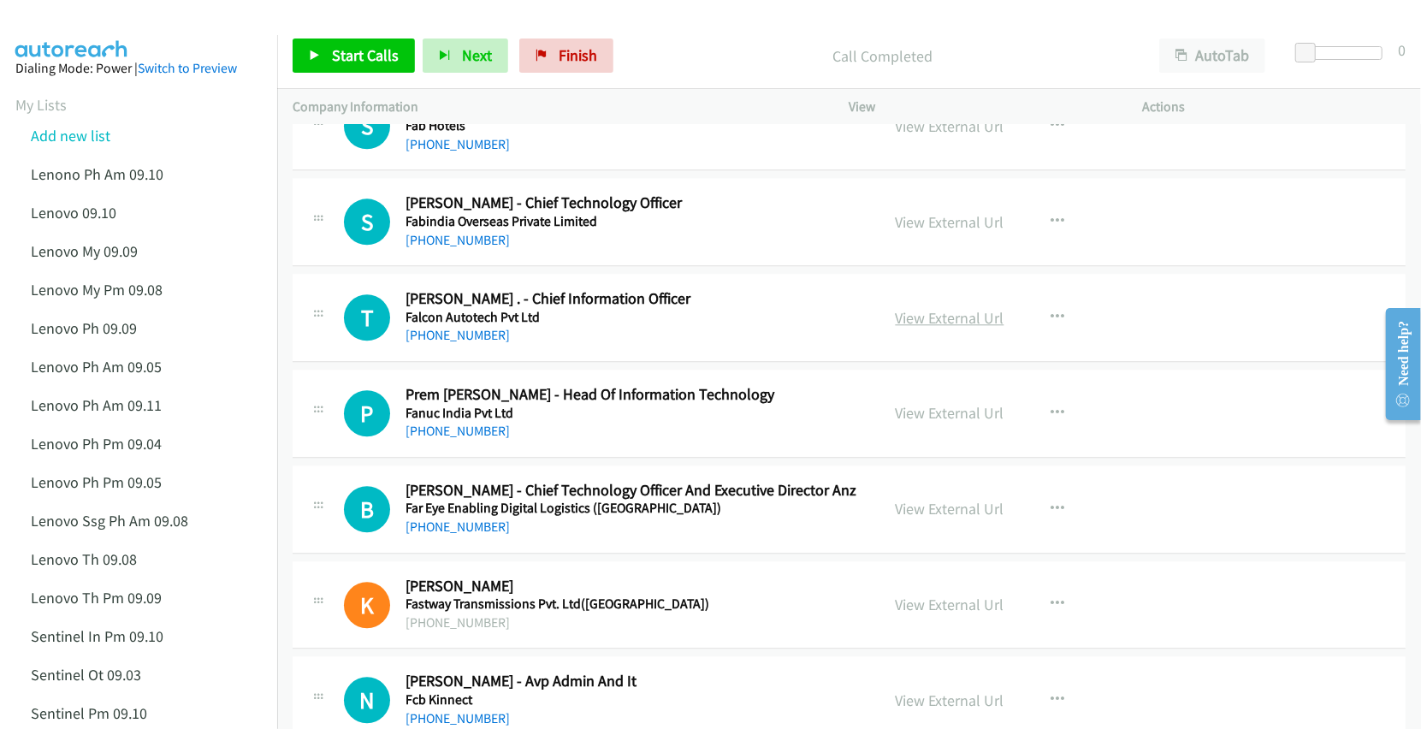
click at [933, 328] on link "View External Url" at bounding box center [950, 318] width 109 height 20
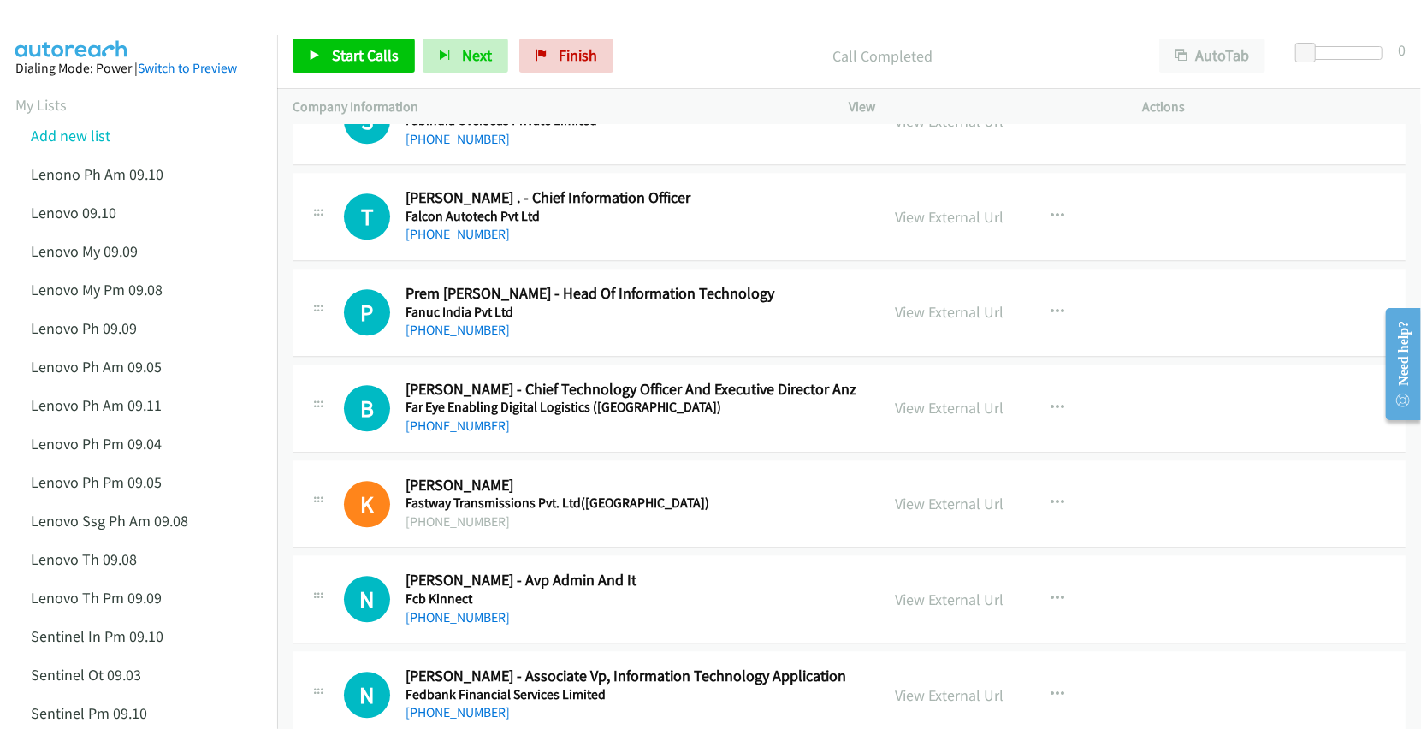
scroll to position [11408, 0]
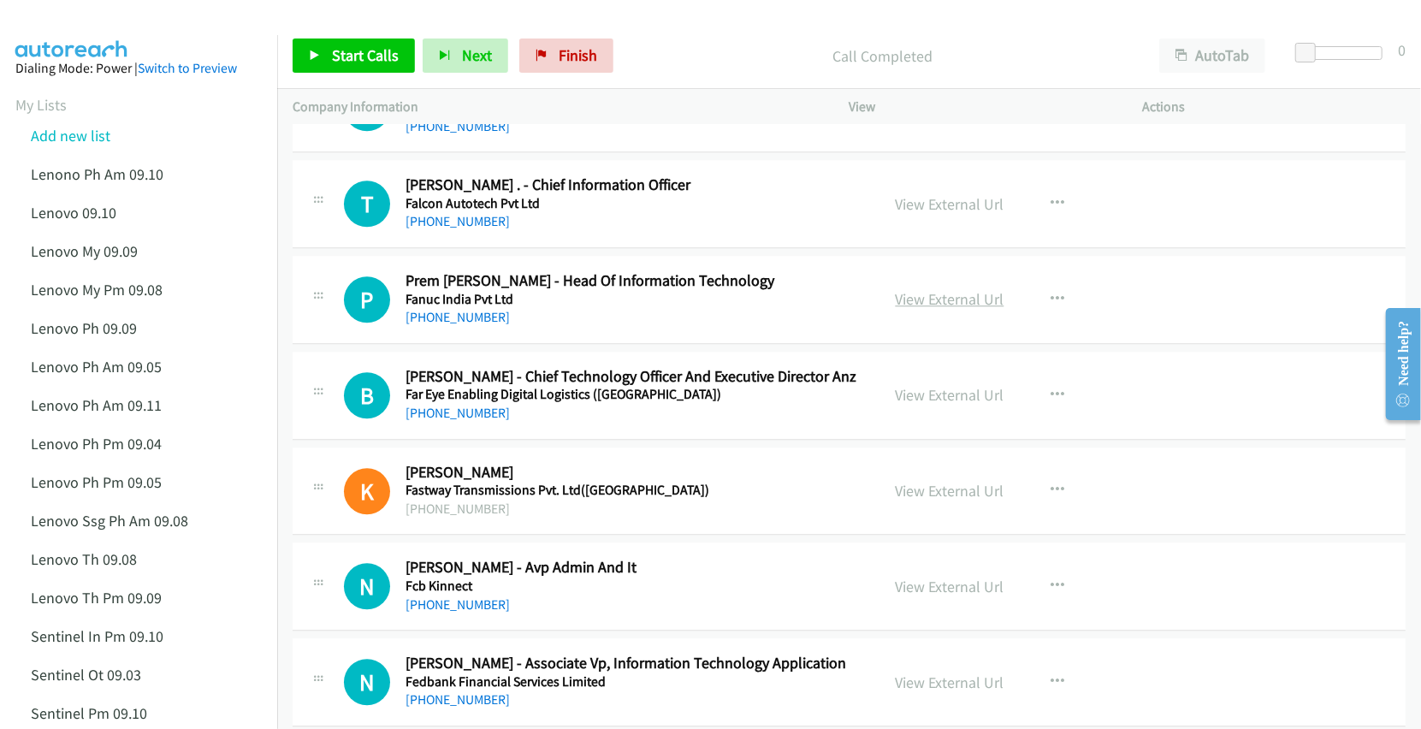
click at [934, 309] on link "View External Url" at bounding box center [950, 299] width 109 height 20
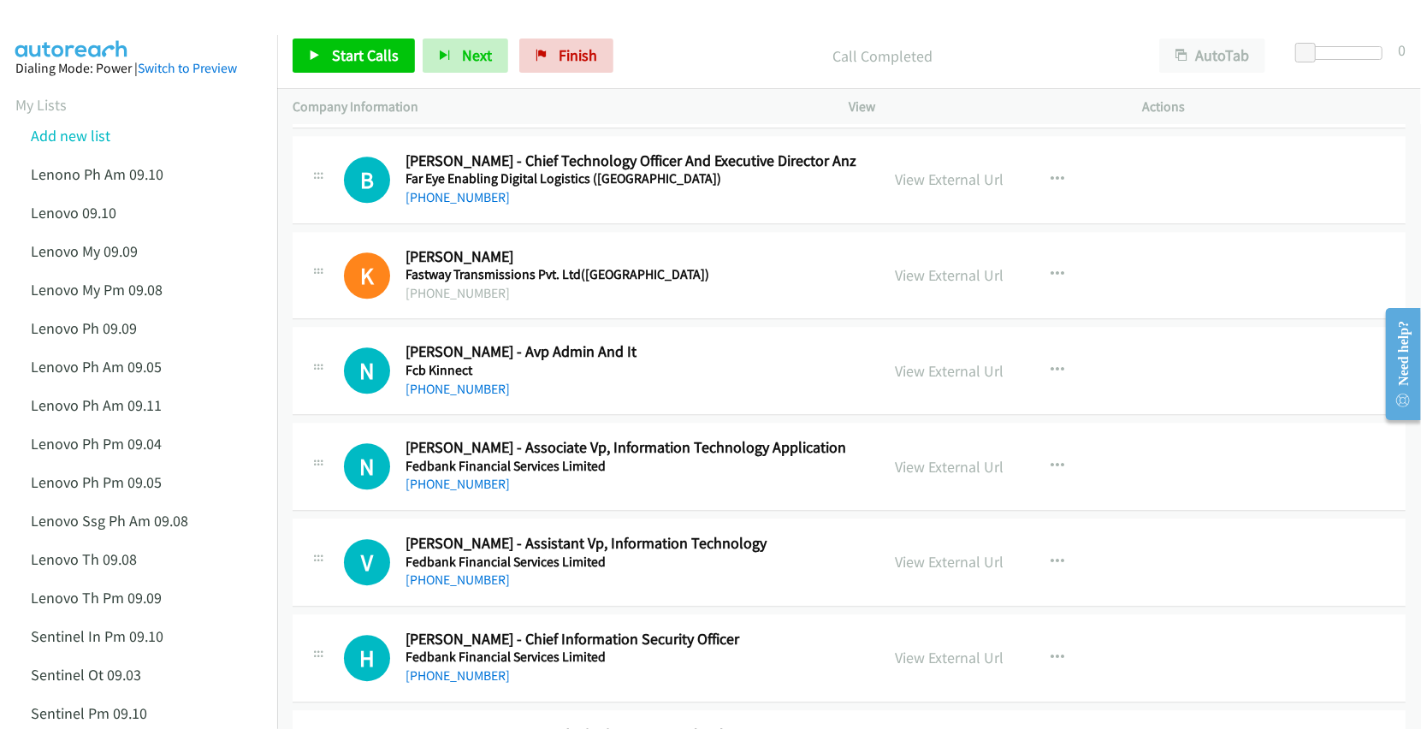
scroll to position [11637, 0]
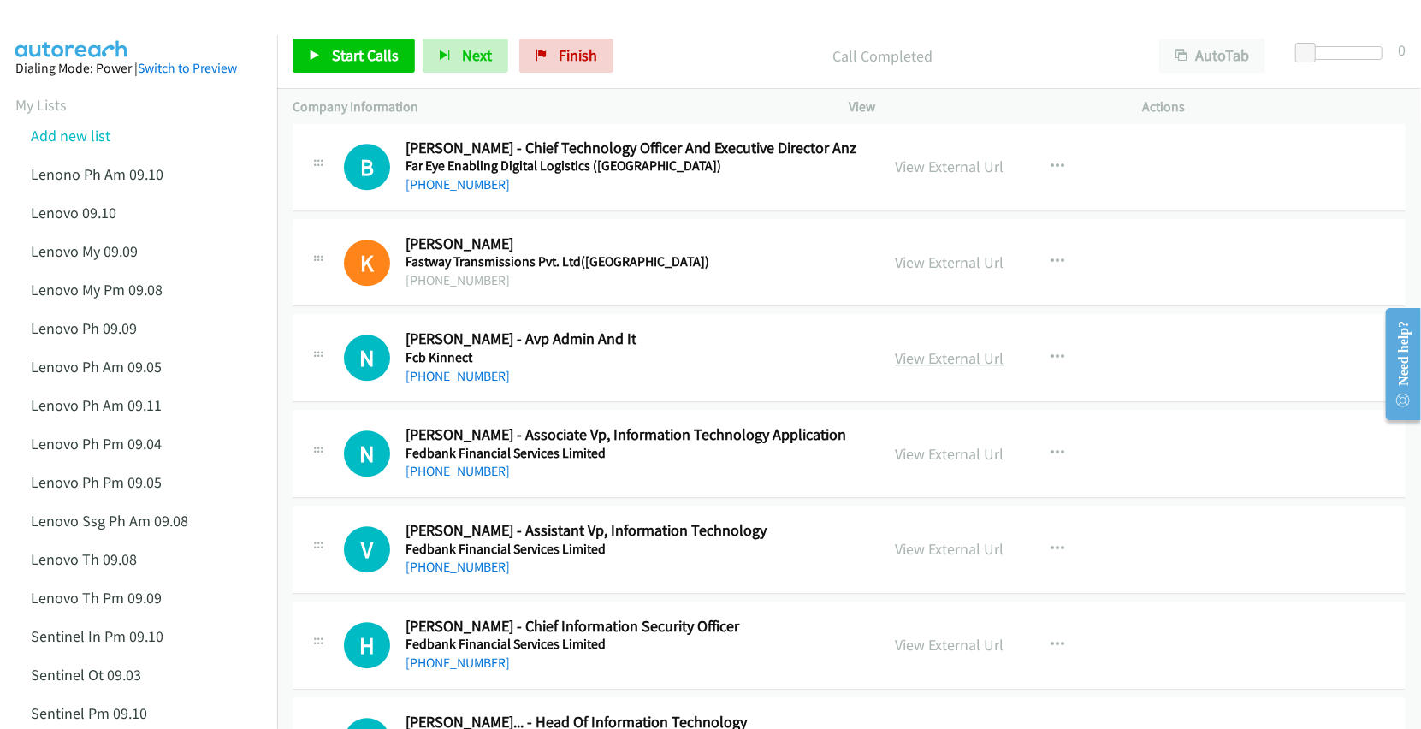
click at [922, 368] on link "View External Url" at bounding box center [950, 358] width 109 height 20
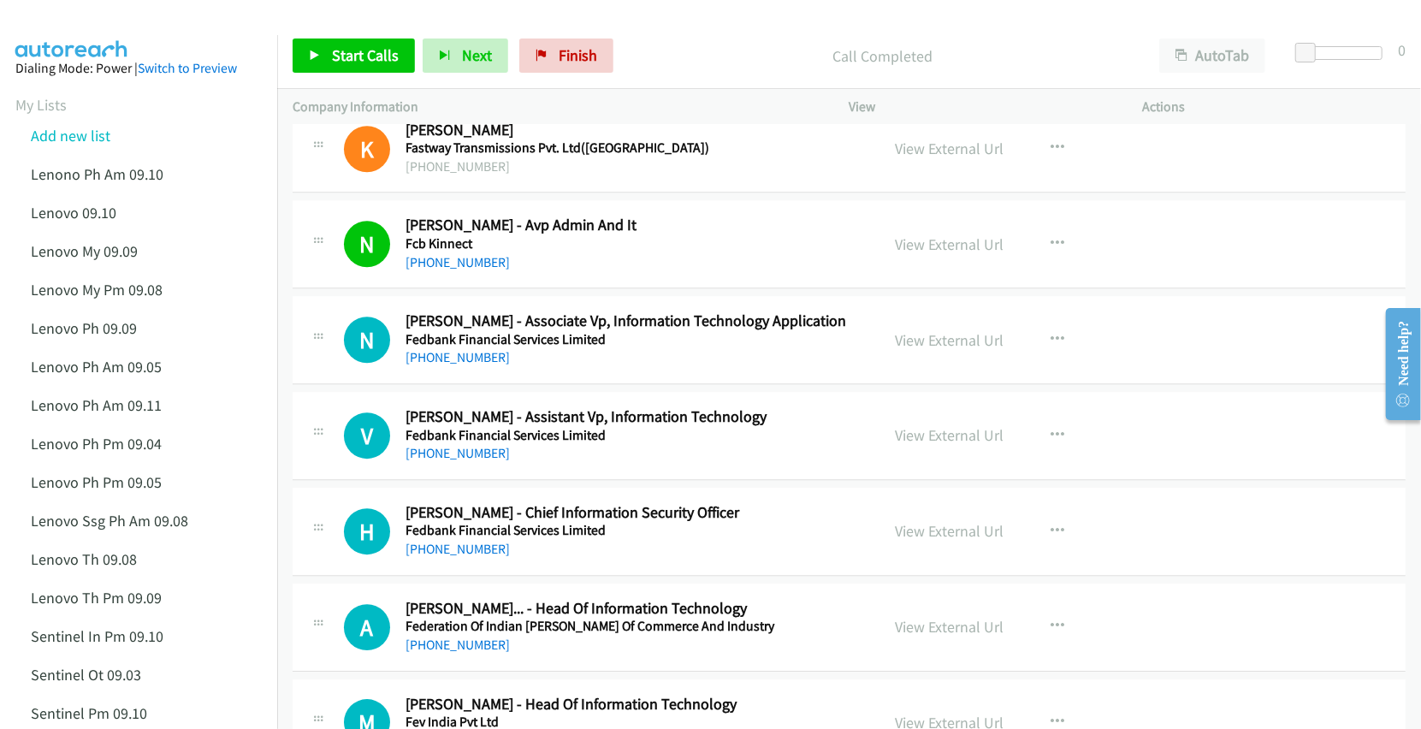
scroll to position [11864, 0]
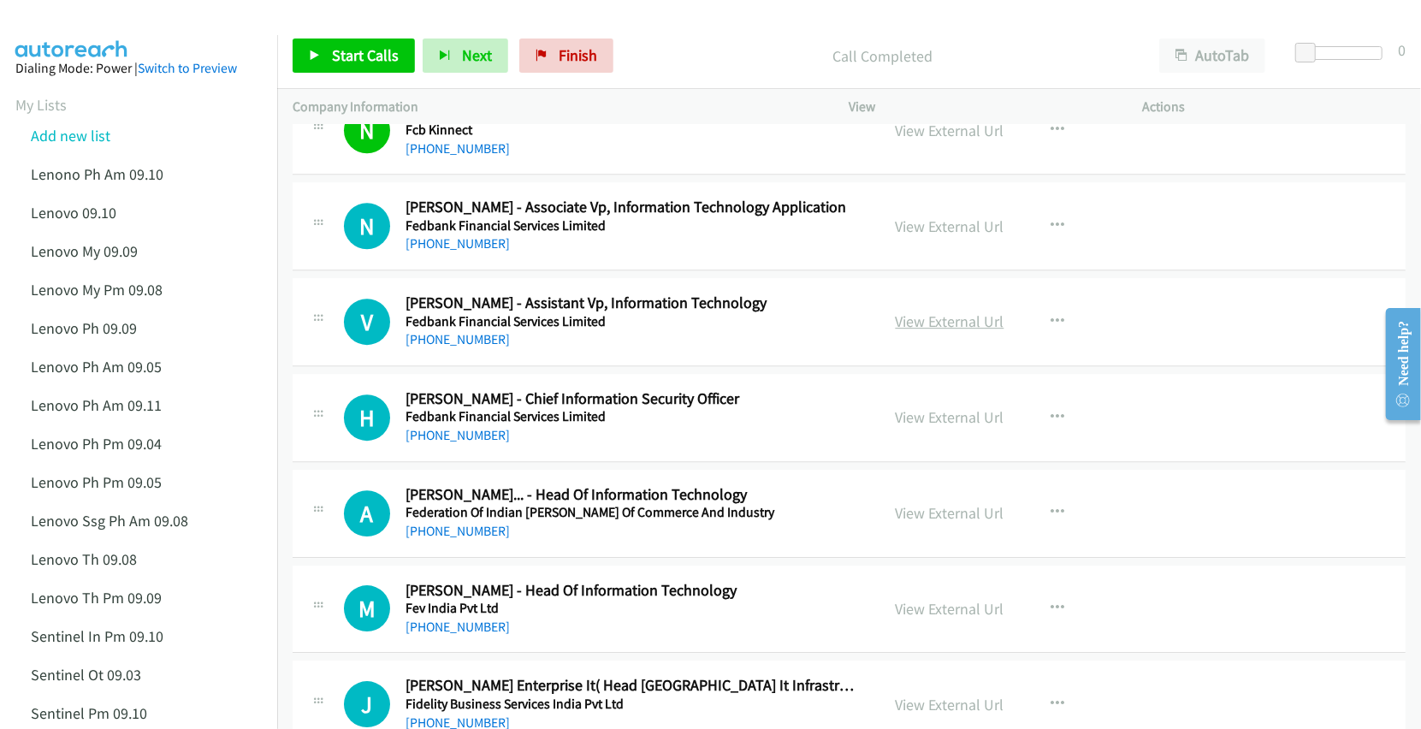
click at [938, 331] on link "View External Url" at bounding box center [950, 321] width 109 height 20
click at [936, 427] on link "View External Url" at bounding box center [950, 417] width 109 height 20
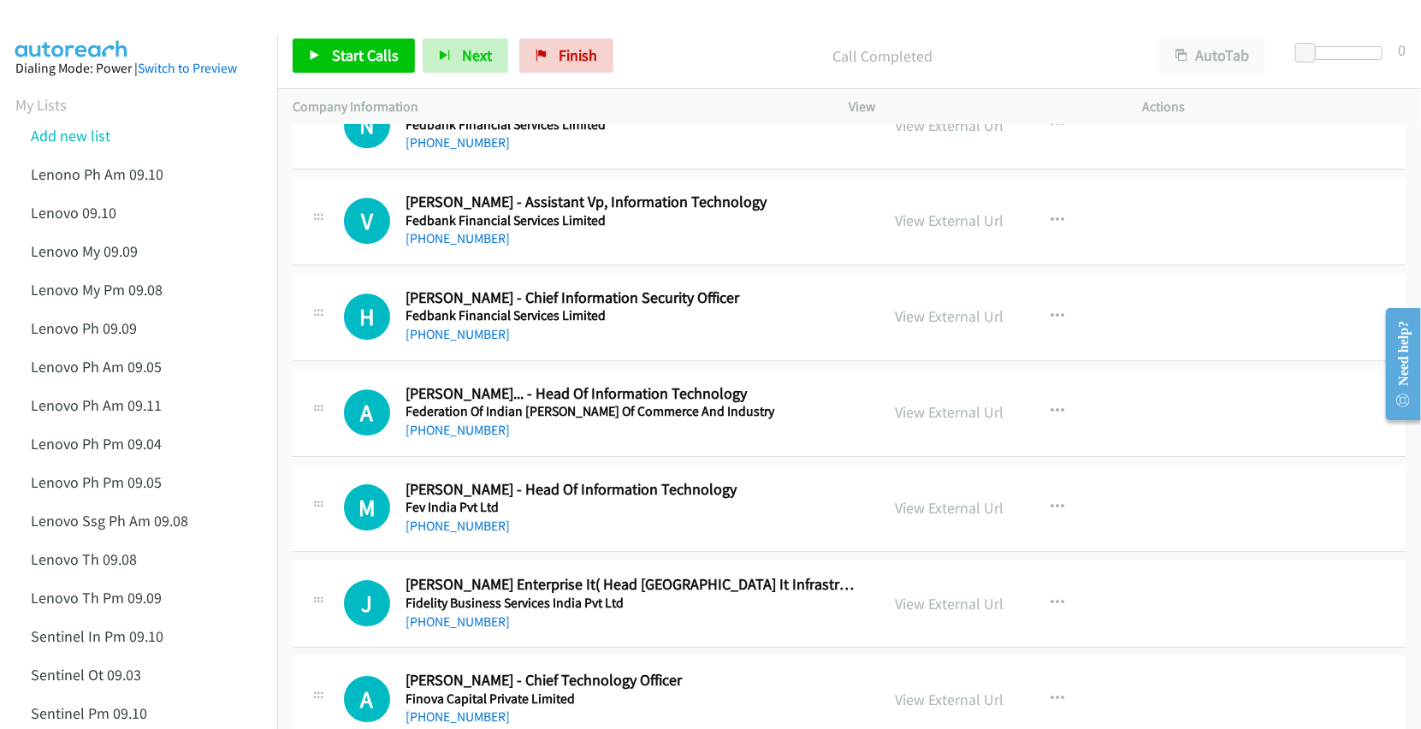
scroll to position [11979, 0]
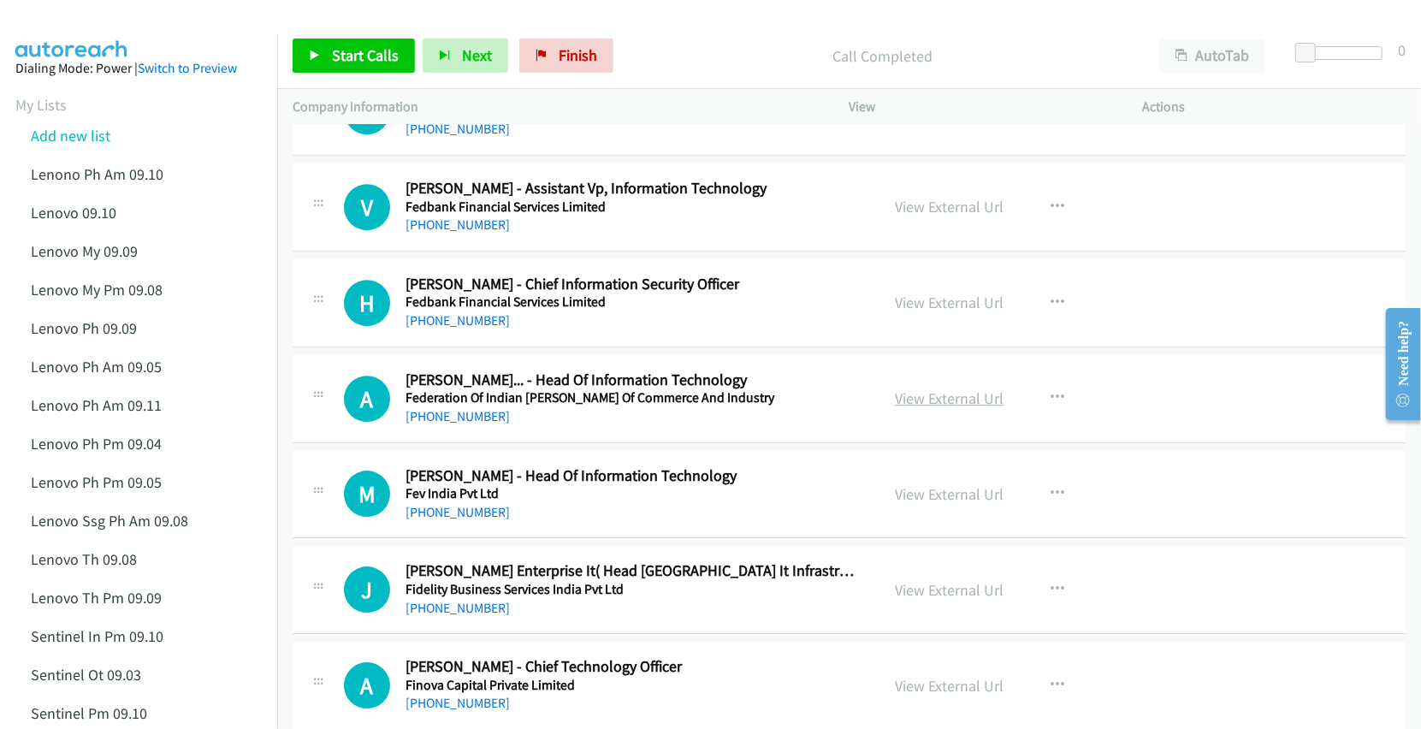
click at [941, 408] on link "View External Url" at bounding box center [950, 398] width 109 height 20
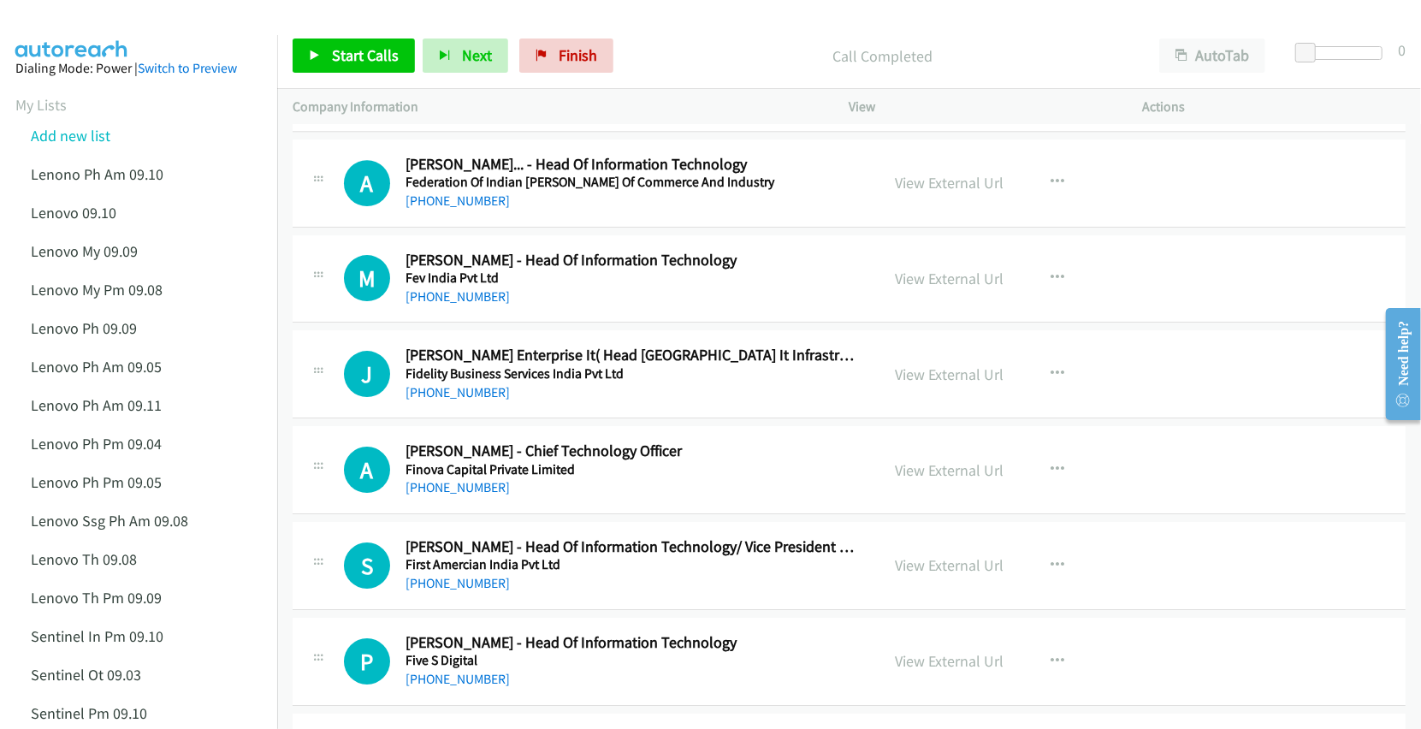
scroll to position [12206, 0]
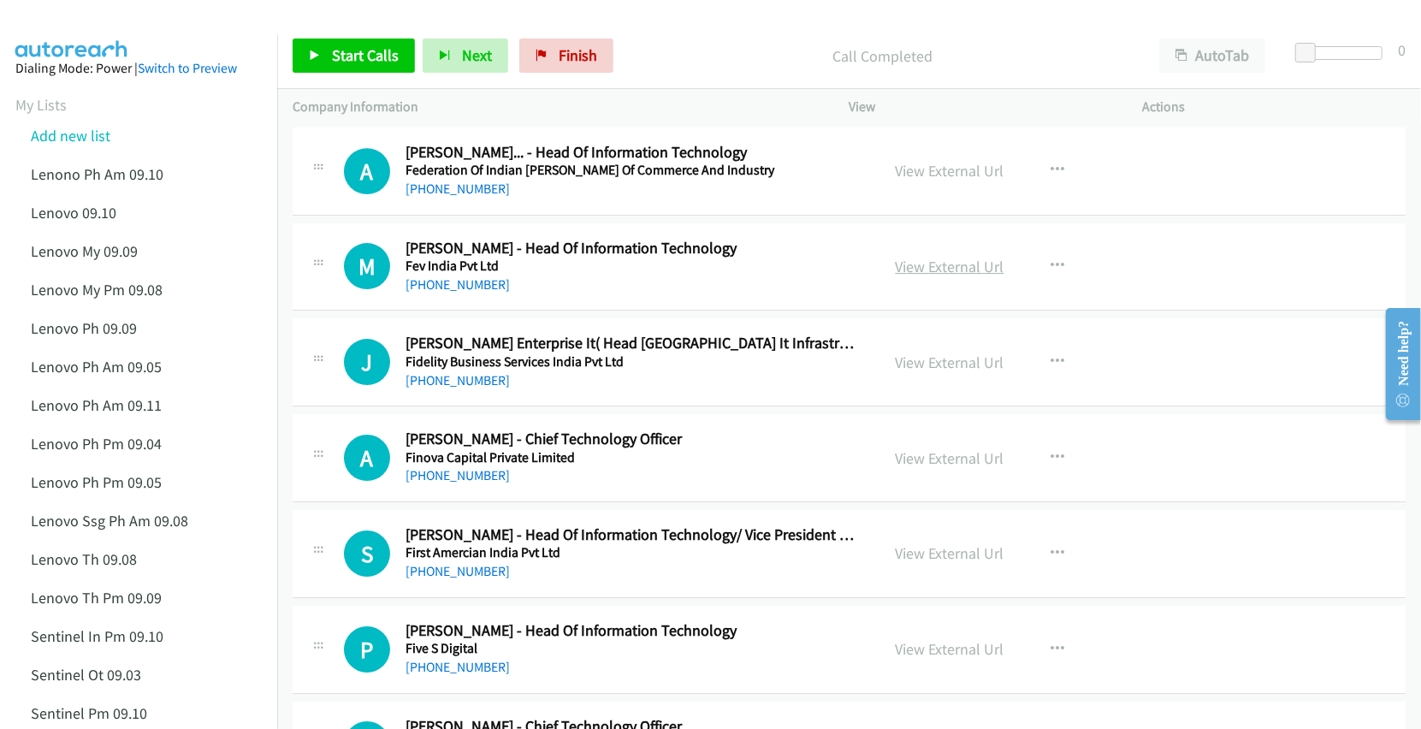
click at [928, 276] on link "View External Url" at bounding box center [950, 267] width 109 height 20
click at [907, 468] on link "View External Url" at bounding box center [950, 458] width 109 height 20
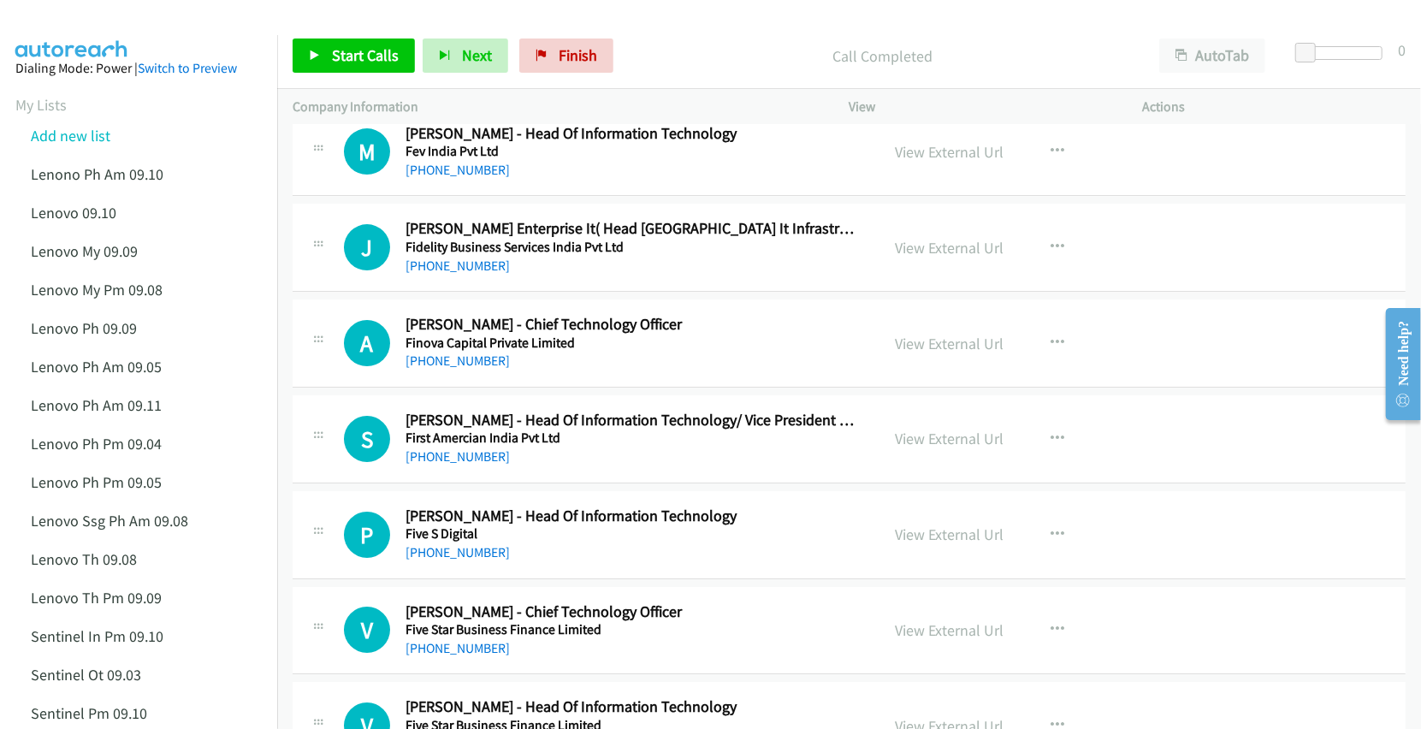
scroll to position [12435, 0]
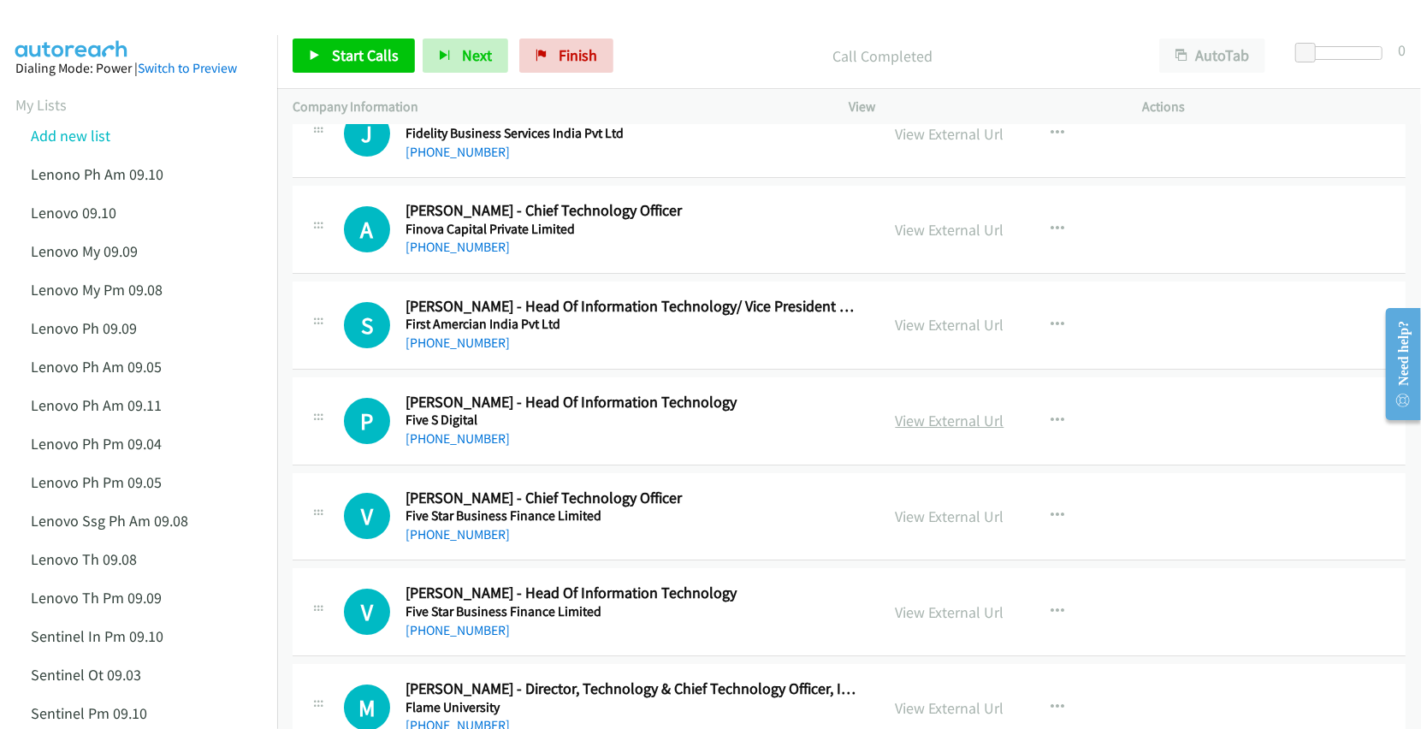
click at [948, 430] on link "View External Url" at bounding box center [950, 421] width 109 height 20
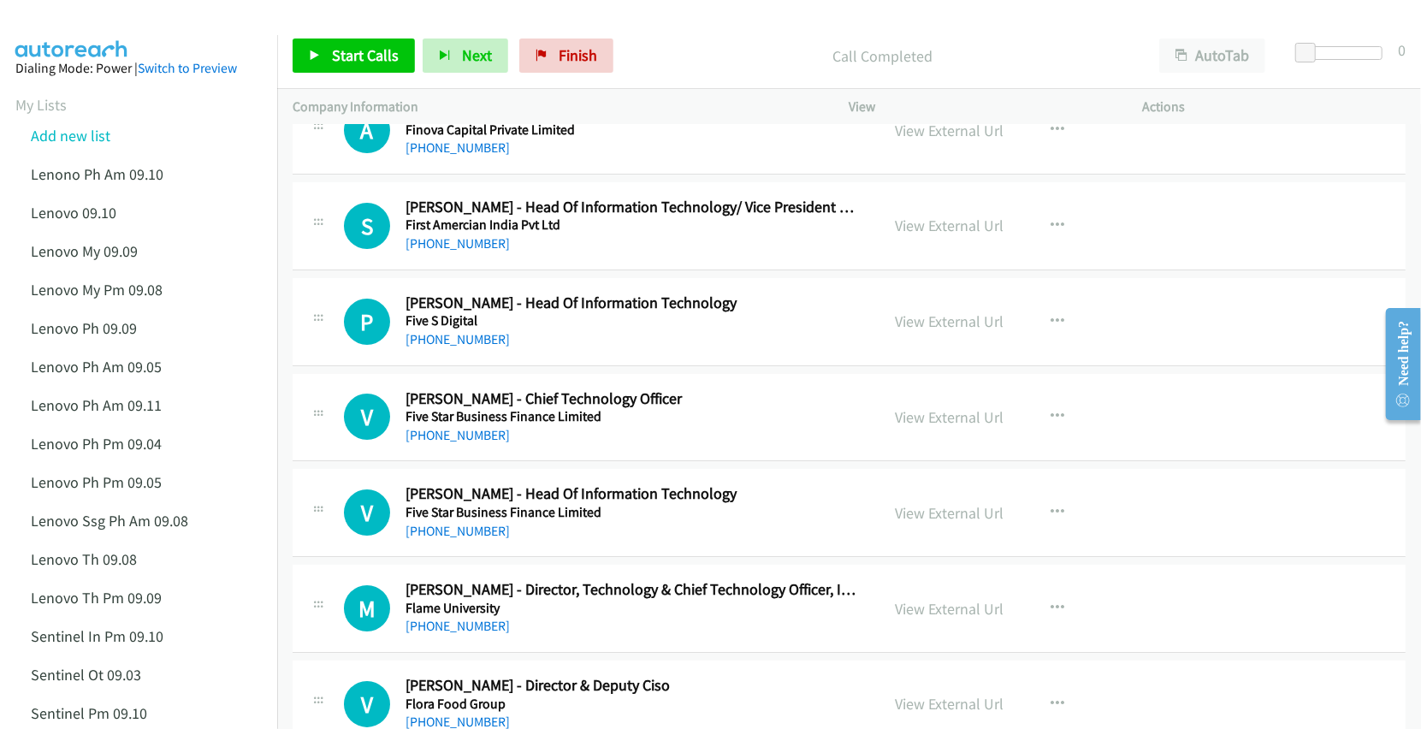
scroll to position [12549, 0]
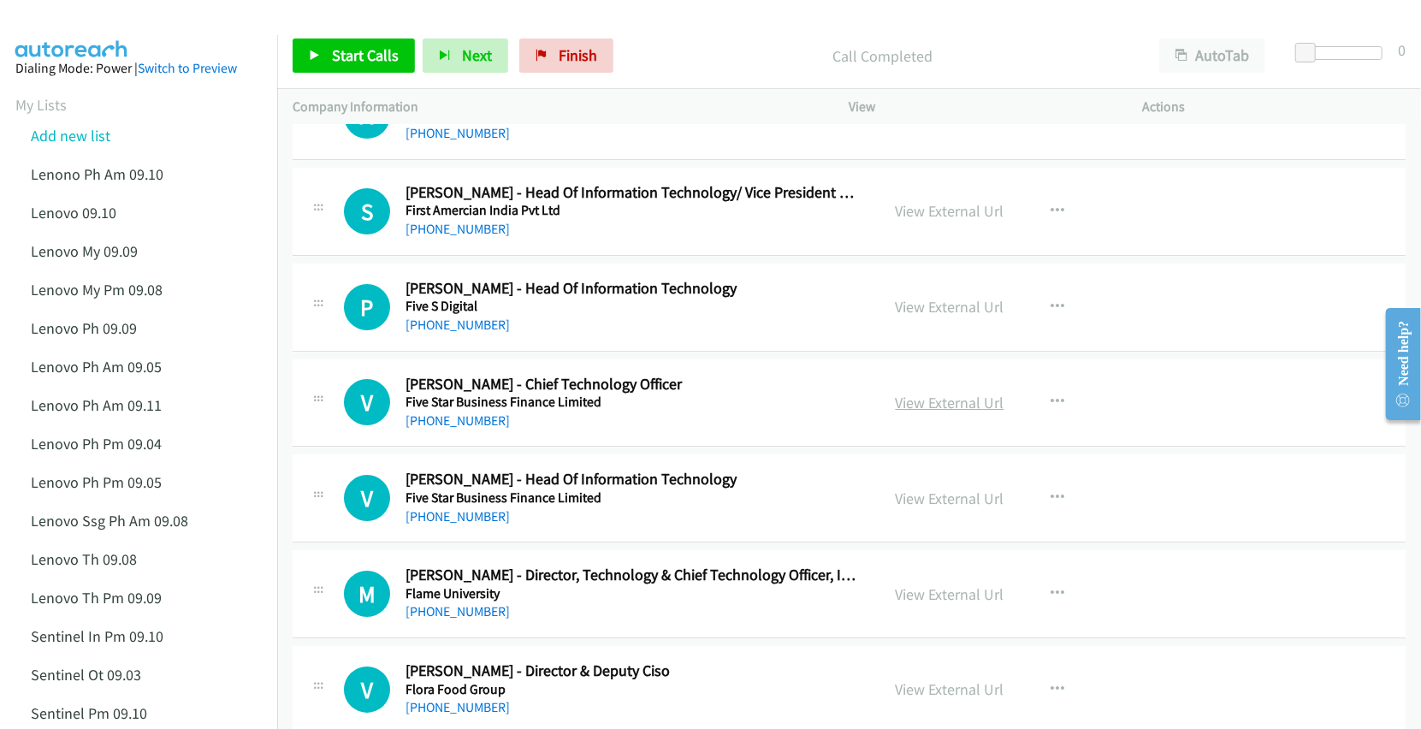
click at [922, 412] on link "View External Url" at bounding box center [950, 403] width 109 height 20
click at [928, 508] on link "View External Url" at bounding box center [950, 499] width 109 height 20
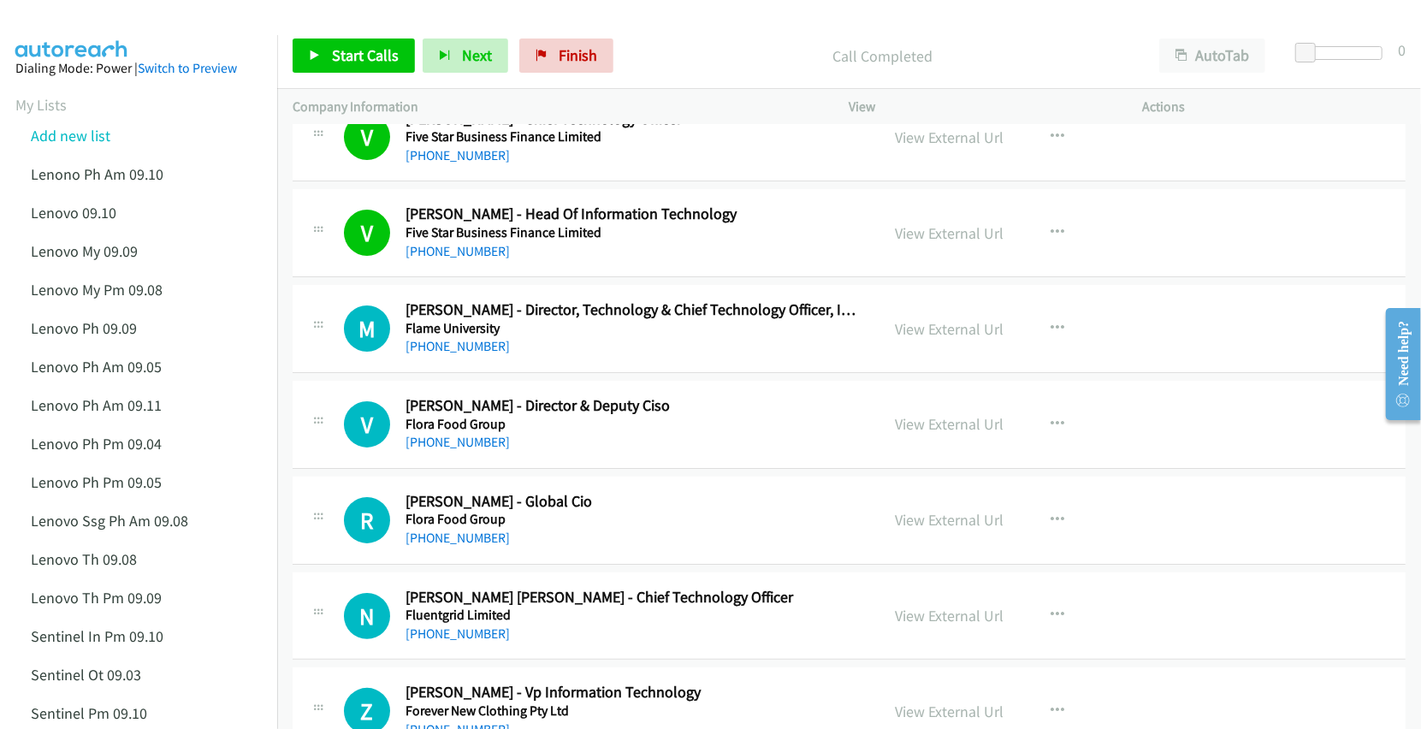
scroll to position [12891, 0]
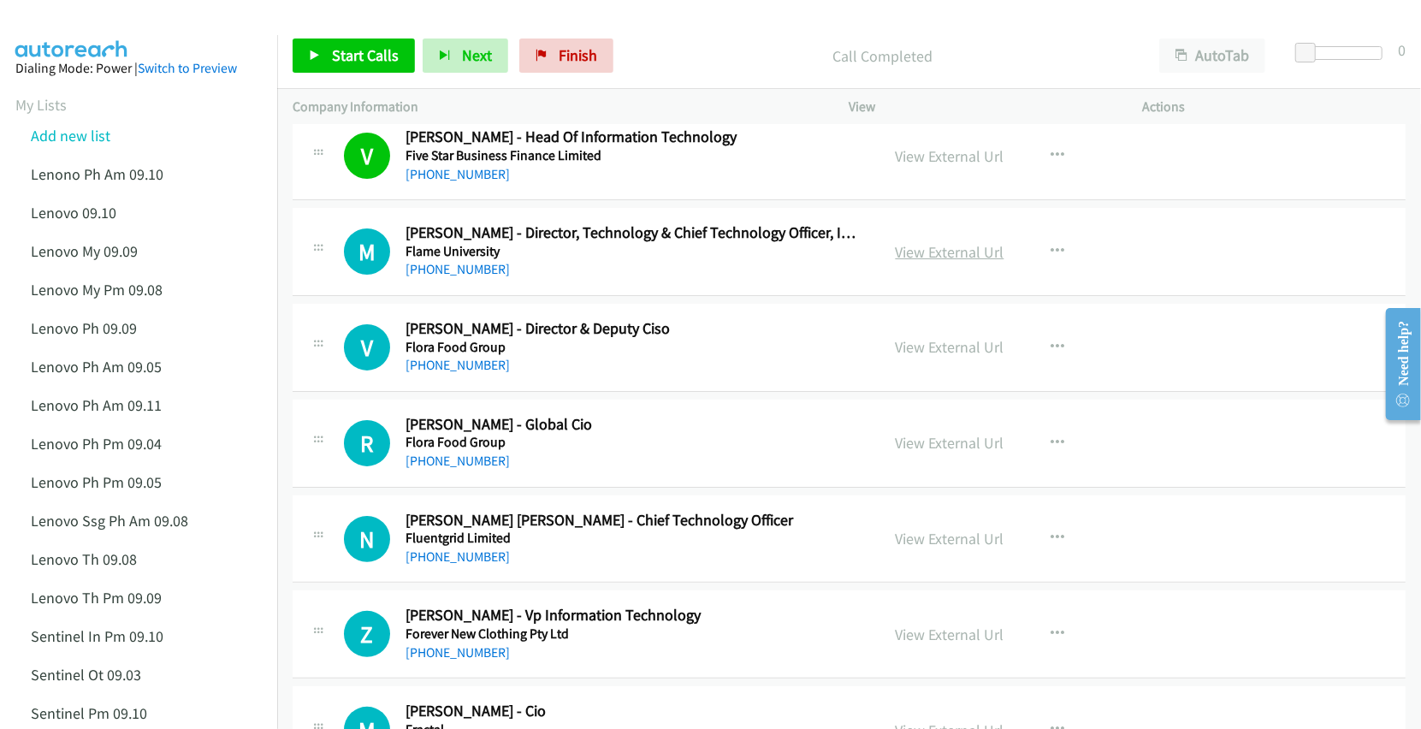
click at [928, 262] on link "View External Url" at bounding box center [950, 252] width 109 height 20
click at [928, 357] on link "View External Url" at bounding box center [950, 347] width 109 height 20
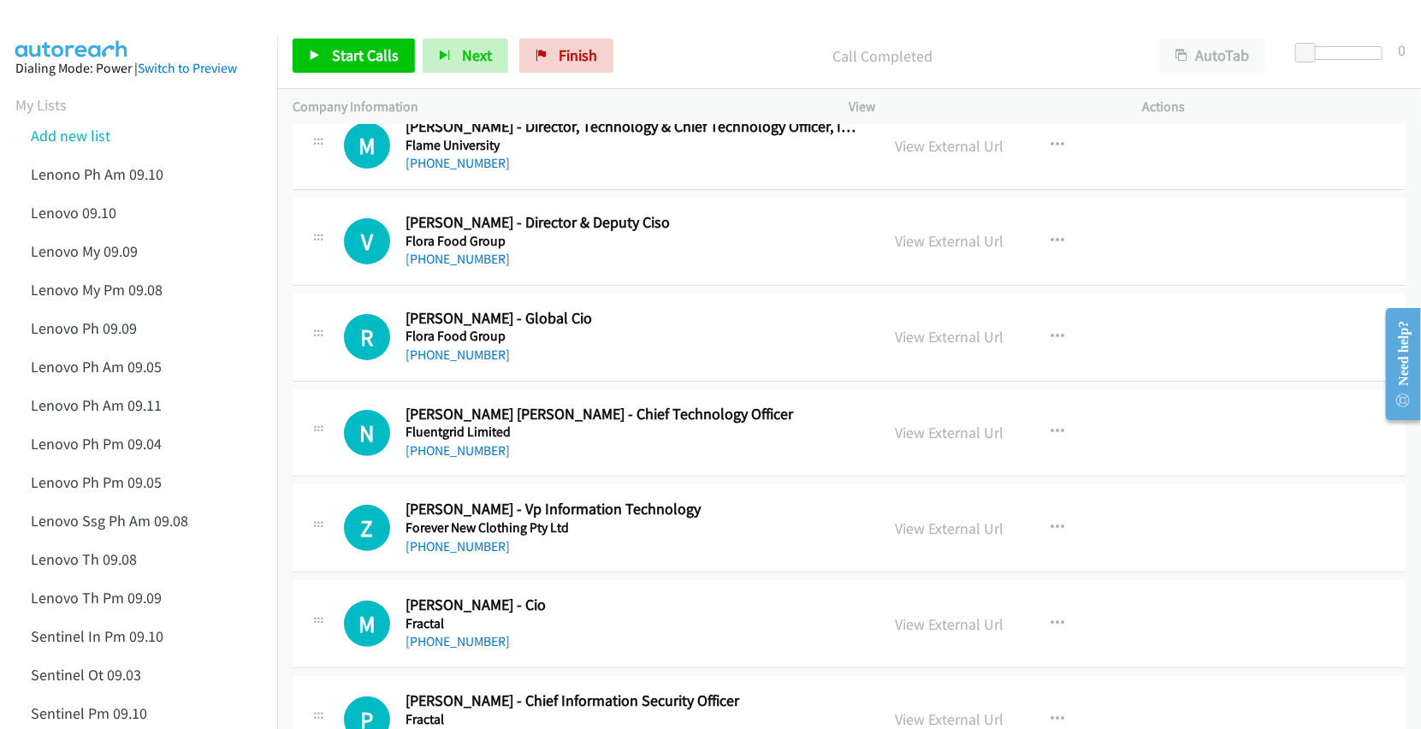
scroll to position [13006, 0]
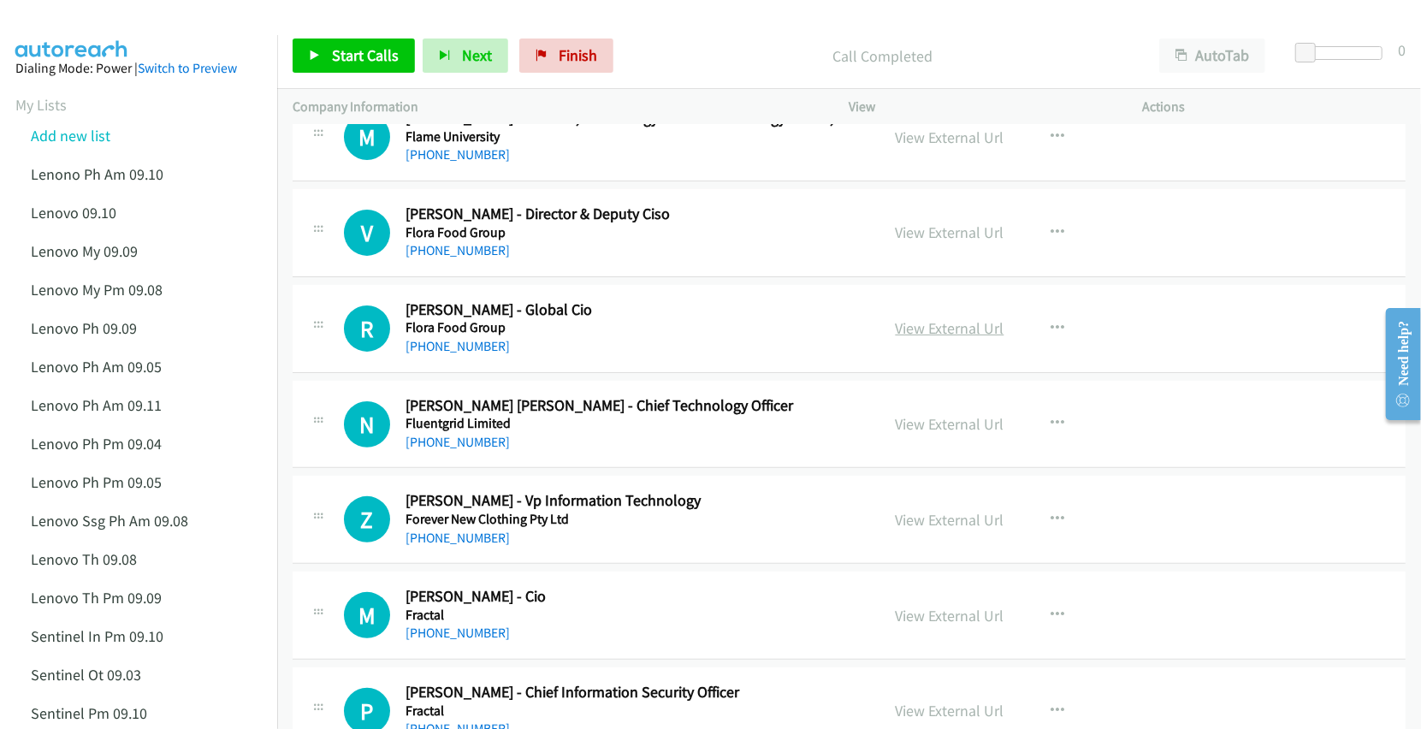
click at [934, 338] on link "View External Url" at bounding box center [950, 328] width 109 height 20
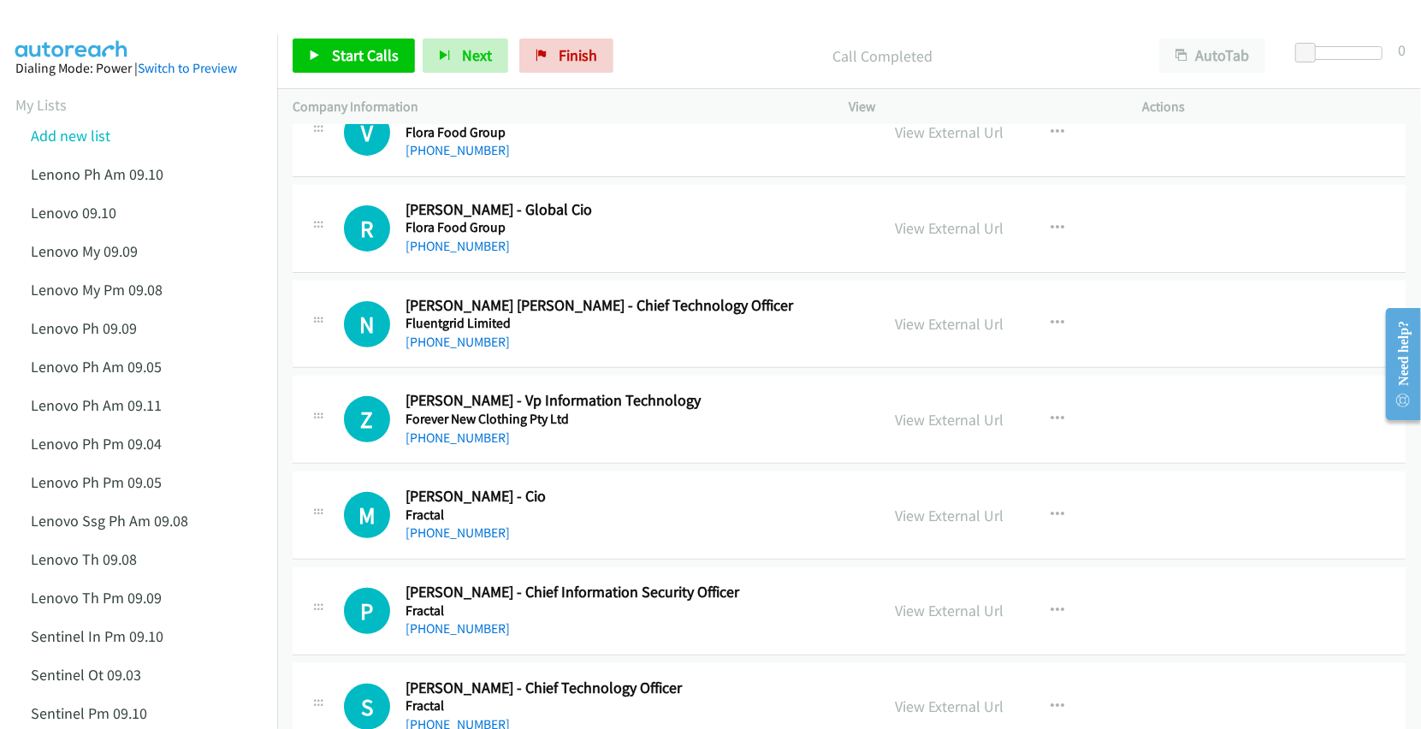
scroll to position [13119, 0]
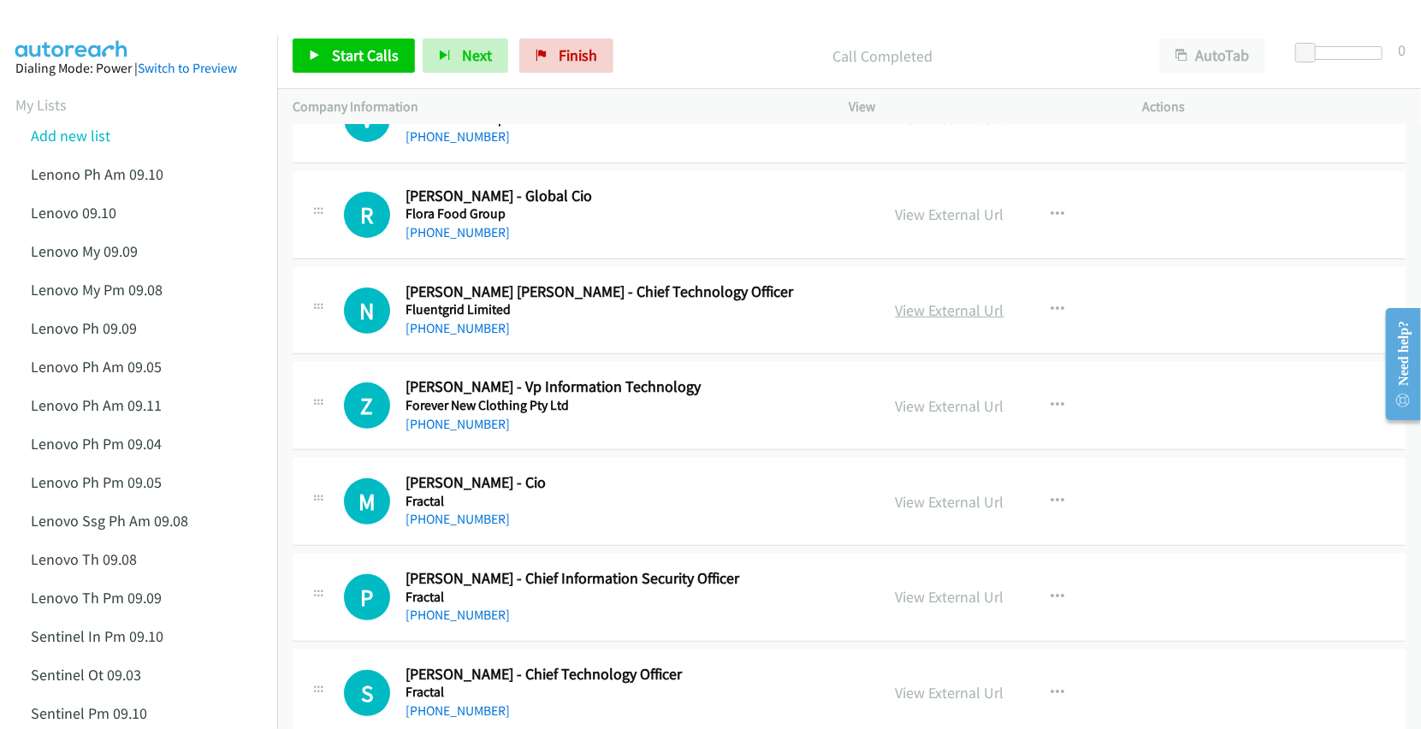
click at [926, 320] on link "View External Url" at bounding box center [950, 310] width 109 height 20
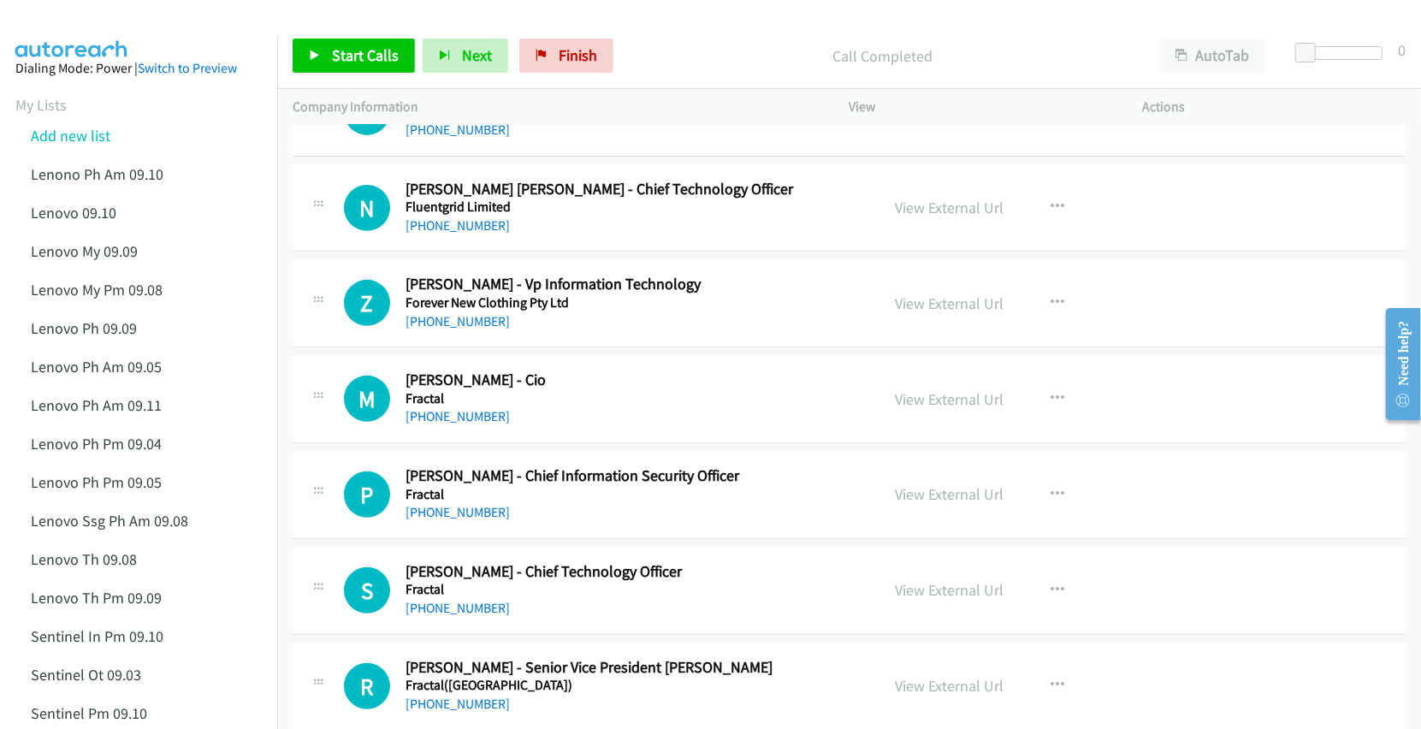
scroll to position [13233, 0]
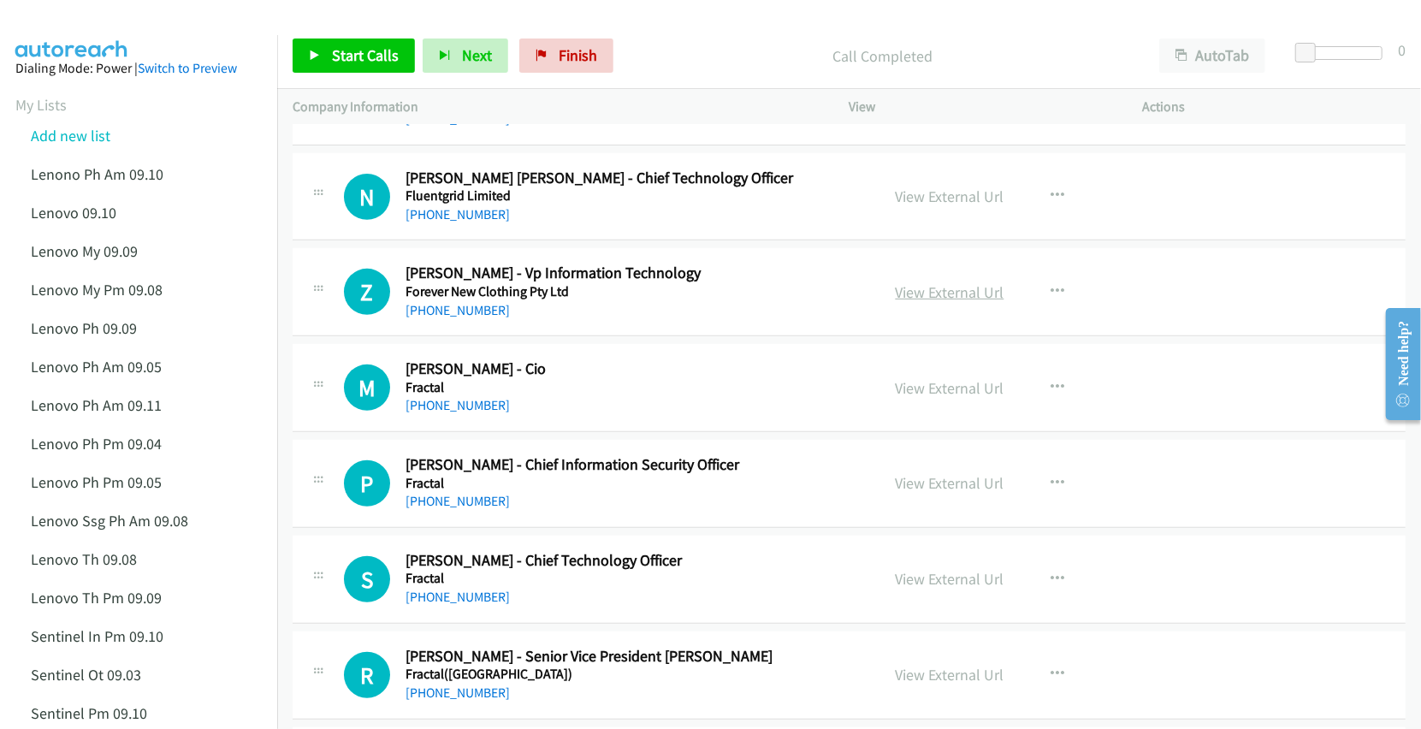
click at [922, 302] on link "View External Url" at bounding box center [950, 292] width 109 height 20
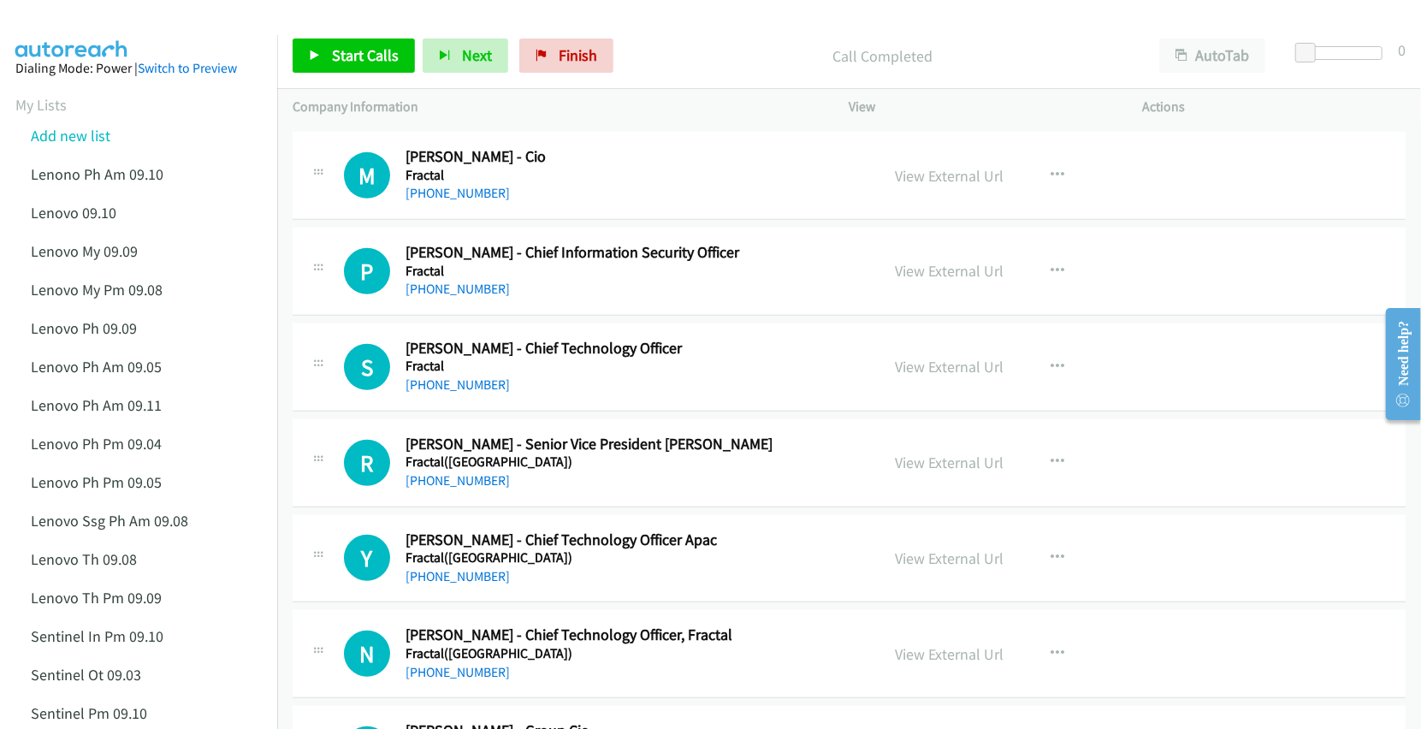
scroll to position [13462, 0]
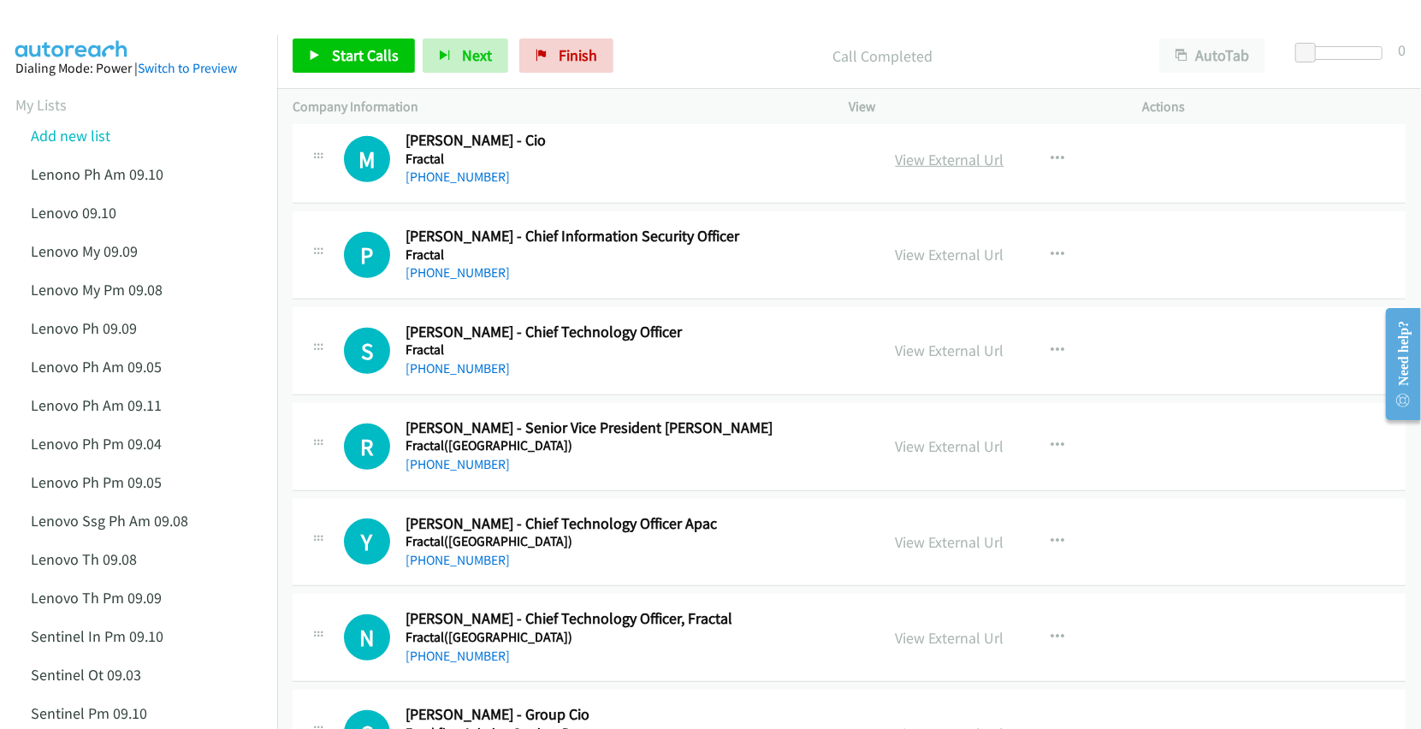
click at [974, 169] on link "View External Url" at bounding box center [950, 160] width 109 height 20
click at [909, 264] on link "View External Url" at bounding box center [950, 255] width 109 height 20
click at [945, 360] on link "View External Url" at bounding box center [950, 351] width 109 height 20
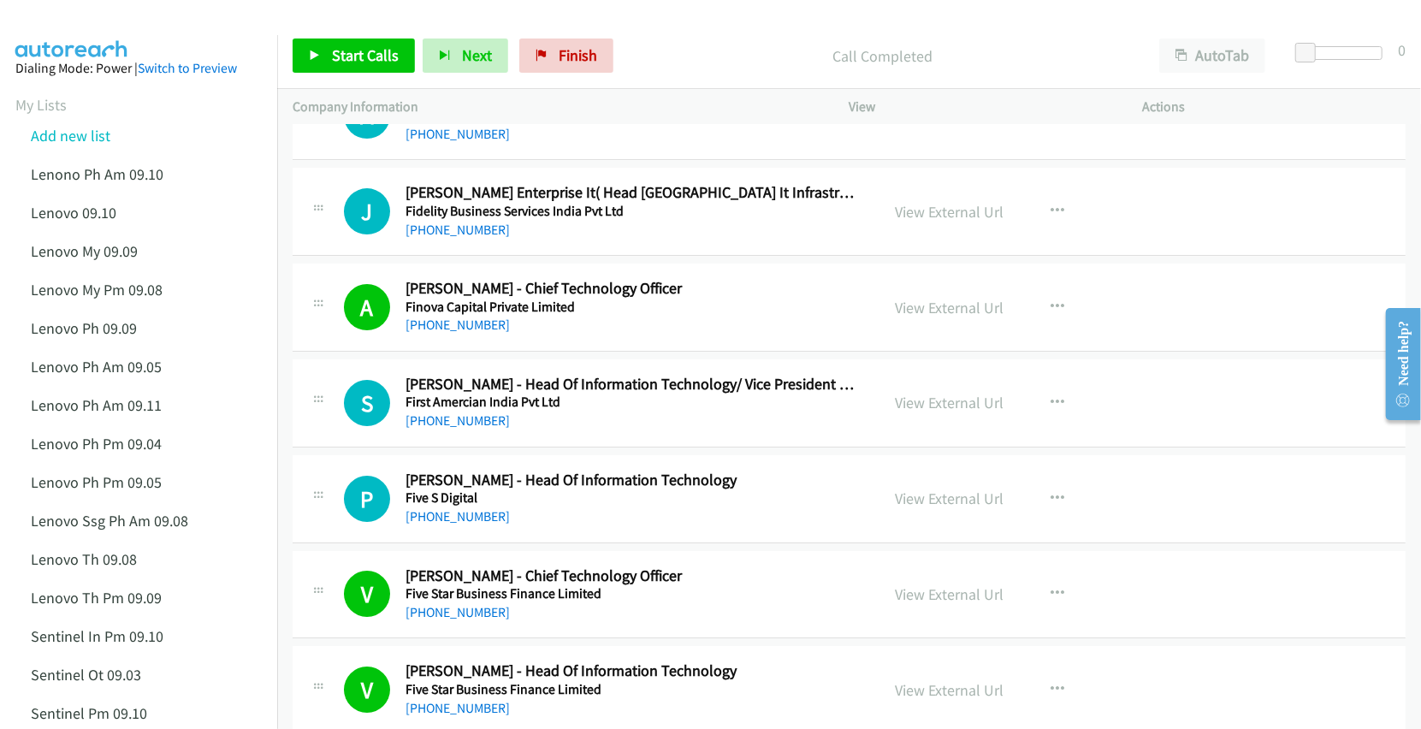
scroll to position [12435, 0]
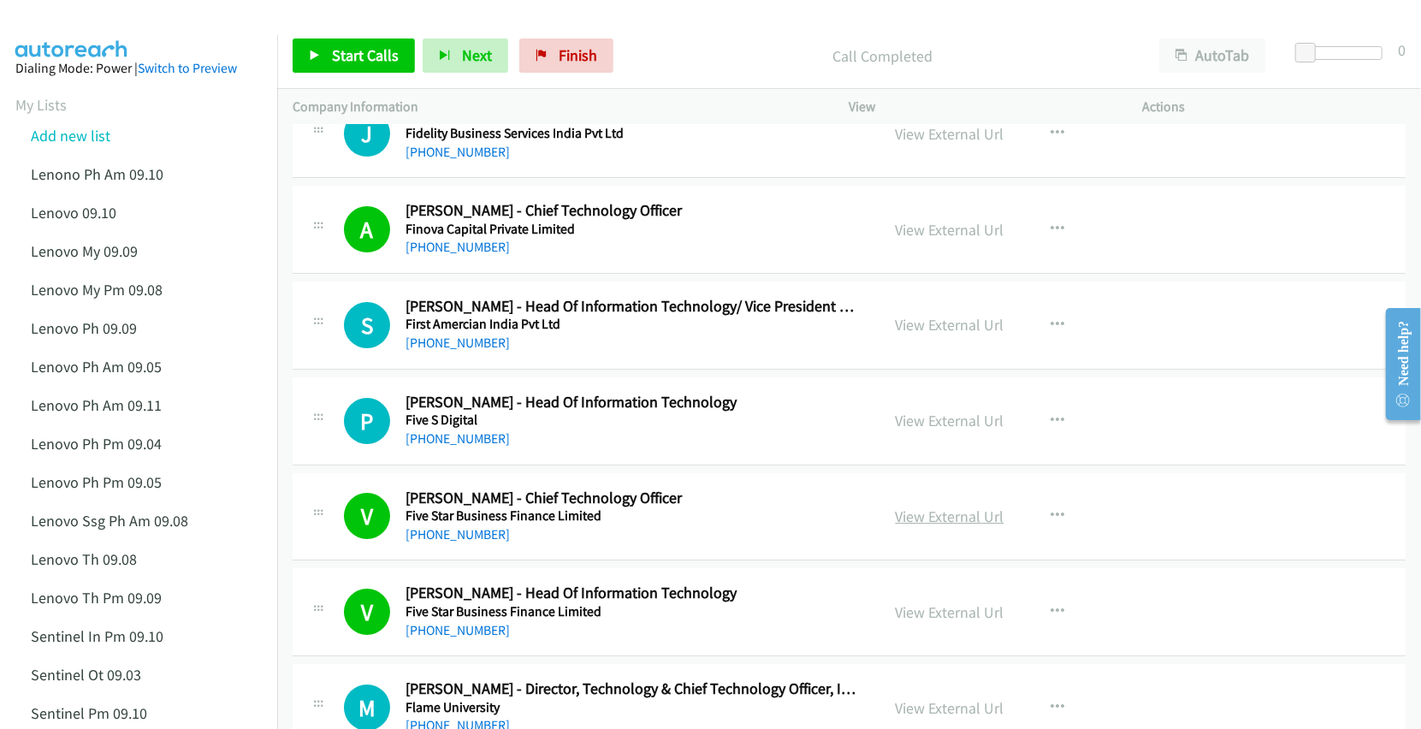
click at [938, 526] on link "View External Url" at bounding box center [950, 517] width 109 height 20
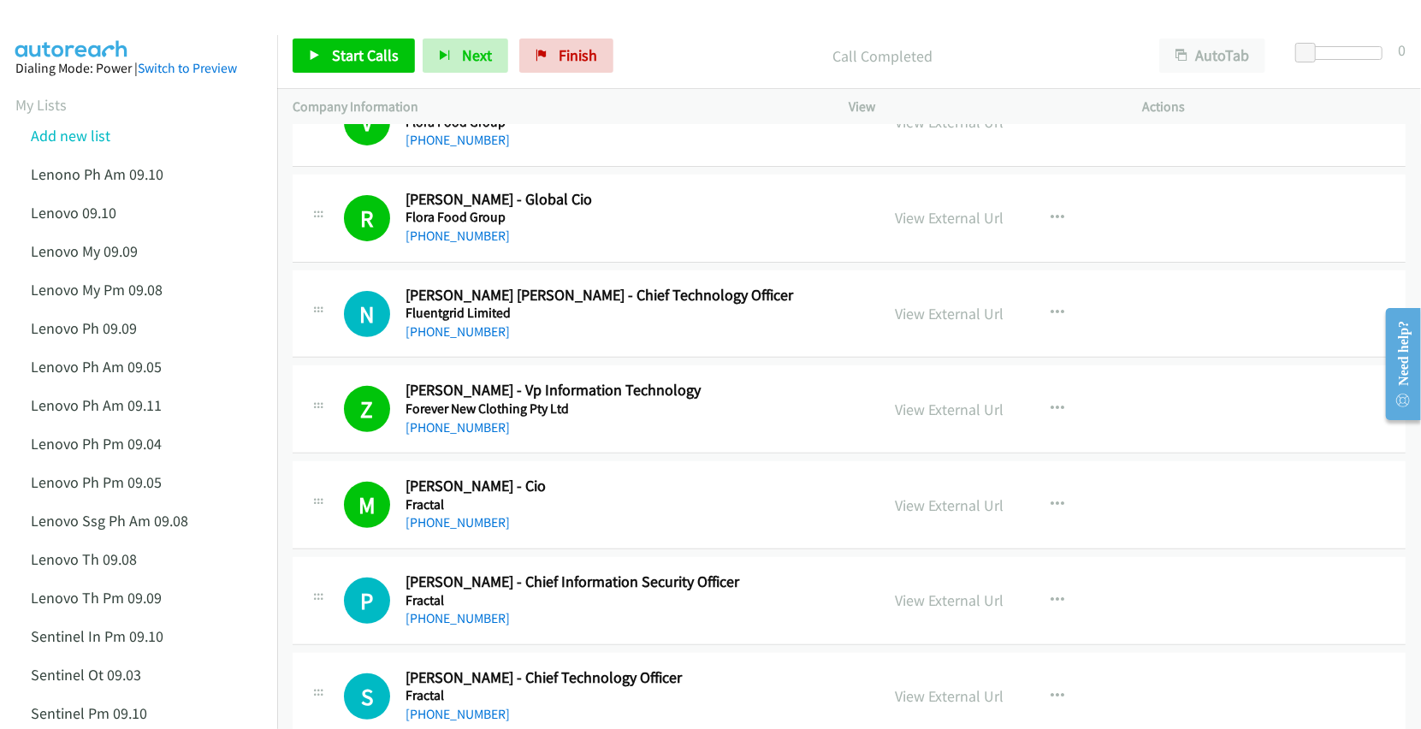
scroll to position [13119, 0]
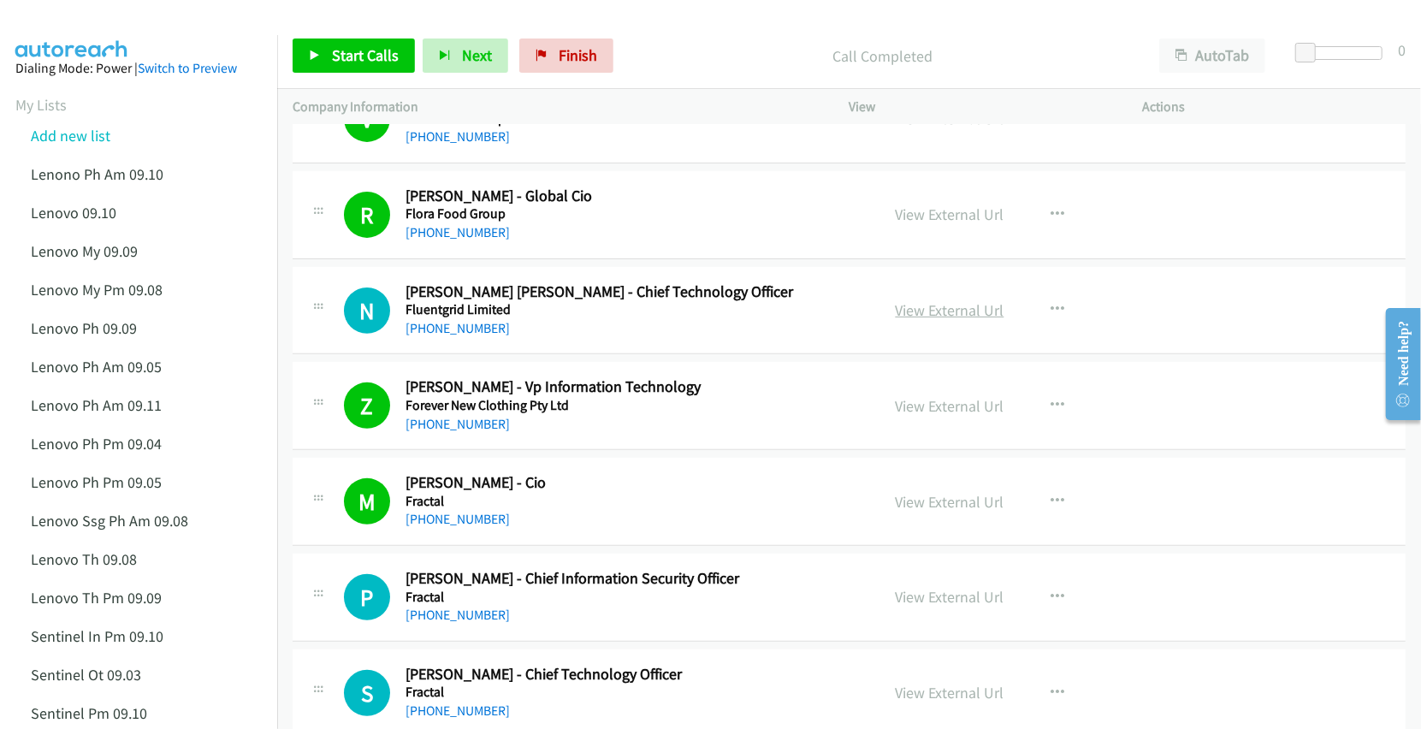
click at [929, 320] on link "View External Url" at bounding box center [950, 310] width 109 height 20
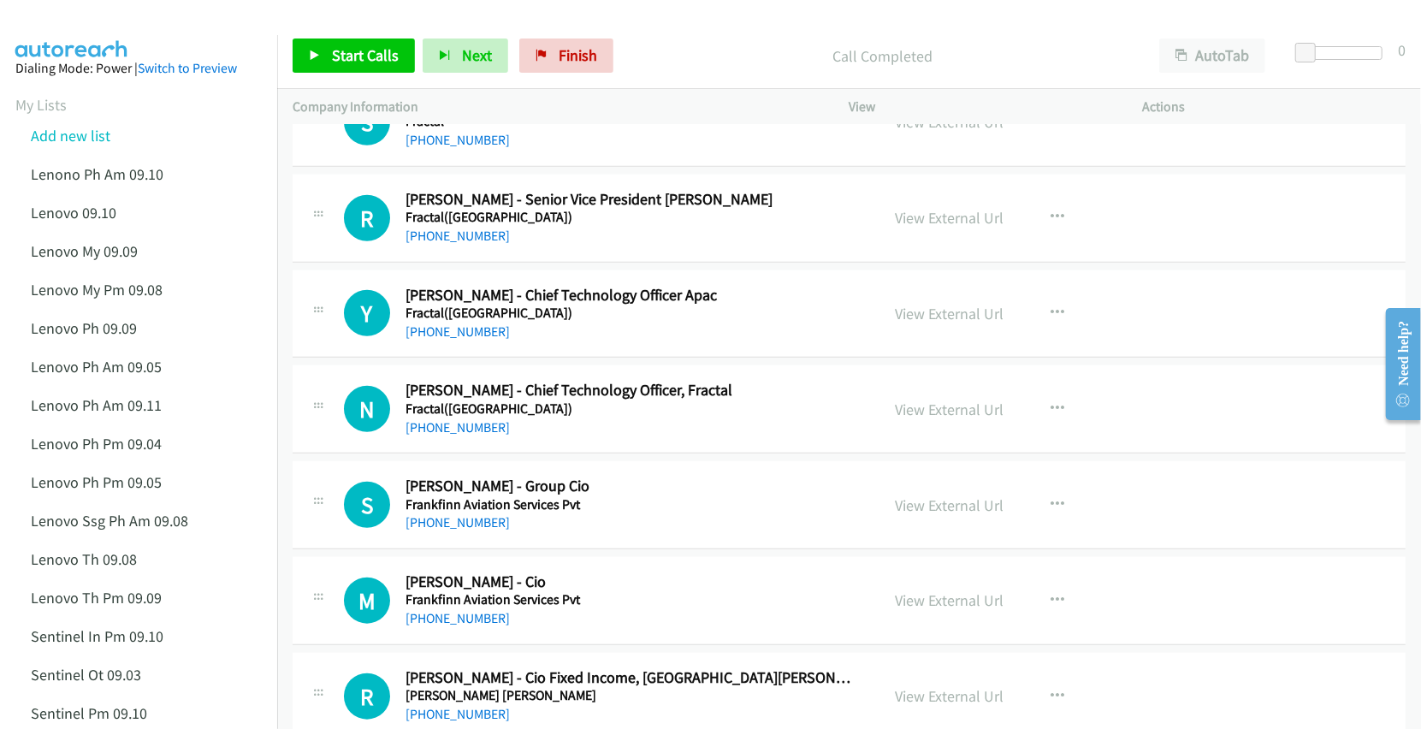
scroll to position [13804, 0]
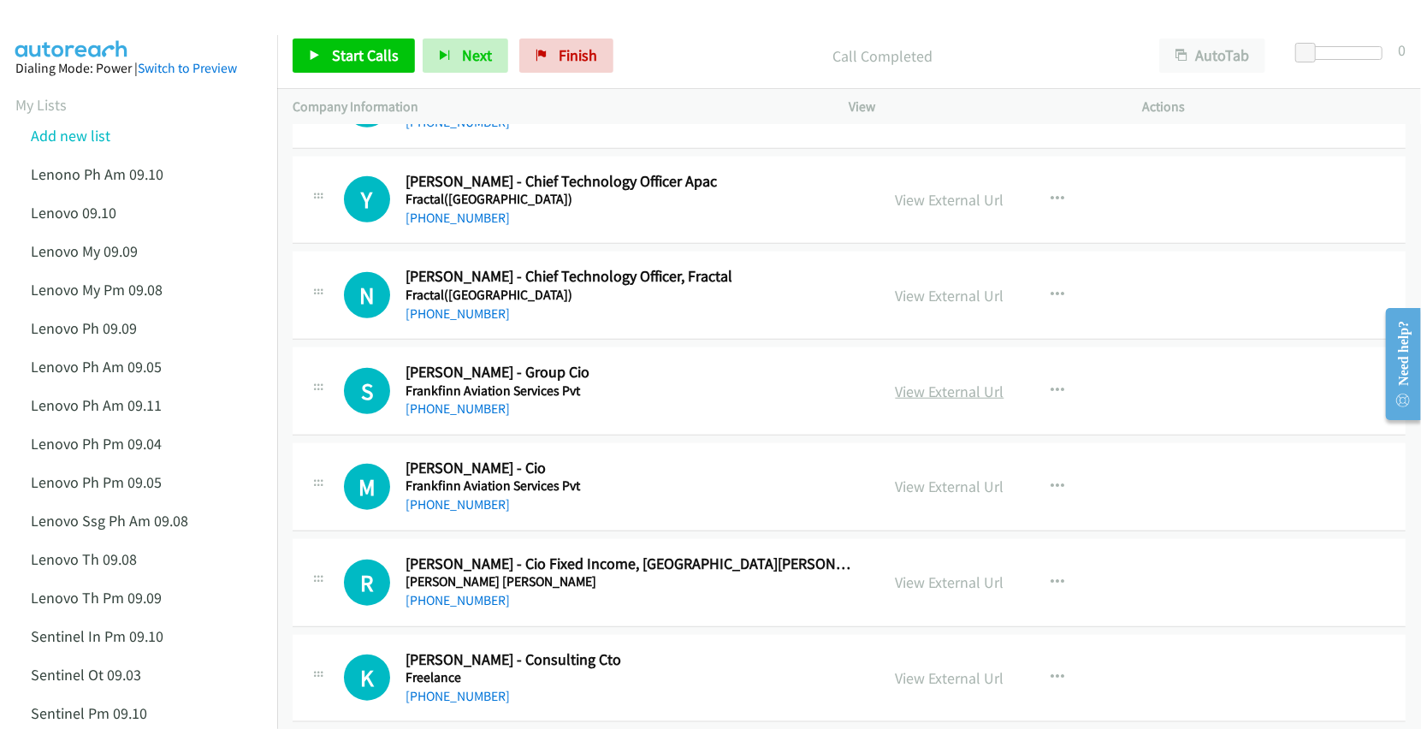
click at [957, 401] on link "View External Url" at bounding box center [950, 392] width 109 height 20
click at [934, 496] on link "View External Url" at bounding box center [950, 487] width 109 height 20
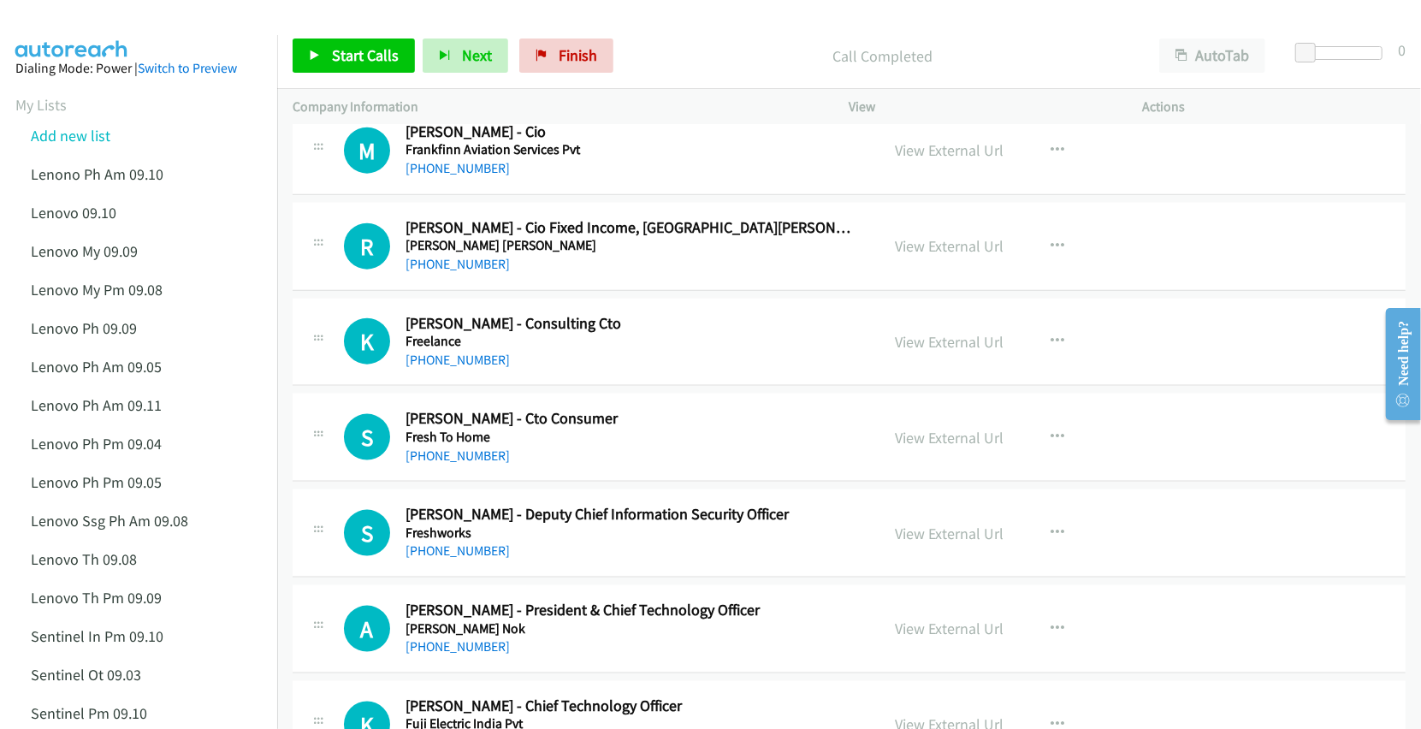
scroll to position [14146, 0]
